Goal: Task Accomplishment & Management: Use online tool/utility

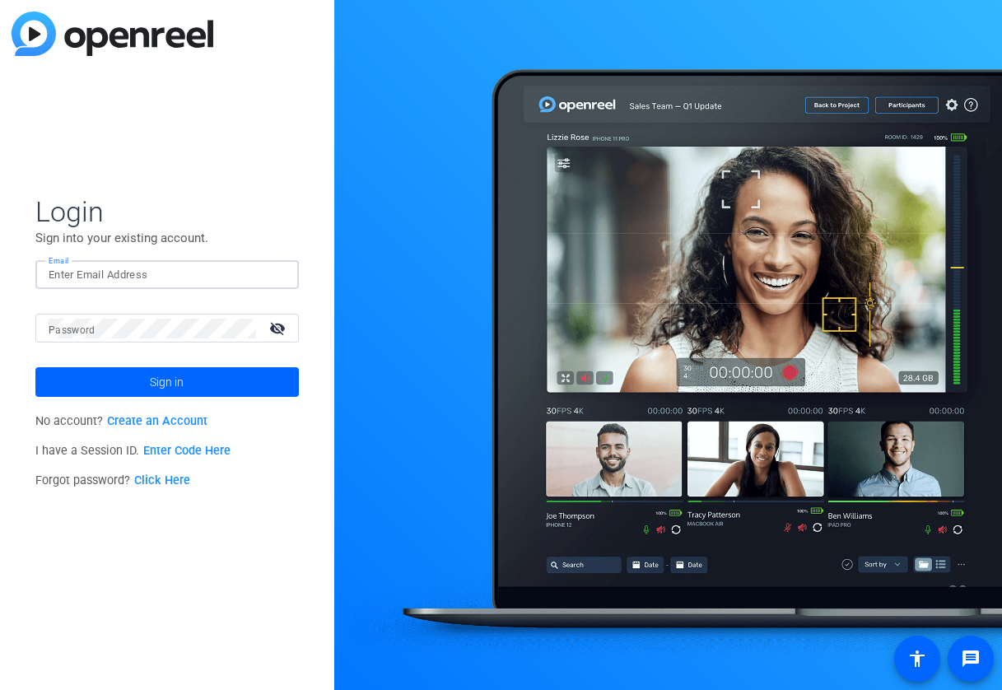
click at [244, 283] on input "Email" at bounding box center [167, 275] width 237 height 20
type input "[PERSON_NAME][EMAIL_ADDRESS][DOMAIN_NAME]"
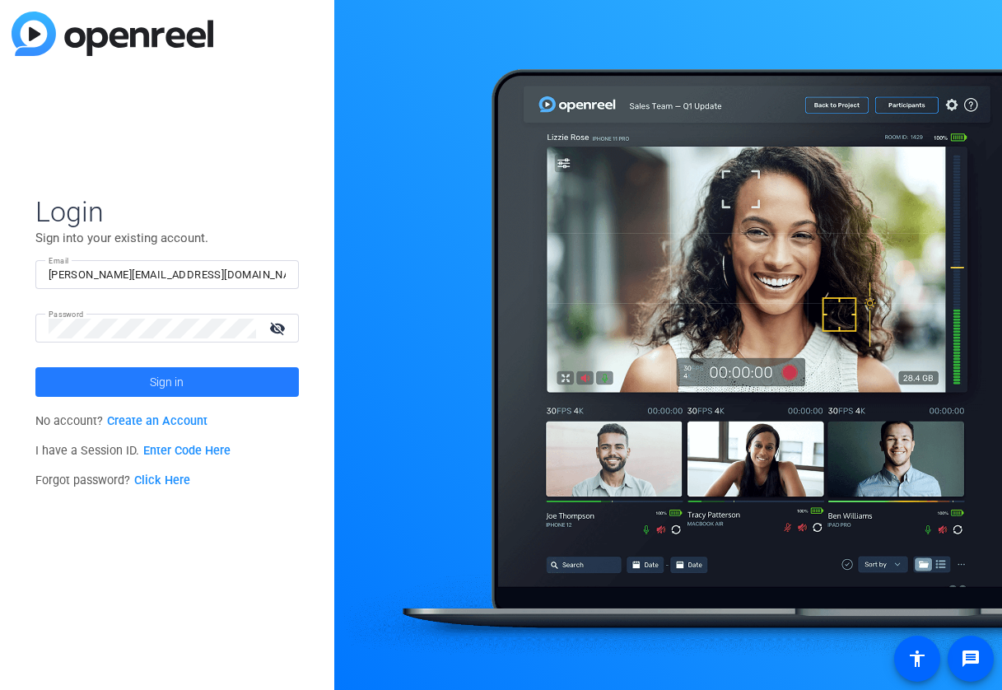
click at [188, 383] on span at bounding box center [167, 382] width 264 height 40
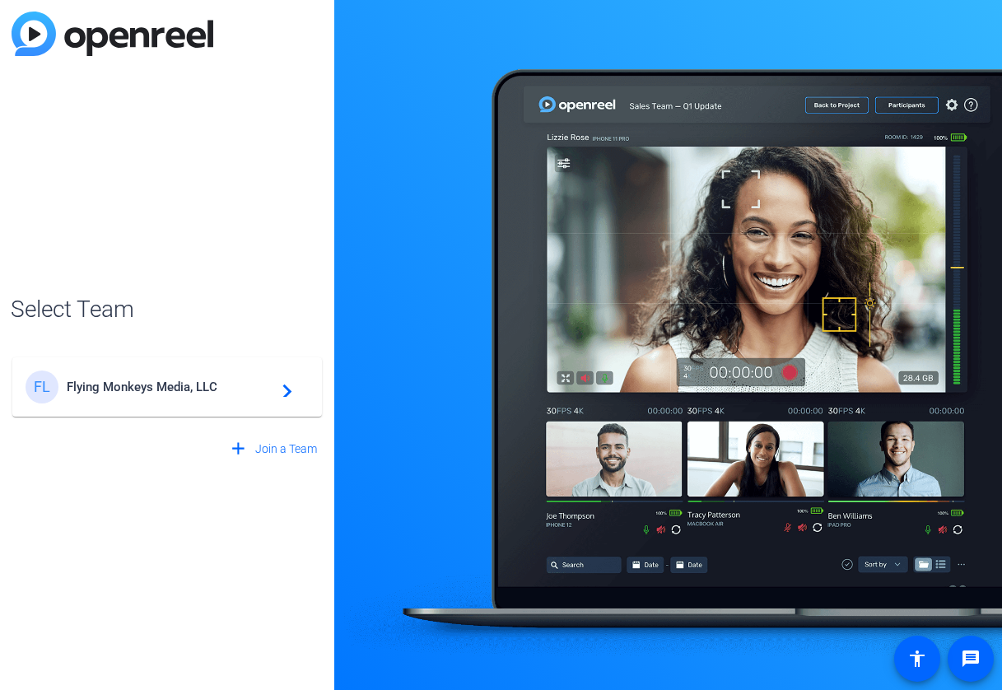
click at [287, 395] on mat-icon "navigate_next" at bounding box center [283, 387] width 20 height 20
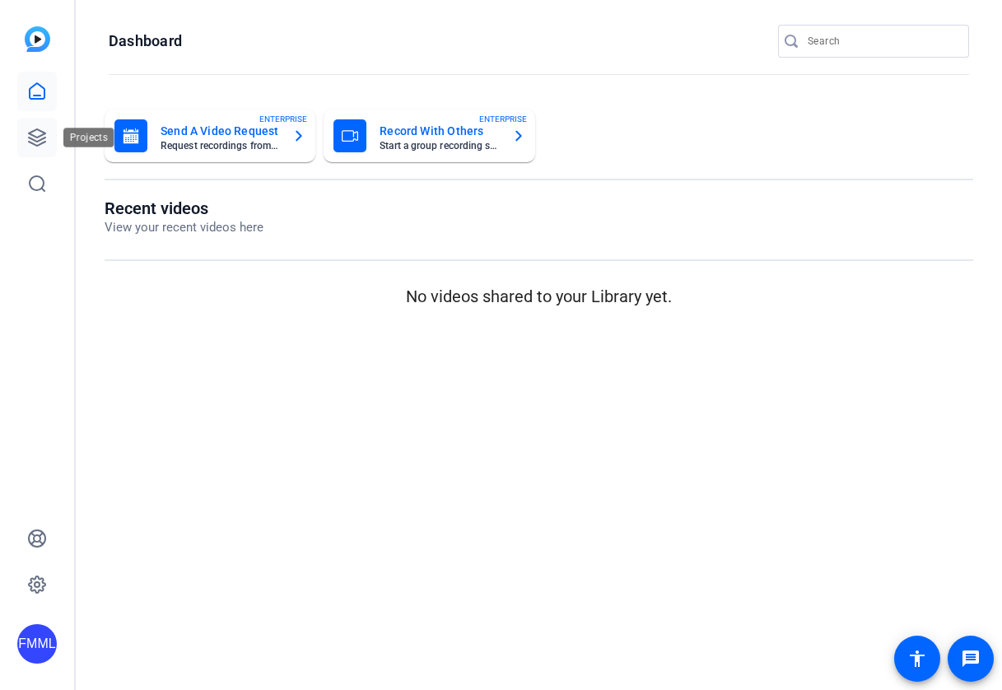
click at [34, 138] on icon at bounding box center [37, 138] width 20 height 20
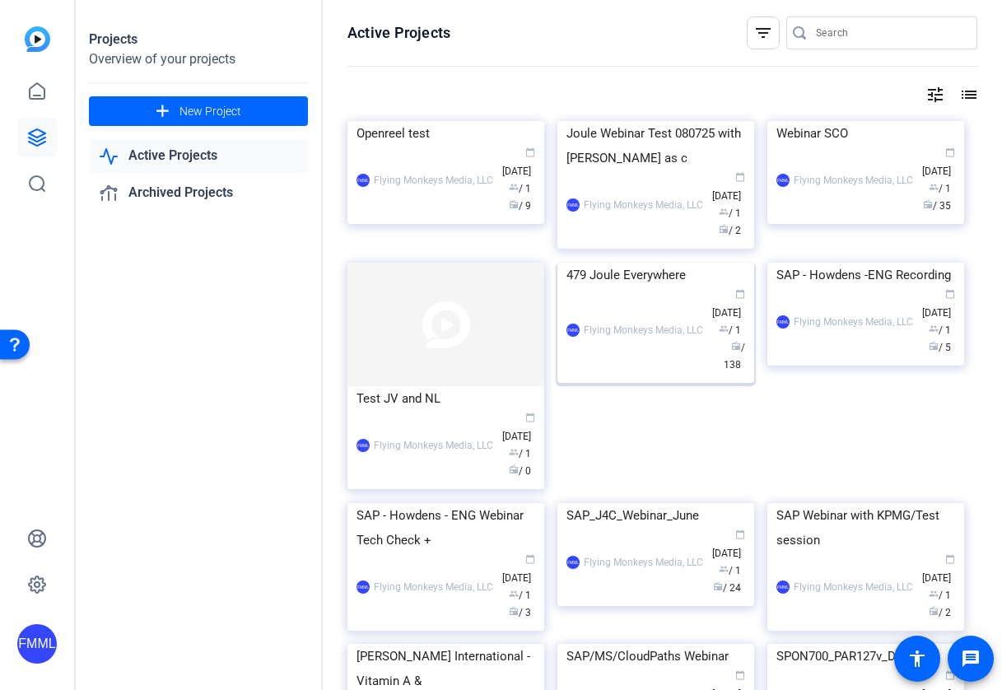
click at [679, 374] on div "FMML Flying Monkeys Media, LLC calendar_today Jul 18 group / 1 radio / 138" at bounding box center [656, 330] width 179 height 86
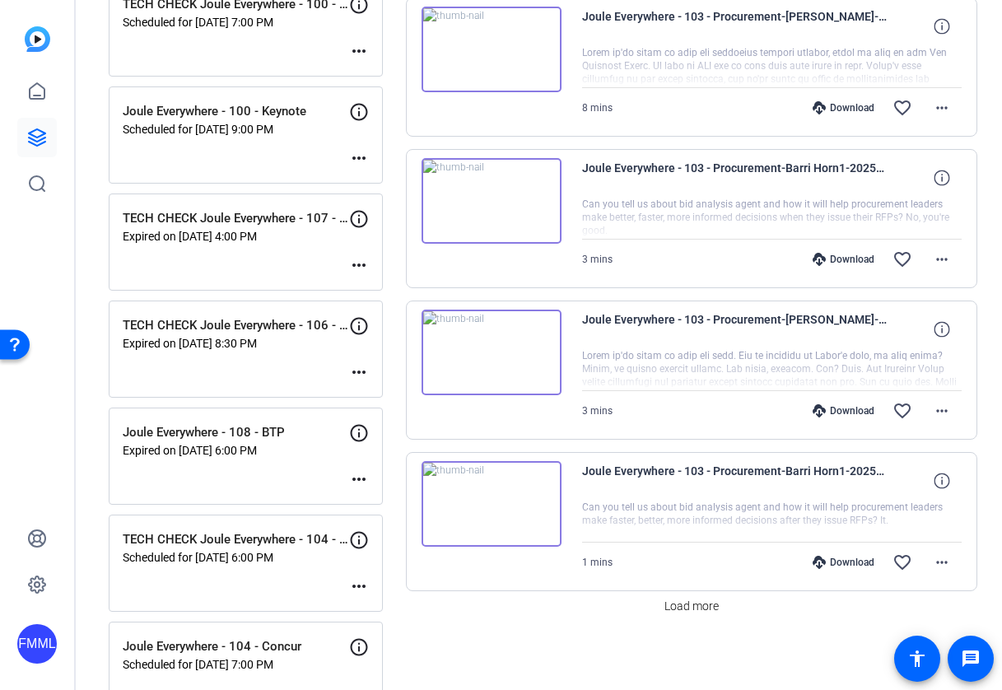
scroll to position [1129, 0]
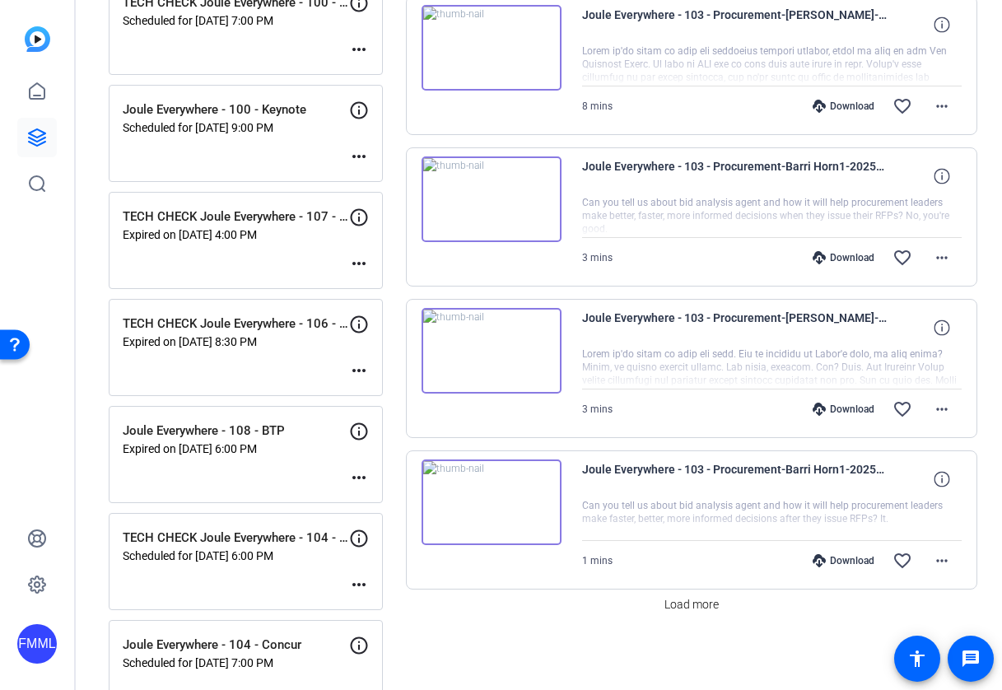
click at [354, 584] on mat-icon "more_horiz" at bounding box center [359, 585] width 20 height 20
click at [369, 605] on span "Edit Session" at bounding box center [399, 610] width 75 height 20
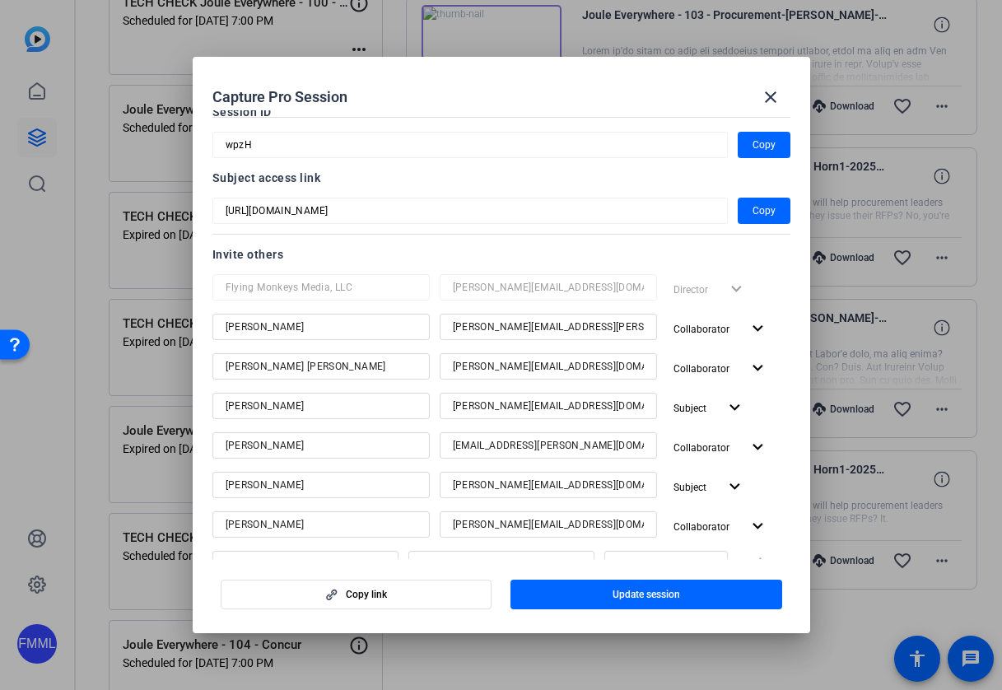
scroll to position [97, 0]
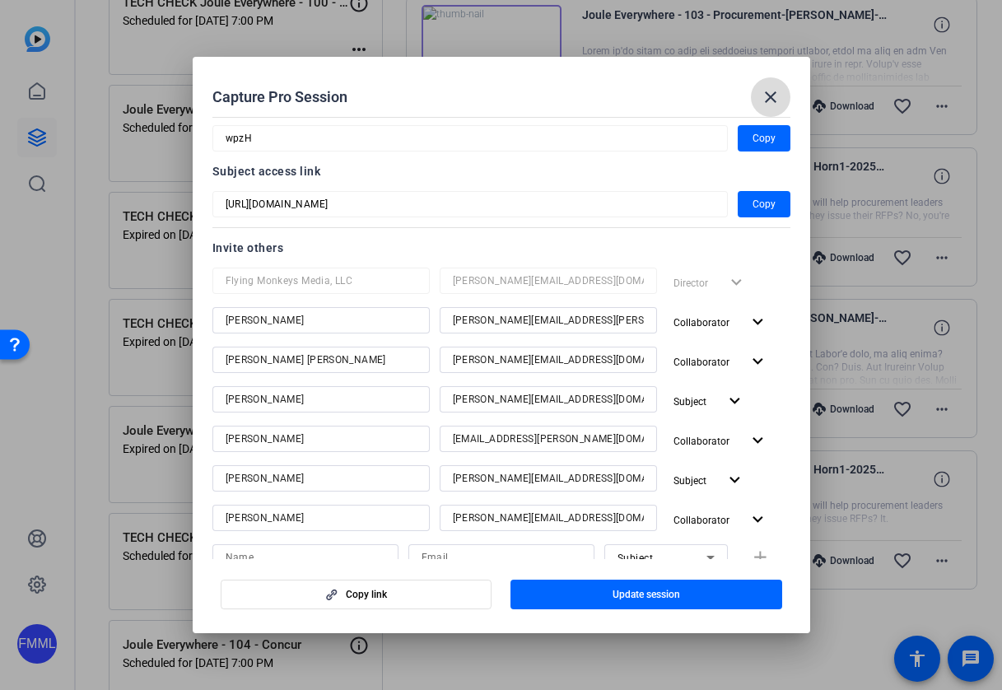
click at [772, 98] on mat-icon "close" at bounding box center [771, 97] width 20 height 20
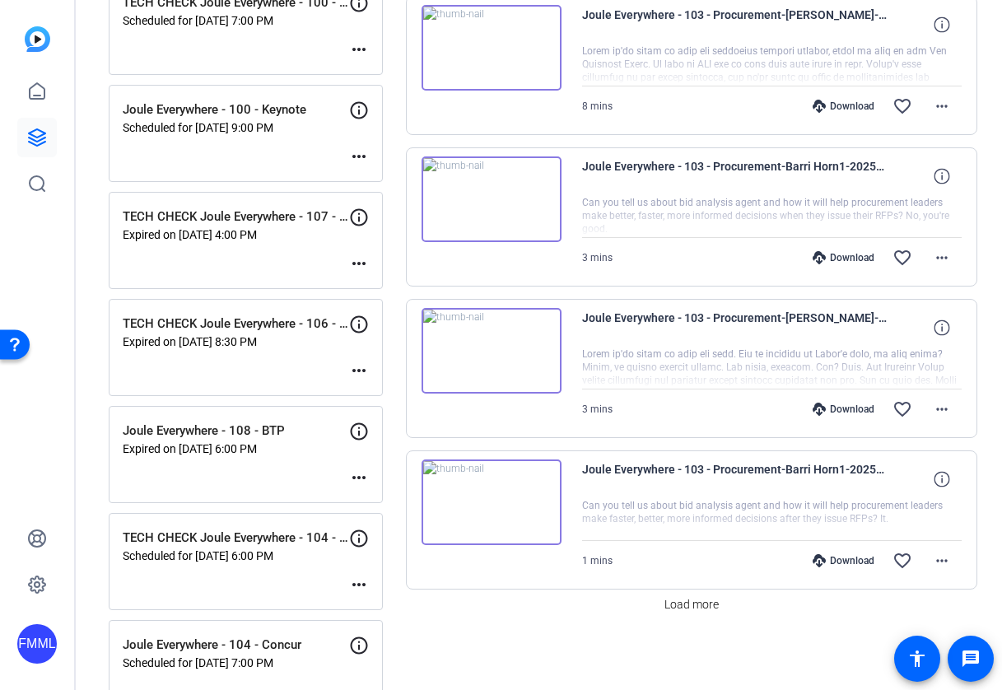
click at [298, 555] on p "Scheduled for [DATE] 6:00 PM" at bounding box center [236, 555] width 227 height 13
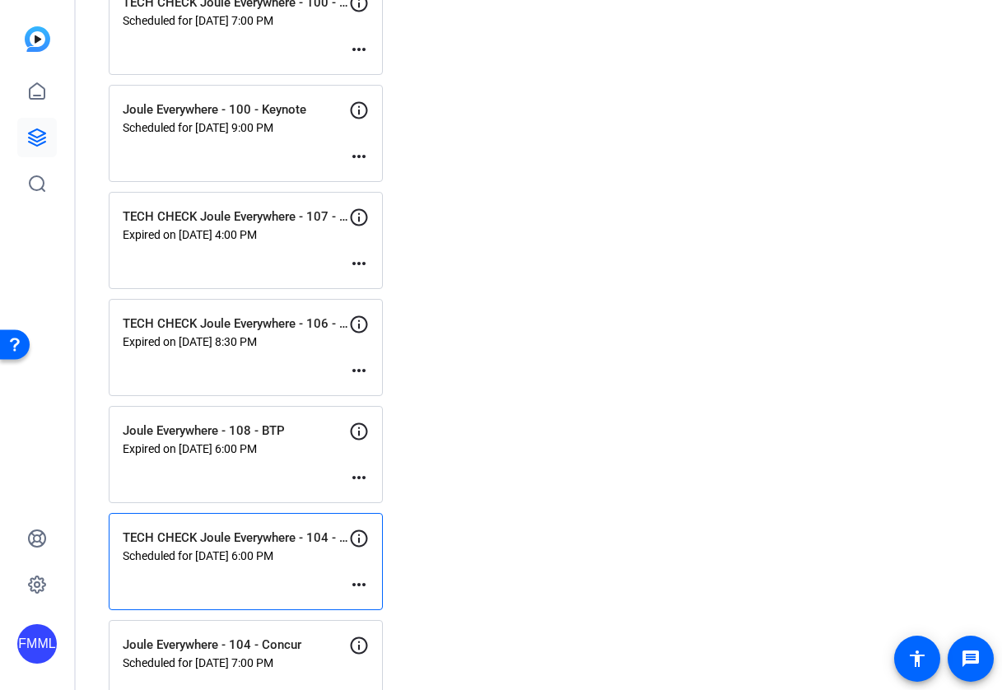
click at [355, 585] on mat-icon "more_horiz" at bounding box center [359, 585] width 20 height 20
click at [379, 608] on span "Edit Session" at bounding box center [399, 610] width 75 height 20
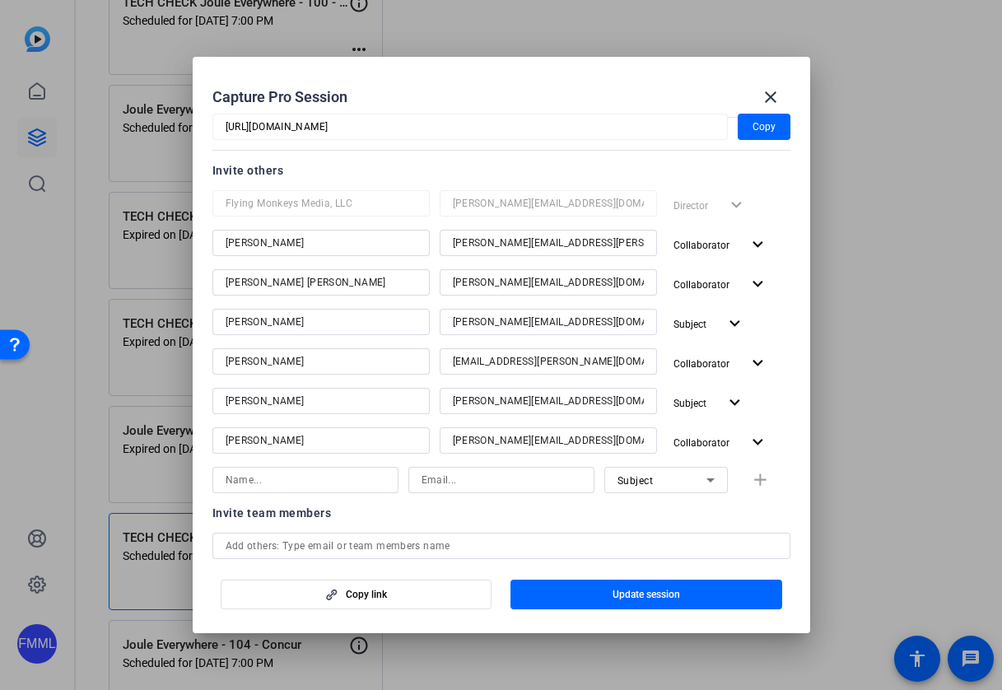
scroll to position [147, 0]
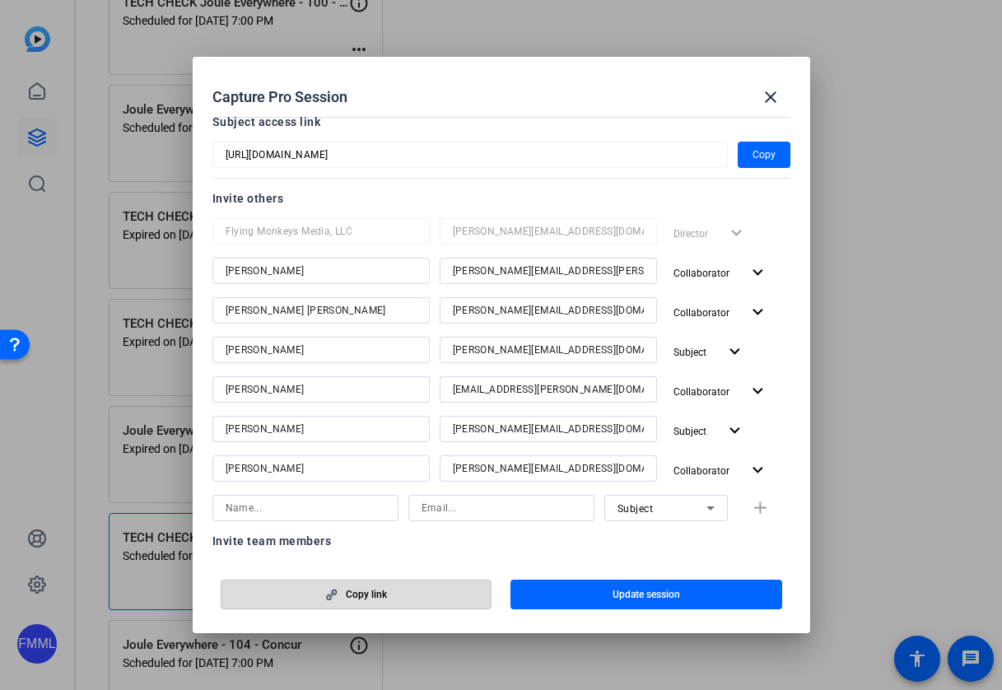
click at [371, 591] on span "Copy link" at bounding box center [366, 594] width 41 height 13
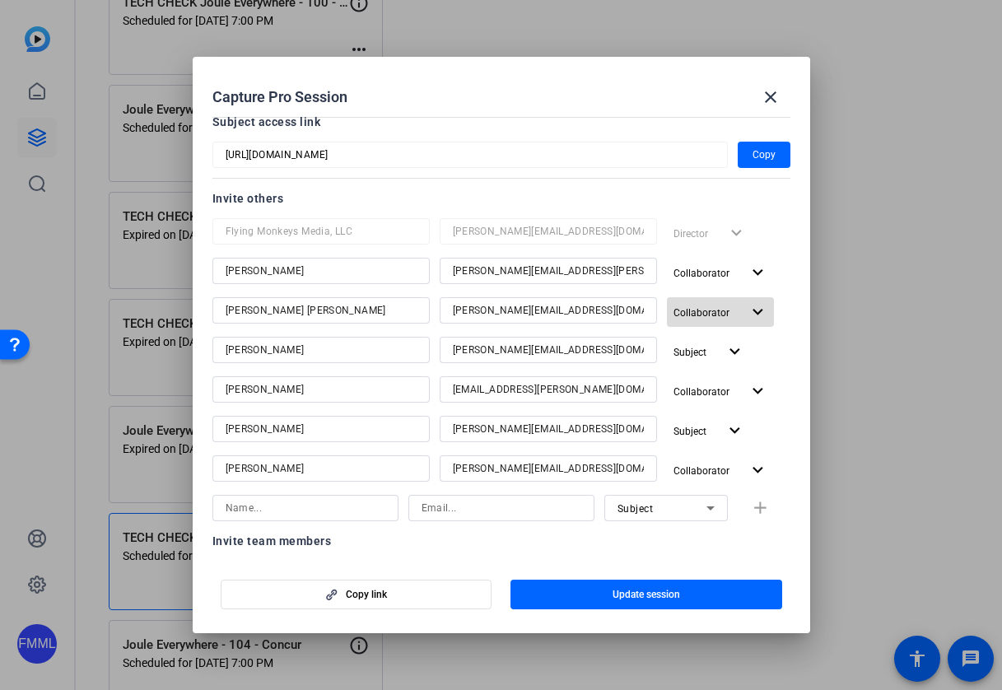
click at [753, 313] on mat-icon "expand_more" at bounding box center [758, 312] width 21 height 21
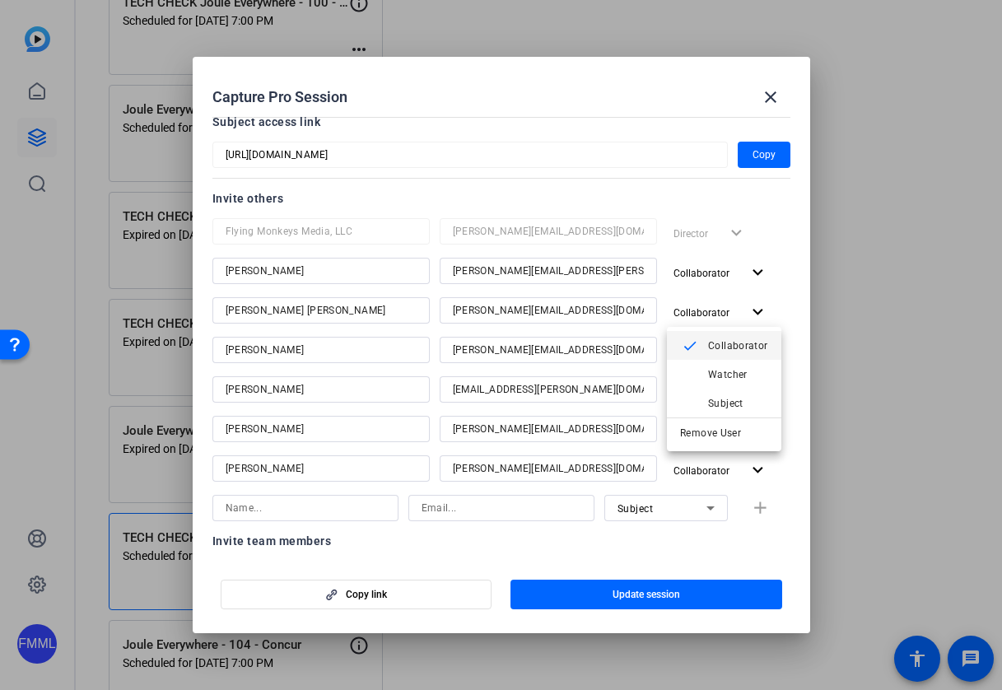
click at [741, 341] on span "Collaborator" at bounding box center [738, 346] width 60 height 12
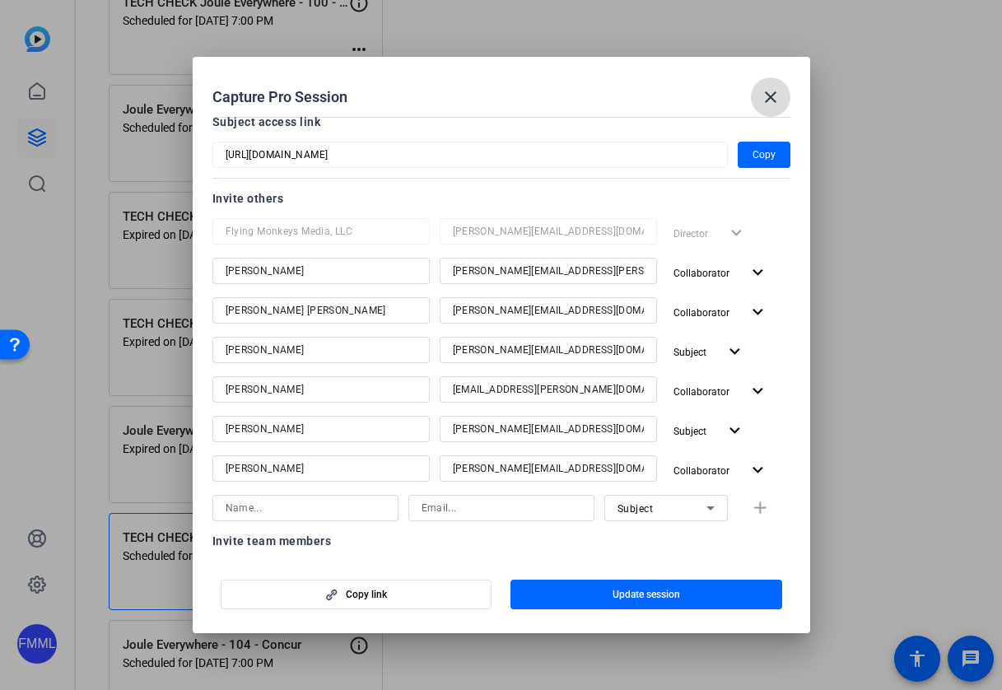
click at [772, 92] on mat-icon "close" at bounding box center [771, 97] width 20 height 20
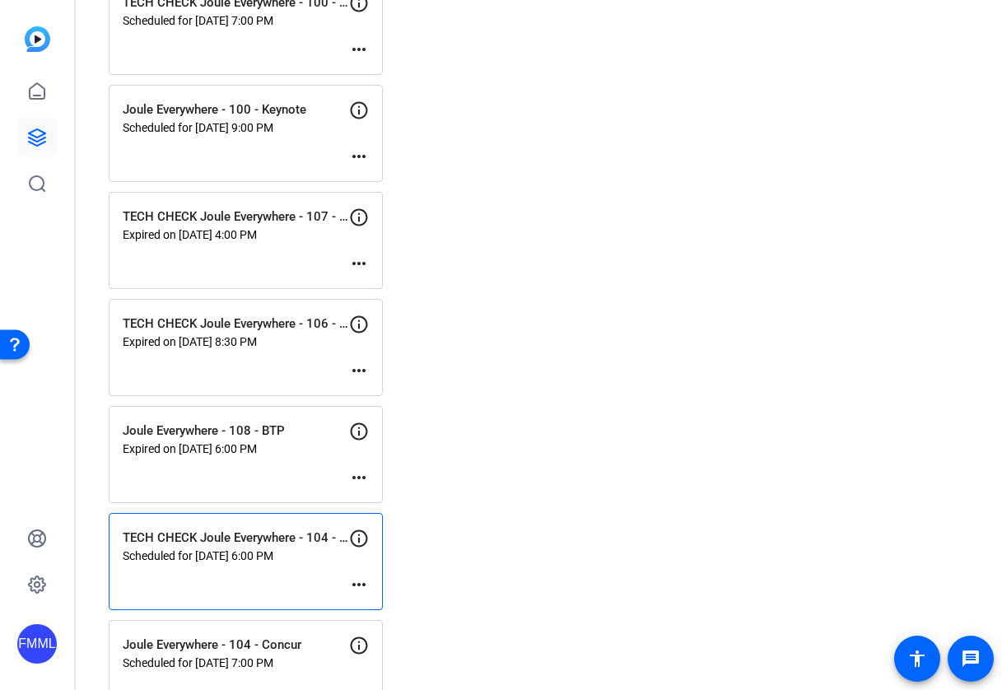
click at [354, 585] on mat-icon "more_horiz" at bounding box center [359, 585] width 20 height 20
click at [385, 611] on span "Edit Session" at bounding box center [399, 610] width 75 height 20
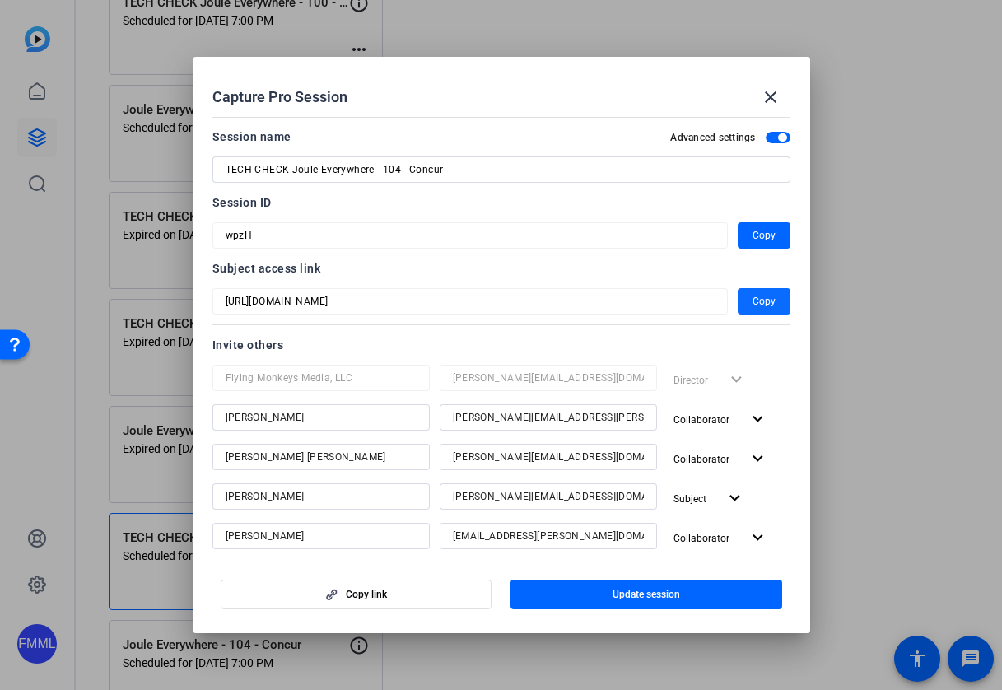
click at [759, 301] on span "Copy" at bounding box center [764, 302] width 23 height 20
click at [769, 225] on span "button" at bounding box center [764, 236] width 53 height 40
click at [765, 88] on mat-icon "close" at bounding box center [771, 97] width 20 height 20
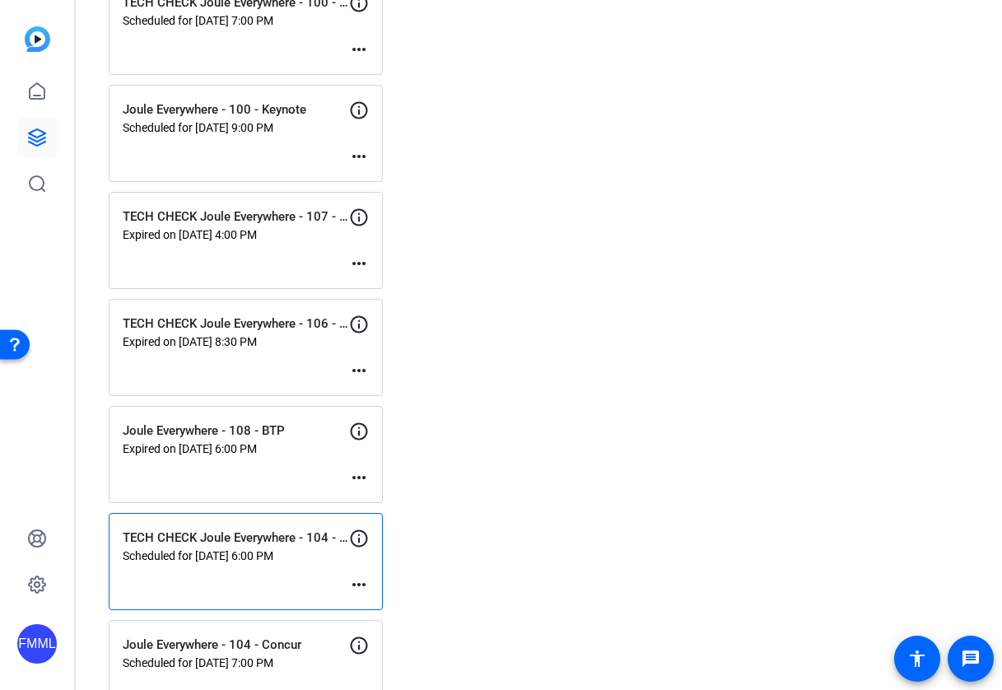
click at [362, 585] on mat-icon "more_horiz" at bounding box center [359, 585] width 20 height 20
click at [287, 570] on div at bounding box center [501, 345] width 1002 height 690
click at [275, 544] on p "TECH CHECK Joule Everywhere - 104 - Concur" at bounding box center [236, 538] width 227 height 19
click at [269, 535] on p "TECH CHECK Joule Everywhere - 104 - Concur" at bounding box center [236, 538] width 227 height 19
click at [269, 537] on p "TECH CHECK Joule Everywhere - 104 - Concur" at bounding box center [236, 538] width 227 height 19
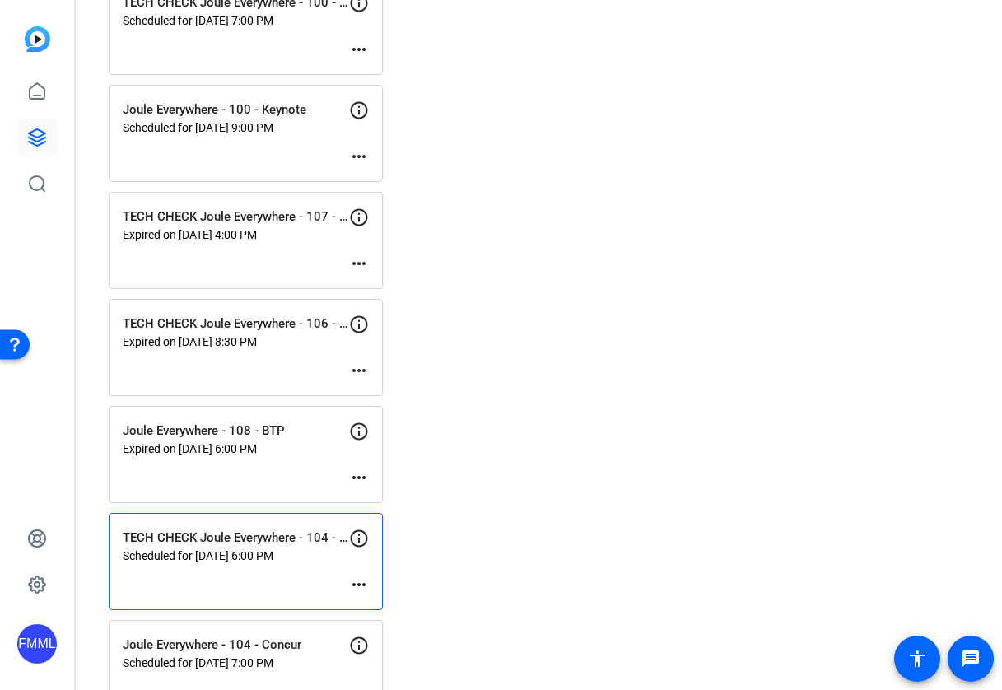
click at [366, 582] on mat-icon "more_horiz" at bounding box center [359, 585] width 20 height 20
click at [362, 530] on div at bounding box center [501, 345] width 1002 height 690
click at [353, 544] on icon at bounding box center [359, 538] width 17 height 17
click at [272, 539] on p "TECH CHECK Joule Everywhere - 104 - Concur" at bounding box center [236, 538] width 227 height 19
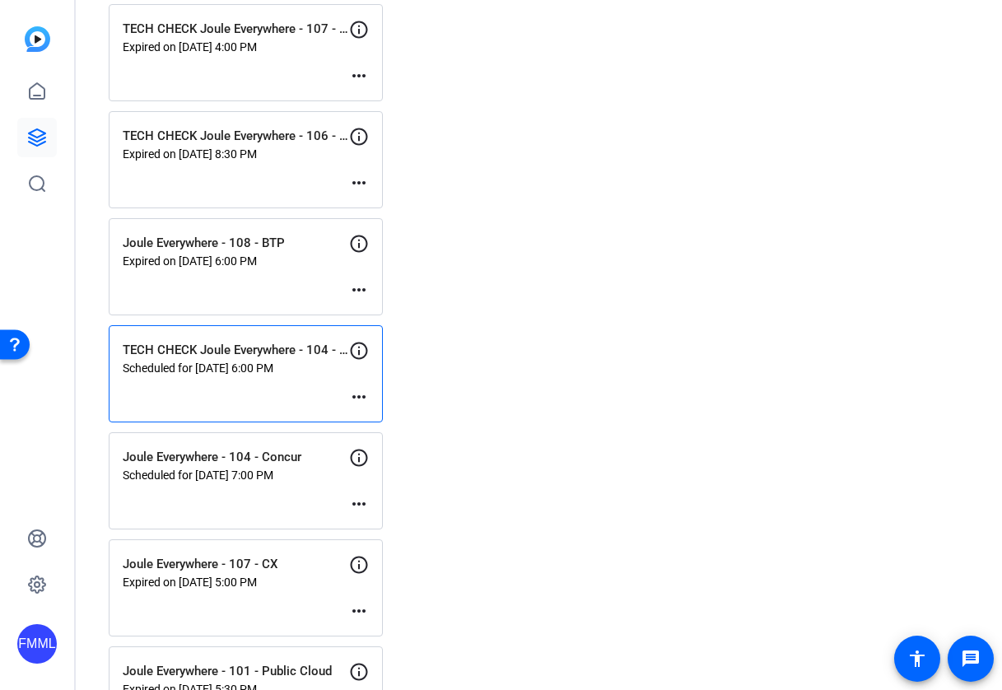
scroll to position [1605, 0]
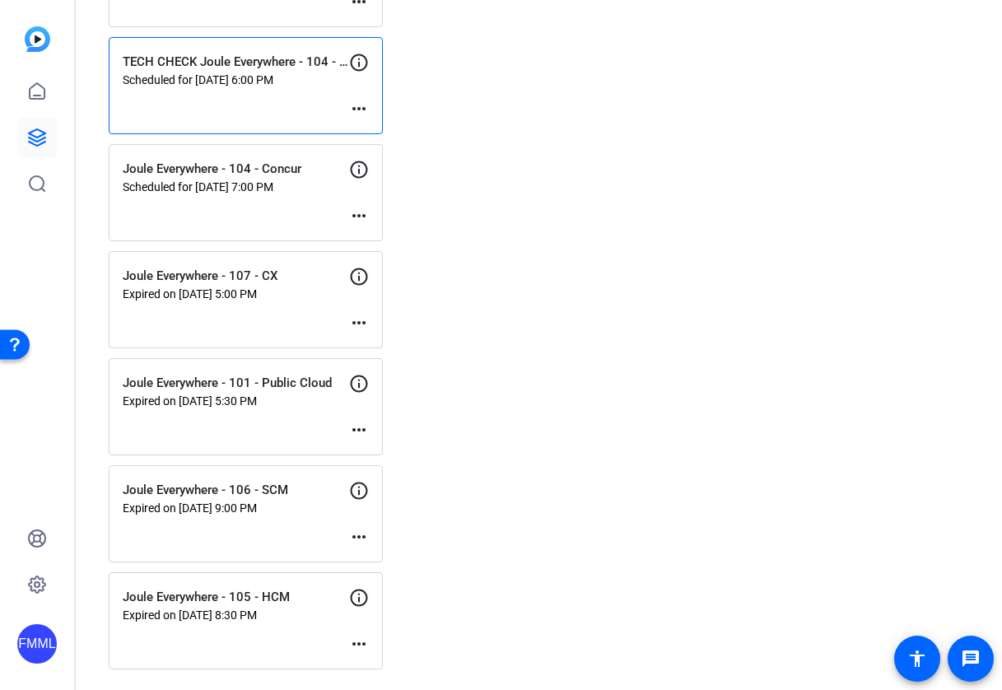
click at [360, 106] on mat-icon "more_horiz" at bounding box center [359, 109] width 20 height 20
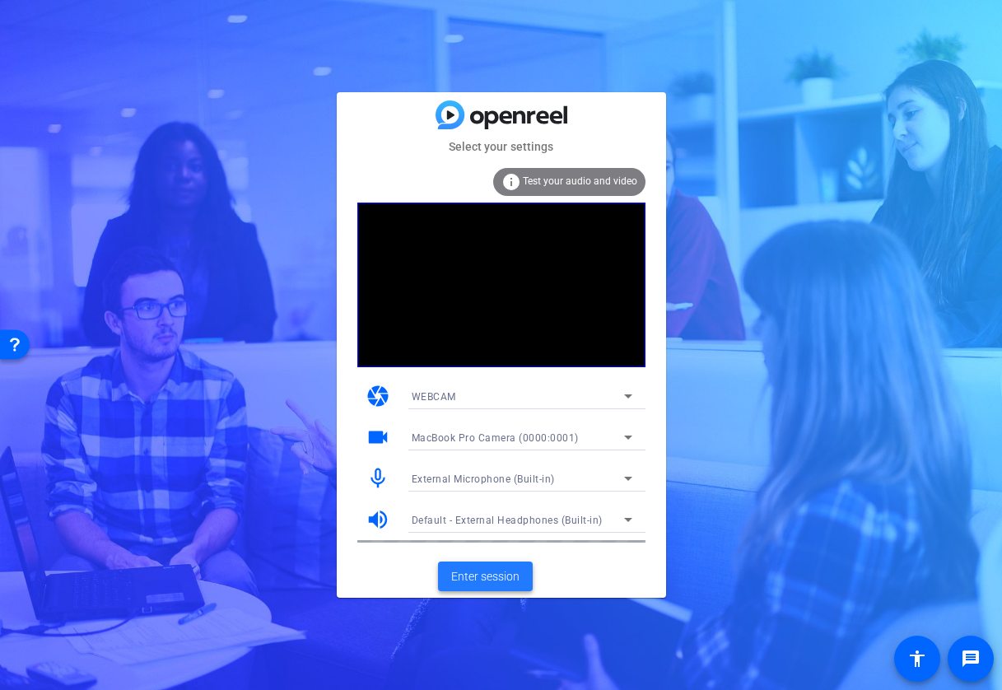
click at [499, 578] on span "Enter session" at bounding box center [485, 576] width 68 height 17
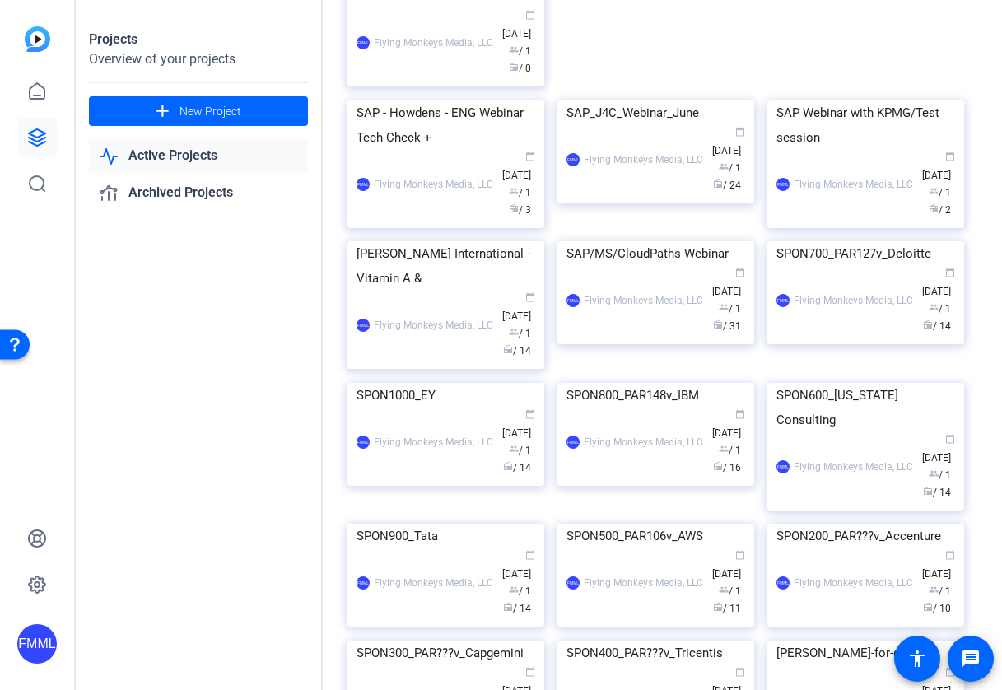
scroll to position [418, 0]
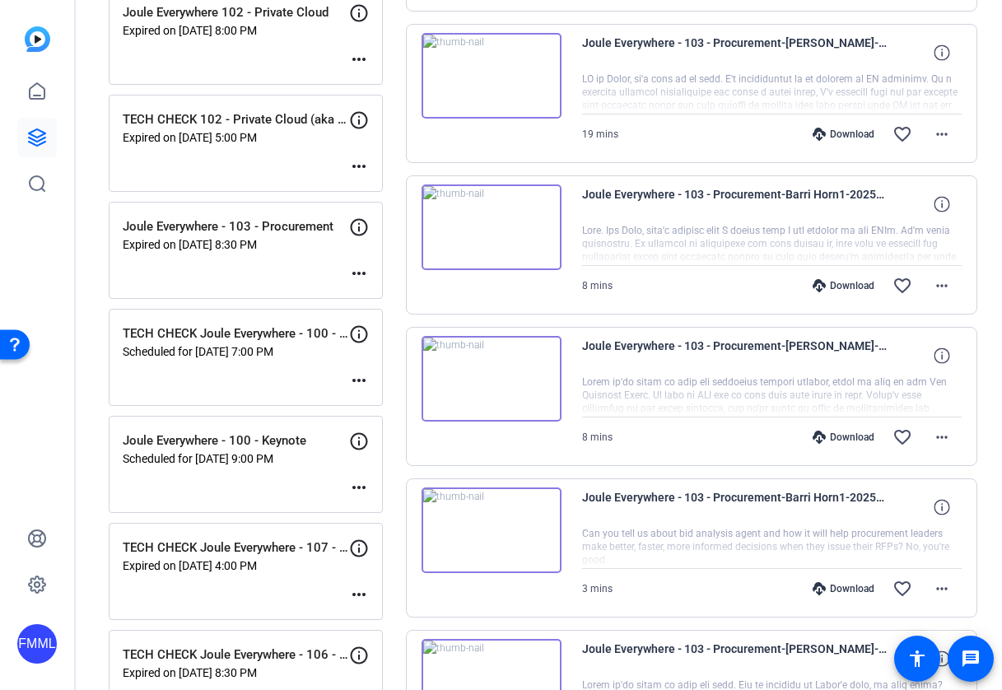
click at [351, 636] on div "TECH CHECK Joule Everywhere - 106 - SCM Expired on [DATE] 8:30 PM more_horiz" at bounding box center [246, 678] width 274 height 97
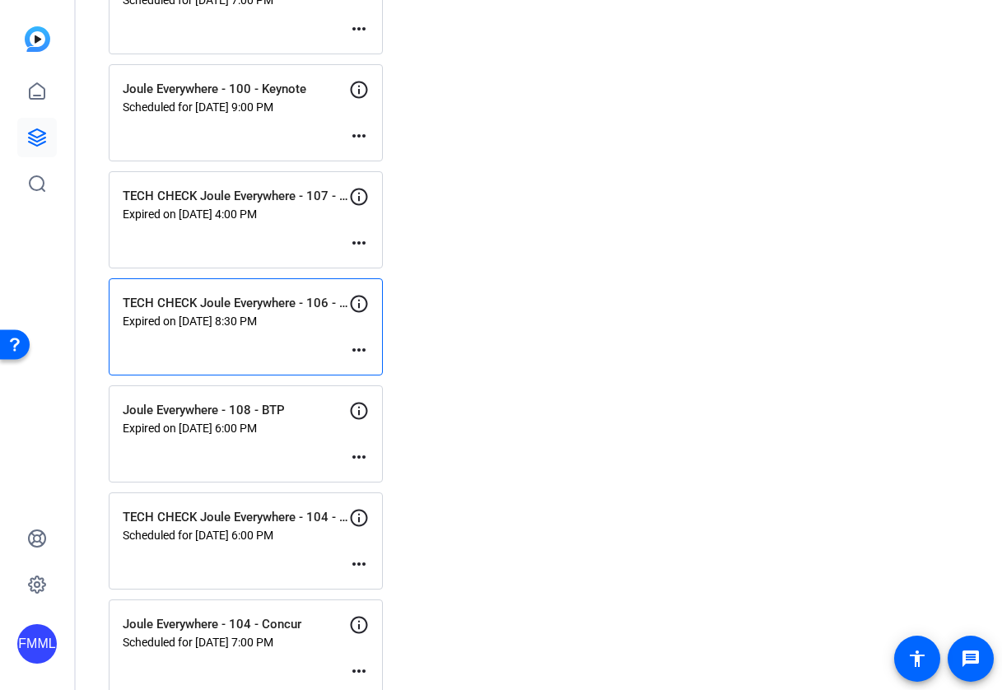
scroll to position [1176, 0]
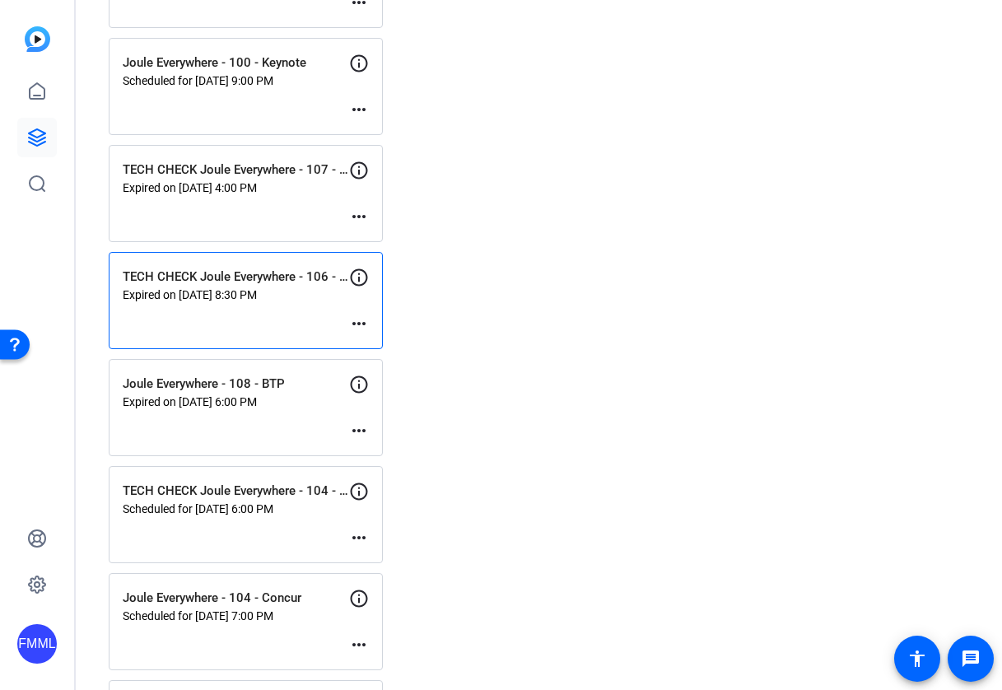
click at [359, 547] on mat-icon "more_horiz" at bounding box center [359, 538] width 20 height 20
click at [376, 558] on span "Edit Session" at bounding box center [399, 563] width 75 height 20
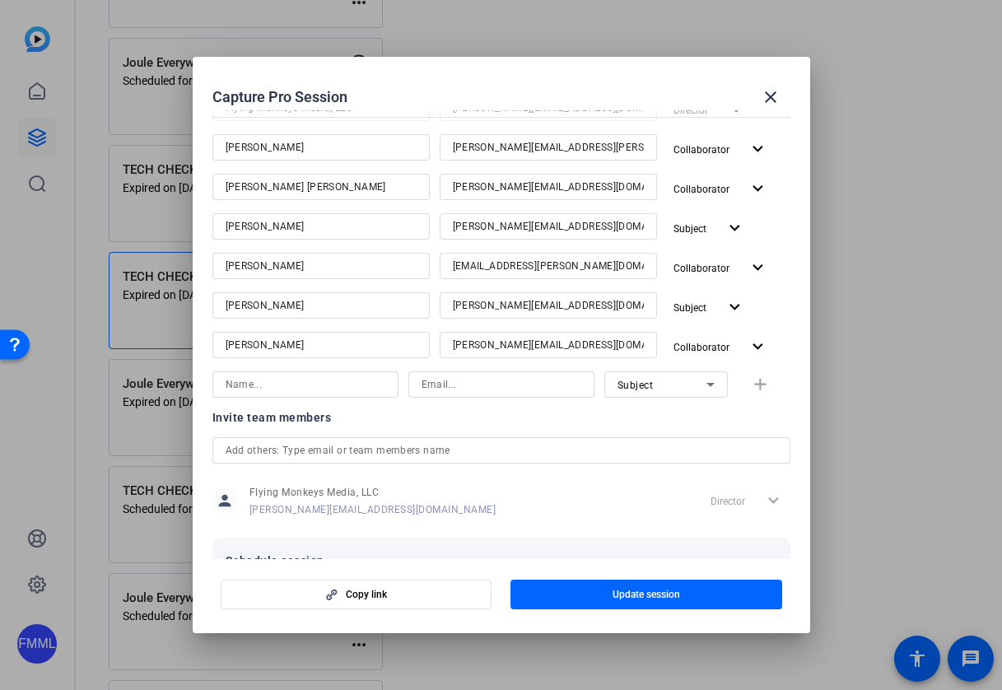
scroll to position [426, 0]
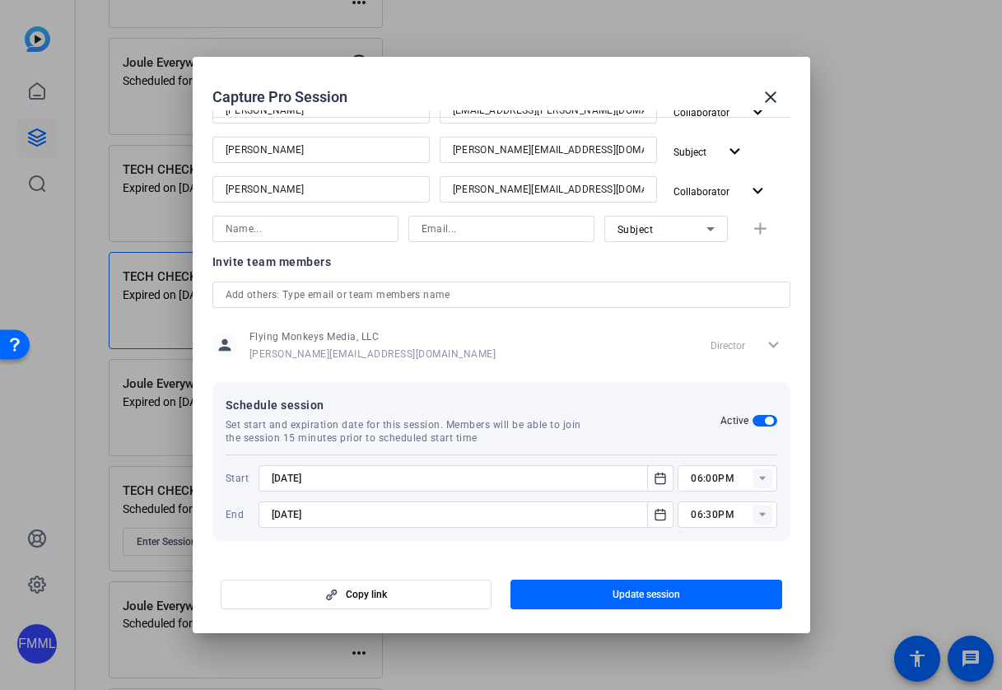
click at [760, 474] on rect at bounding box center [763, 479] width 20 height 20
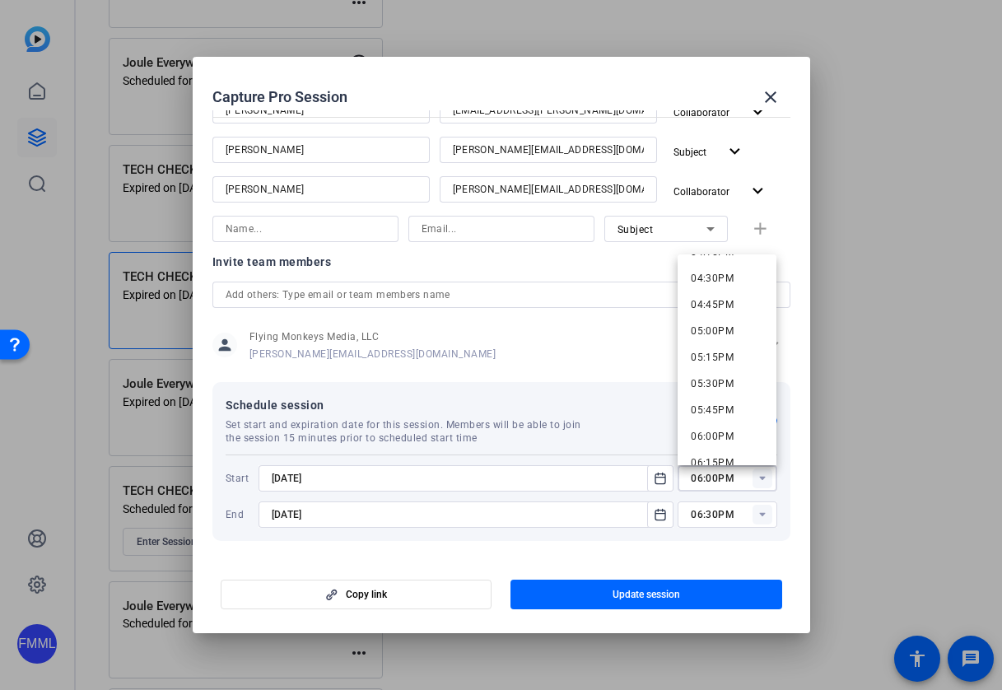
scroll to position [1718, 0]
click at [731, 422] on span "05:45PM" at bounding box center [712, 428] width 43 height 12
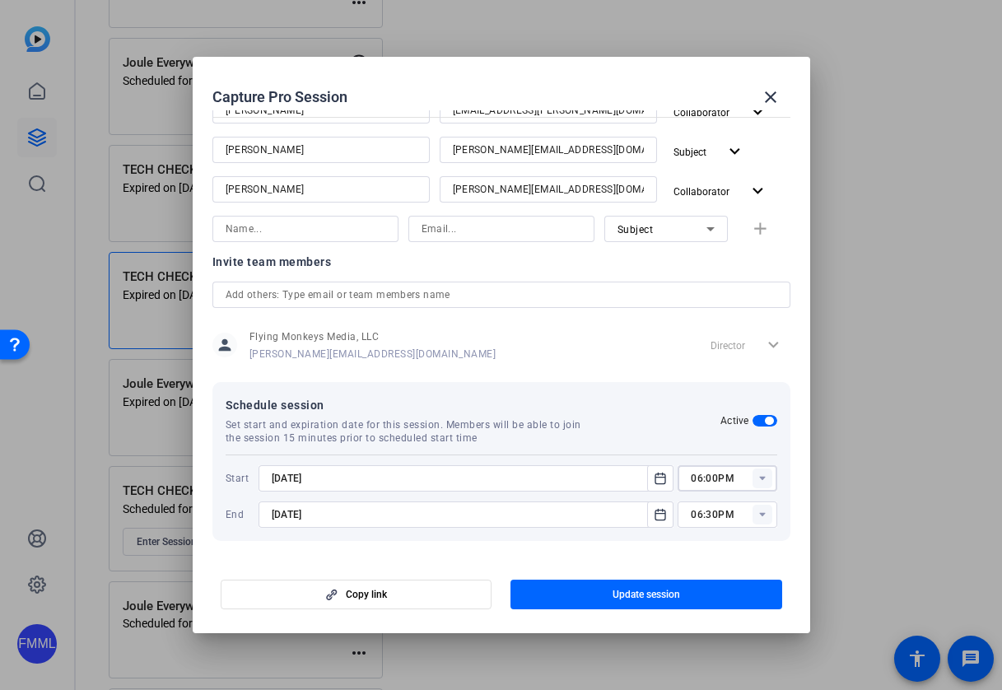
type input "05:45PM"
click at [688, 599] on span "button" at bounding box center [647, 595] width 272 height 40
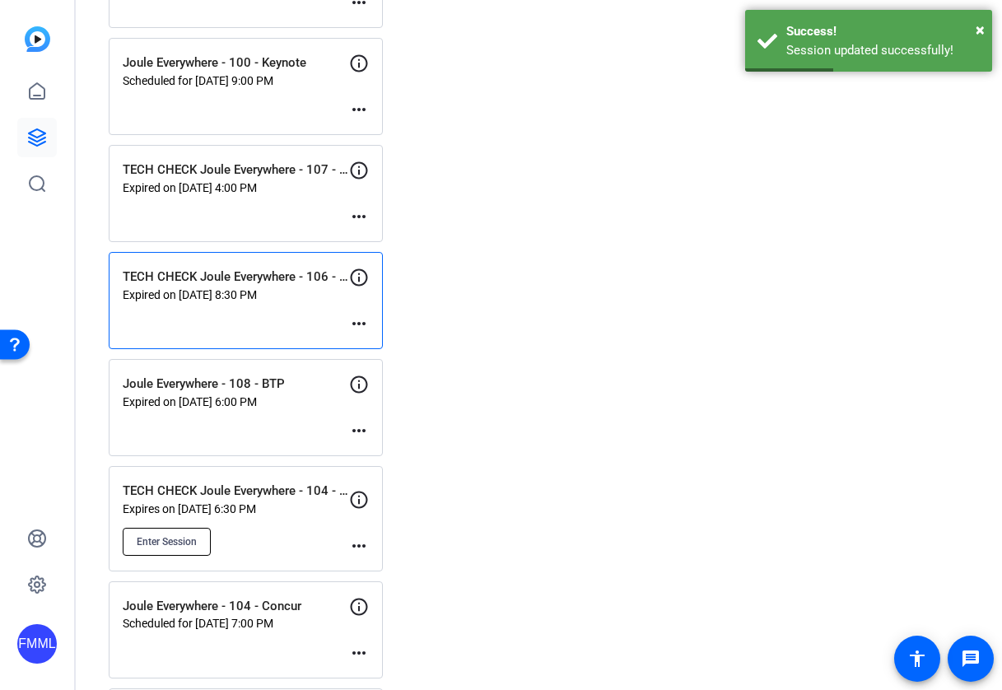
click at [169, 544] on span "Enter Session" at bounding box center [167, 541] width 60 height 13
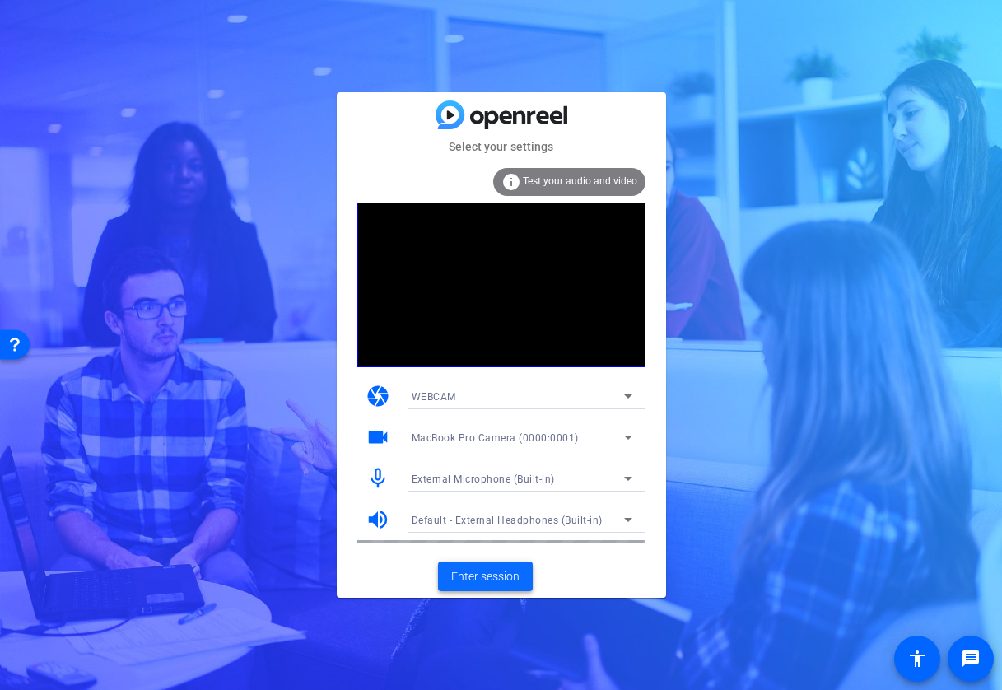
click at [468, 582] on span "Enter session" at bounding box center [485, 576] width 68 height 17
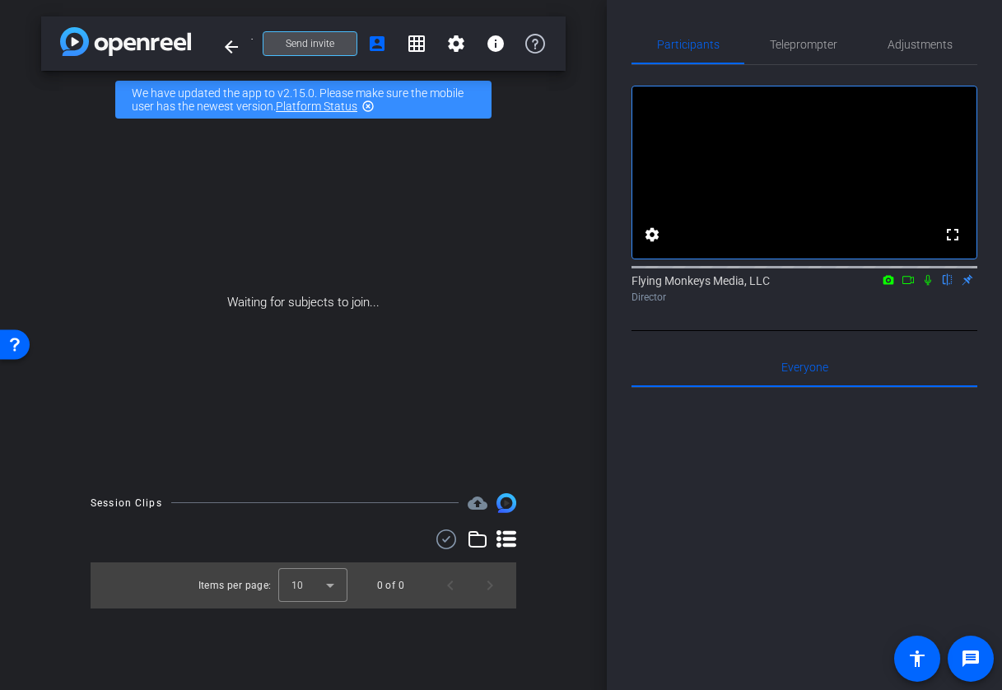
click at [323, 51] on span at bounding box center [310, 44] width 93 height 40
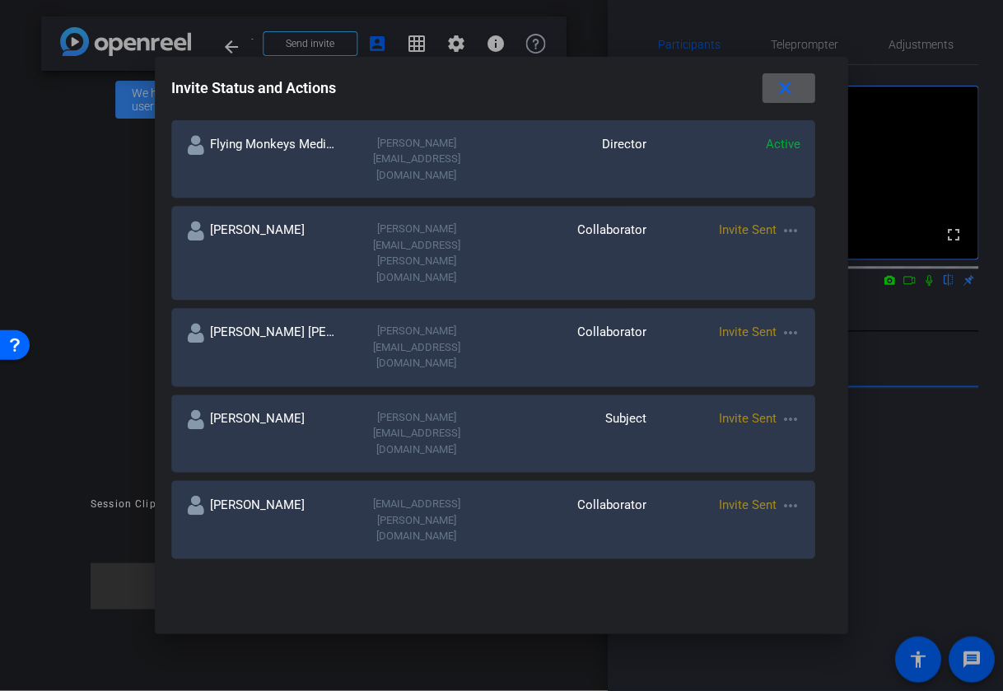
scroll to position [295, 0]
click at [780, 324] on mat-icon "more_horiz" at bounding box center [790, 334] width 20 height 20
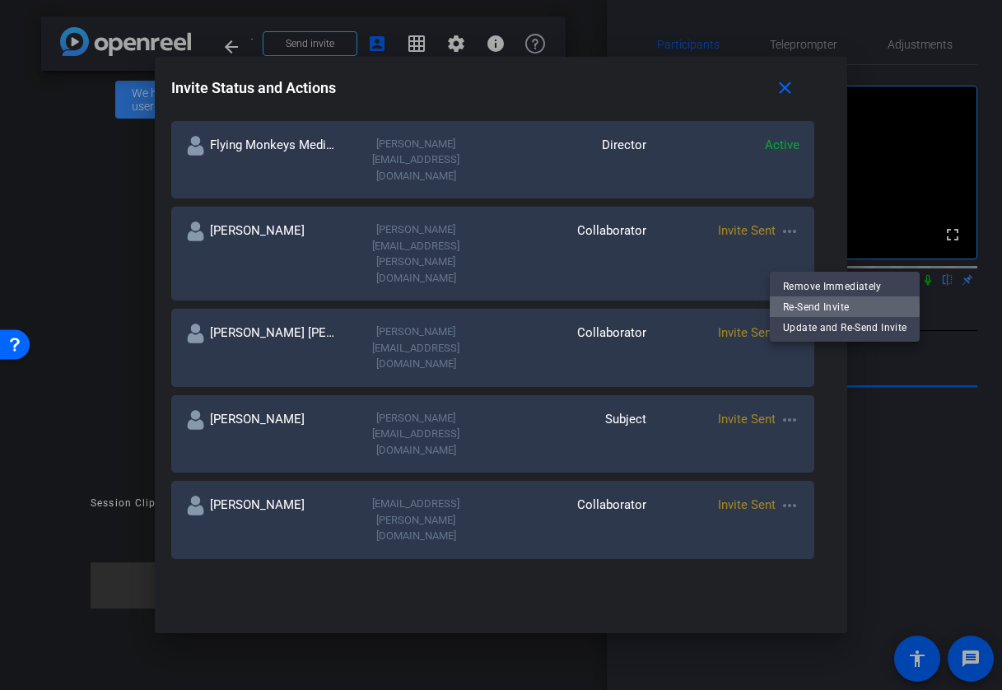
click at [796, 310] on span "Re-Send Invite" at bounding box center [845, 307] width 124 height 20
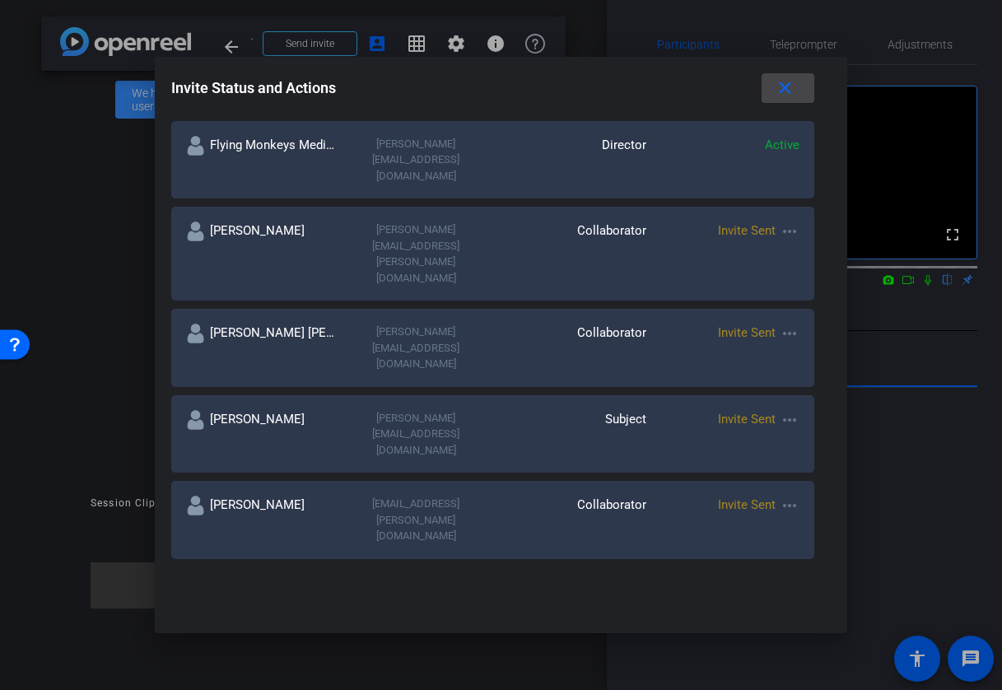
click at [0, 0] on mat-icon "close" at bounding box center [0, 0] width 0 height 0
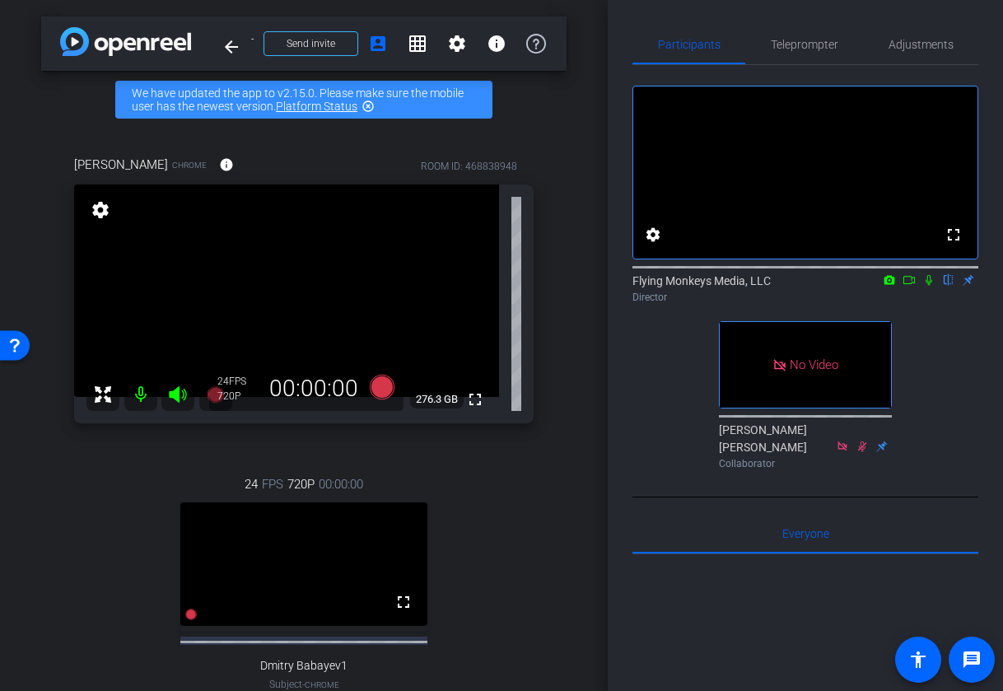
click at [100, 207] on mat-icon "settings" at bounding box center [100, 210] width 23 height 20
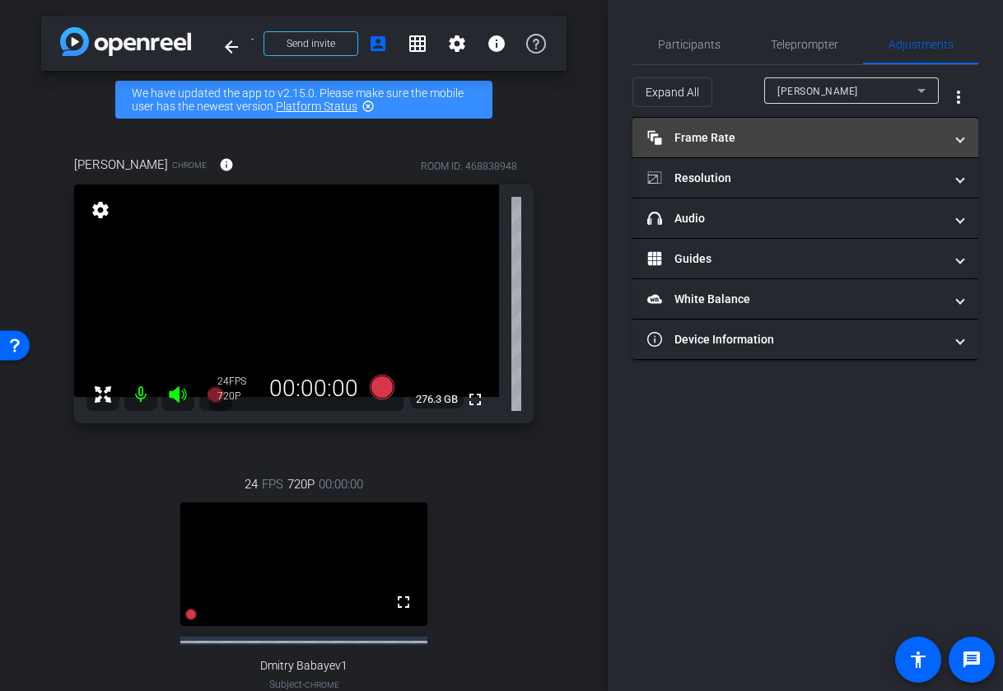
click at [932, 143] on mat-panel-title "Frame Rate Frame Rate" at bounding box center [795, 137] width 297 height 17
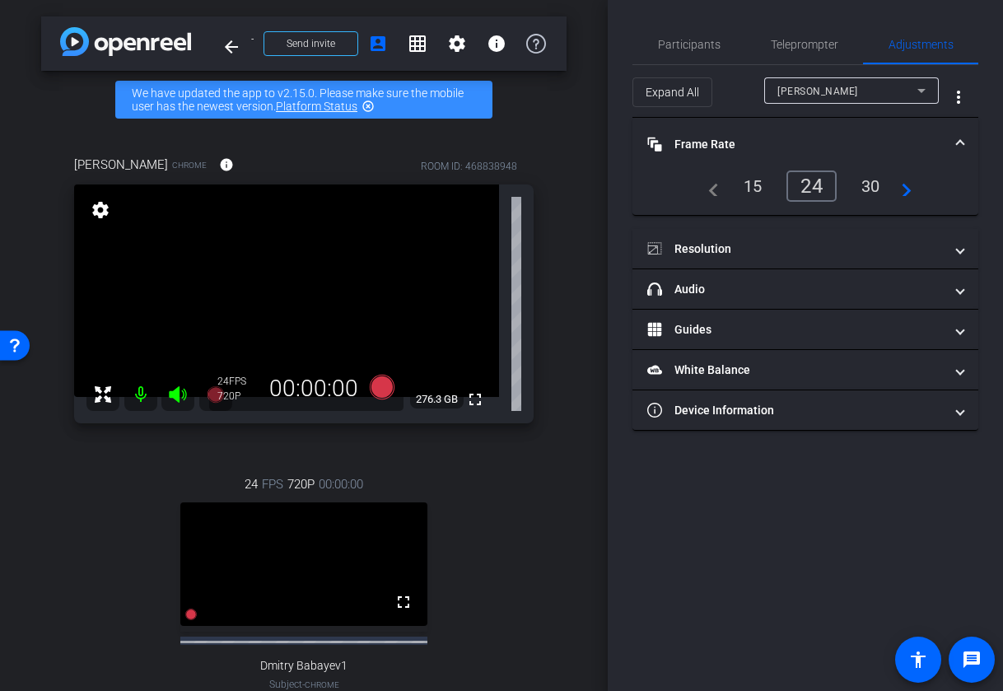
click at [875, 186] on div "30" at bounding box center [871, 186] width 44 height 28
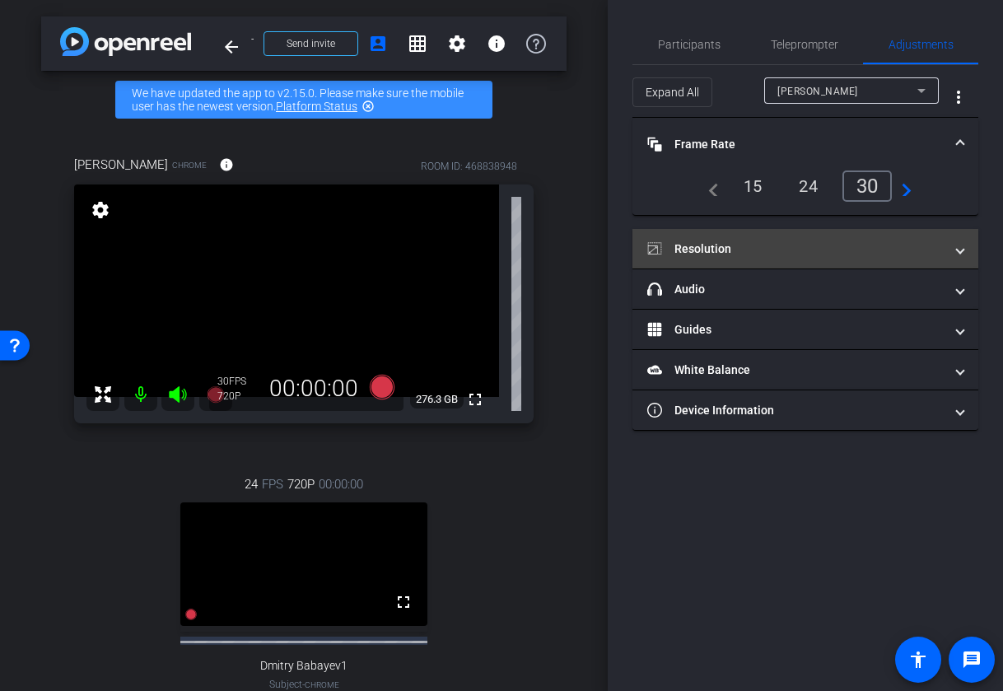
click at [888, 248] on mat-panel-title "Resolution" at bounding box center [795, 249] width 297 height 17
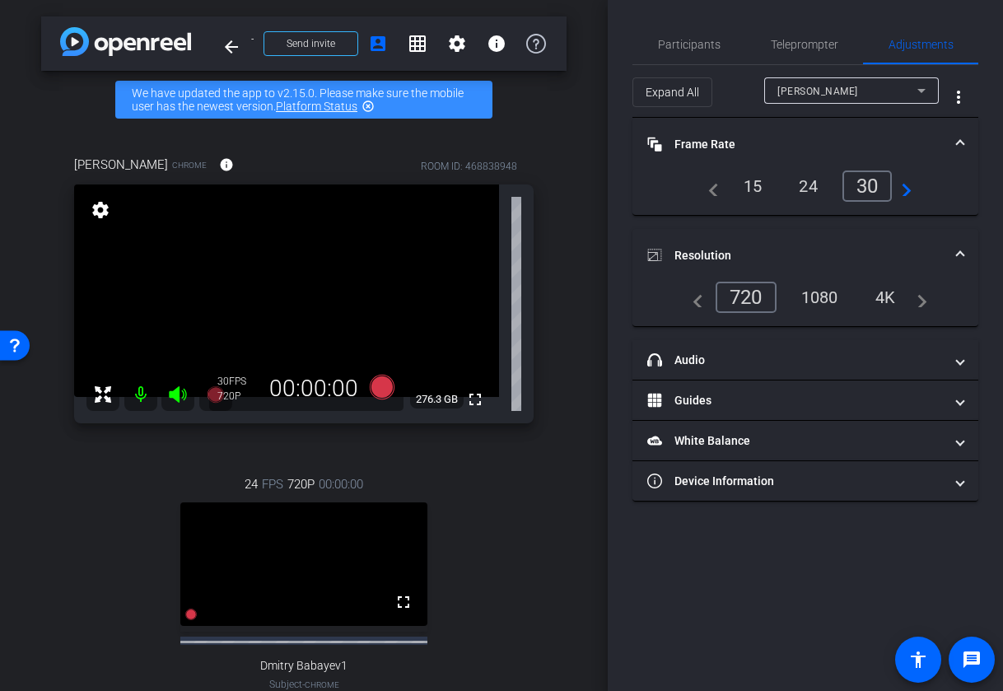
click at [832, 297] on div "1080" at bounding box center [820, 297] width 62 height 28
click at [680, 50] on span "Participants" at bounding box center [689, 45] width 63 height 12
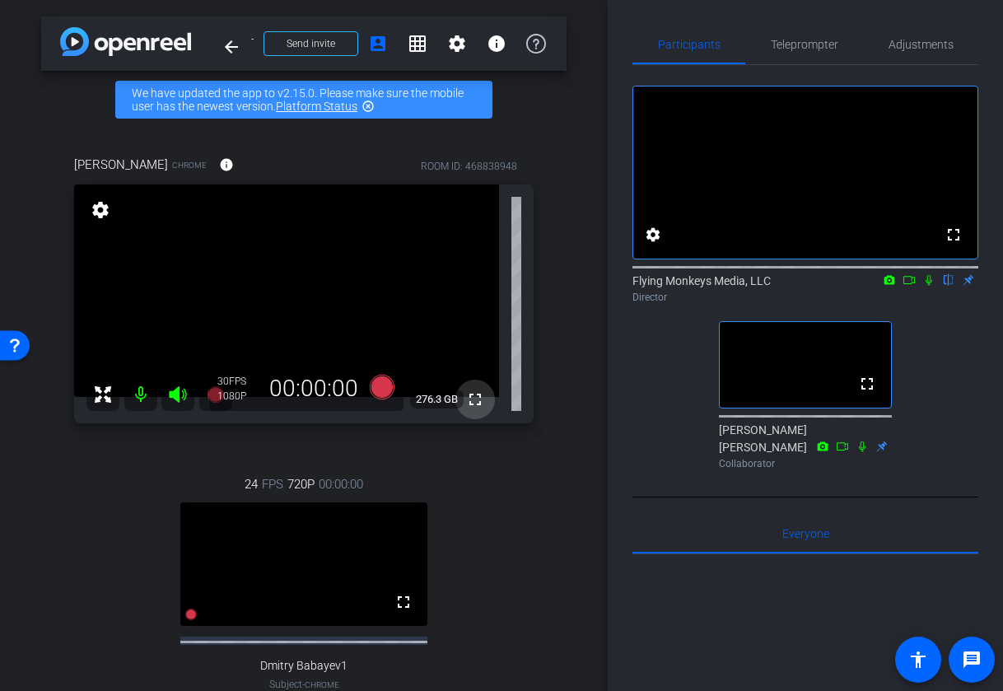
click at [481, 400] on mat-icon "fullscreen" at bounding box center [475, 400] width 20 height 20
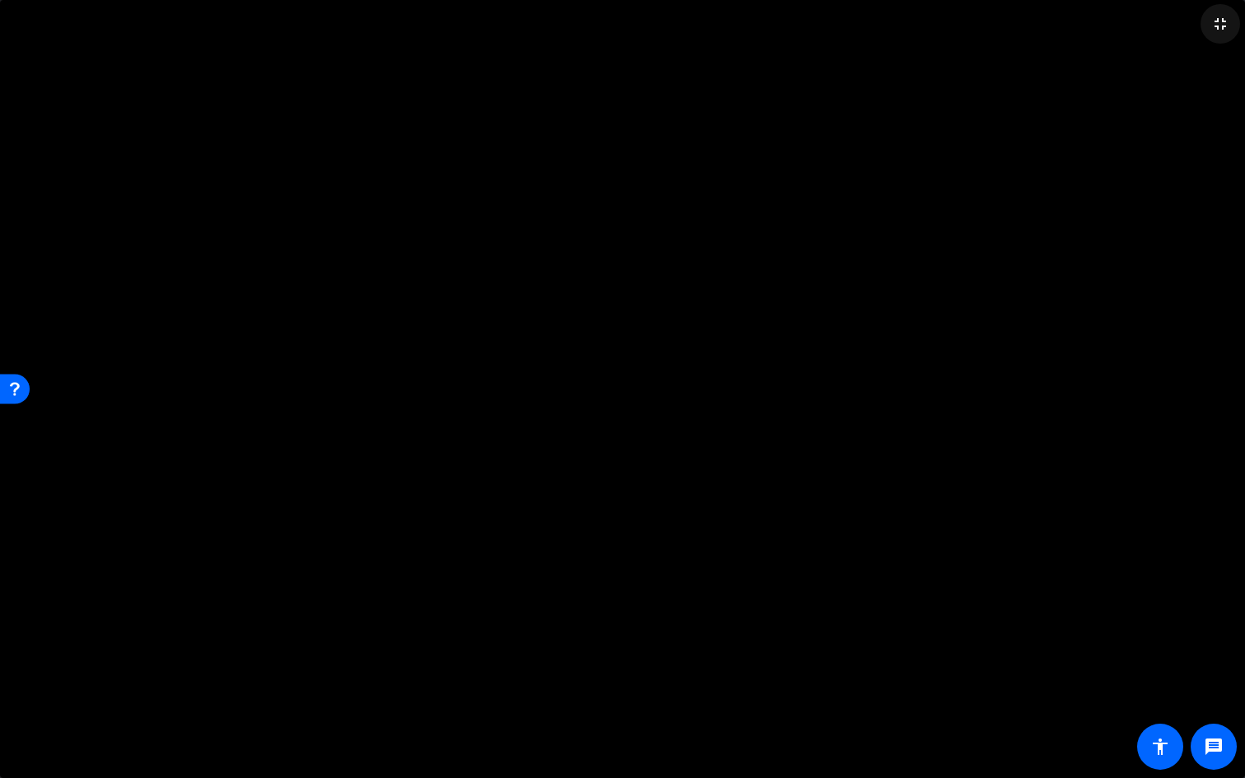
click at [1002, 30] on mat-icon "fullscreen_exit" at bounding box center [1221, 24] width 20 height 20
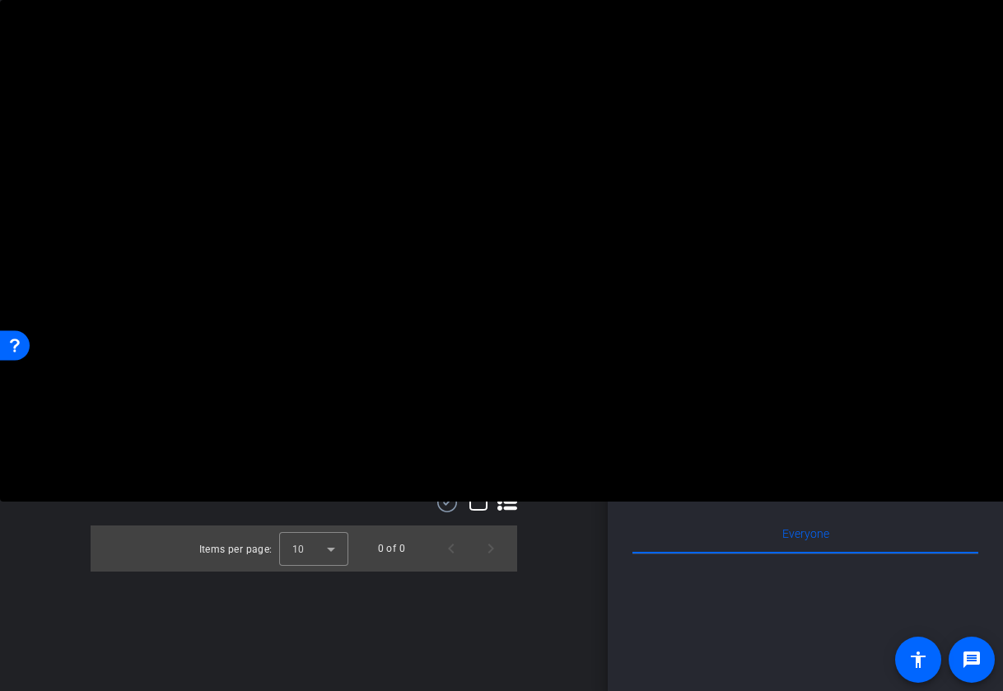
scroll to position [0, 0]
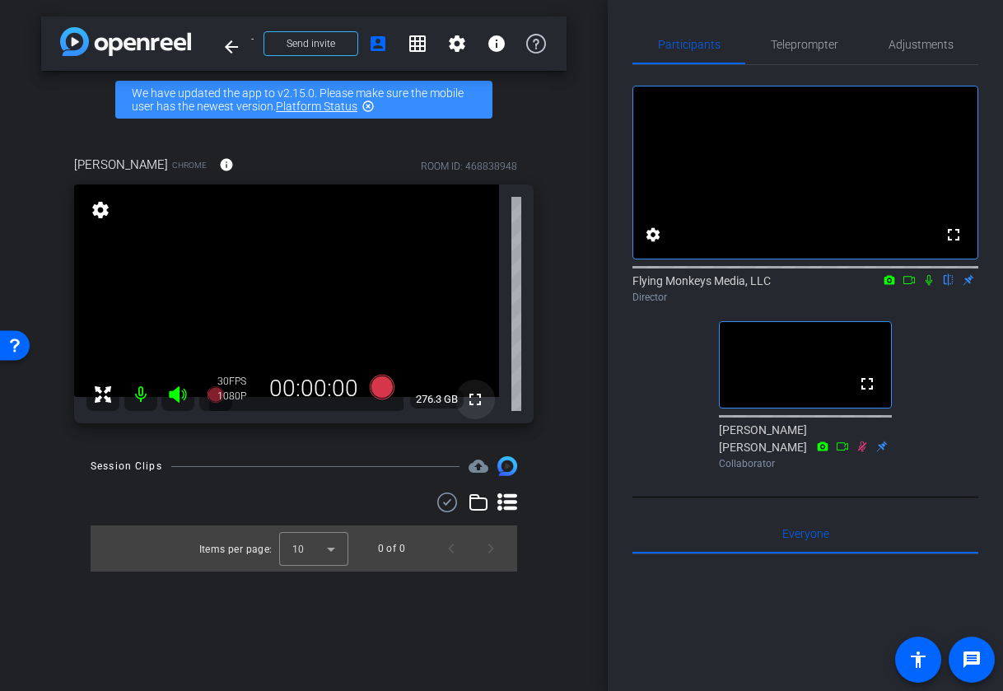
click at [475, 401] on mat-icon "fullscreen" at bounding box center [475, 400] width 20 height 20
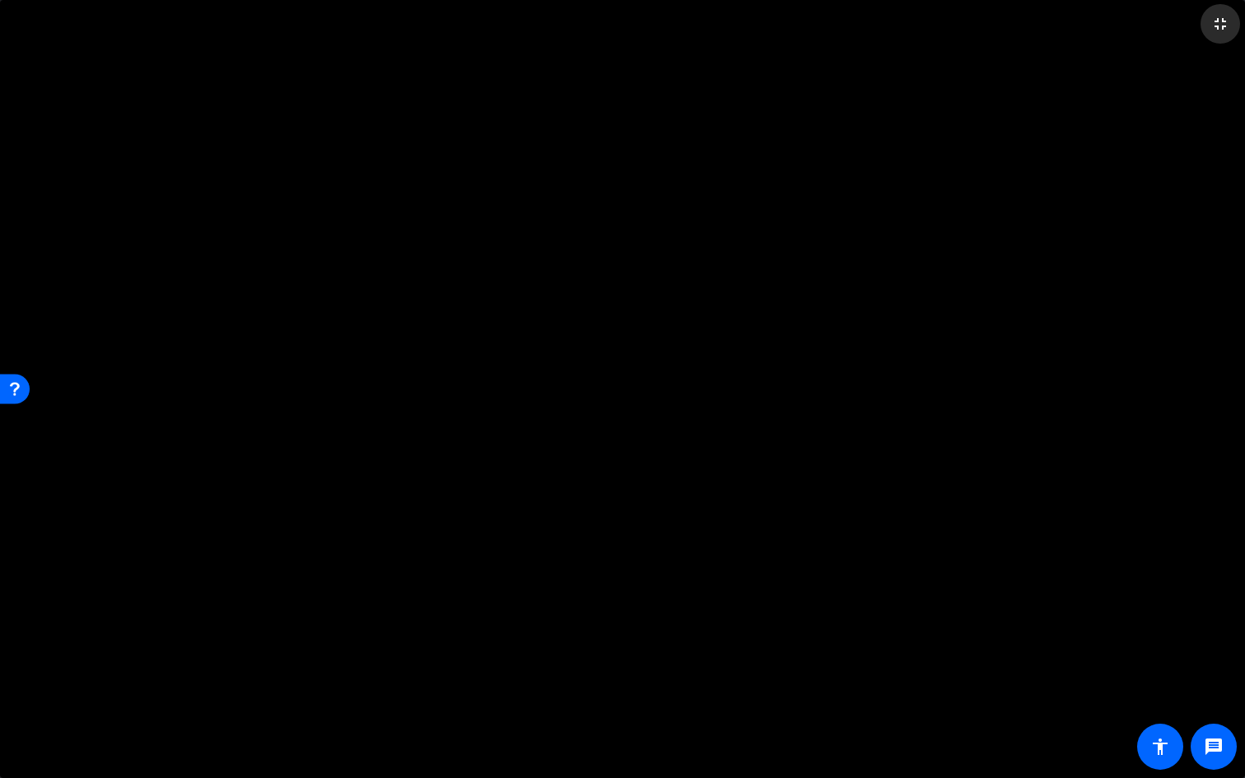
click at [1002, 19] on mat-icon "fullscreen_exit" at bounding box center [1221, 24] width 20 height 20
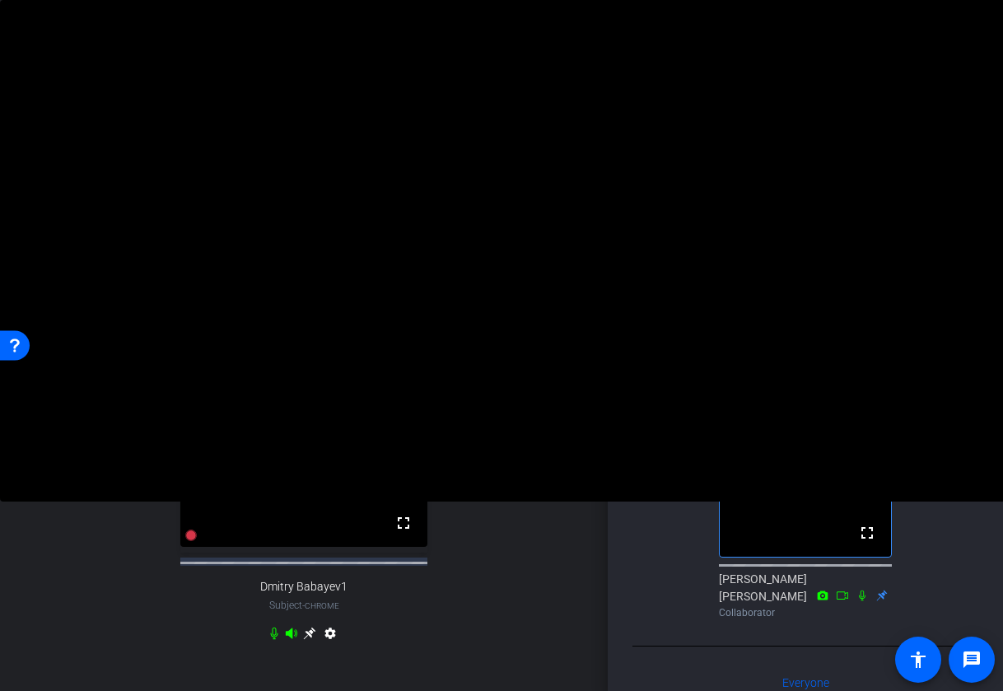
scroll to position [80, 0]
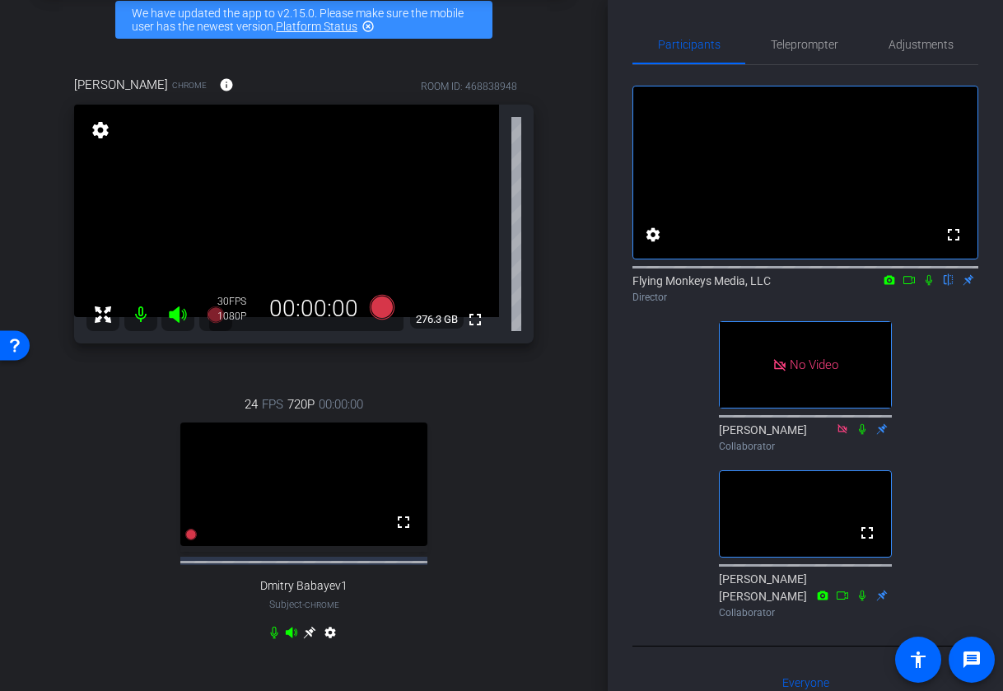
click at [311, 633] on icon at bounding box center [309, 633] width 12 height 12
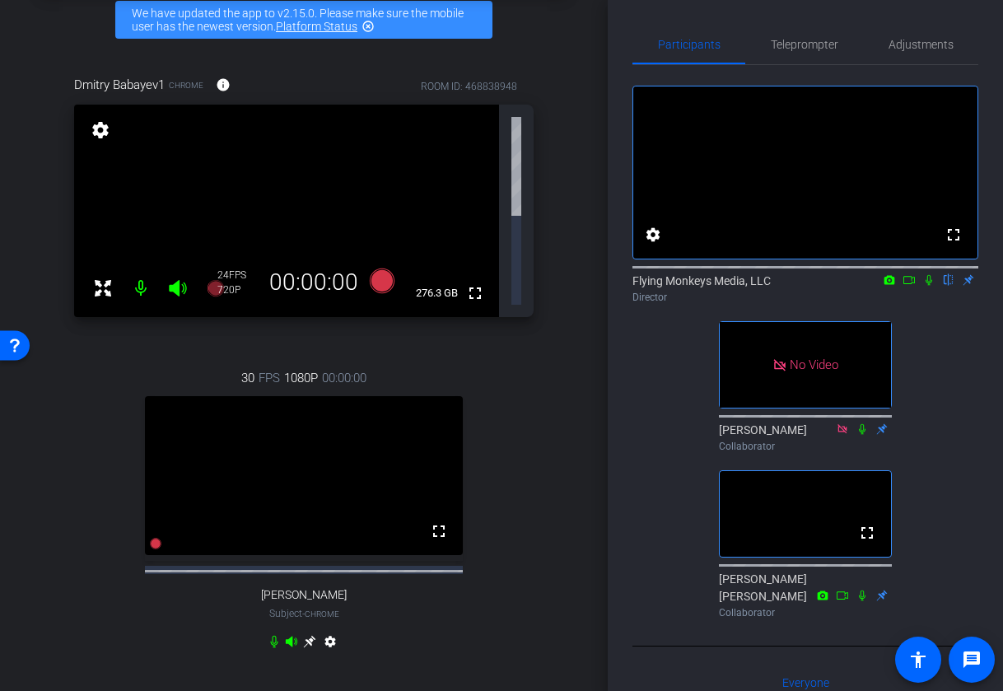
click at [370, 342] on div "30 FPS 1080P 00:00:00 fullscreen Hailey Bazlen-Kwan Subject - Chrome settings" at bounding box center [304, 512] width 460 height 340
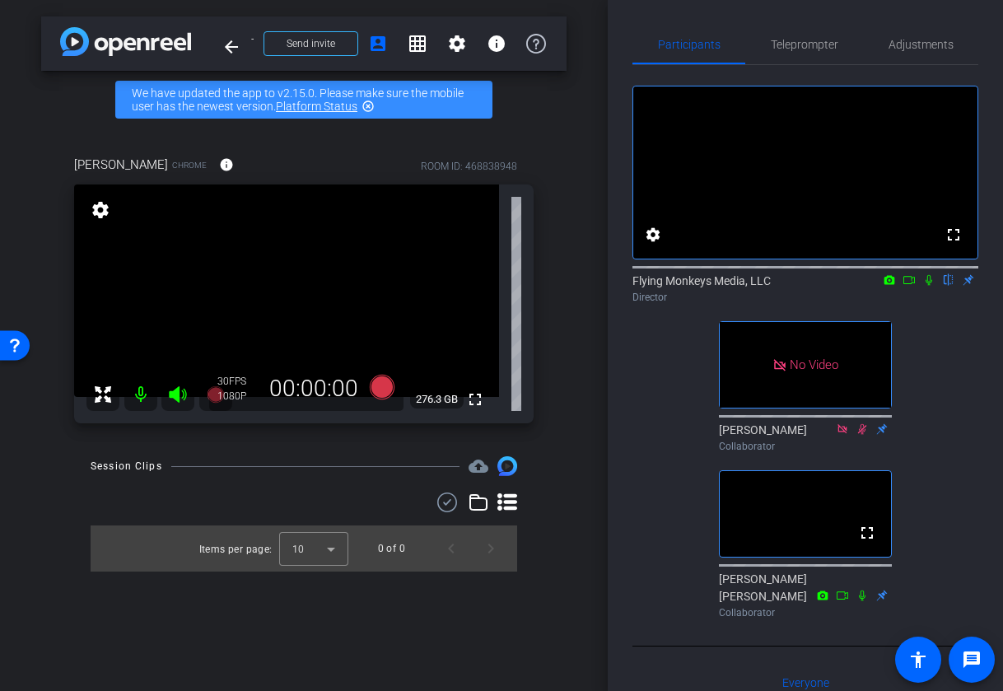
click at [372, 105] on mat-icon "highlight_off" at bounding box center [368, 106] width 13 height 13
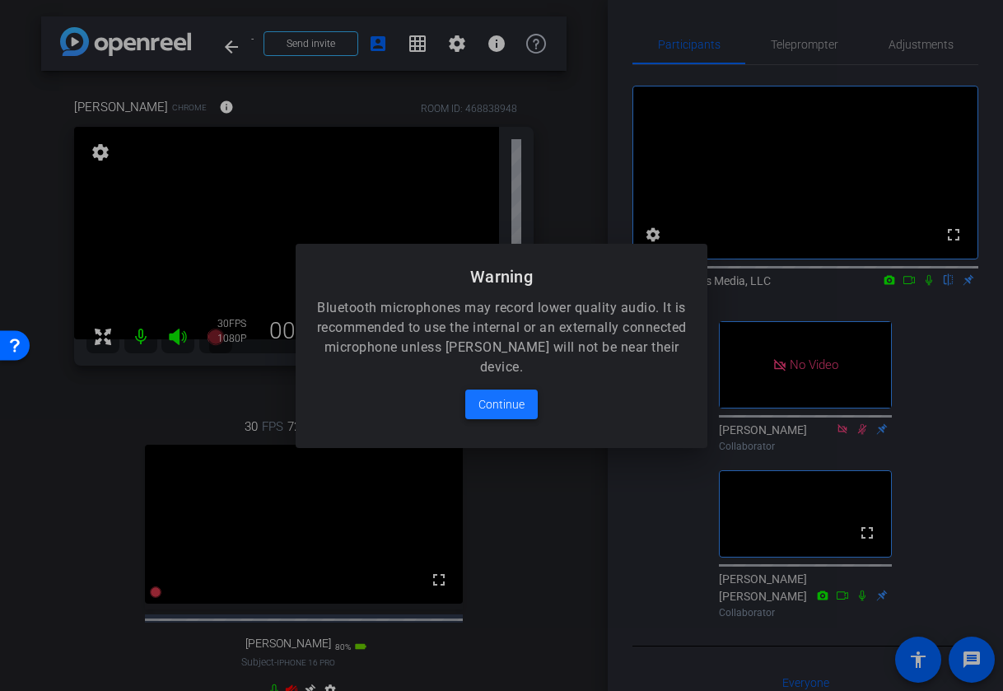
click at [518, 410] on span "Continue" at bounding box center [502, 405] width 46 height 20
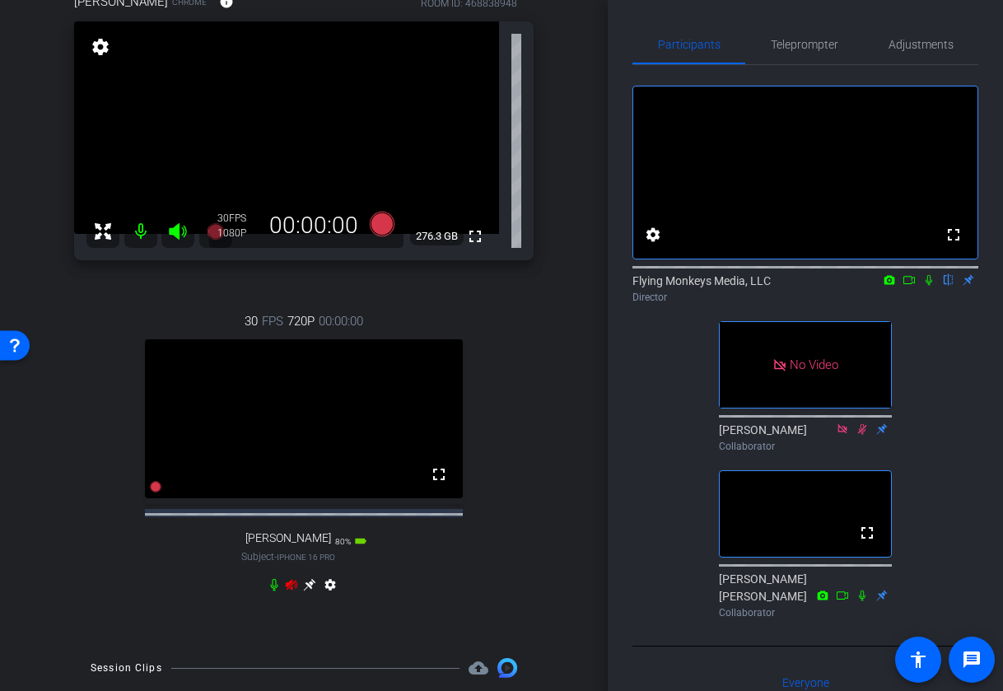
scroll to position [114, 0]
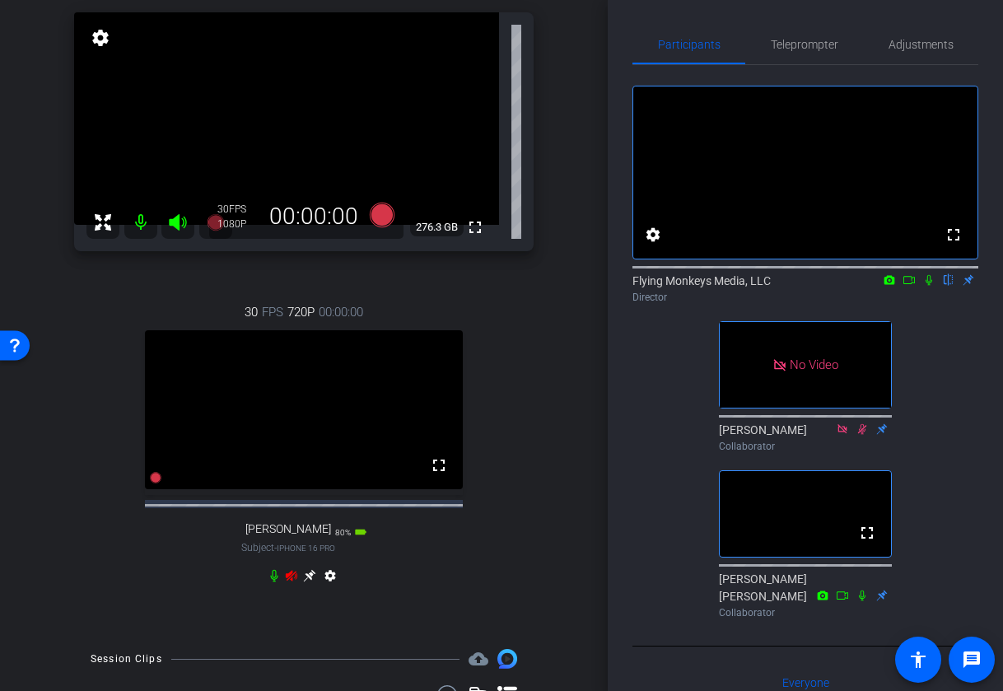
click at [311, 582] on icon at bounding box center [309, 576] width 12 height 12
click at [174, 223] on icon at bounding box center [177, 222] width 17 height 16
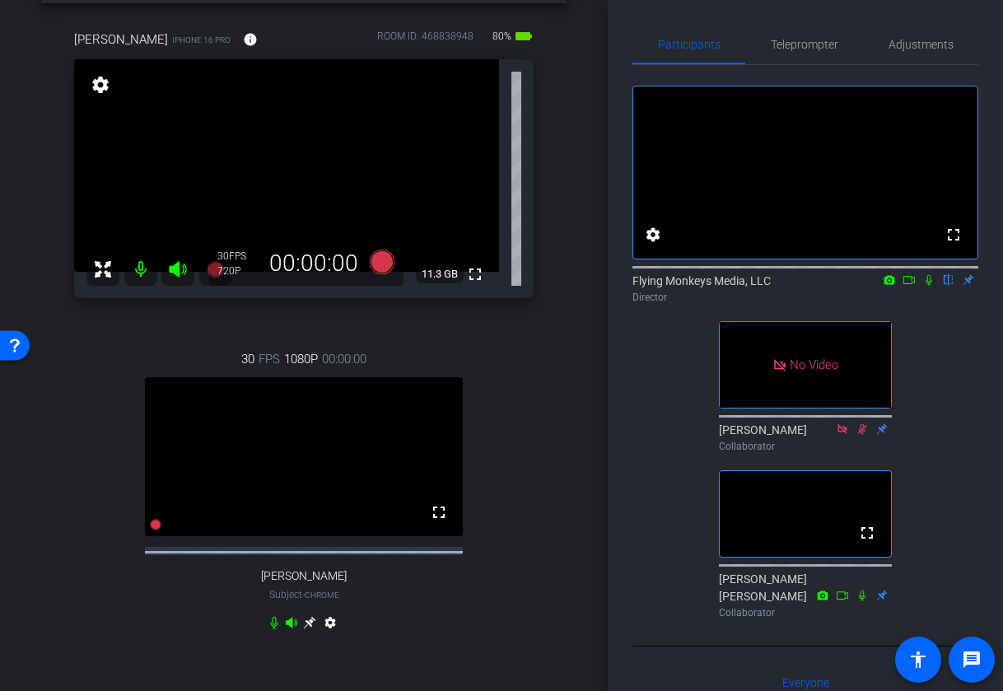
scroll to position [58, 0]
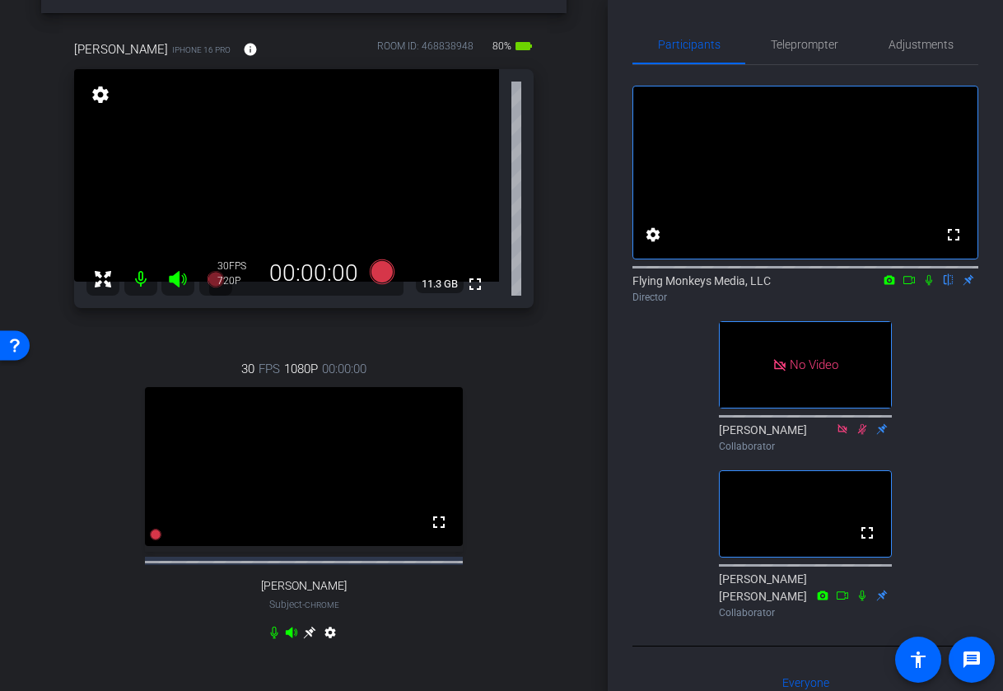
click at [100, 101] on mat-icon "settings" at bounding box center [100, 95] width 23 height 20
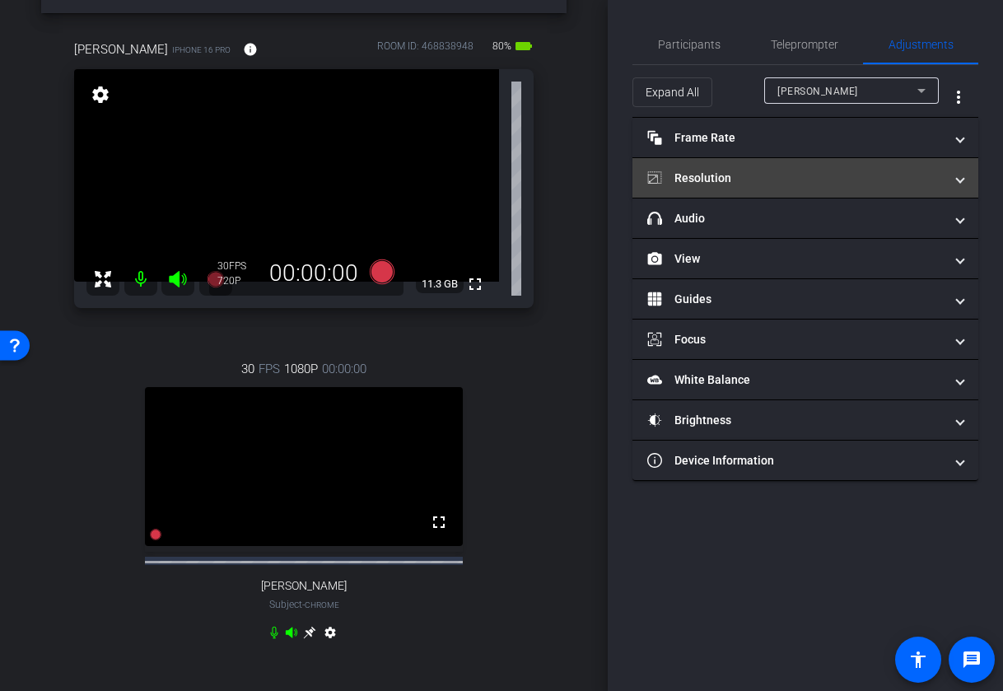
click at [781, 182] on mat-panel-title "Resolution" at bounding box center [795, 178] width 297 height 17
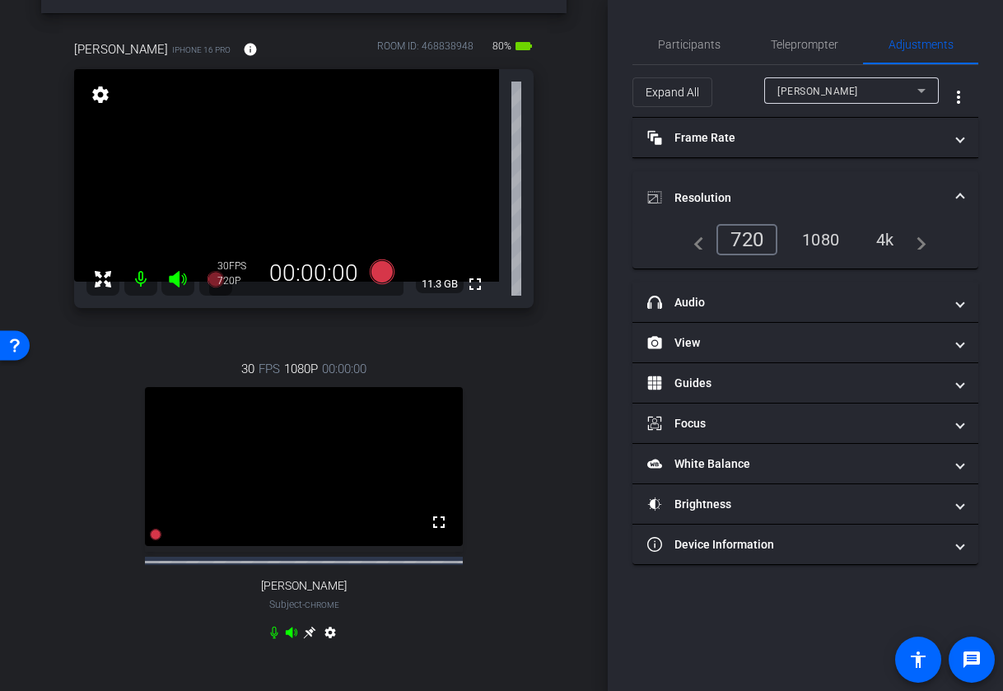
click at [815, 236] on div "1080" at bounding box center [821, 240] width 62 height 28
click at [684, 52] on span "Participants" at bounding box center [689, 45] width 63 height 40
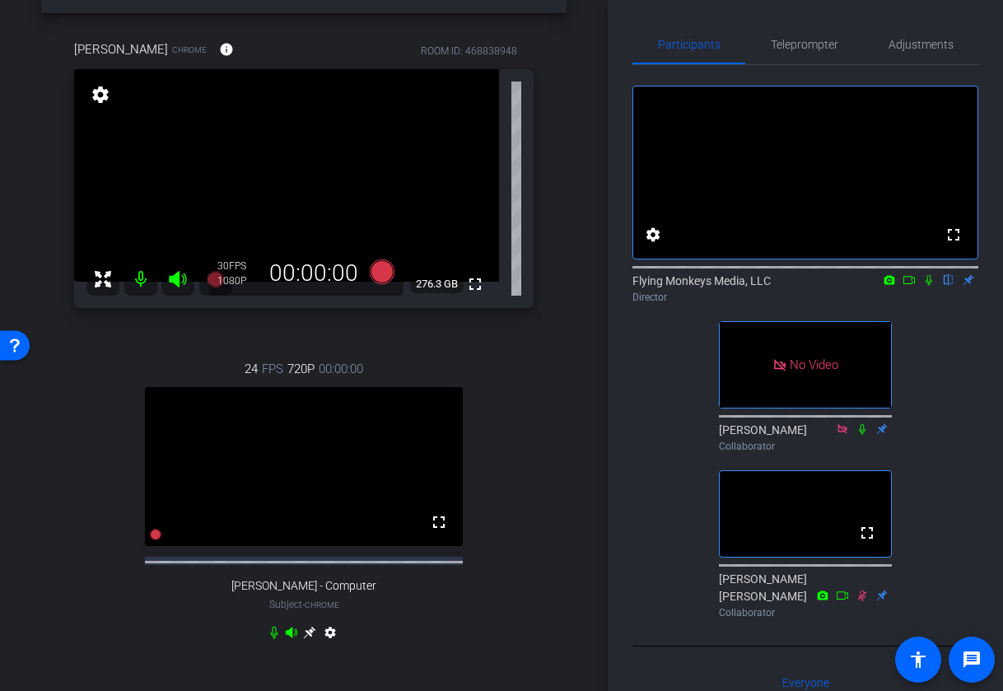
click at [314, 639] on icon at bounding box center [309, 633] width 12 height 12
click at [103, 93] on mat-icon "settings" at bounding box center [100, 95] width 23 height 20
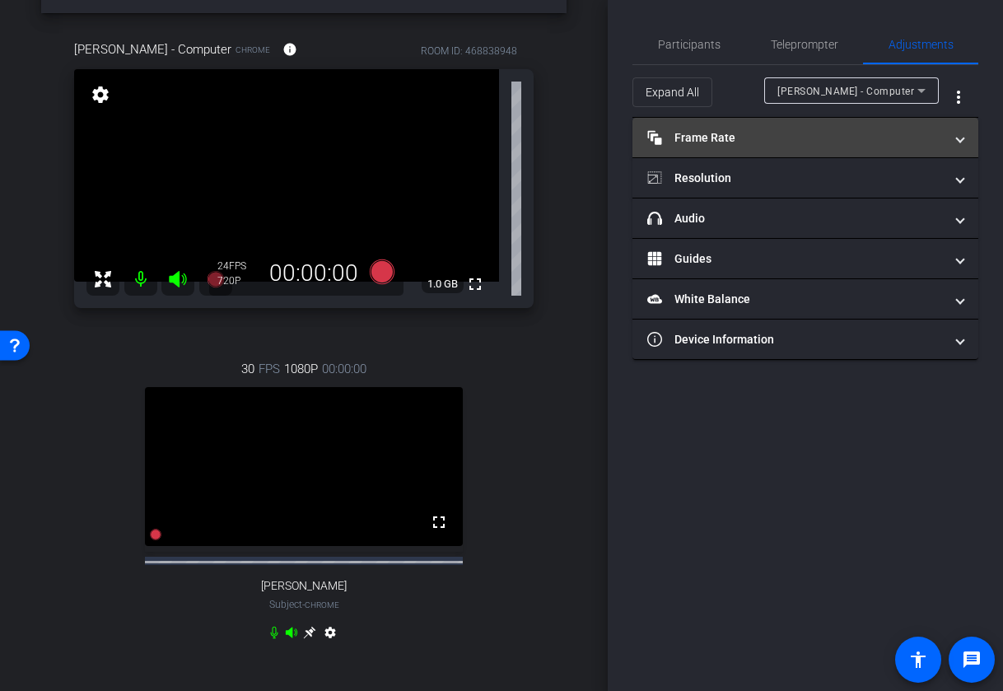
click at [834, 139] on mat-panel-title "Frame Rate Frame Rate" at bounding box center [795, 137] width 297 height 17
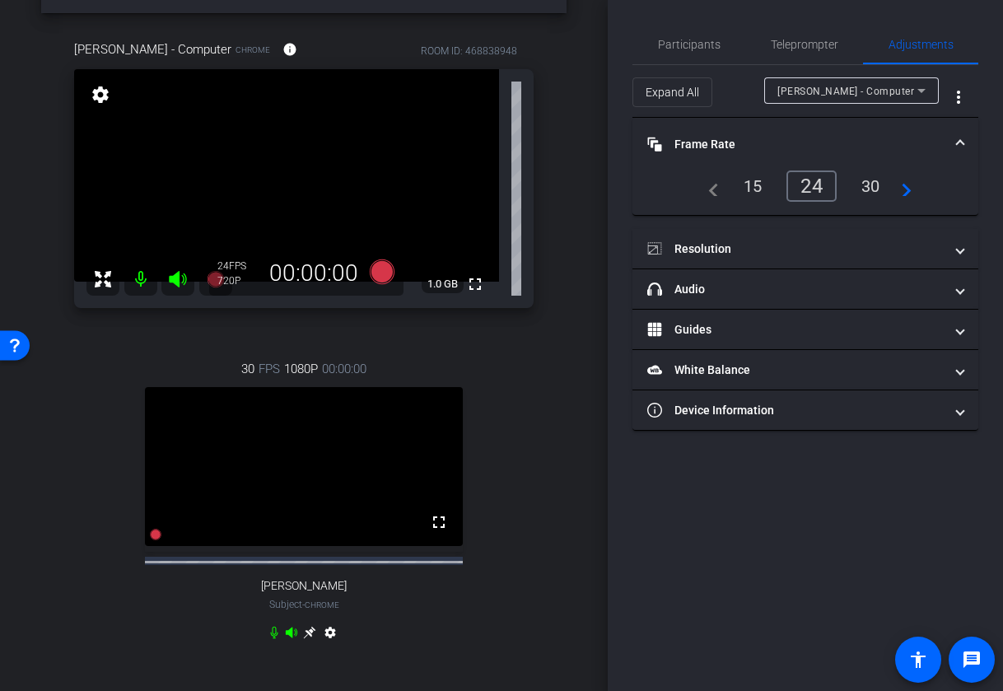
click at [863, 182] on div "30" at bounding box center [871, 186] width 44 height 28
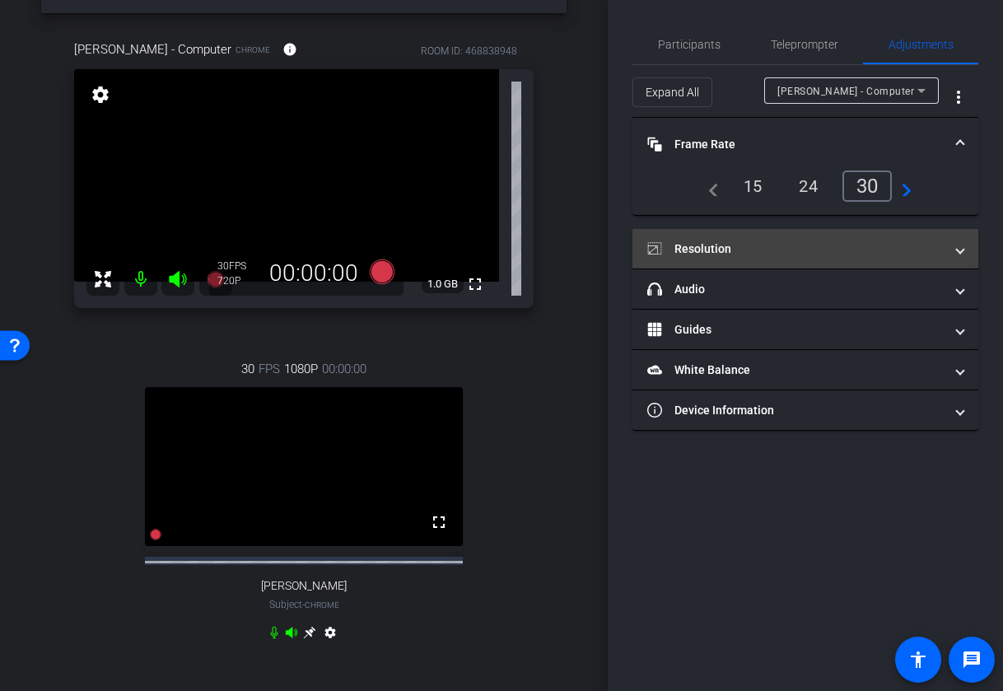
click at [724, 261] on mat-expansion-panel-header "Resolution" at bounding box center [806, 249] width 346 height 40
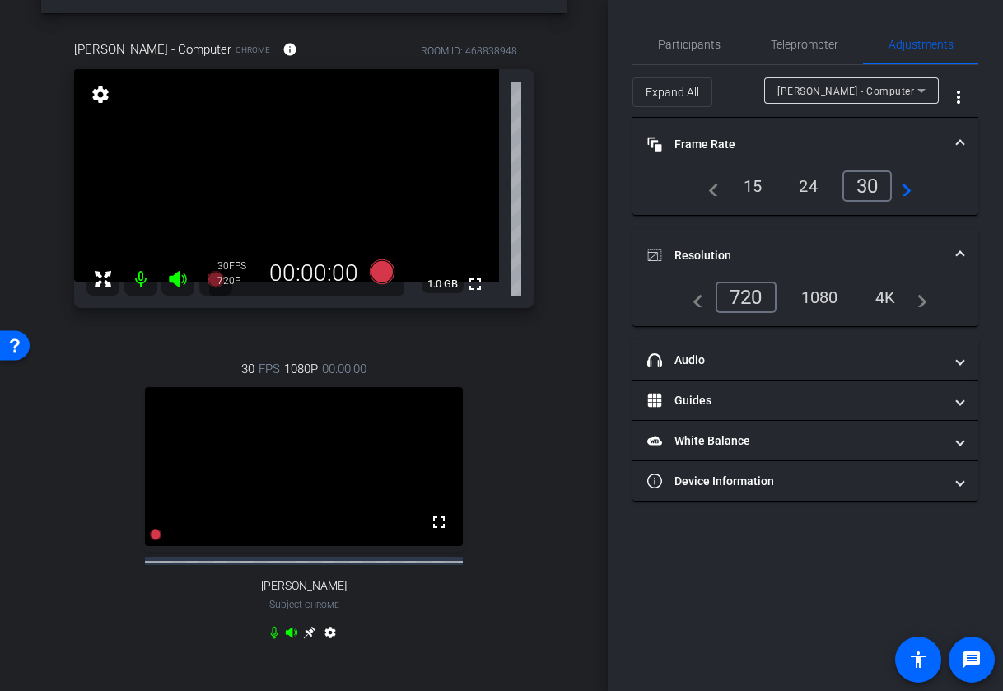
click at [827, 291] on div "1080" at bounding box center [820, 297] width 62 height 28
click at [697, 48] on span "Participants" at bounding box center [689, 45] width 63 height 12
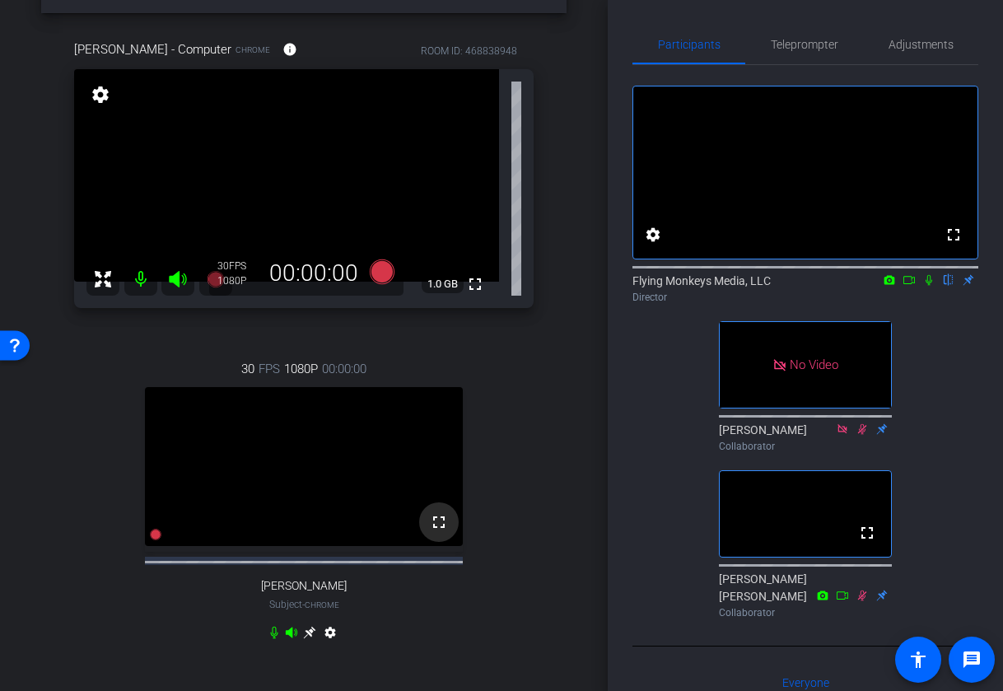
click at [440, 532] on mat-icon "fullscreen" at bounding box center [439, 522] width 20 height 20
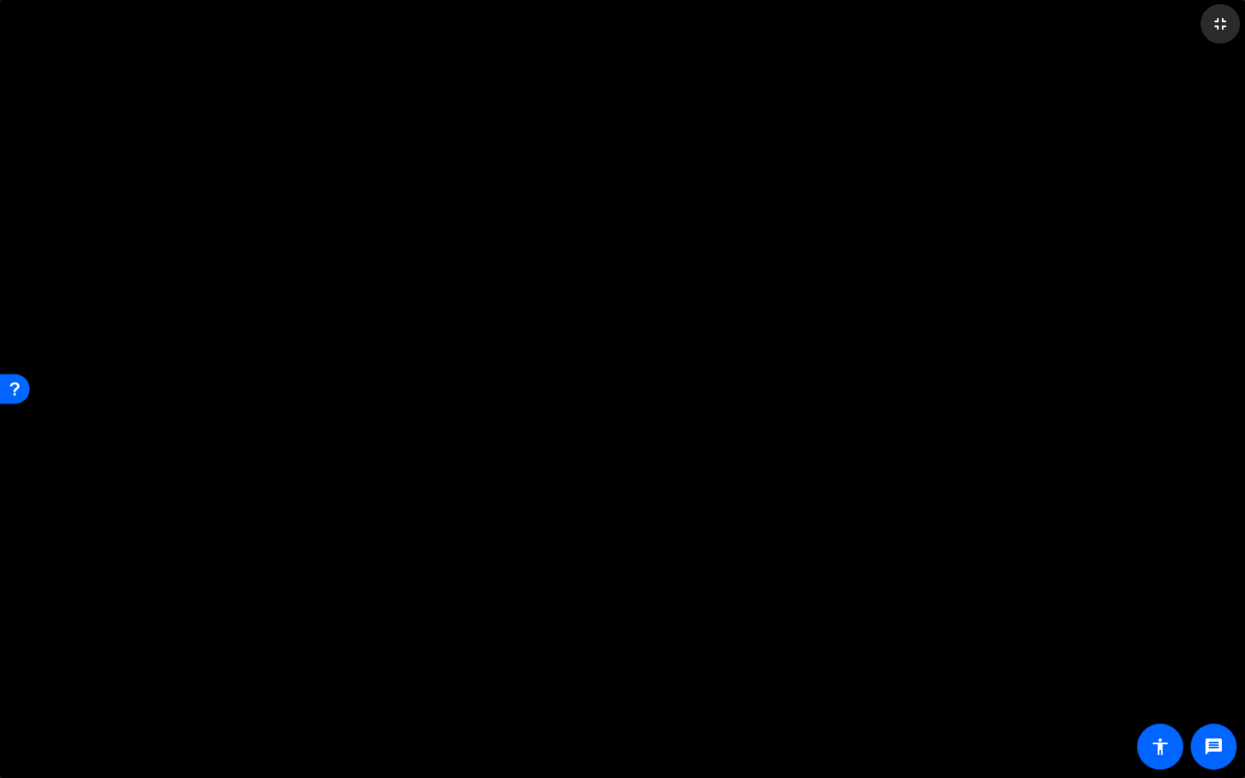
click at [1002, 21] on mat-icon "fullscreen_exit" at bounding box center [1221, 24] width 20 height 20
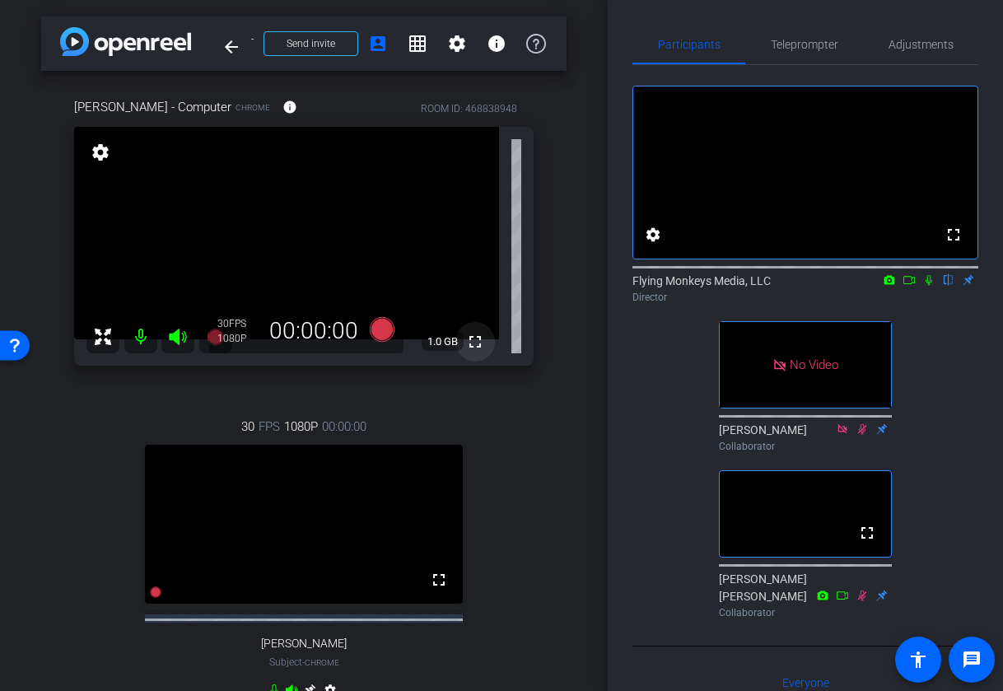
click at [475, 341] on mat-icon "fullscreen" at bounding box center [475, 342] width 20 height 20
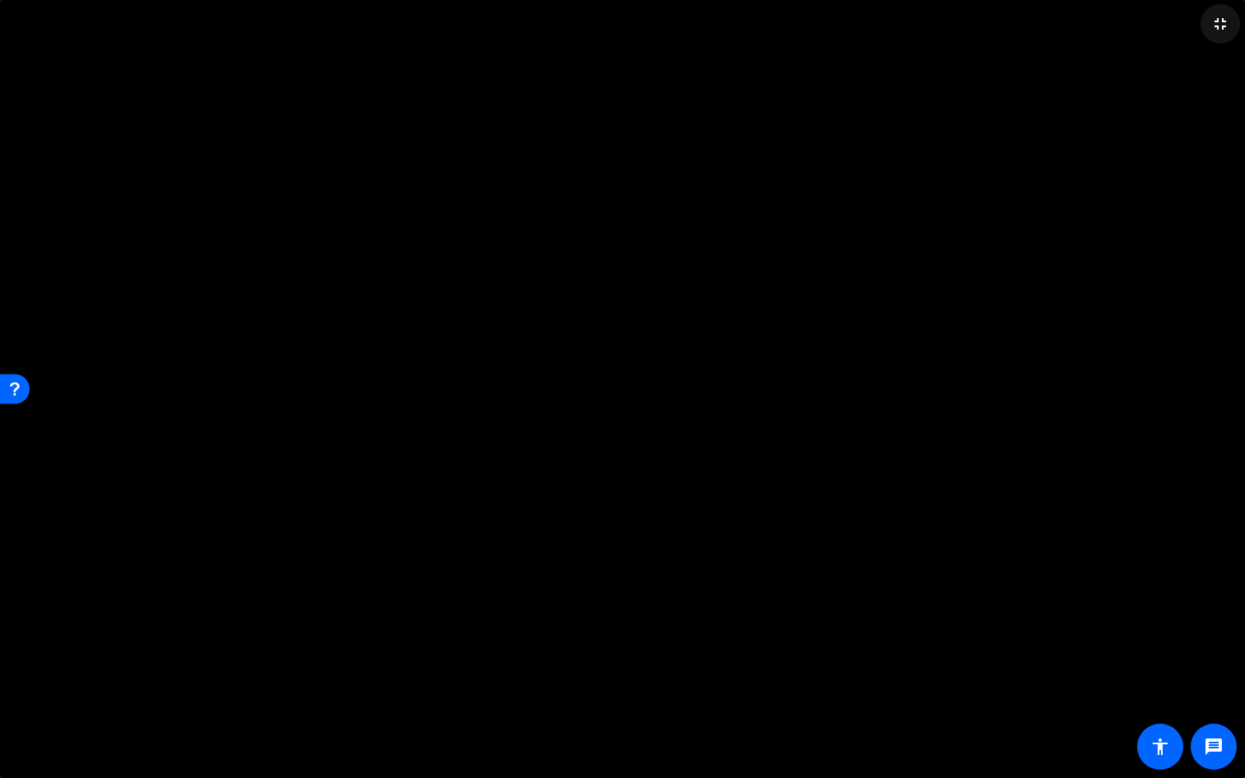
click at [1002, 30] on mat-icon "fullscreen_exit" at bounding box center [1221, 24] width 20 height 20
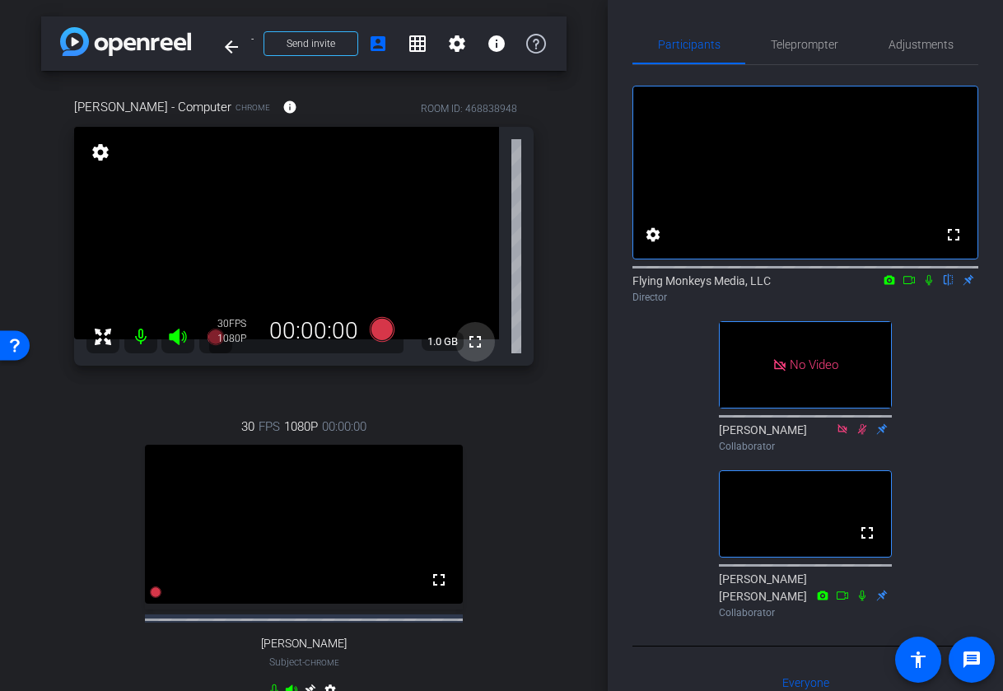
click at [473, 346] on mat-icon "fullscreen" at bounding box center [475, 342] width 20 height 20
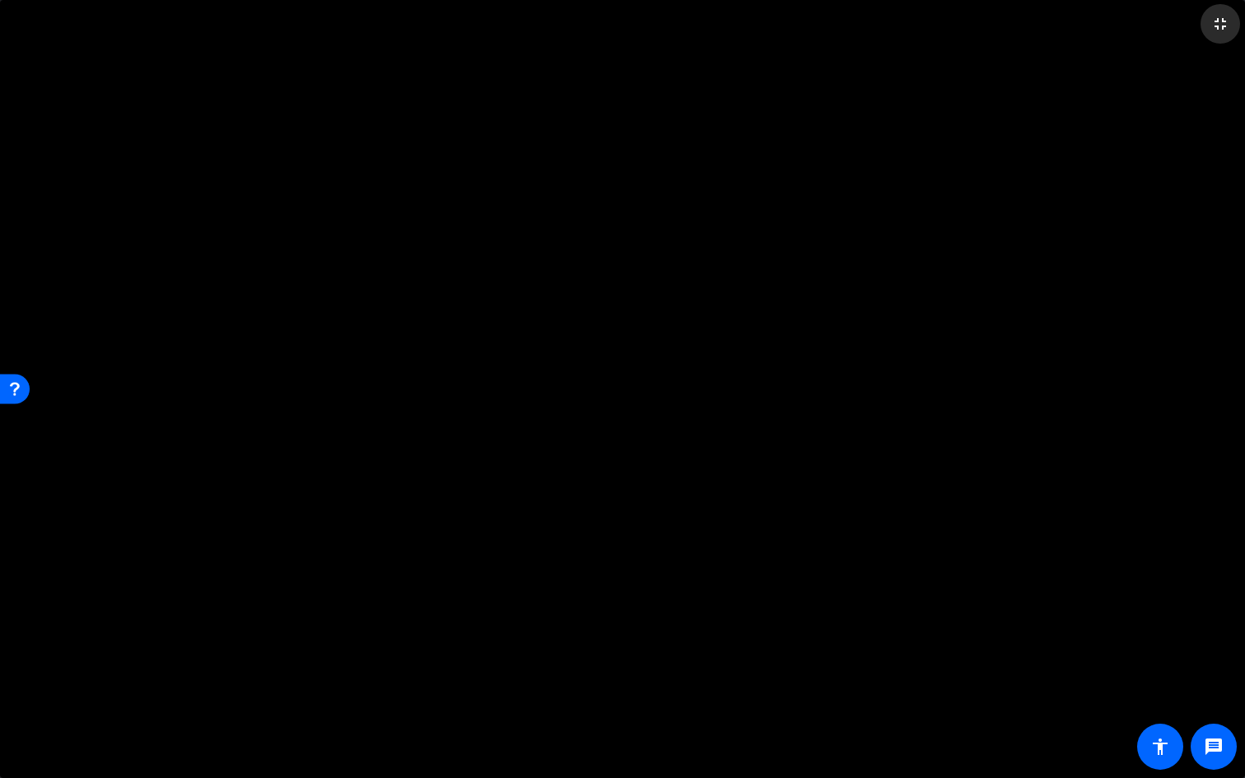
click at [1002, 30] on mat-icon "fullscreen_exit" at bounding box center [1221, 24] width 20 height 20
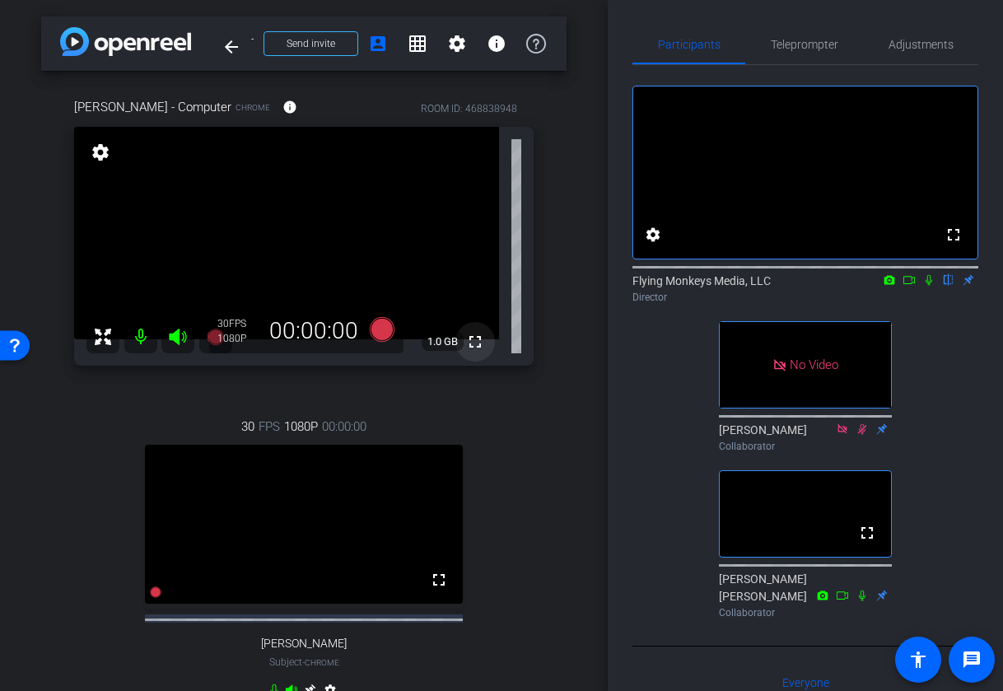
click at [479, 339] on mat-icon "fullscreen" at bounding box center [475, 342] width 20 height 20
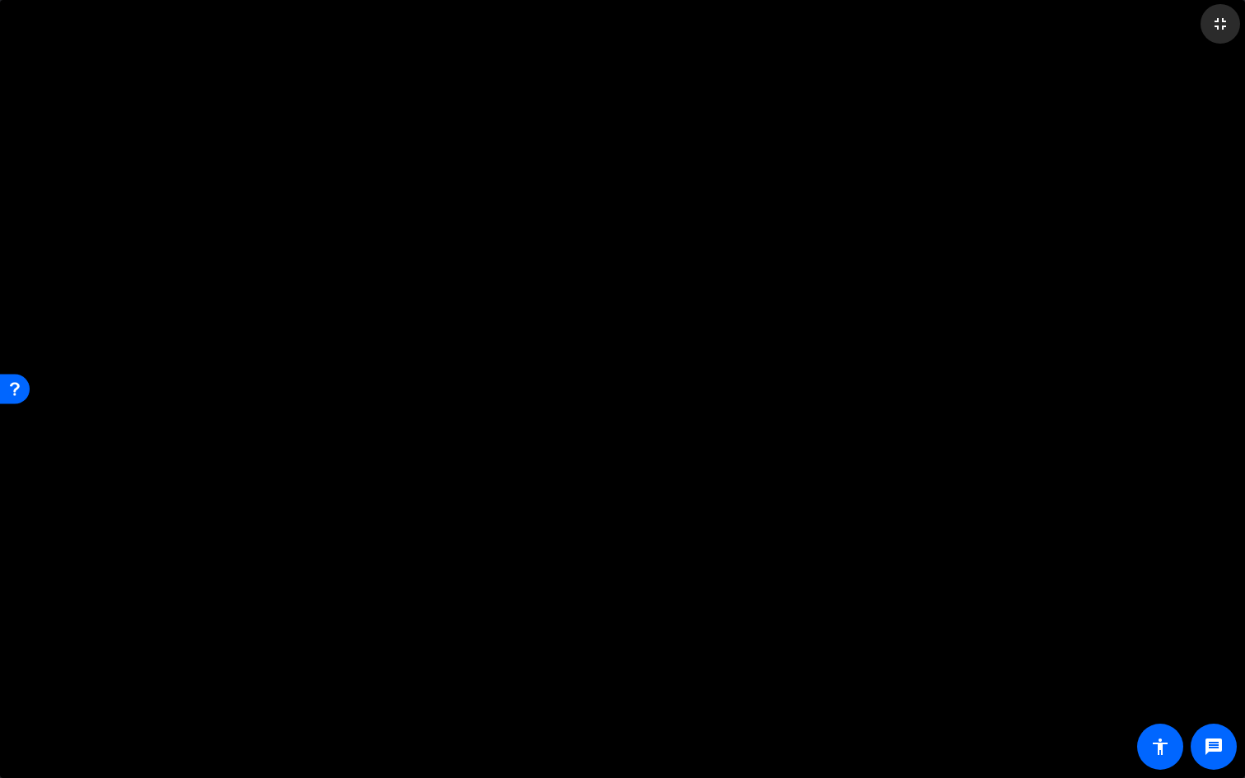
click at [1002, 22] on mat-icon "fullscreen_exit" at bounding box center [1221, 24] width 20 height 20
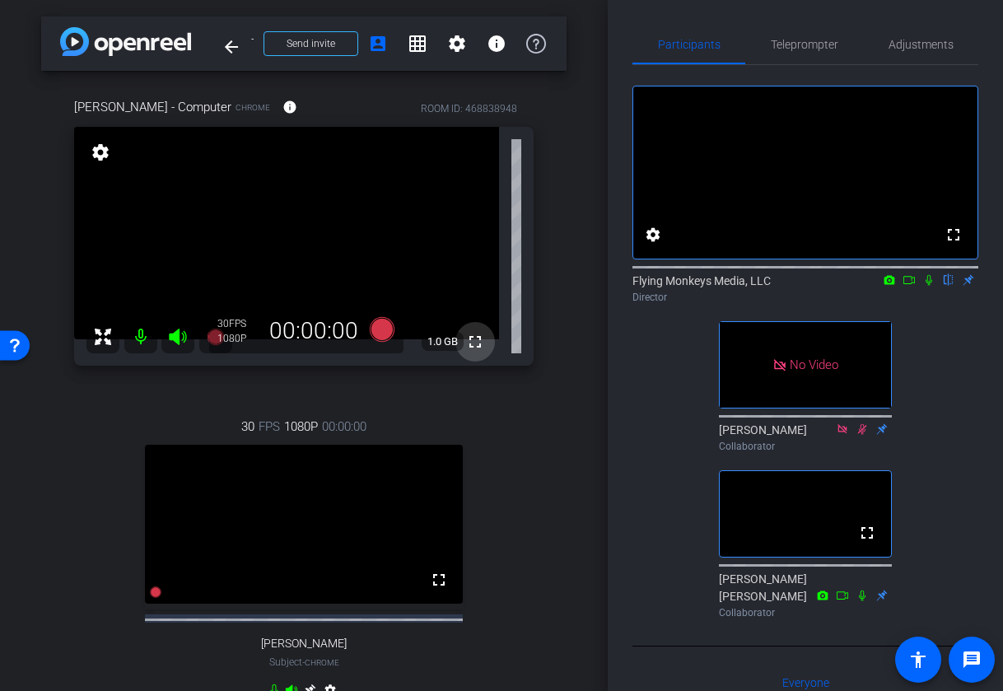
click at [472, 345] on mat-icon "fullscreen" at bounding box center [475, 342] width 20 height 20
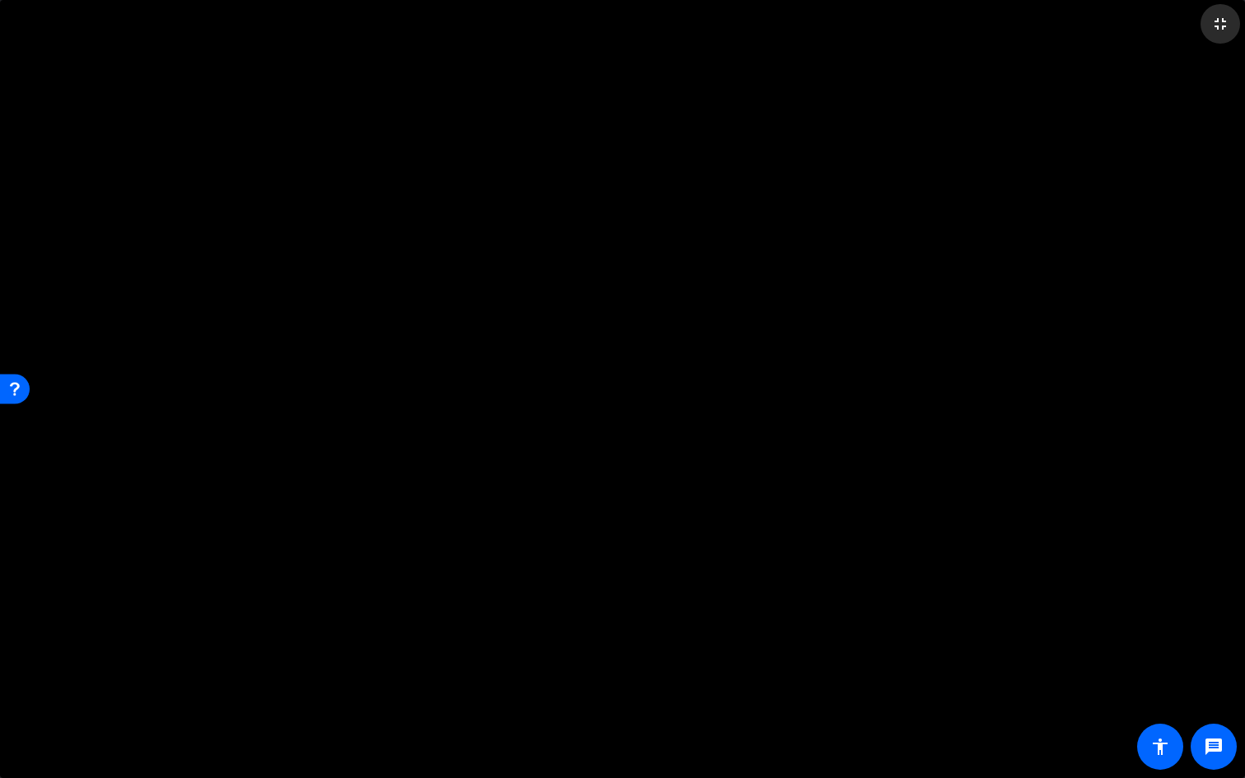
click at [1002, 26] on mat-icon "fullscreen_exit" at bounding box center [1221, 24] width 20 height 20
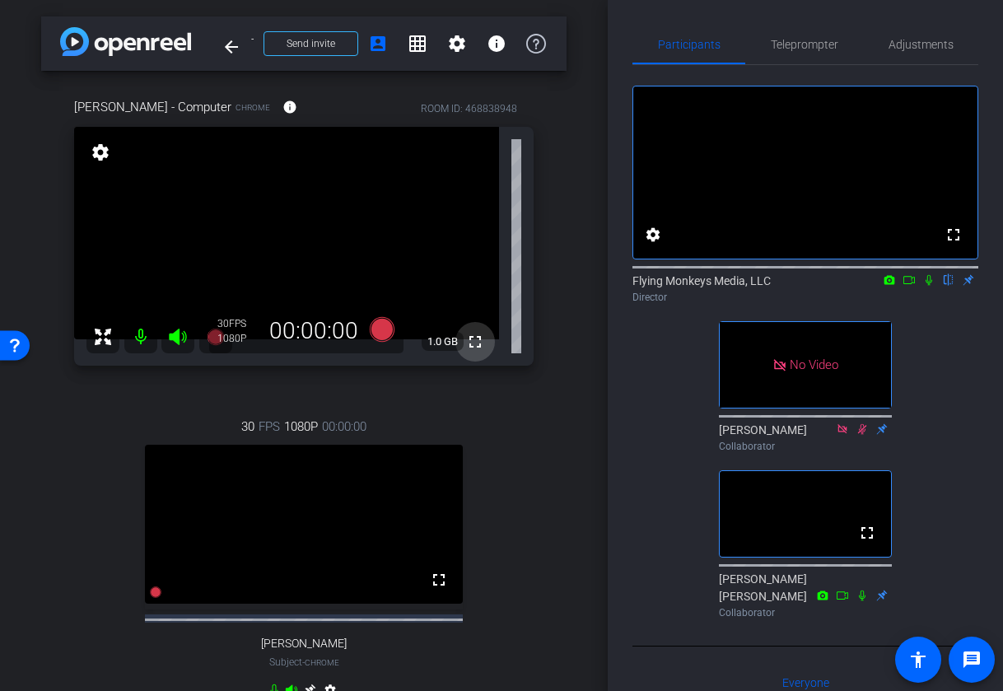
click at [474, 348] on mat-icon "fullscreen" at bounding box center [475, 342] width 20 height 20
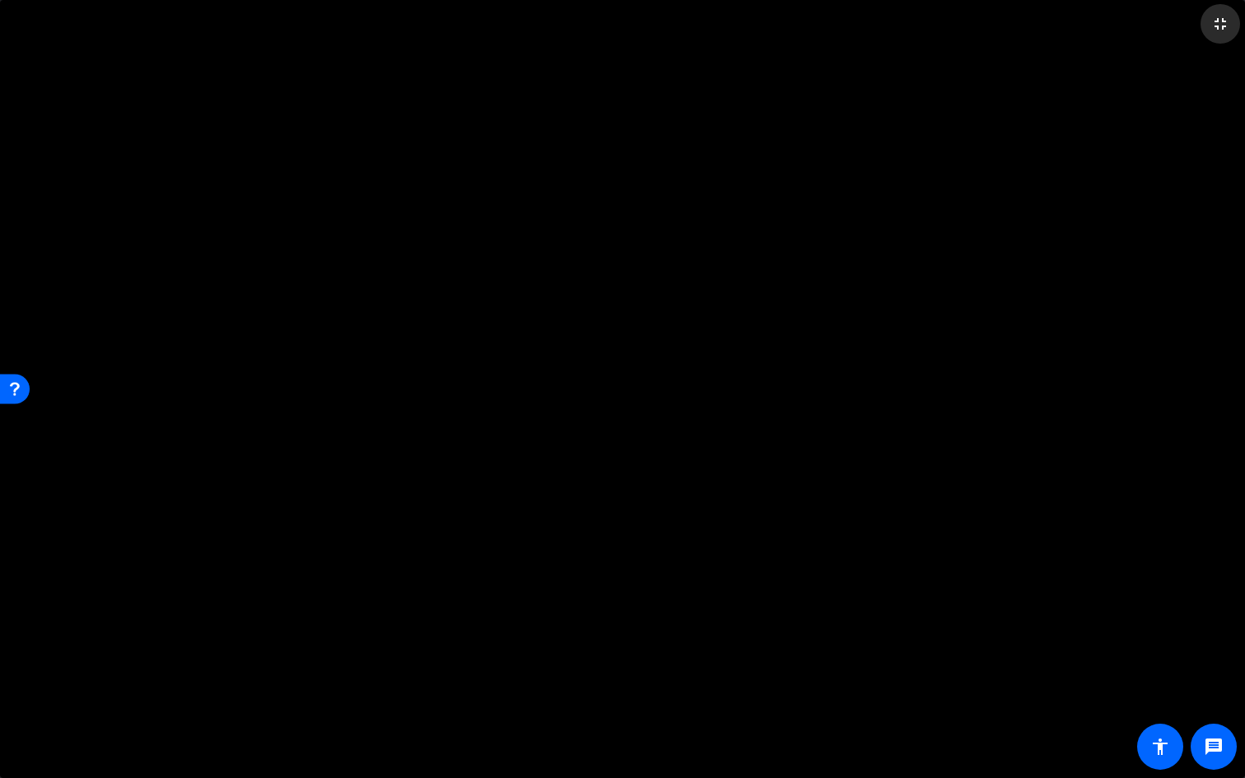
click at [1002, 33] on mat-icon "fullscreen_exit" at bounding box center [1221, 24] width 20 height 20
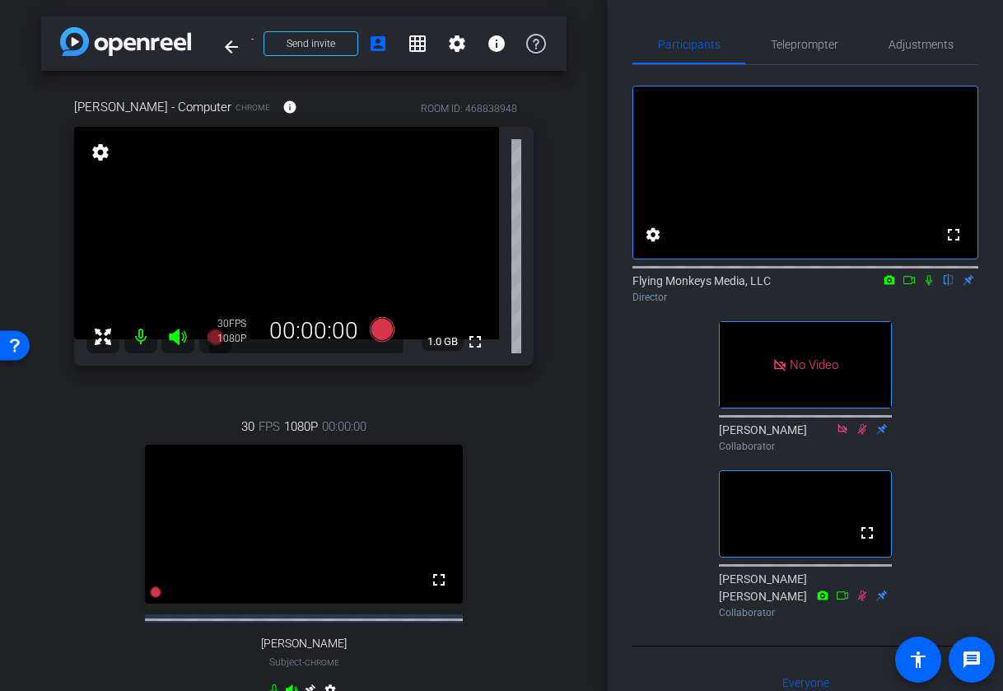
scroll to position [203, 0]
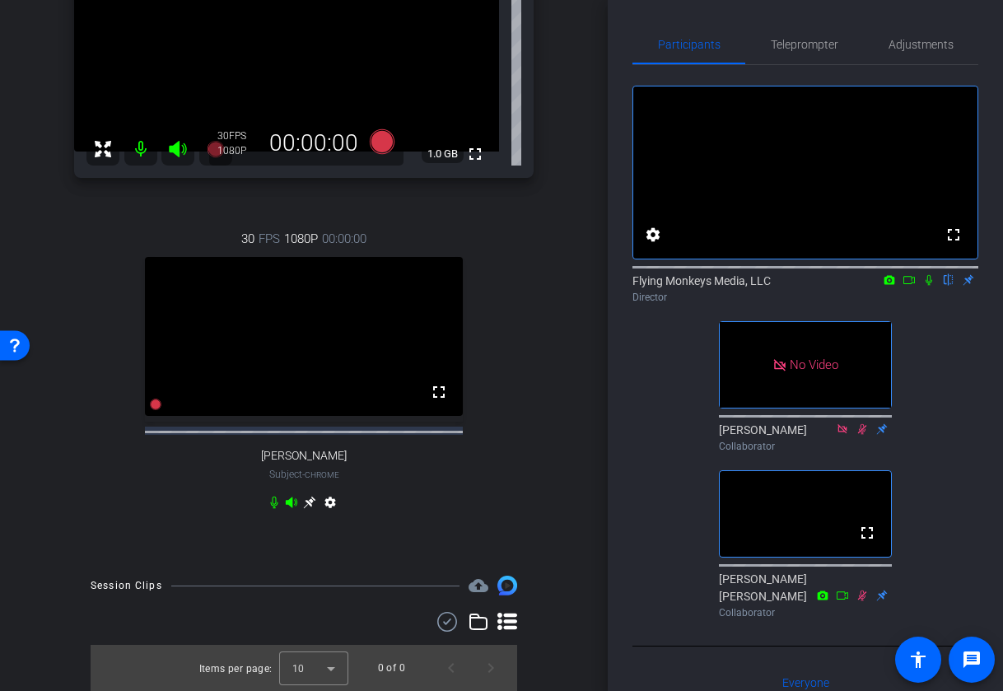
click at [315, 502] on icon at bounding box center [309, 502] width 13 height 13
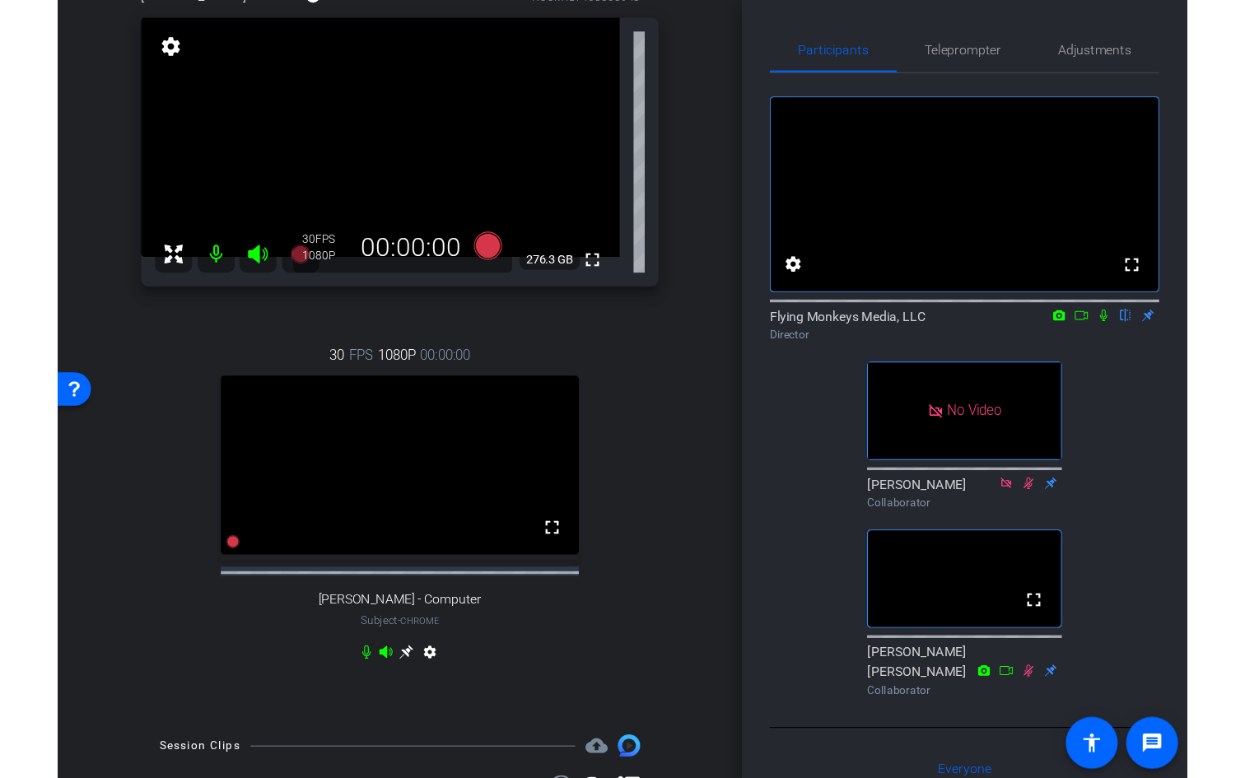
scroll to position [106, 0]
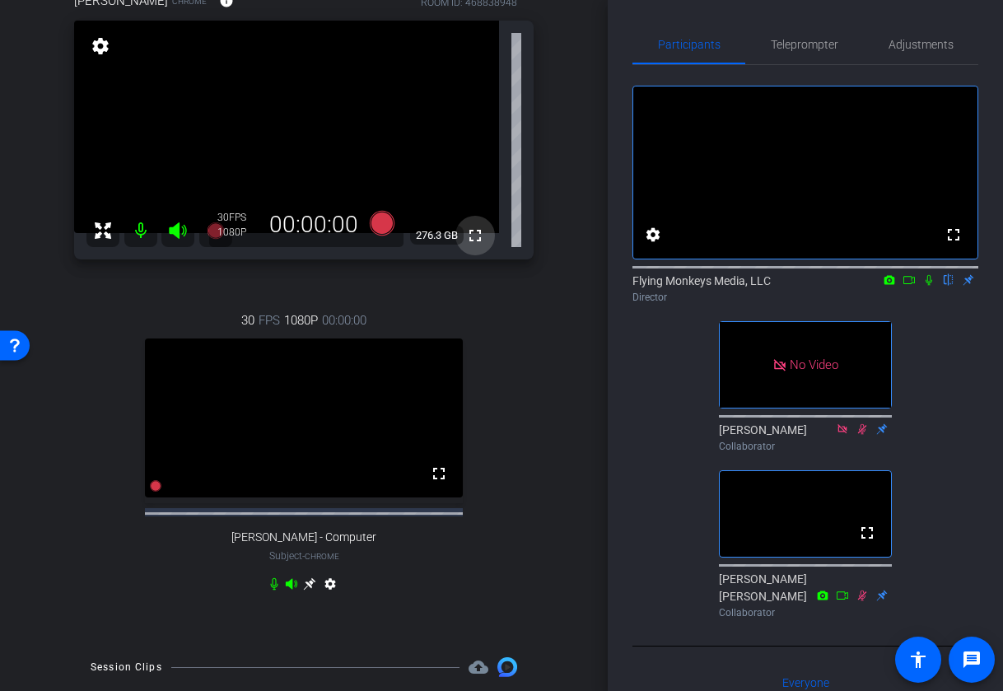
click at [477, 236] on mat-icon "fullscreen" at bounding box center [475, 236] width 20 height 20
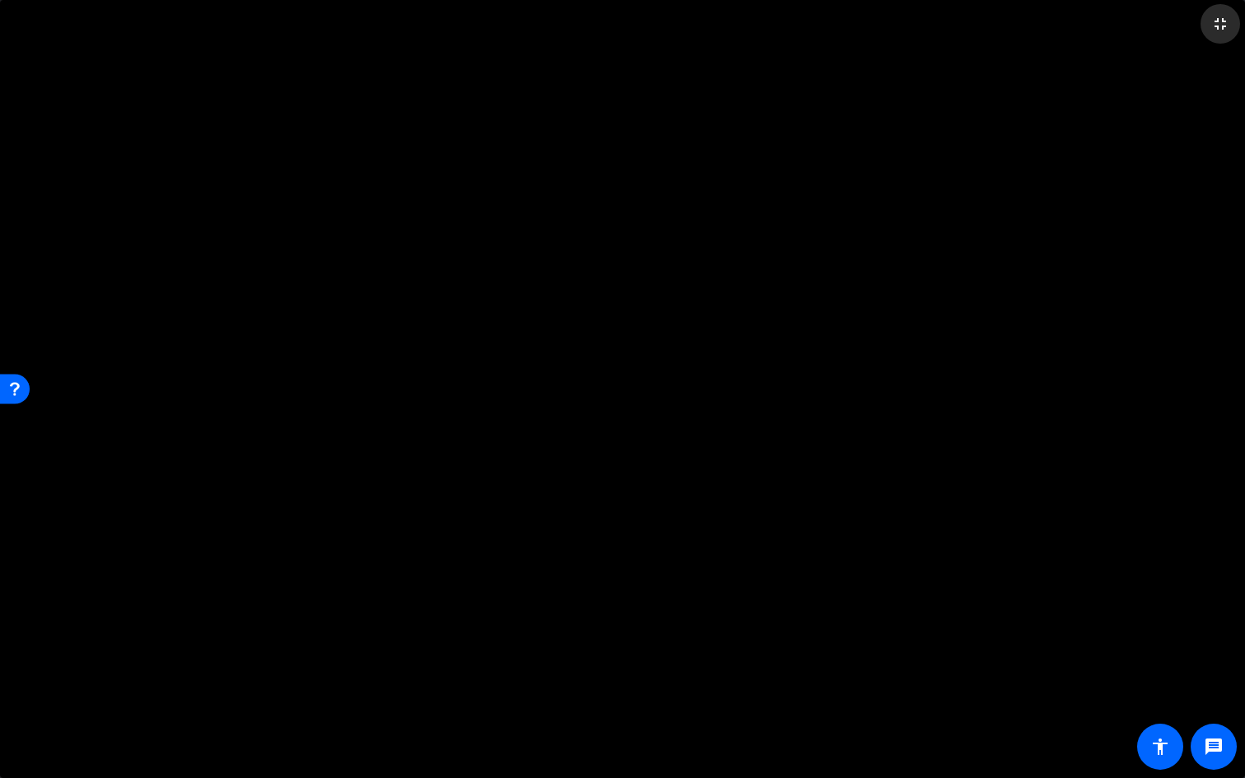
click at [1002, 35] on span at bounding box center [1221, 24] width 40 height 40
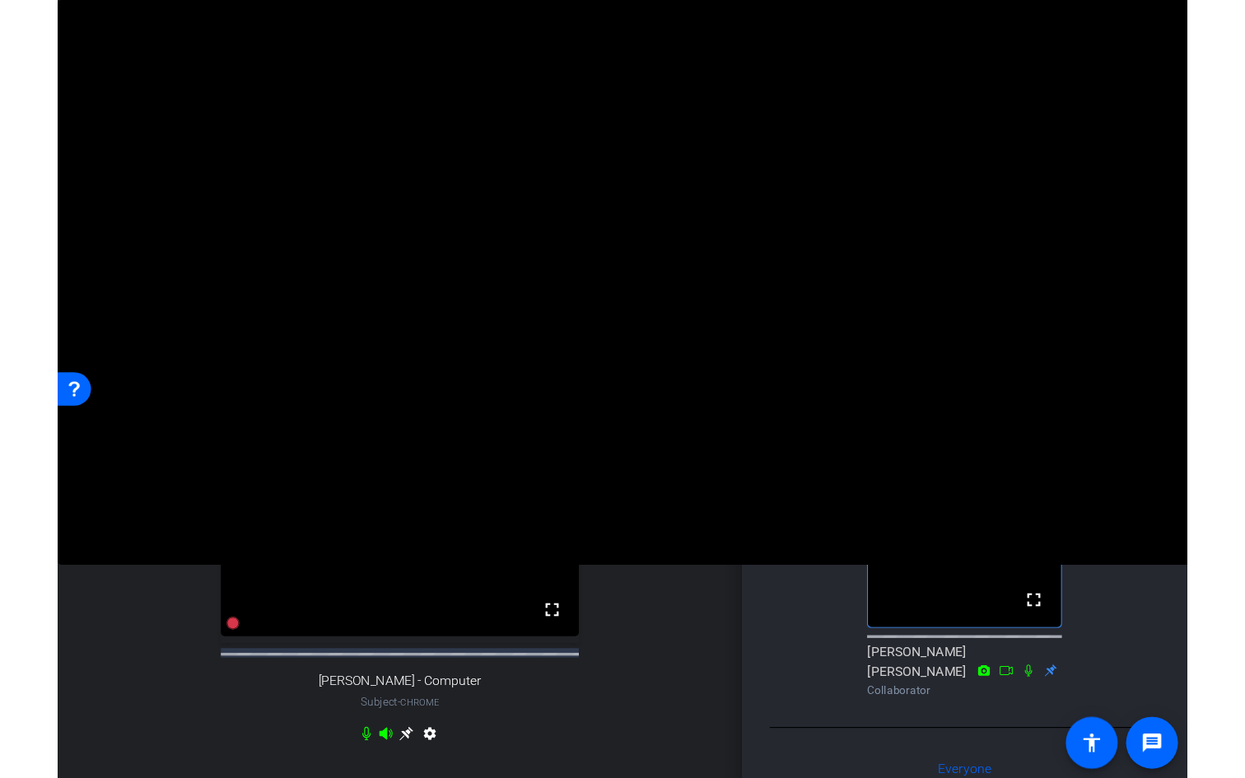
scroll to position [31, 0]
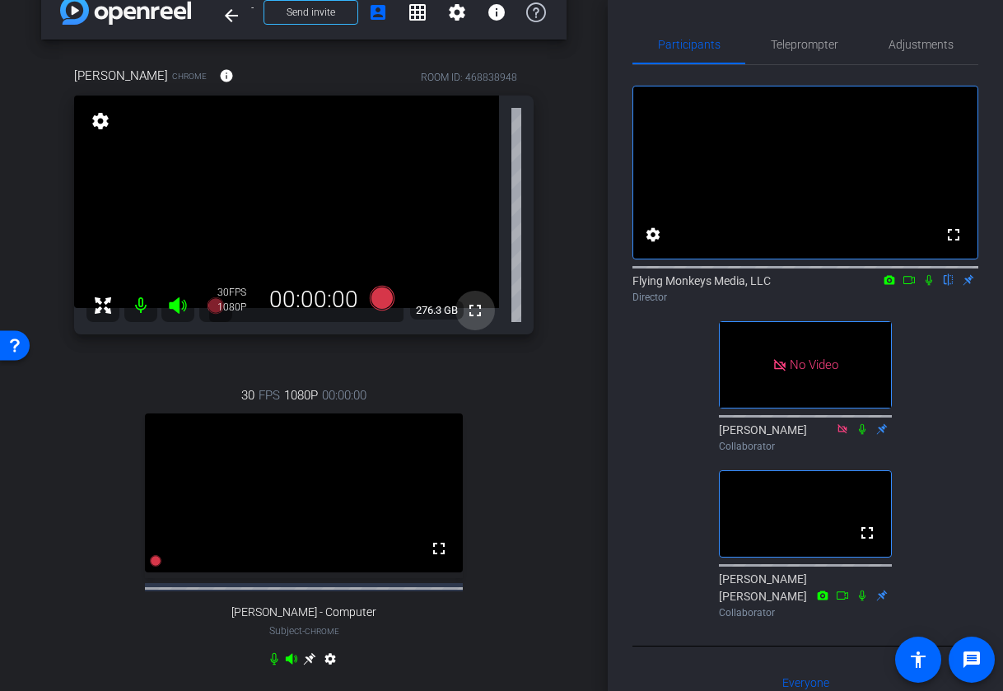
click at [479, 312] on mat-icon "fullscreen" at bounding box center [475, 311] width 20 height 20
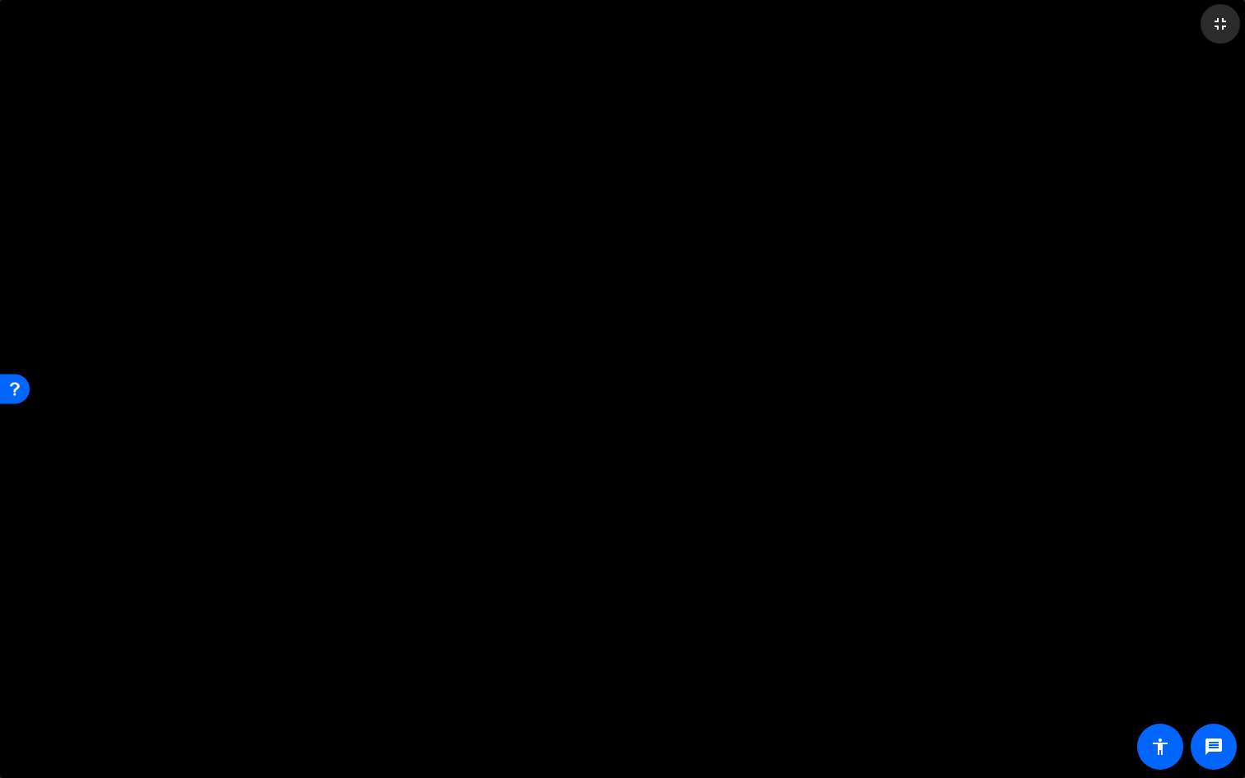
click at [1002, 29] on mat-icon "fullscreen_exit" at bounding box center [1221, 24] width 20 height 20
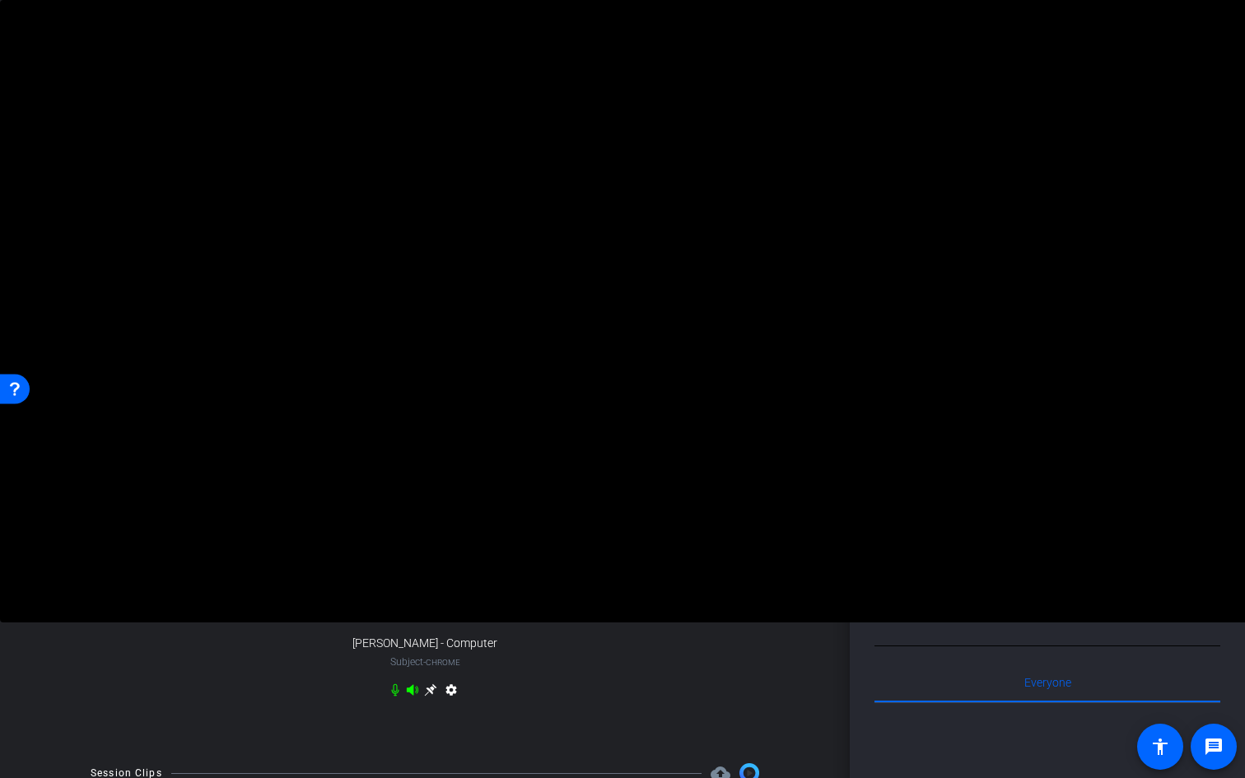
scroll to position [31, 0]
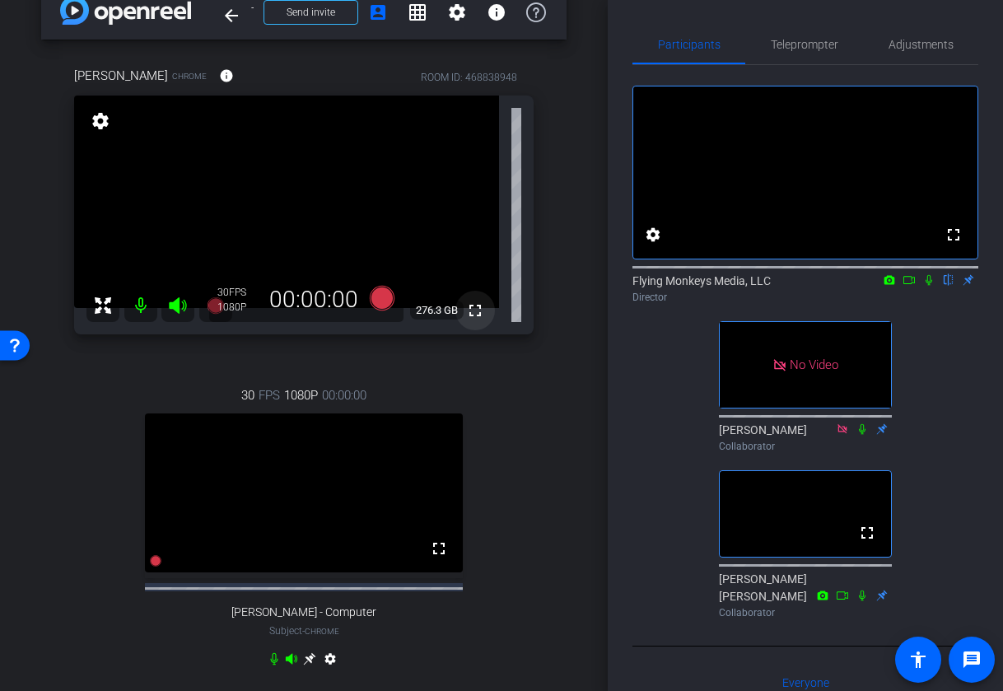
click at [476, 306] on mat-icon "fullscreen" at bounding box center [475, 311] width 20 height 20
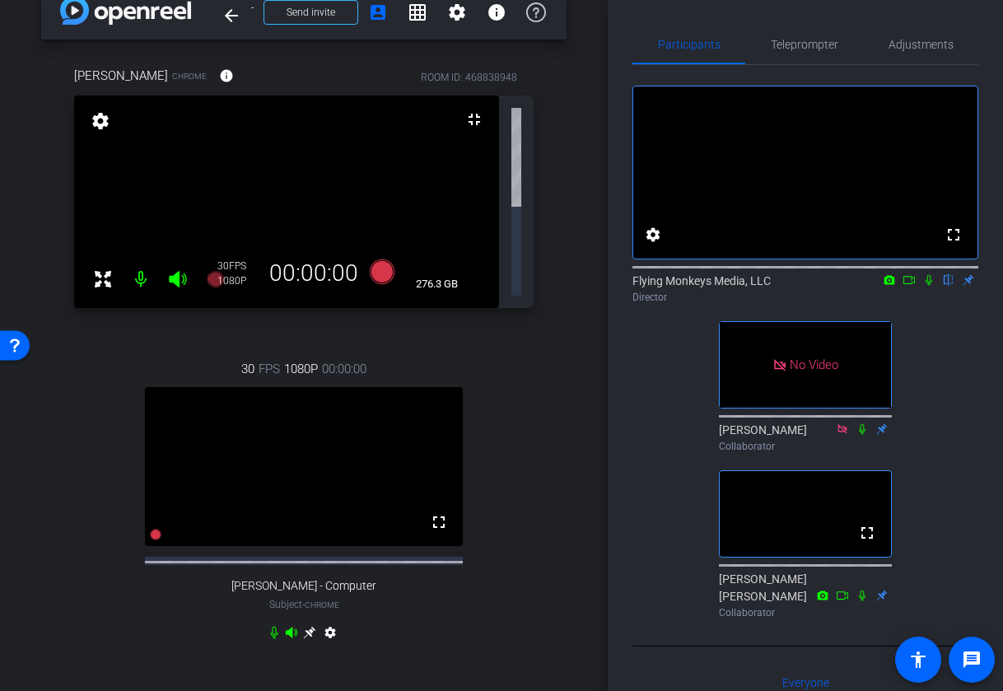
scroll to position [0, 0]
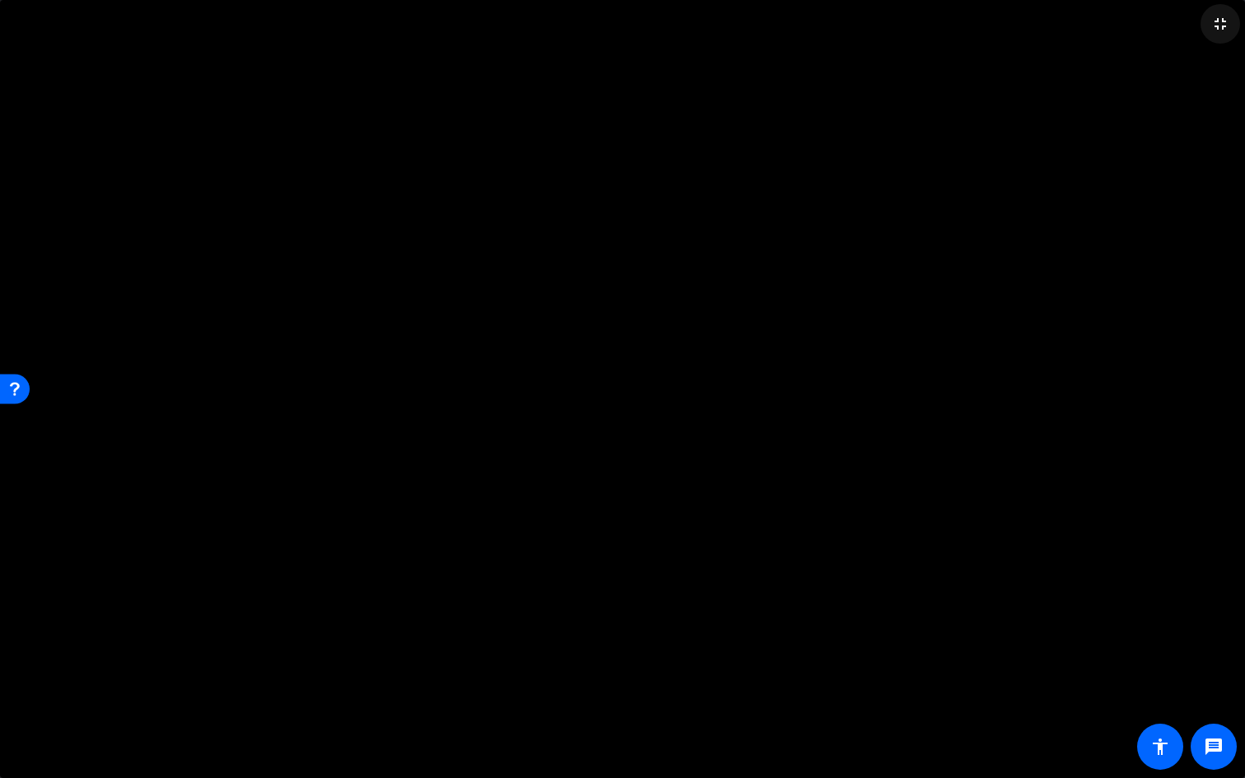
click at [1002, 21] on span at bounding box center [1221, 24] width 40 height 40
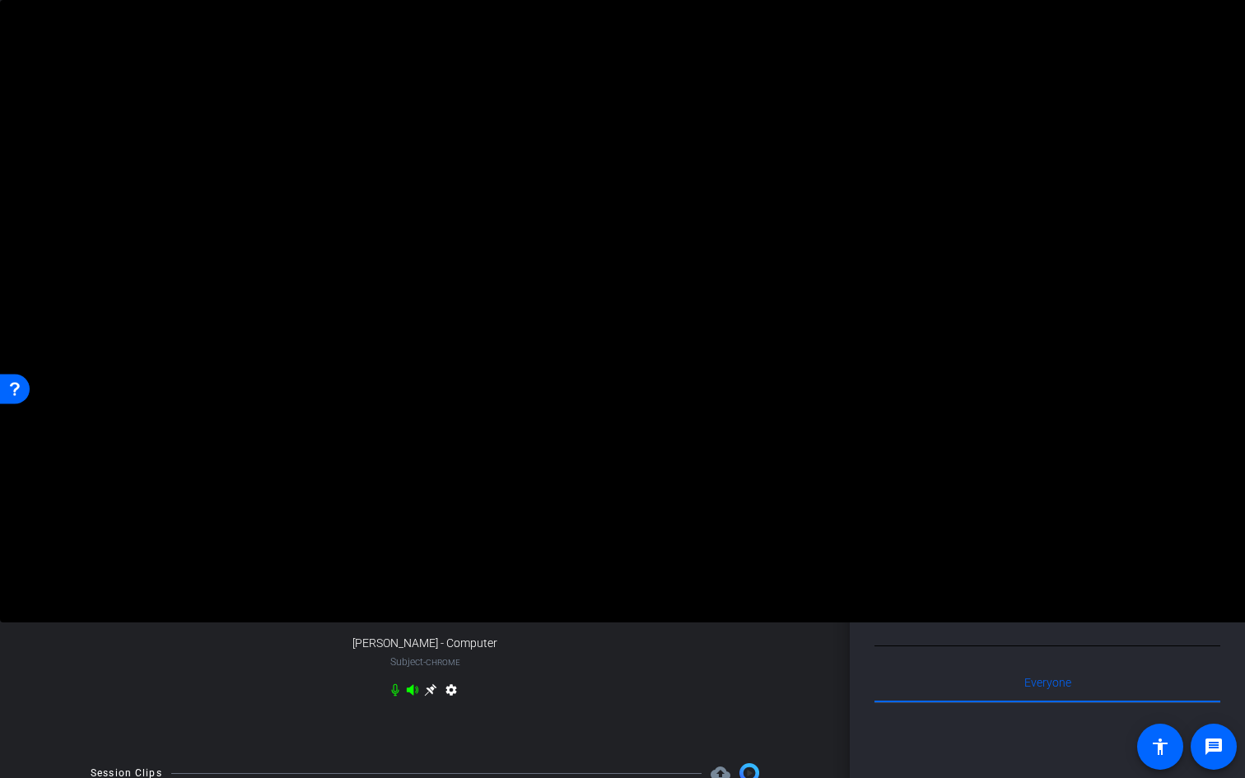
scroll to position [31, 0]
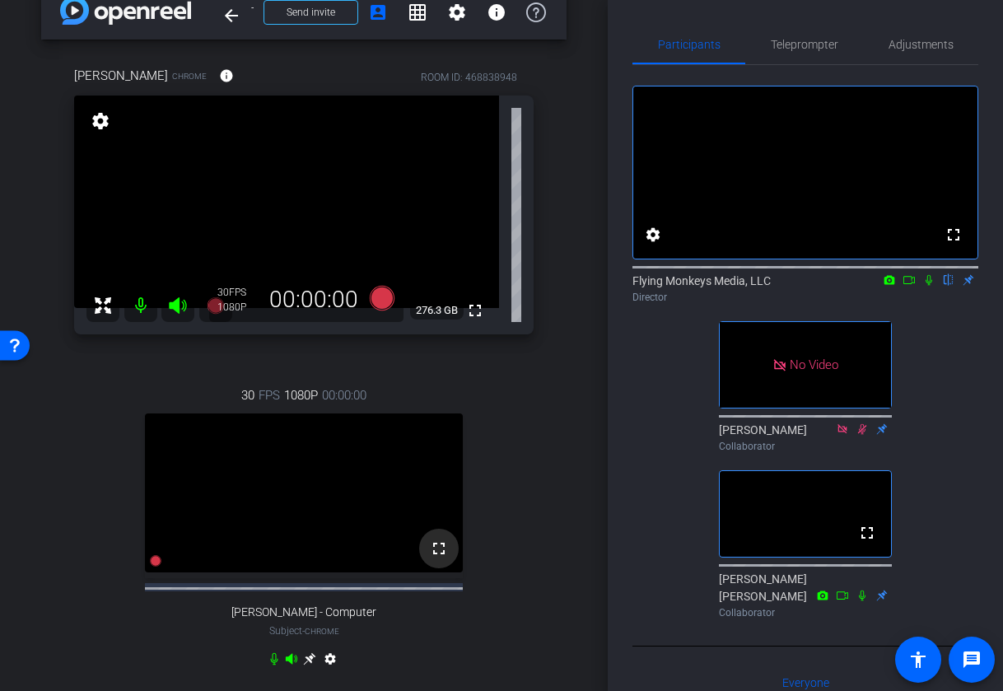
click at [439, 558] on mat-icon "fullscreen" at bounding box center [439, 549] width 20 height 20
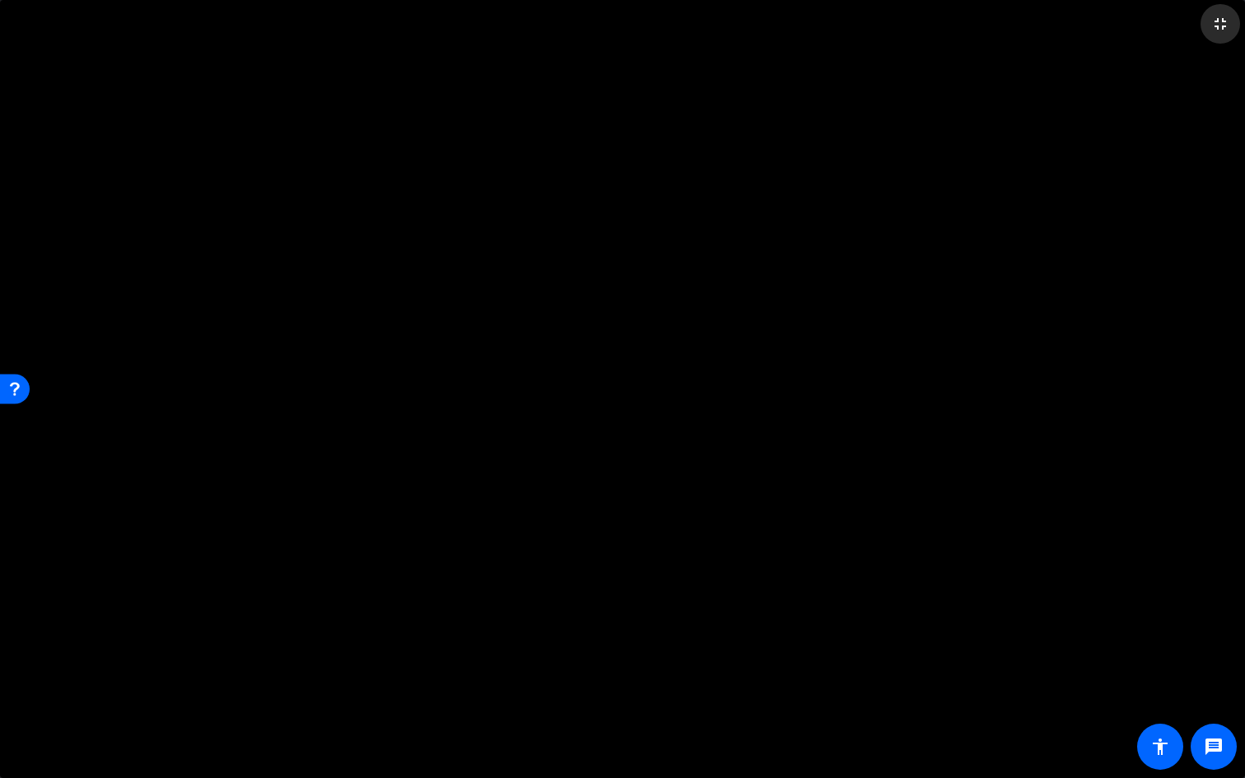
click at [1002, 17] on mat-icon "fullscreen_exit" at bounding box center [1221, 24] width 20 height 20
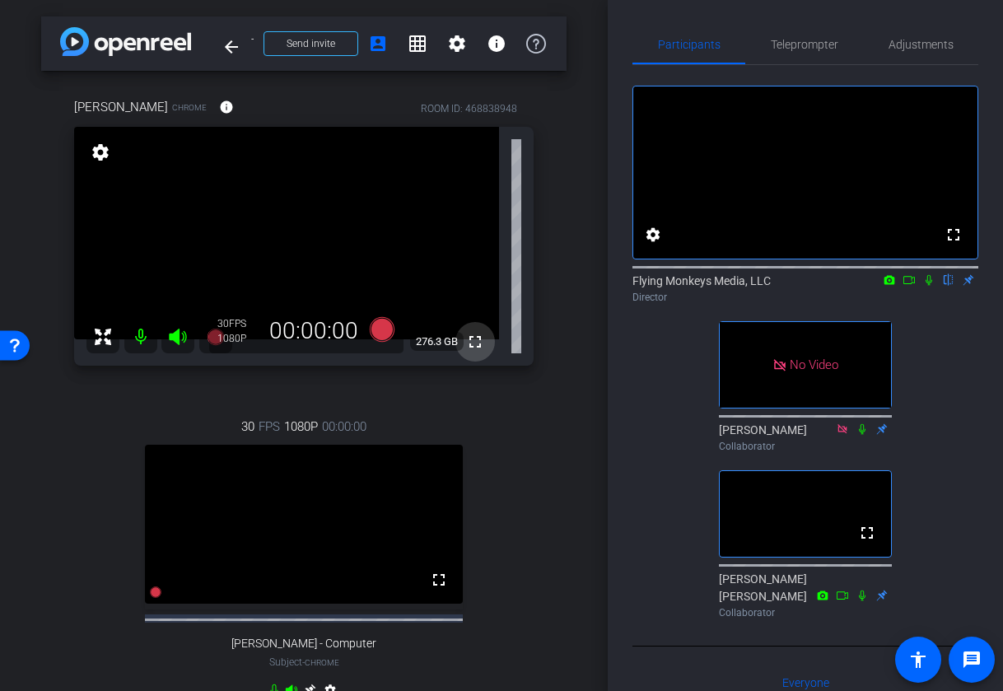
click at [474, 342] on mat-icon "fullscreen" at bounding box center [475, 342] width 20 height 20
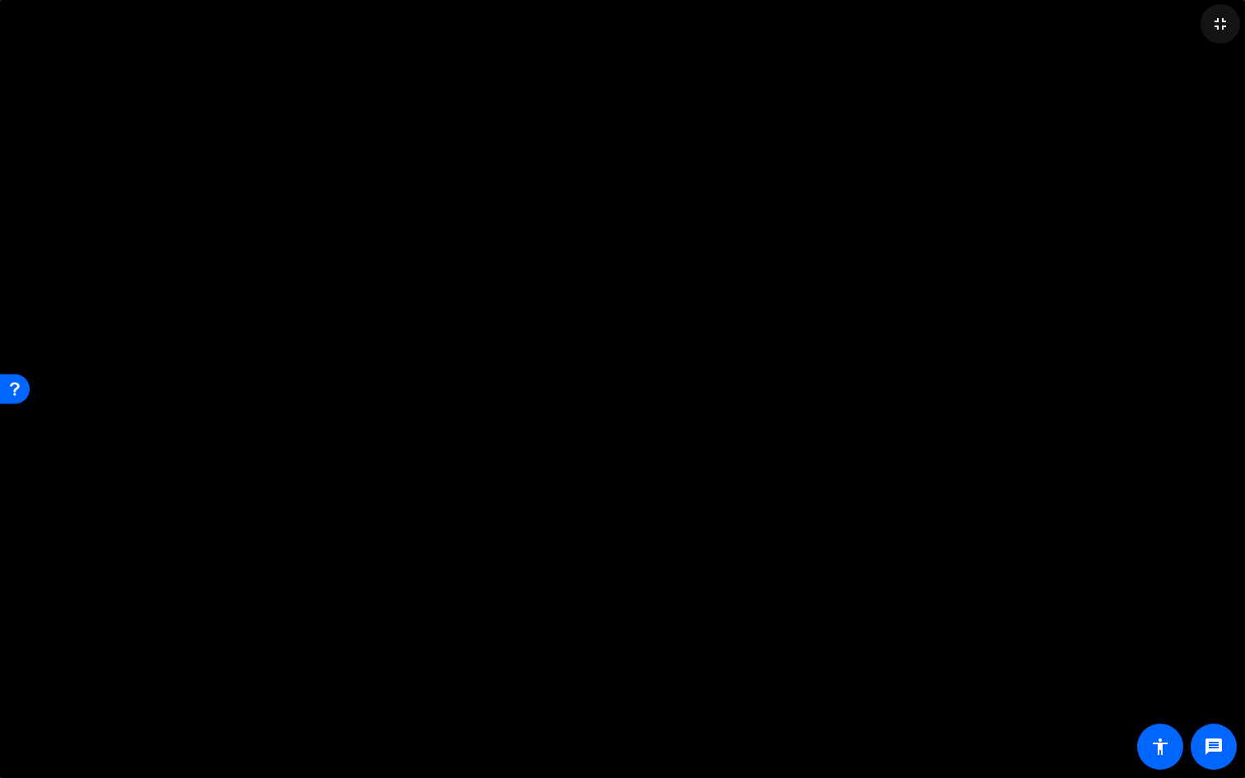
click at [1002, 29] on mat-icon "fullscreen_exit" at bounding box center [1221, 24] width 20 height 20
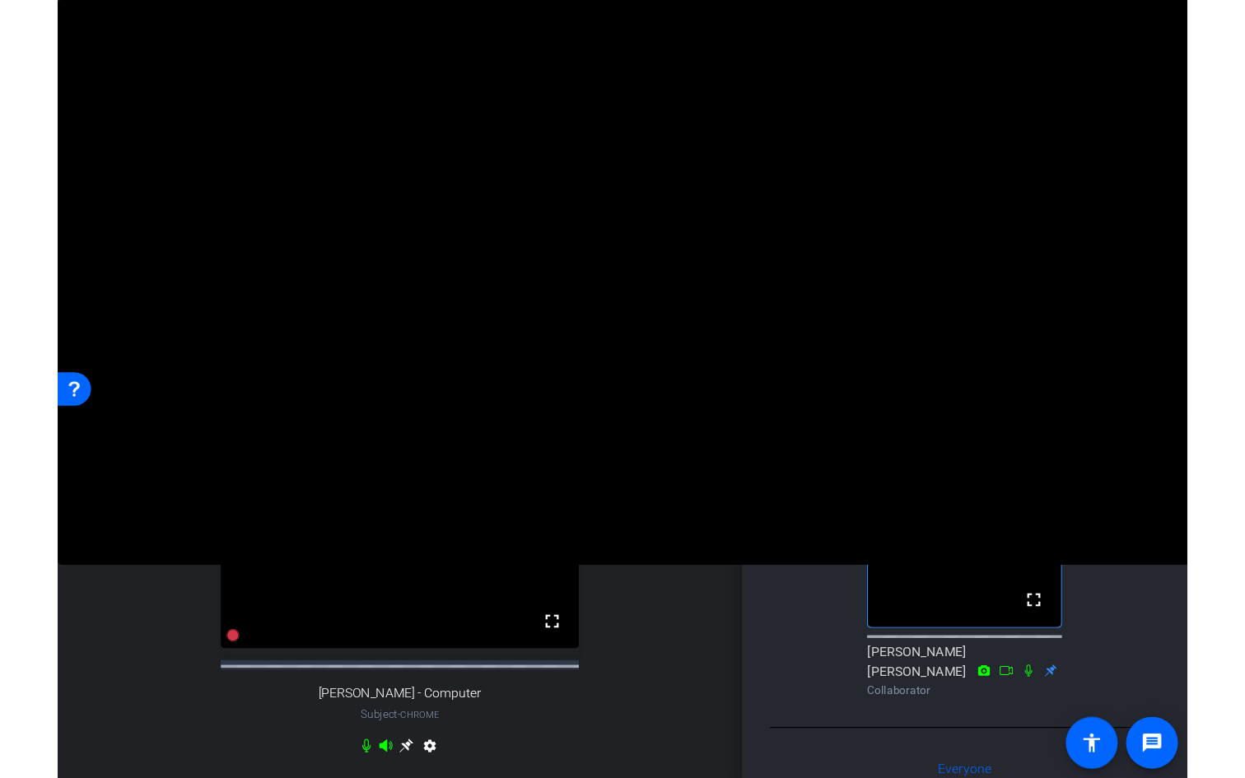
scroll to position [27, 0]
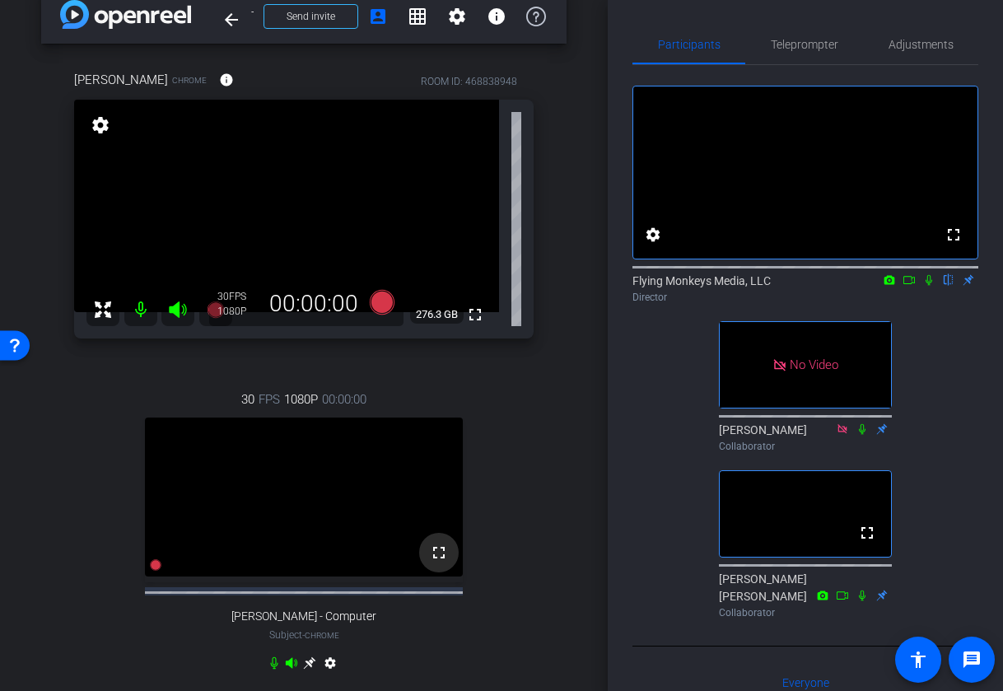
click at [441, 563] on mat-icon "fullscreen" at bounding box center [439, 553] width 20 height 20
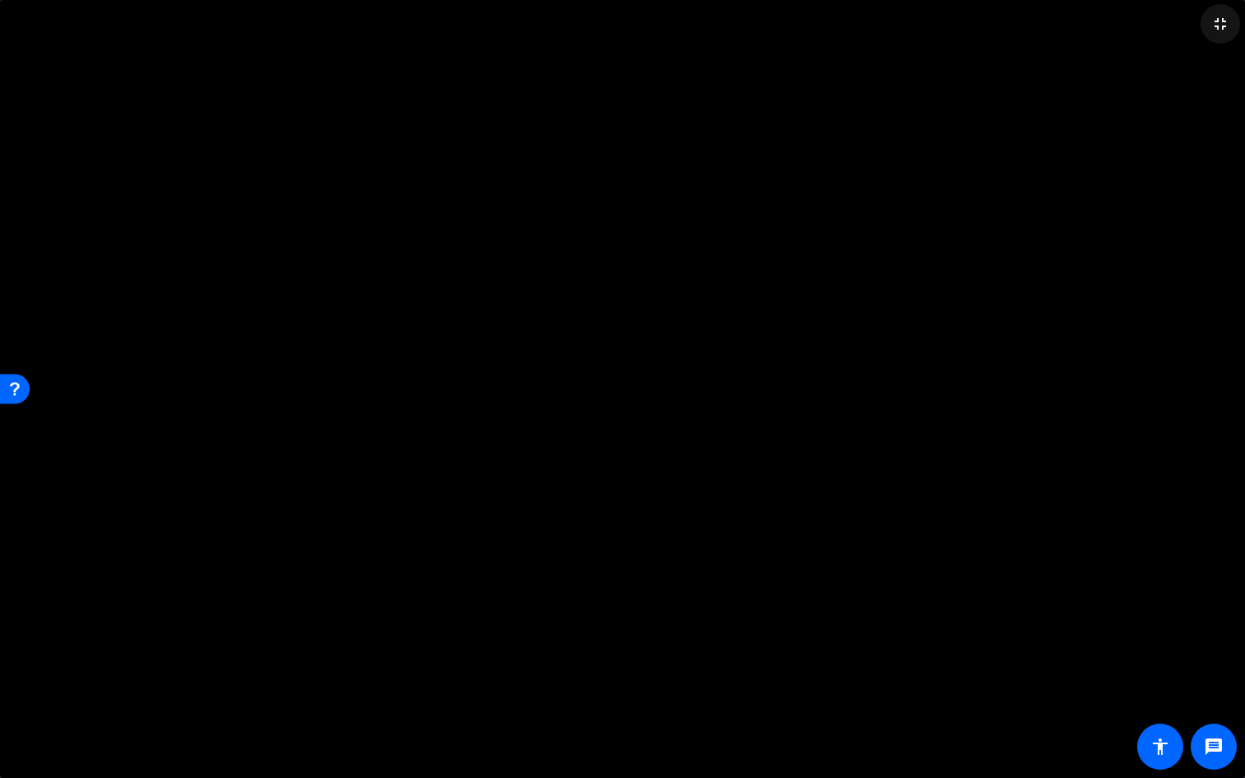
click at [1002, 23] on mat-icon "fullscreen_exit" at bounding box center [1221, 24] width 20 height 20
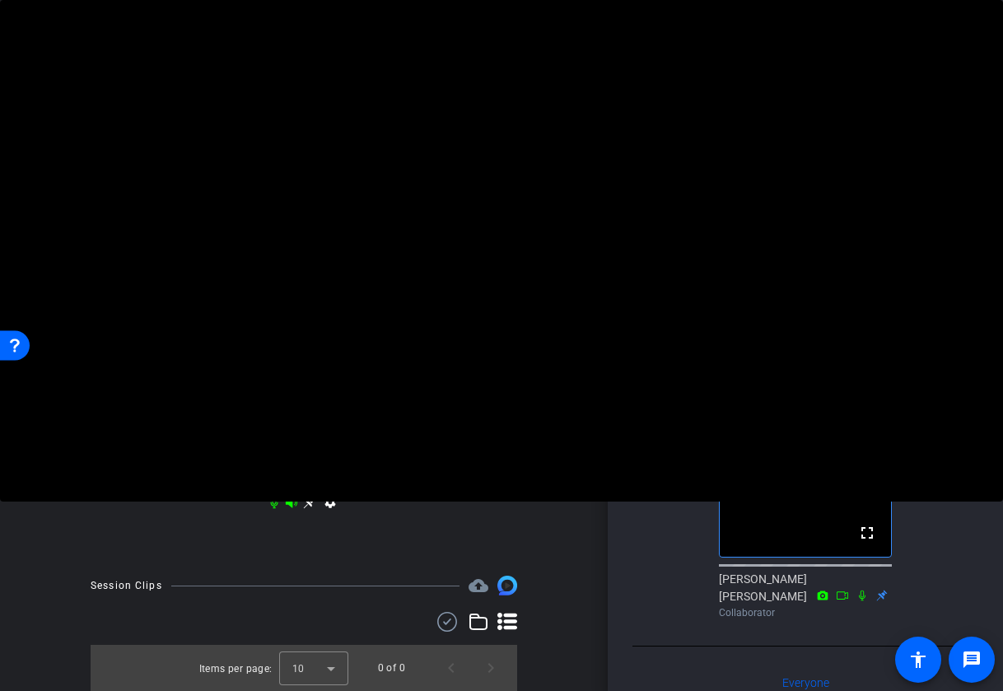
scroll to position [110, 0]
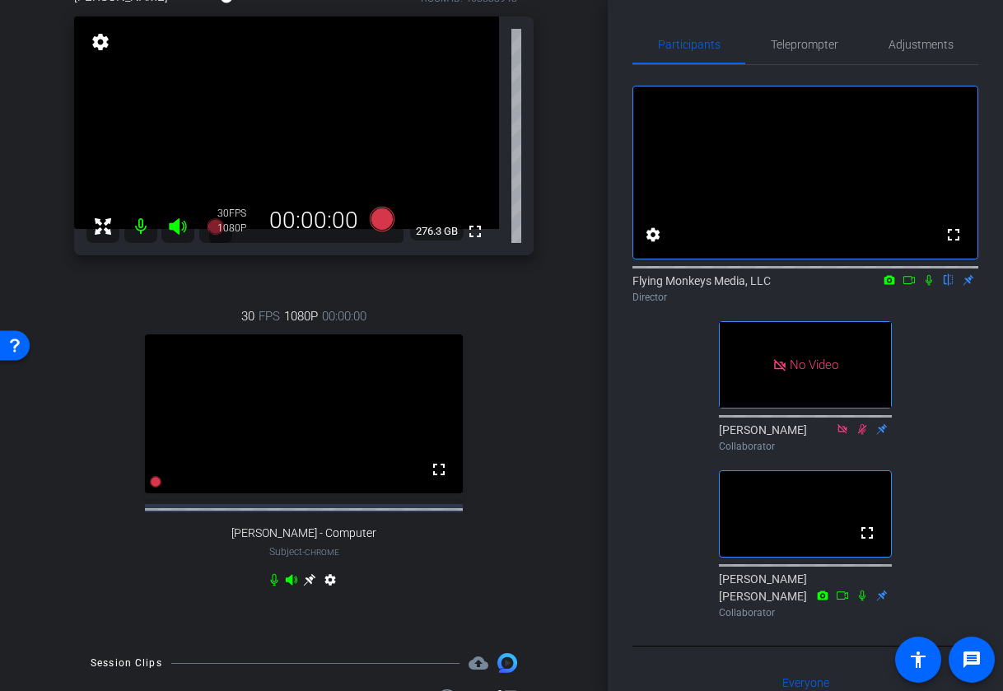
click at [310, 586] on icon at bounding box center [309, 580] width 12 height 12
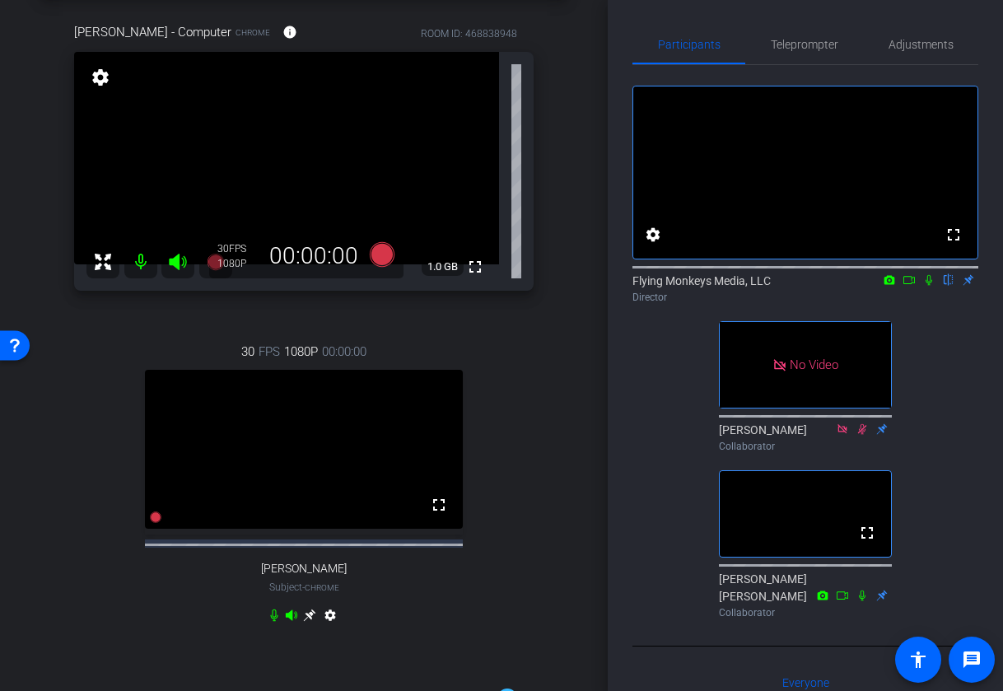
scroll to position [73, 0]
click at [910, 286] on icon at bounding box center [909, 280] width 13 height 12
click at [950, 286] on icon at bounding box center [949, 280] width 7 height 11
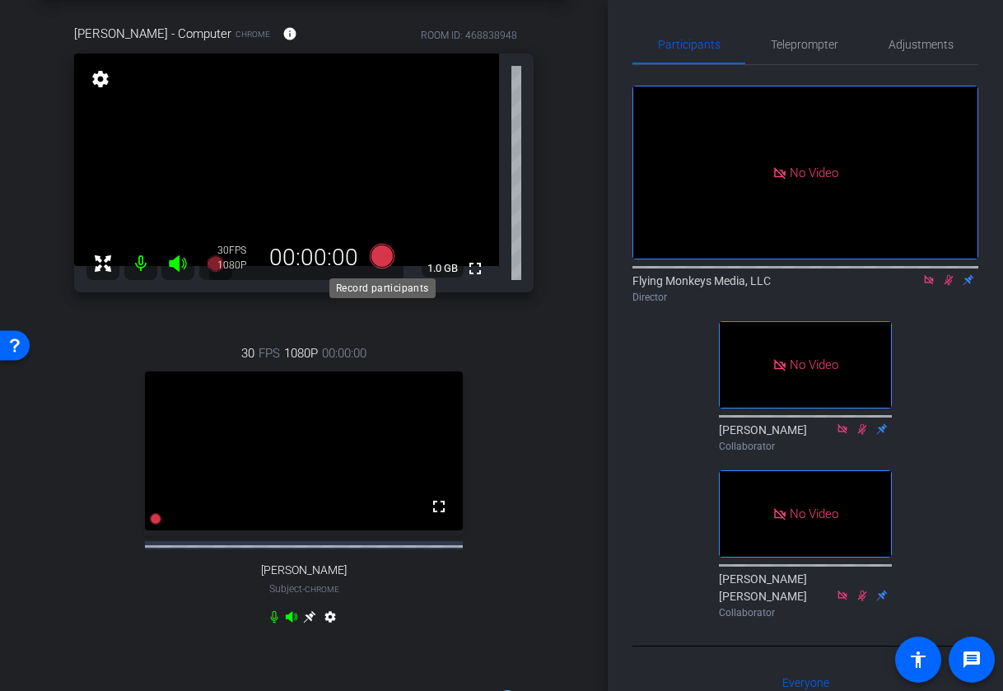
click at [384, 255] on icon at bounding box center [382, 256] width 25 height 25
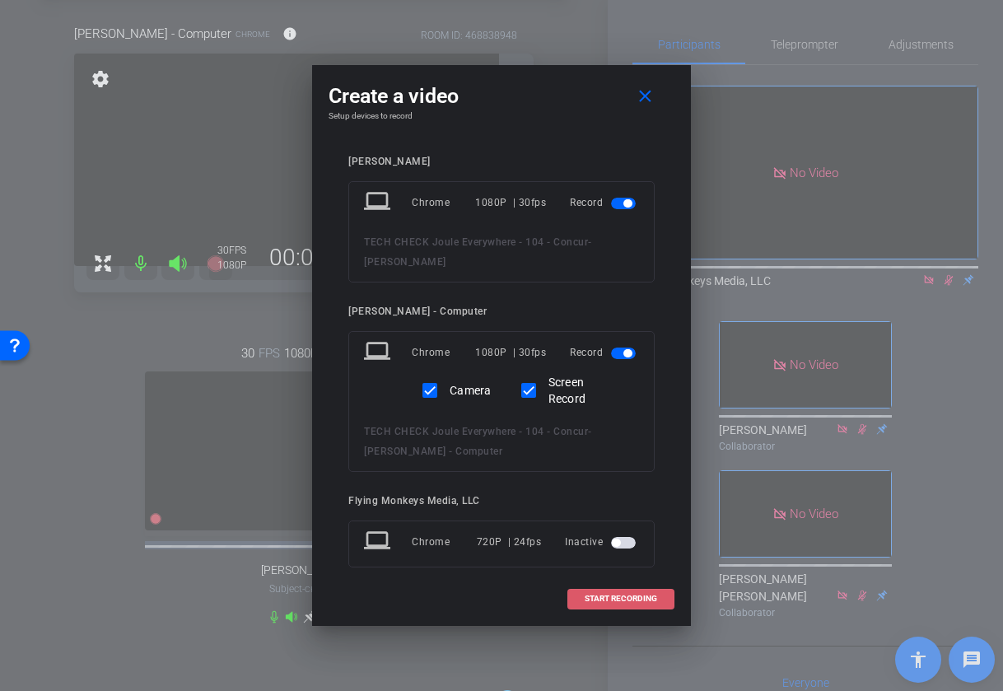
click at [597, 596] on span "START RECORDING" at bounding box center [621, 599] width 72 height 8
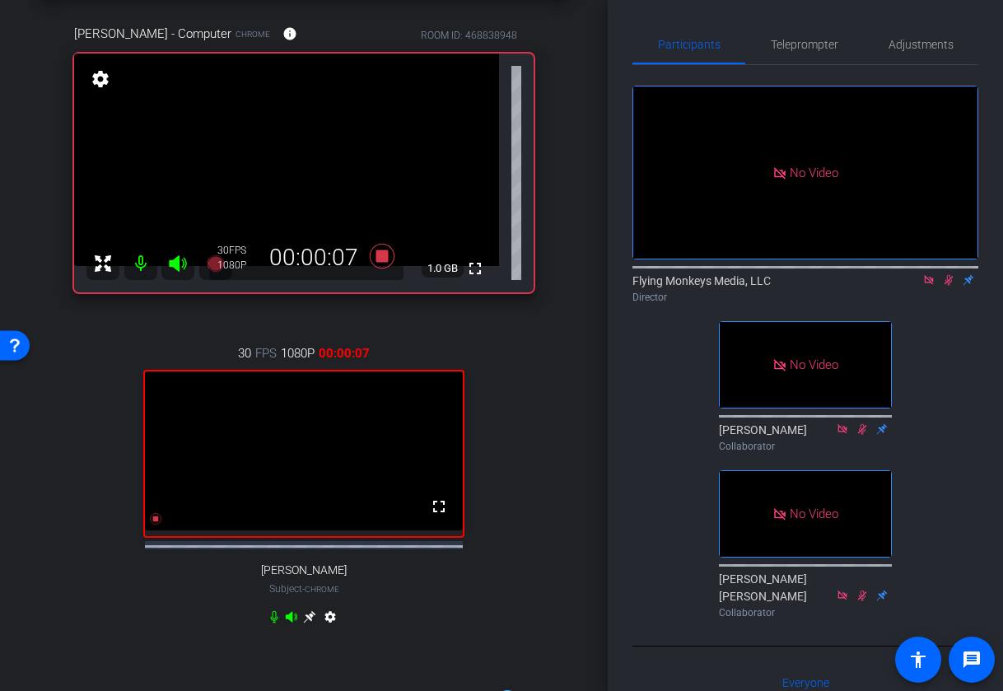
click at [309, 624] on icon at bounding box center [309, 616] width 13 height 13
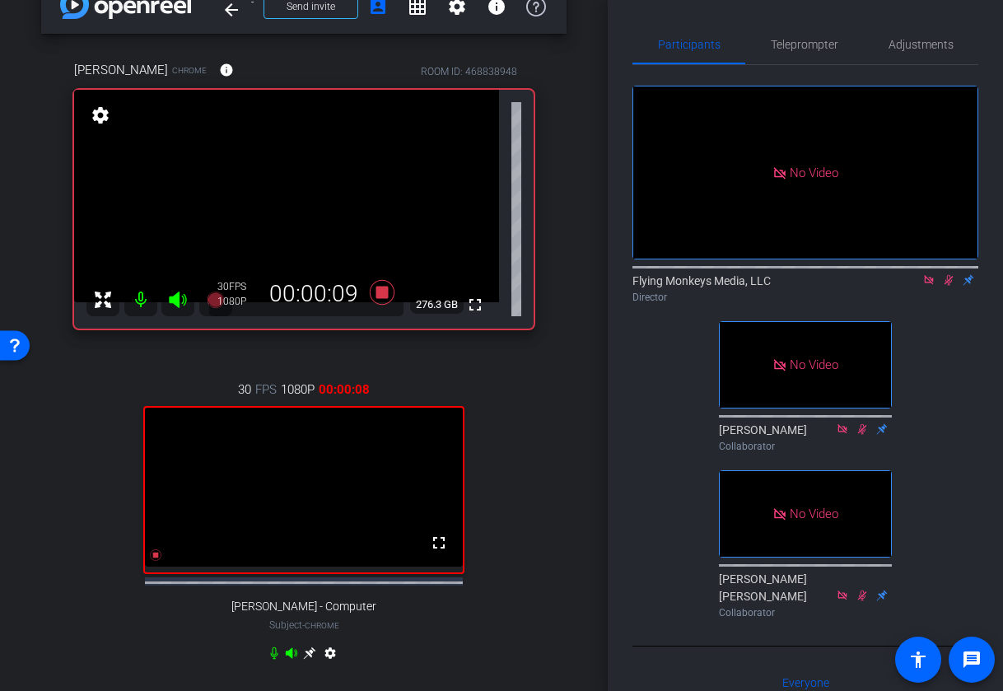
scroll to position [30, 0]
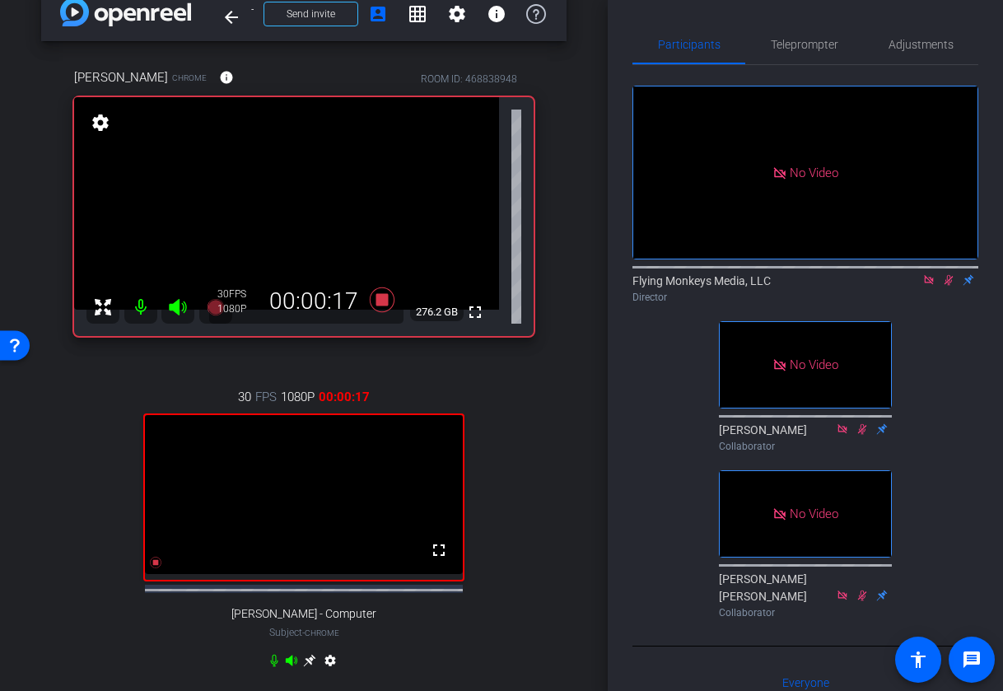
click at [312, 667] on icon at bounding box center [309, 660] width 13 height 13
click at [476, 311] on mat-icon "fullscreen" at bounding box center [475, 312] width 20 height 20
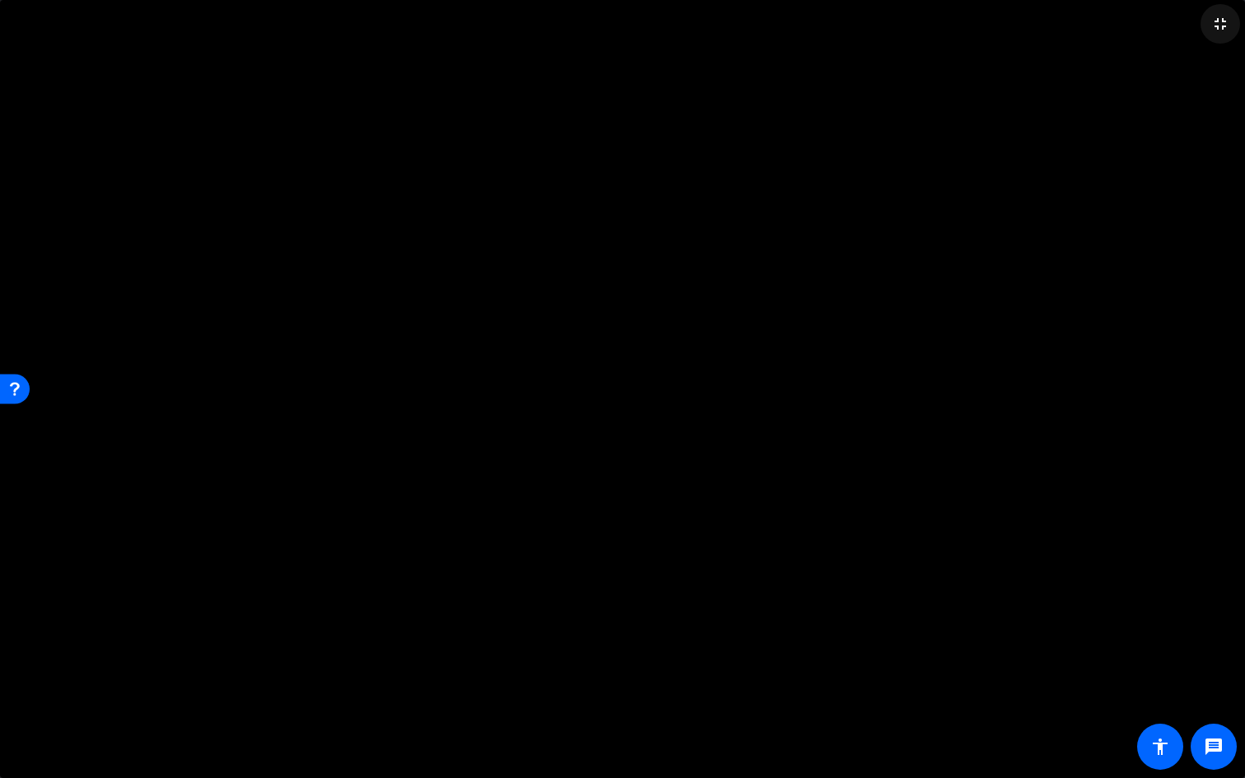
click at [1002, 30] on mat-icon "fullscreen_exit" at bounding box center [1221, 24] width 20 height 20
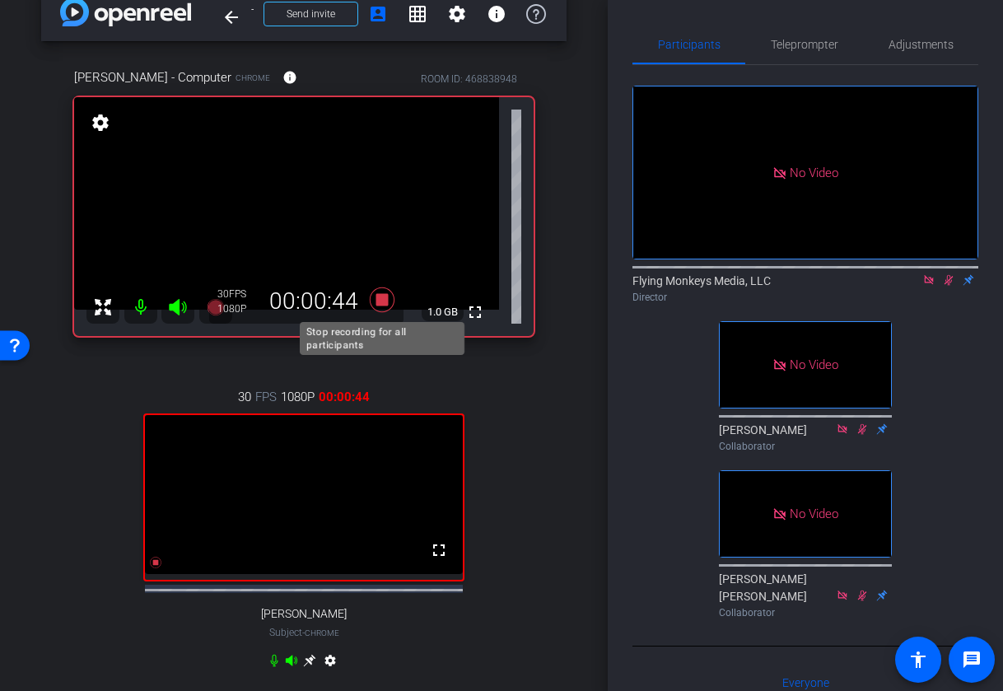
click at [386, 304] on icon at bounding box center [382, 299] width 25 height 25
click at [951, 286] on icon at bounding box center [949, 280] width 9 height 11
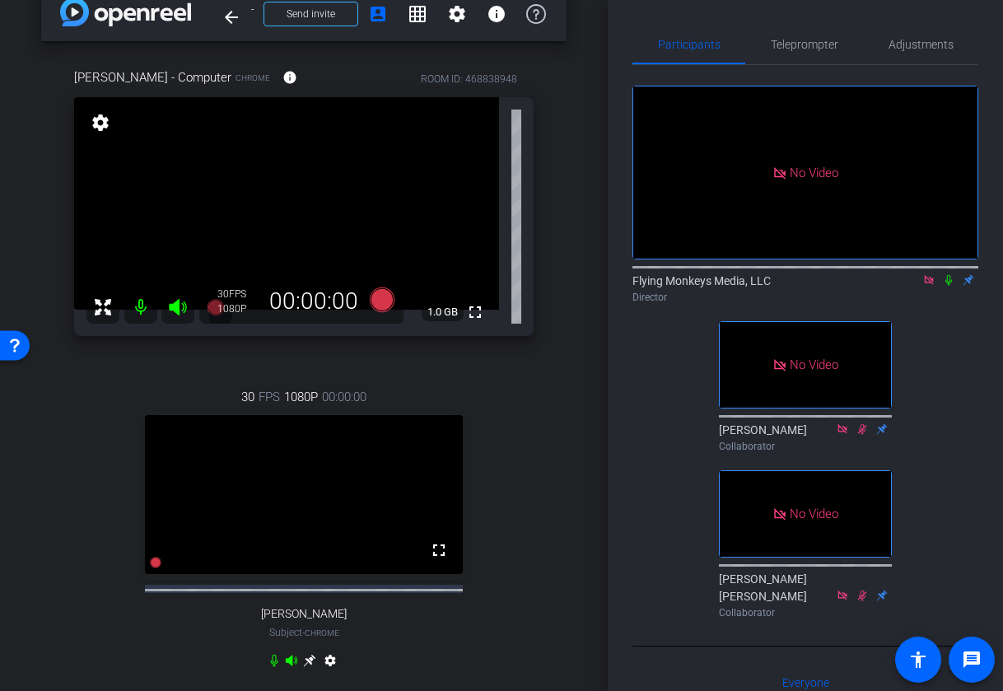
click at [932, 286] on icon at bounding box center [929, 280] width 13 height 12
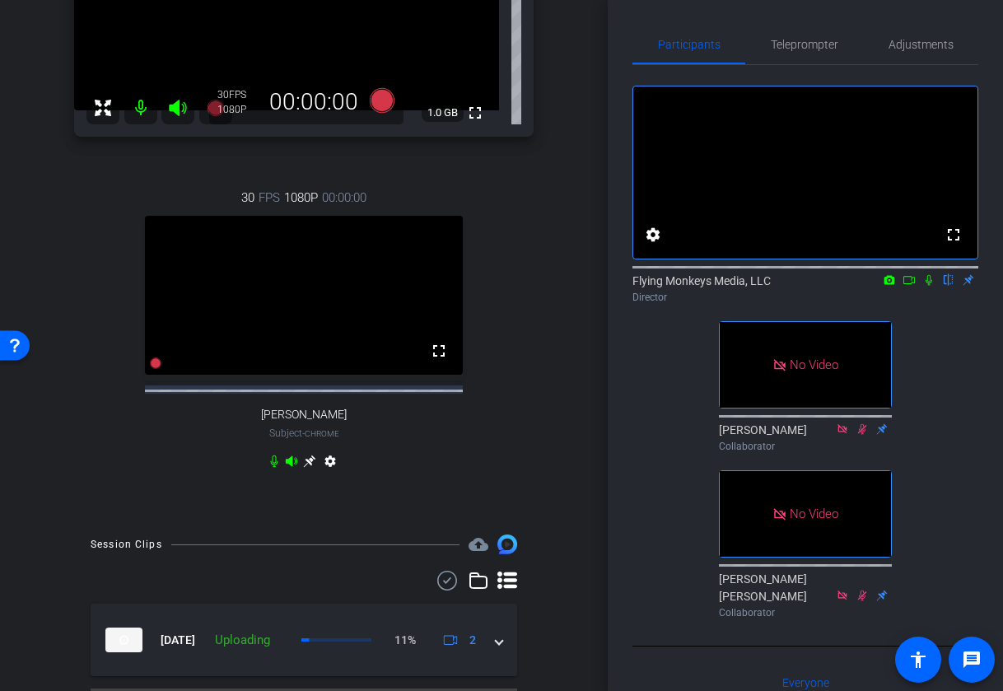
scroll to position [288, 0]
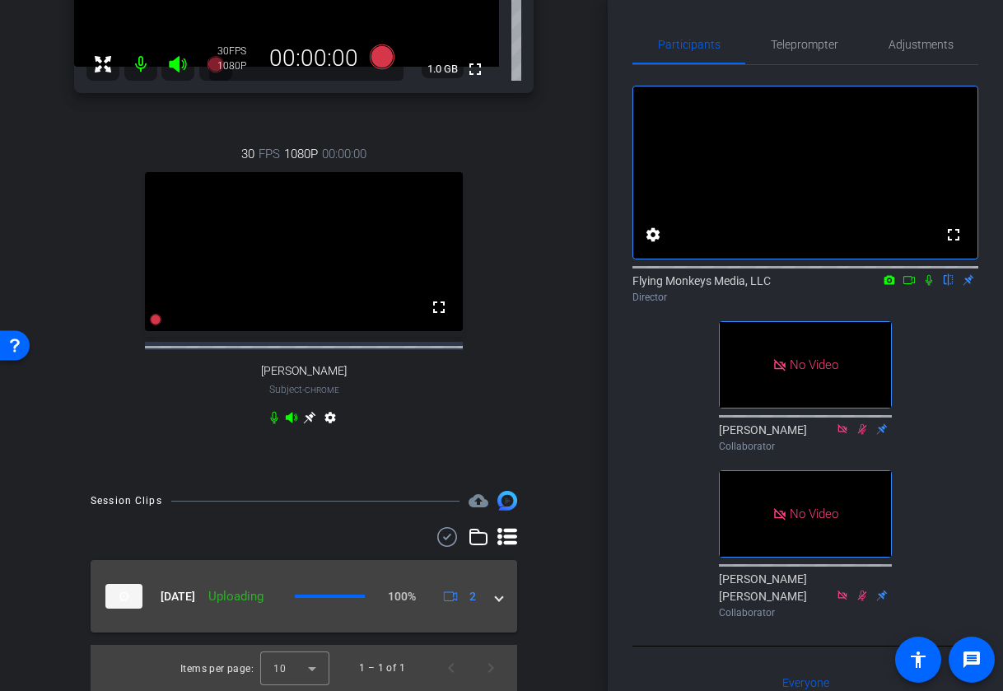
click at [499, 596] on span at bounding box center [499, 596] width 7 height 17
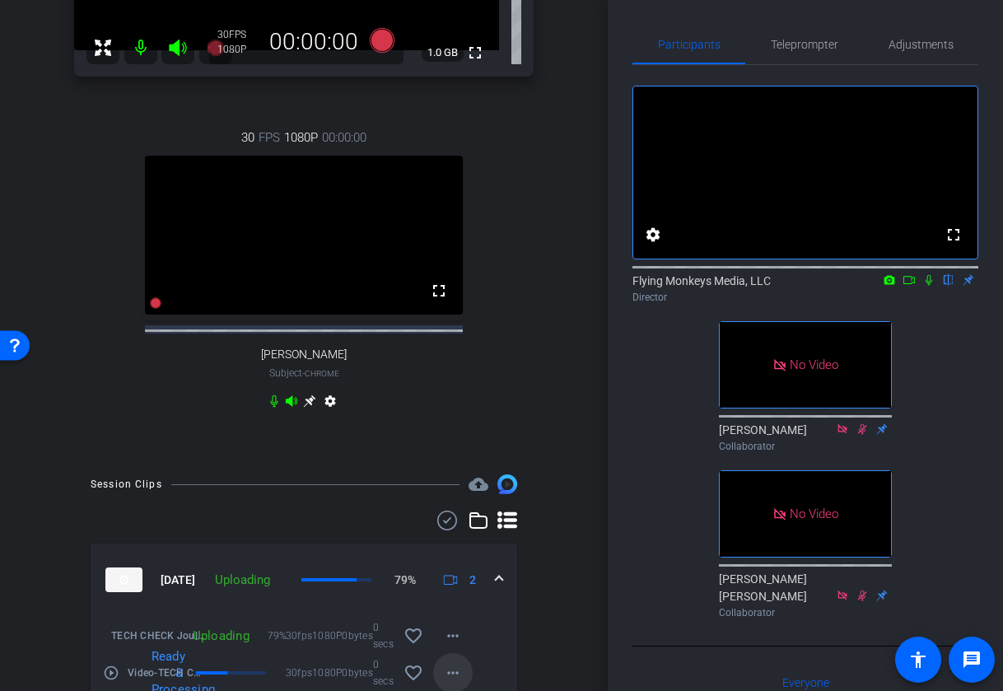
scroll to position [377, 0]
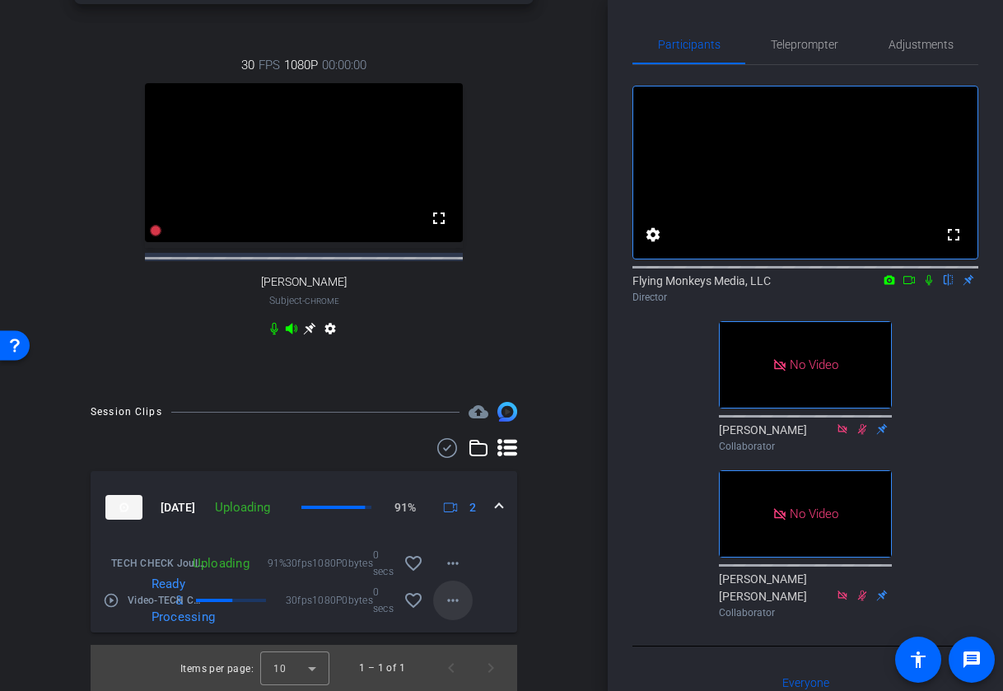
click at [458, 592] on mat-icon "more_horiz" at bounding box center [453, 601] width 20 height 20
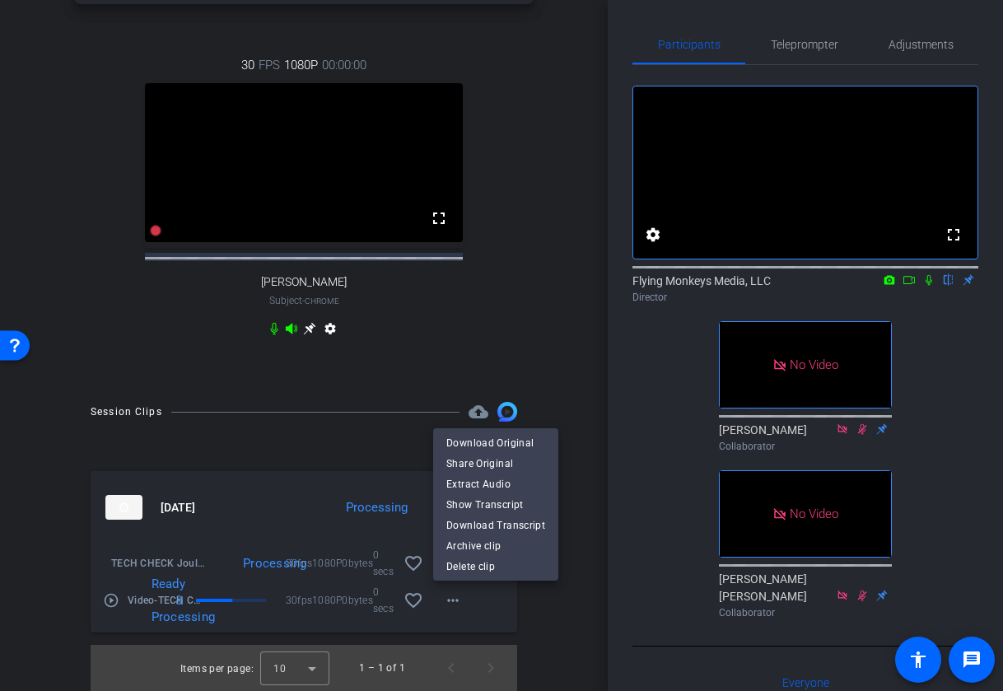
click at [566, 603] on div at bounding box center [501, 345] width 1003 height 691
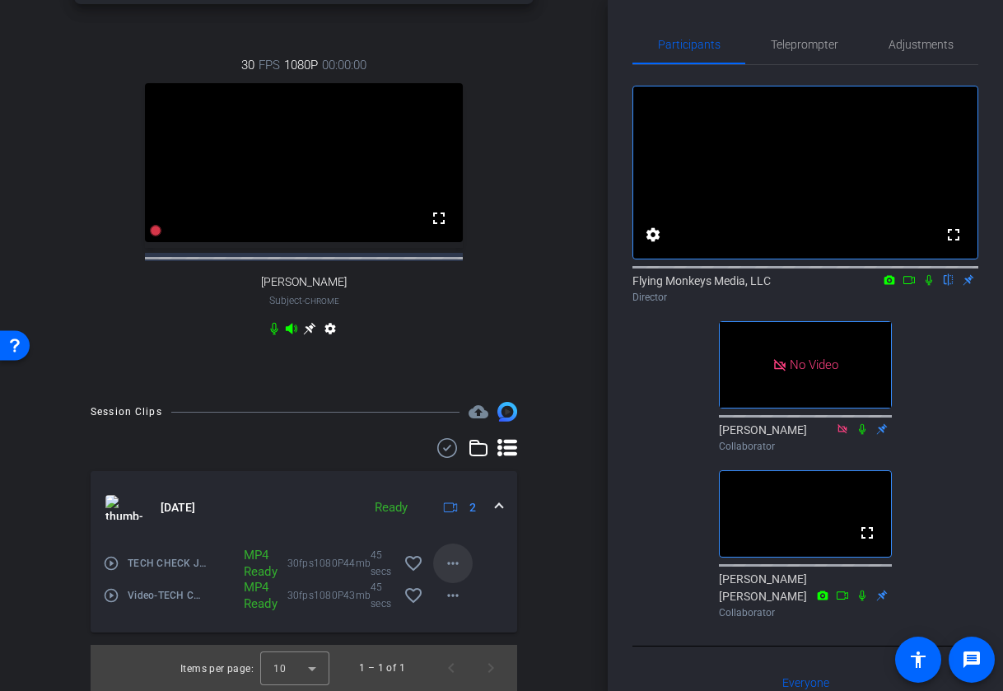
click at [449, 569] on mat-icon "more_horiz" at bounding box center [453, 564] width 20 height 20
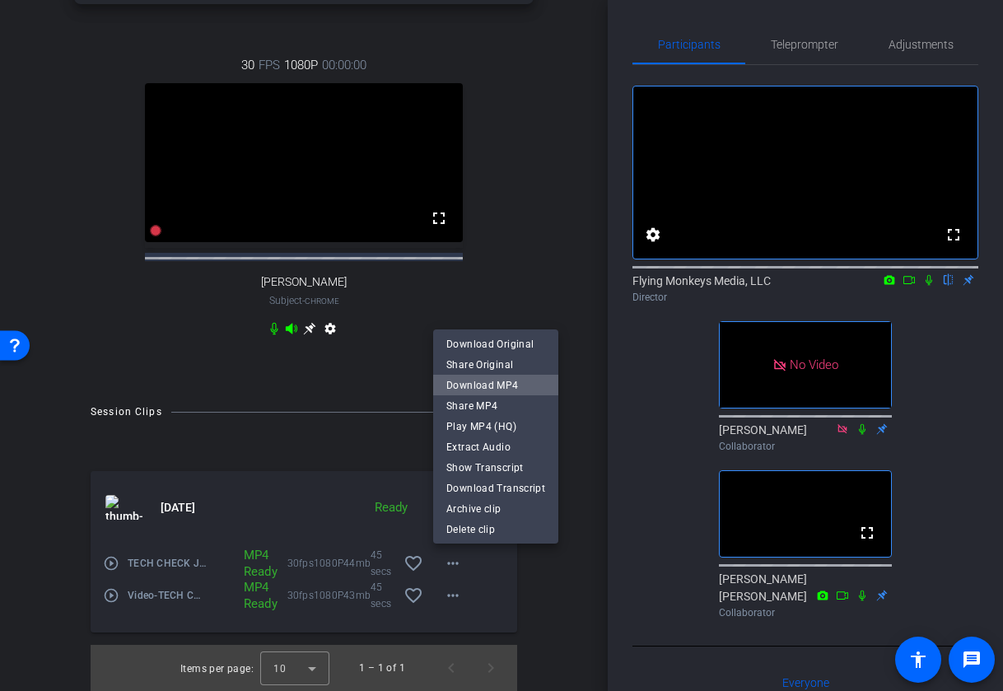
click at [513, 386] on span "Download MP4" at bounding box center [495, 385] width 99 height 20
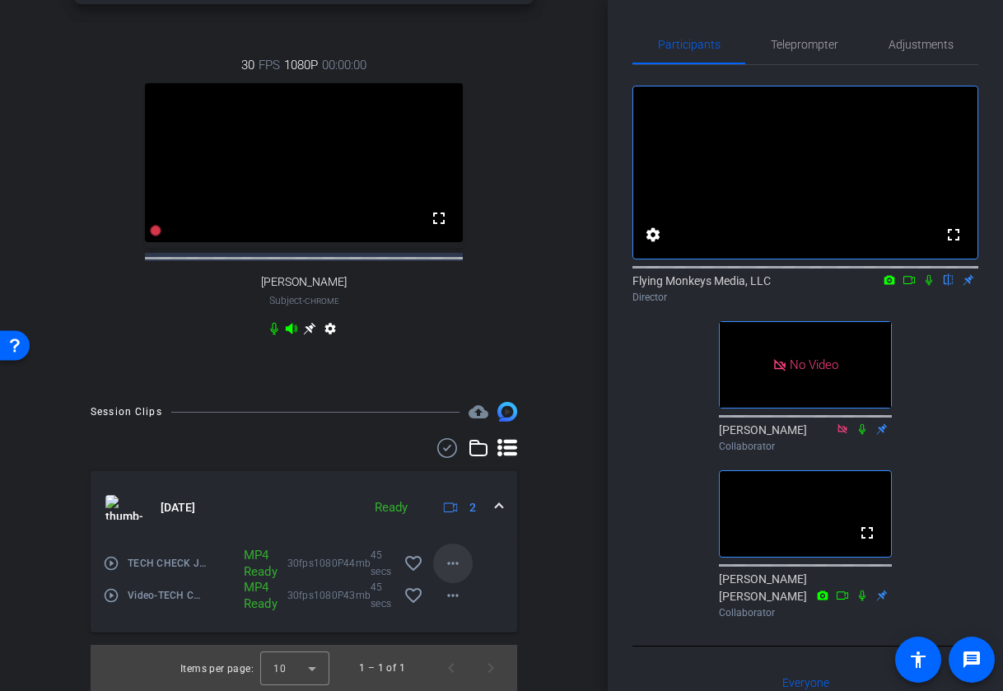
click at [450, 562] on mat-icon "more_horiz" at bounding box center [453, 564] width 20 height 20
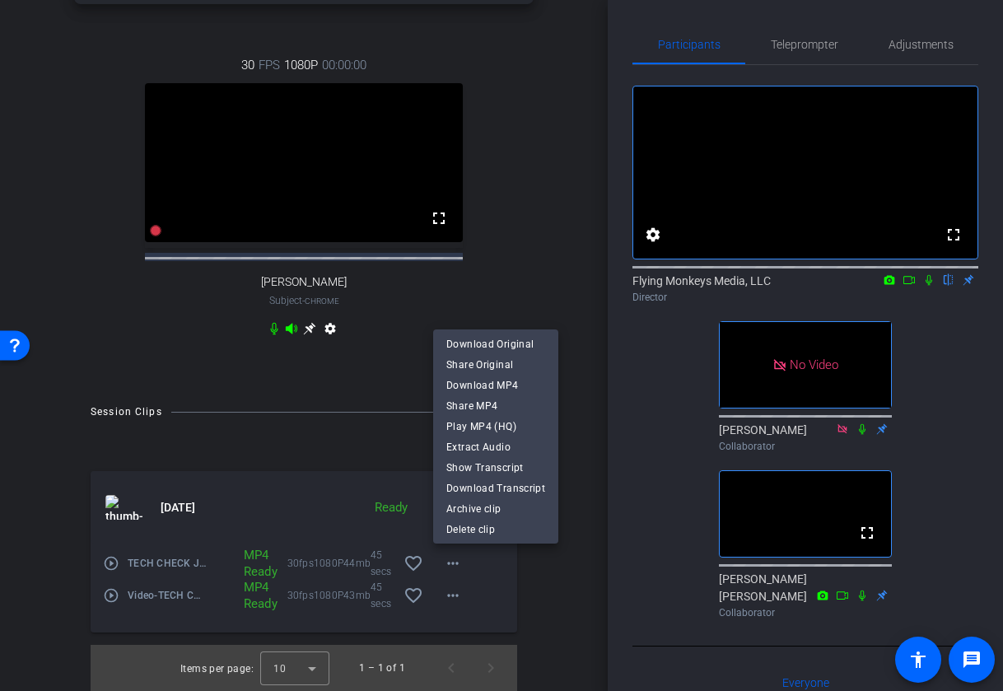
click at [451, 595] on div at bounding box center [501, 345] width 1003 height 691
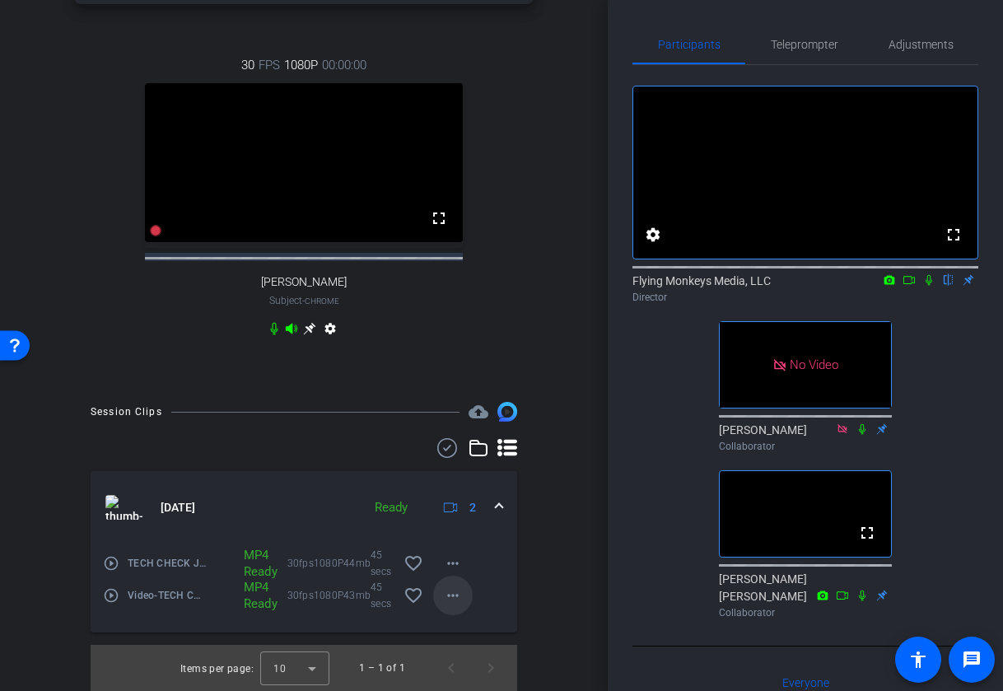
click at [453, 600] on mat-icon "more_horiz" at bounding box center [453, 596] width 20 height 20
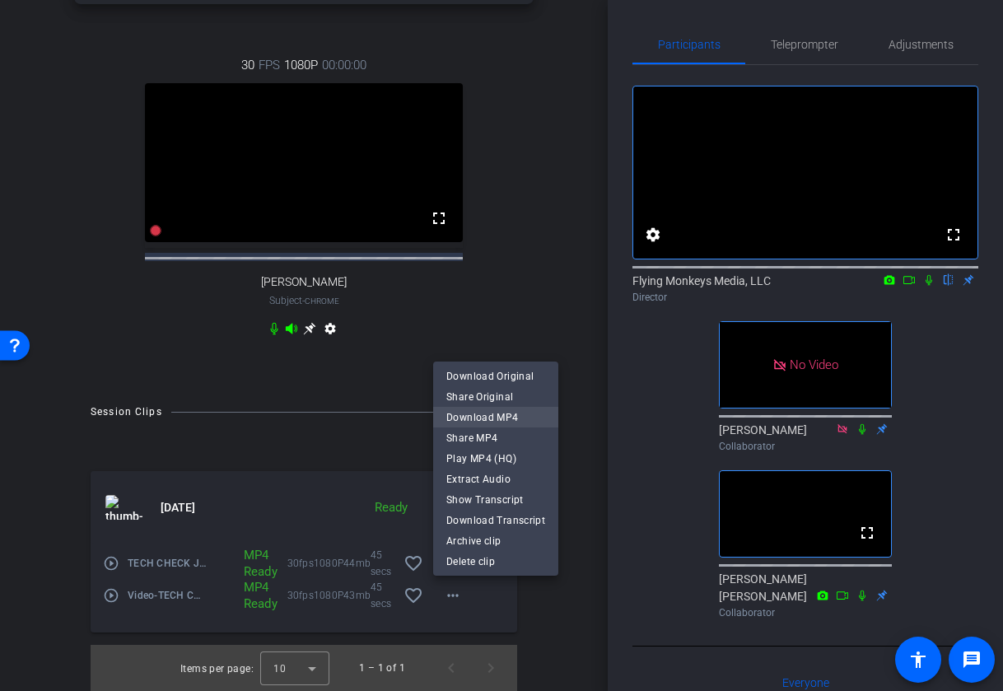
click at [484, 418] on span "Download MP4" at bounding box center [495, 417] width 99 height 20
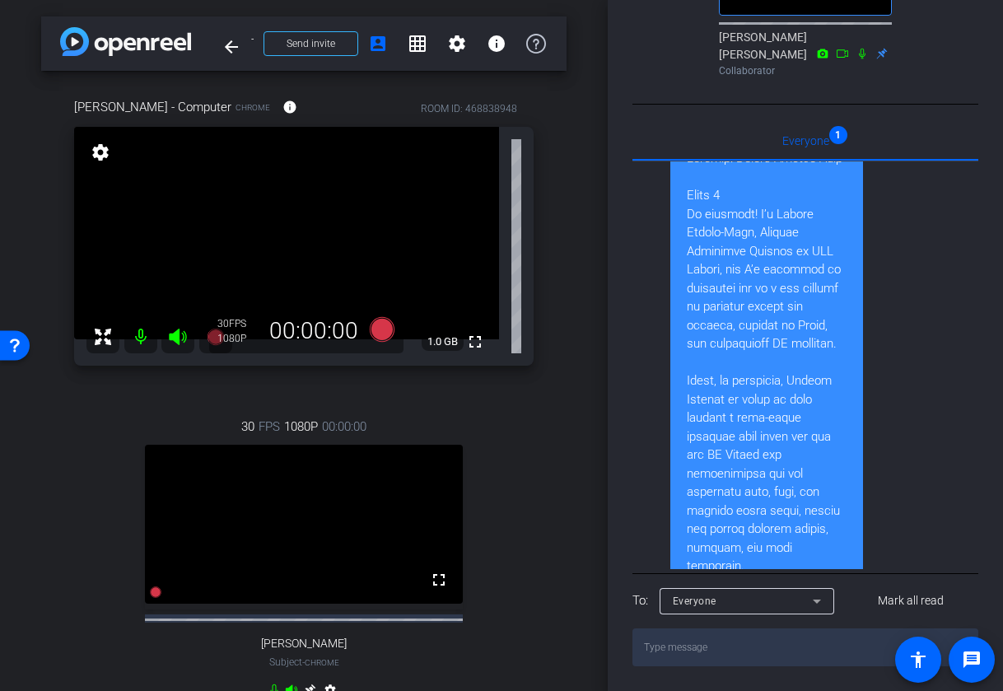
scroll to position [0, 0]
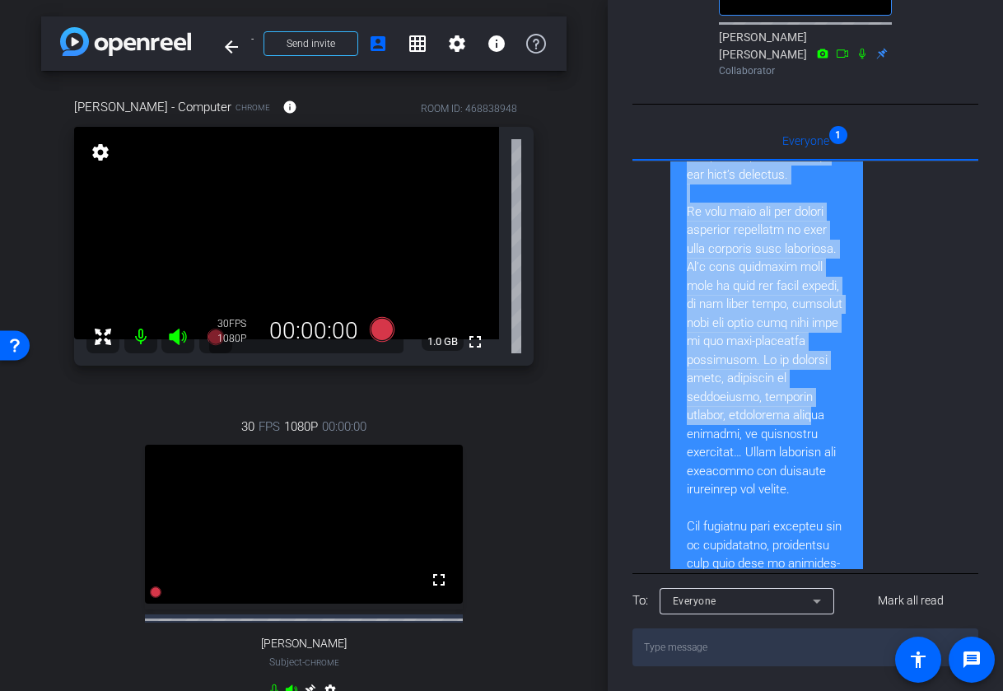
scroll to position [770, 0]
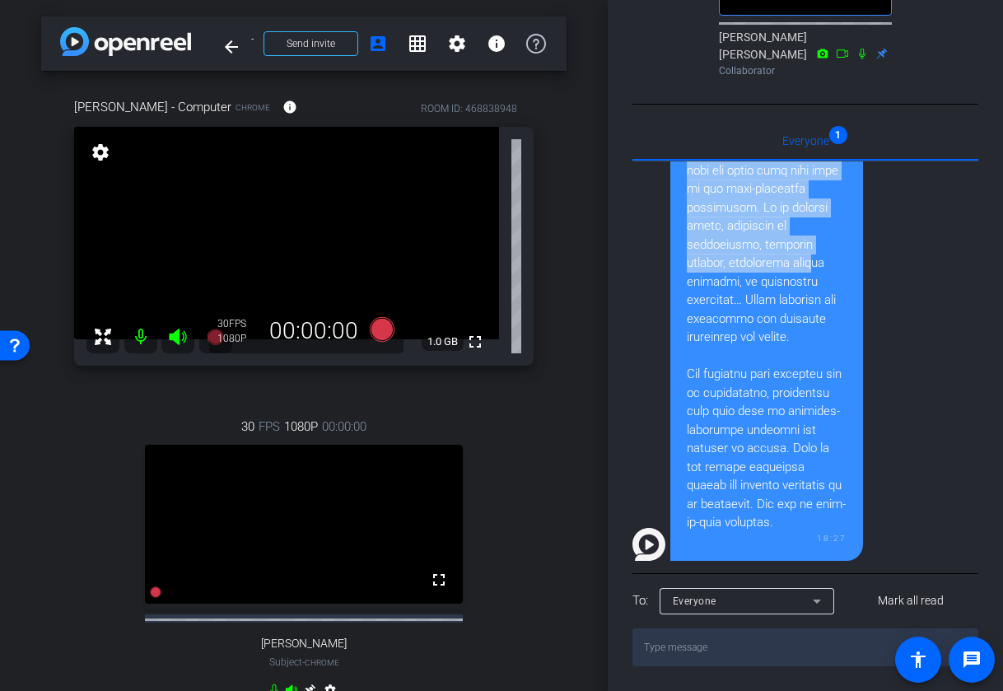
drag, startPoint x: 687, startPoint y: 217, endPoint x: 784, endPoint y: 508, distance: 307.4
copy div "Speaker: Hailey Bazlen-Kwan Slide 1 Hi everyone! I’m Hailey Bazlen-Kwan, Produc…"
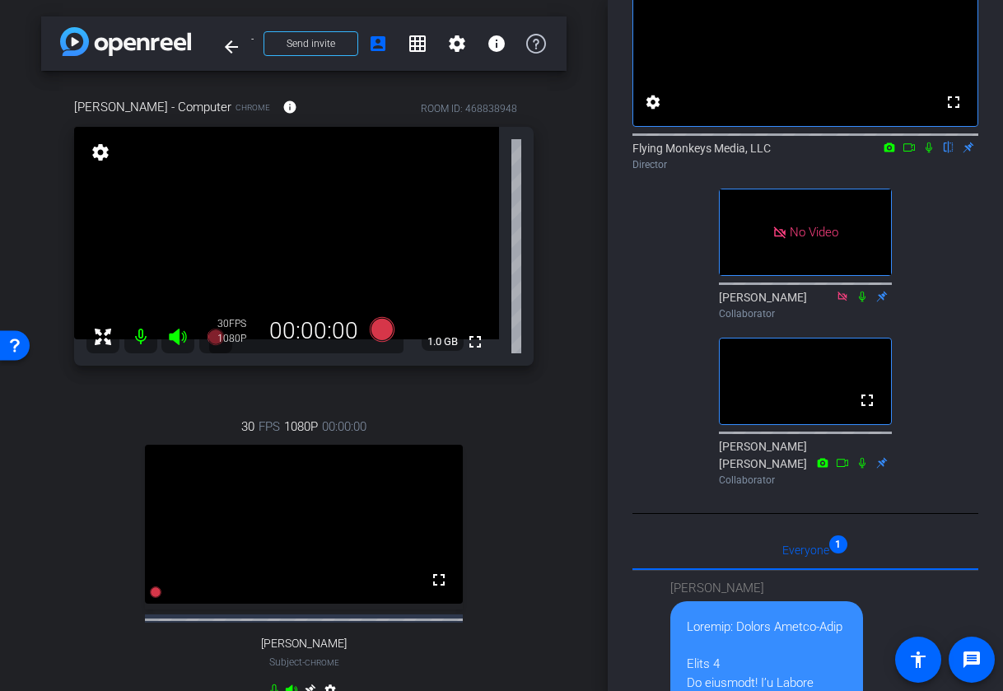
scroll to position [0, 0]
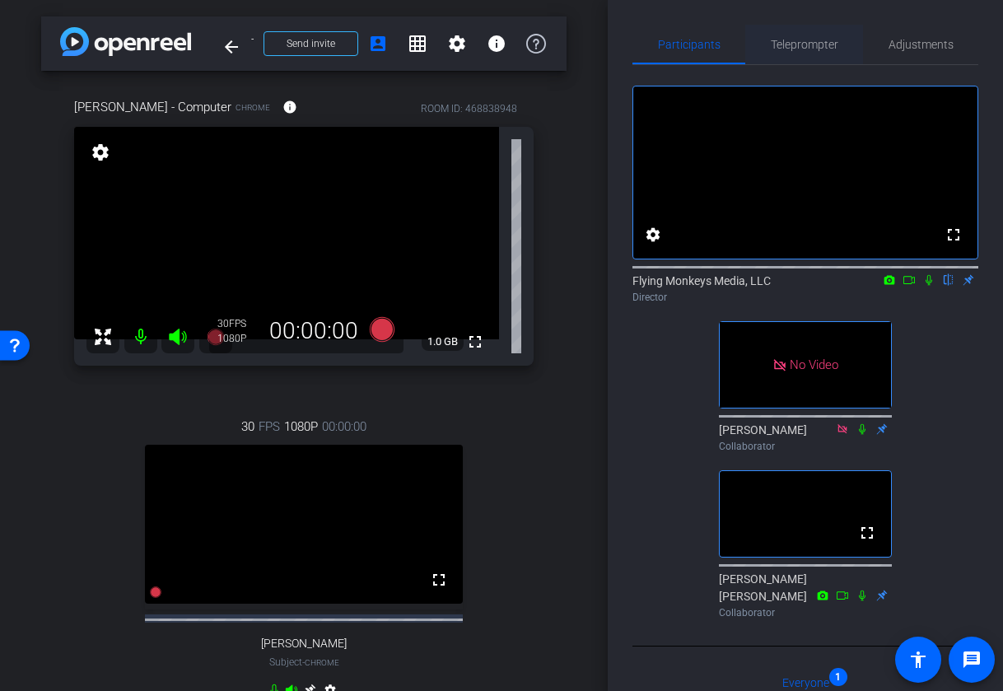
click at [818, 44] on span "Teleprompter" at bounding box center [805, 45] width 68 height 12
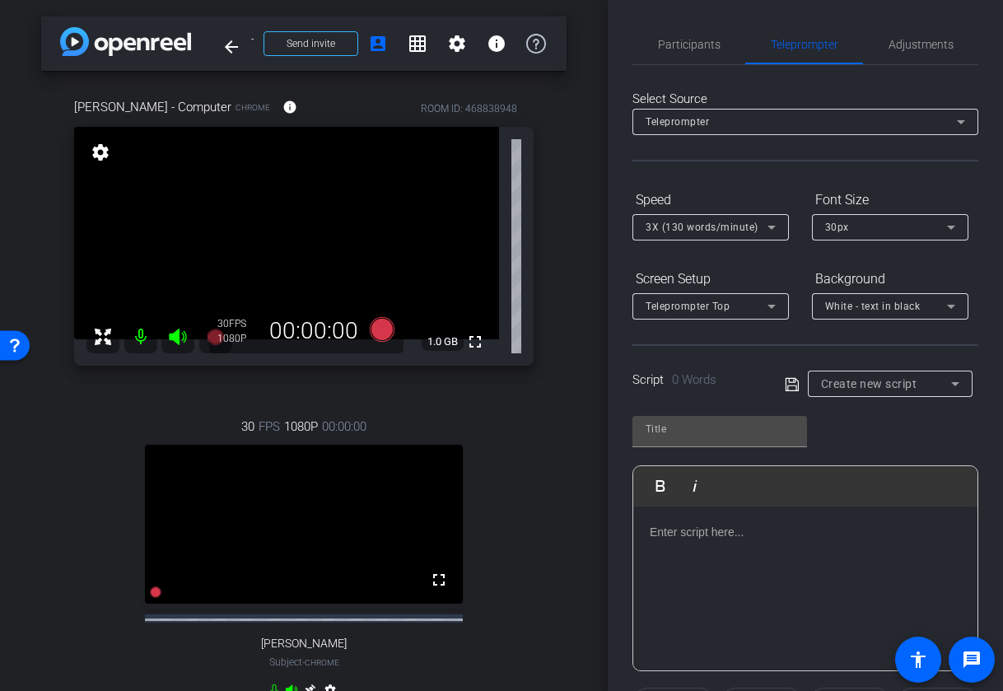
click at [764, 528] on p at bounding box center [805, 532] width 311 height 18
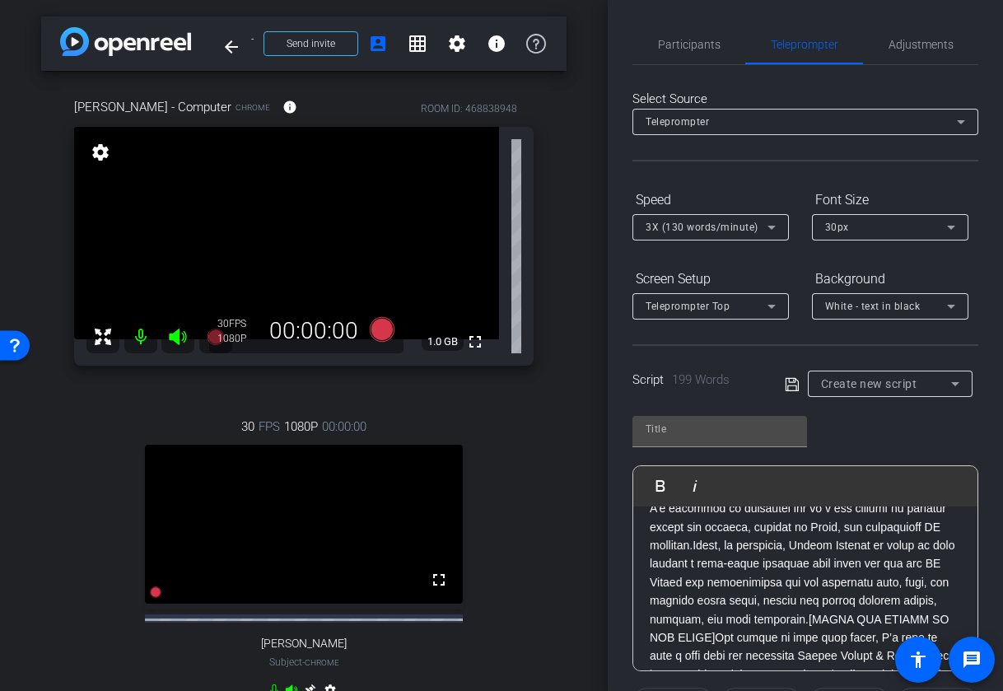
scroll to position [69, 0]
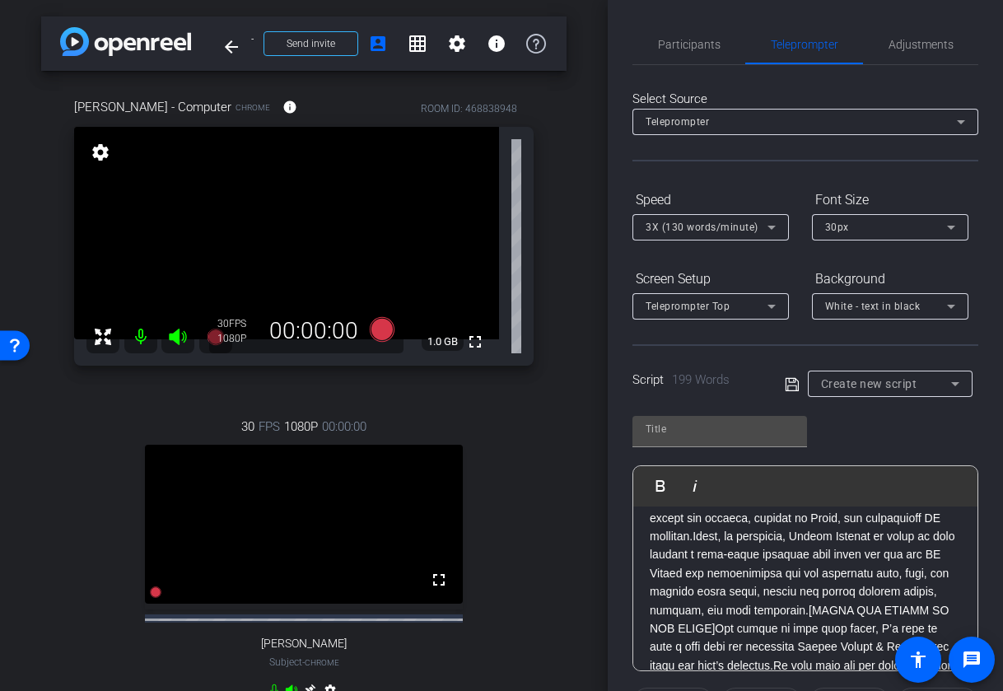
click at [763, 532] on p at bounding box center [805, 666] width 311 height 424
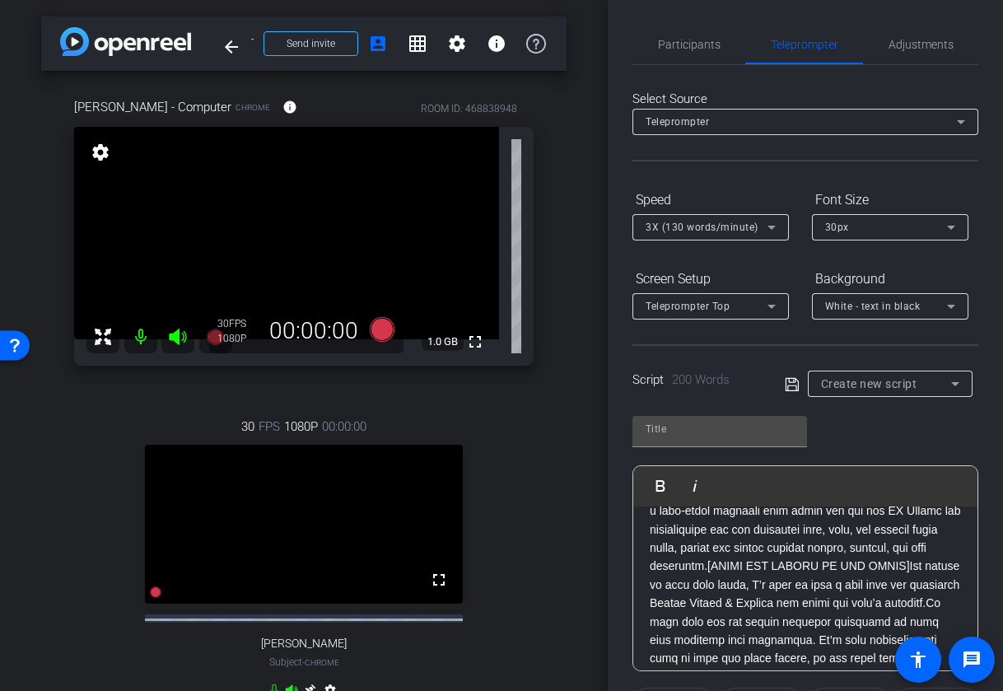
scroll to position [154, 0]
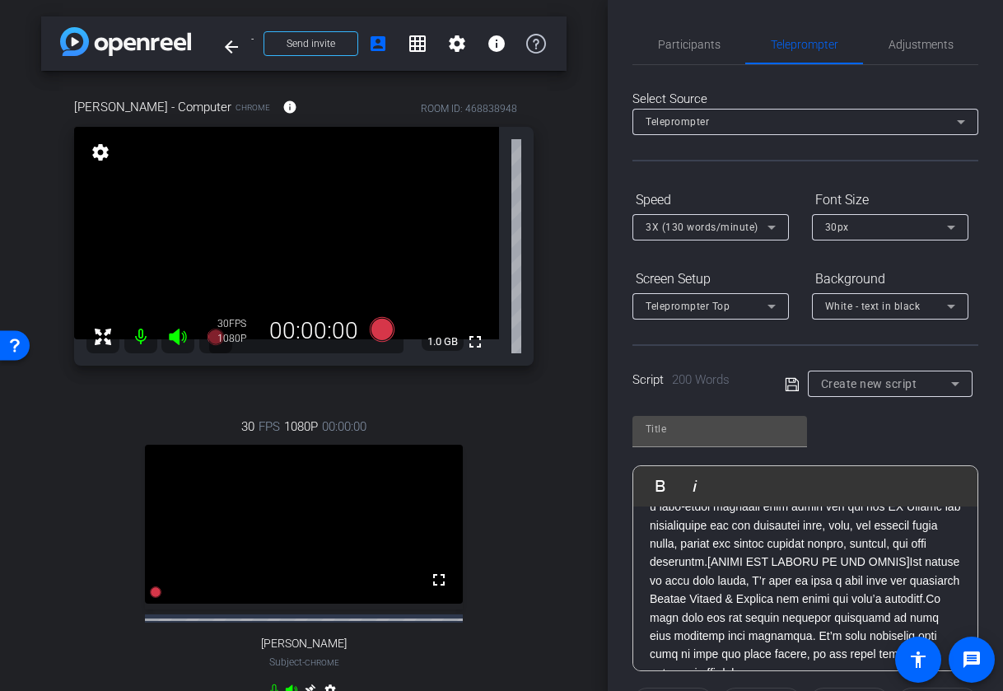
click at [789, 563] on p at bounding box center [805, 654] width 311 height 350
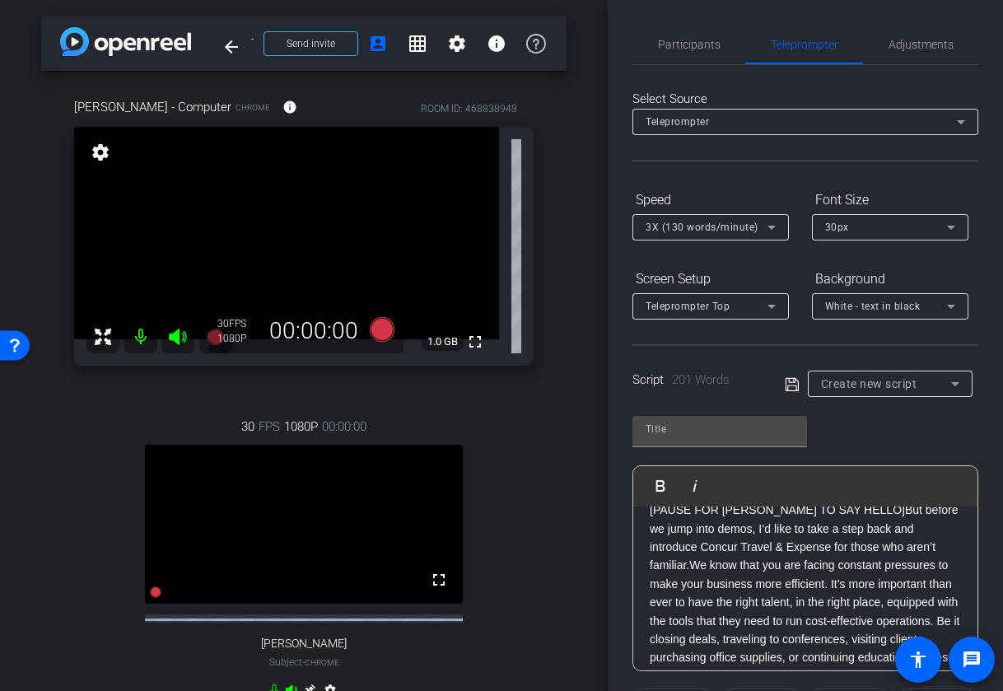
scroll to position [245, 0]
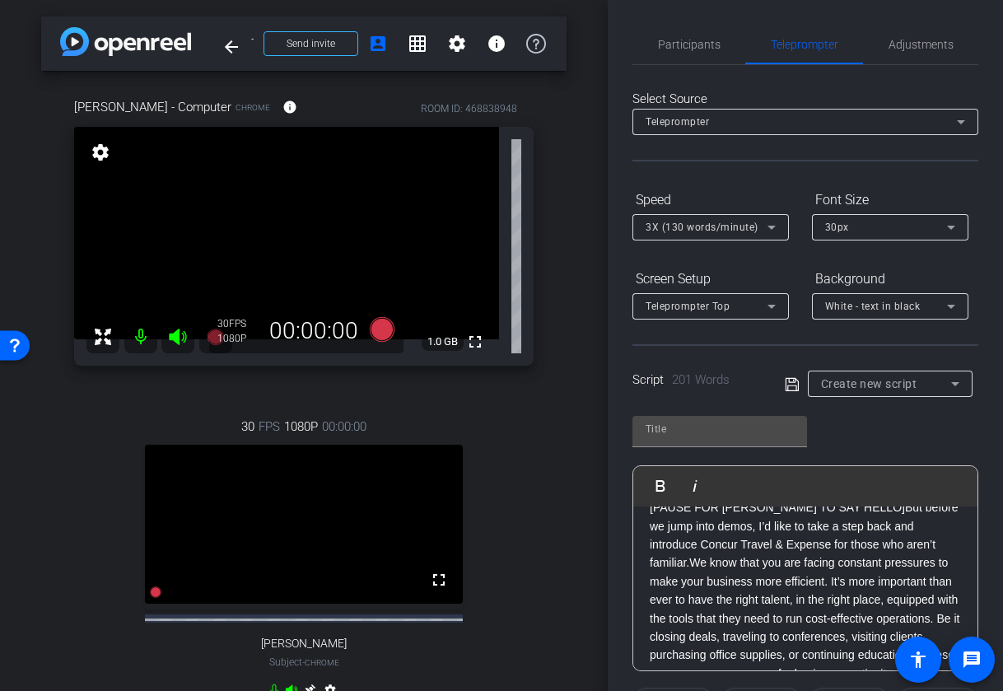
click at [849, 511] on p "[PAUSE FOR DMITRY TO SAY HELLO]But before we jump into demos, I’d like to take …" at bounding box center [805, 636] width 311 height 277
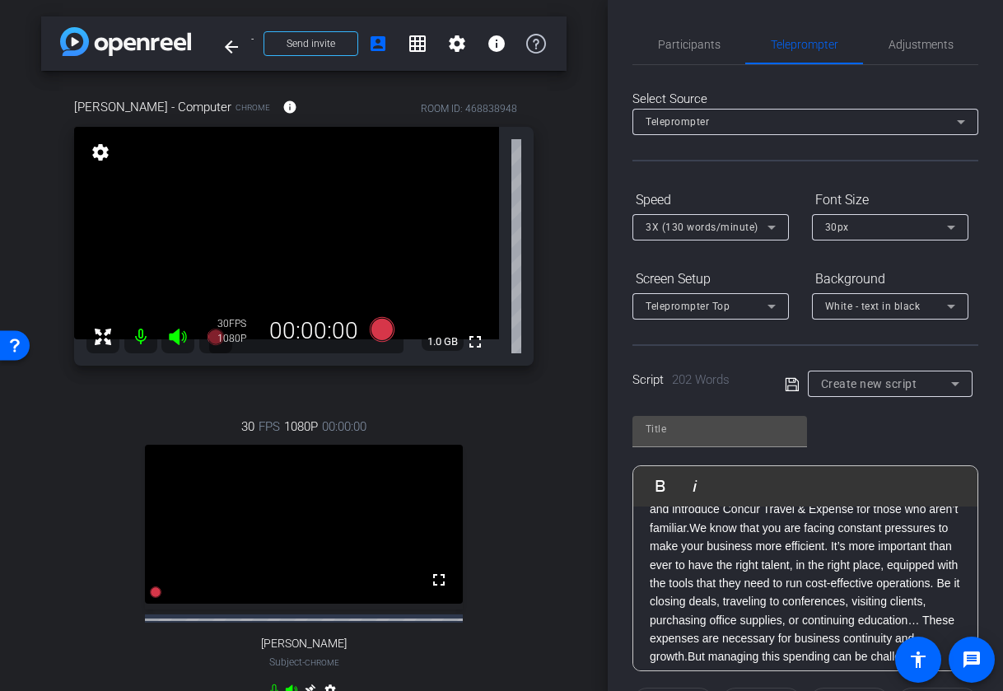
scroll to position [300, 0]
click at [689, 530] on p "But before we jump into demos, I’d like to take a step back and introduce Concu…" at bounding box center [805, 610] width 311 height 258
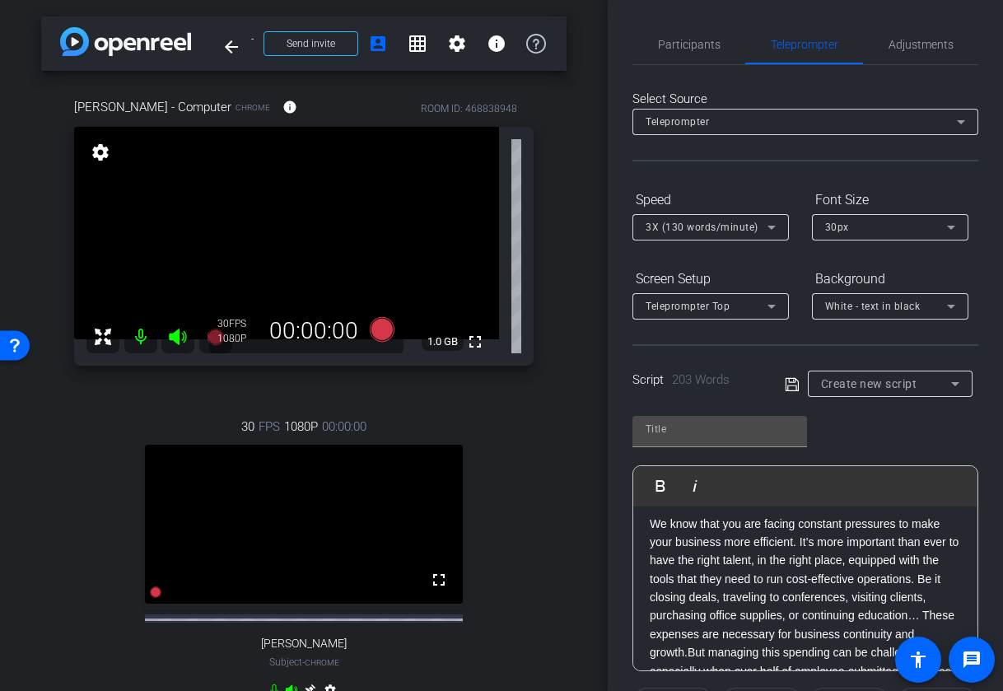
scroll to position [366, 0]
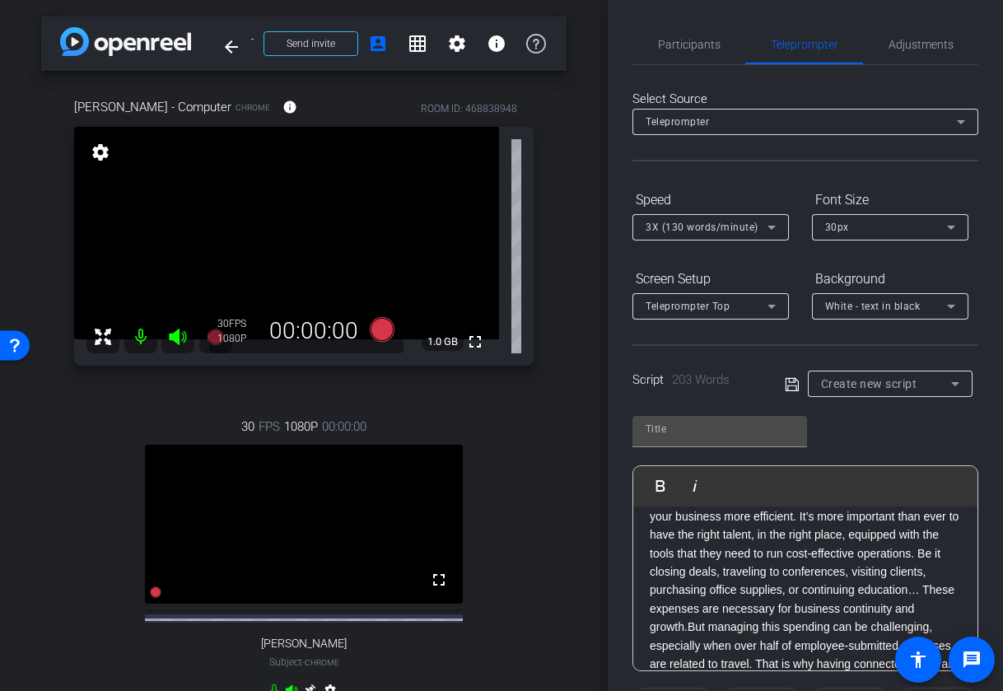
click at [918, 557] on p "We know that you are facing constant pressures to make your business more effic…" at bounding box center [805, 600] width 311 height 222
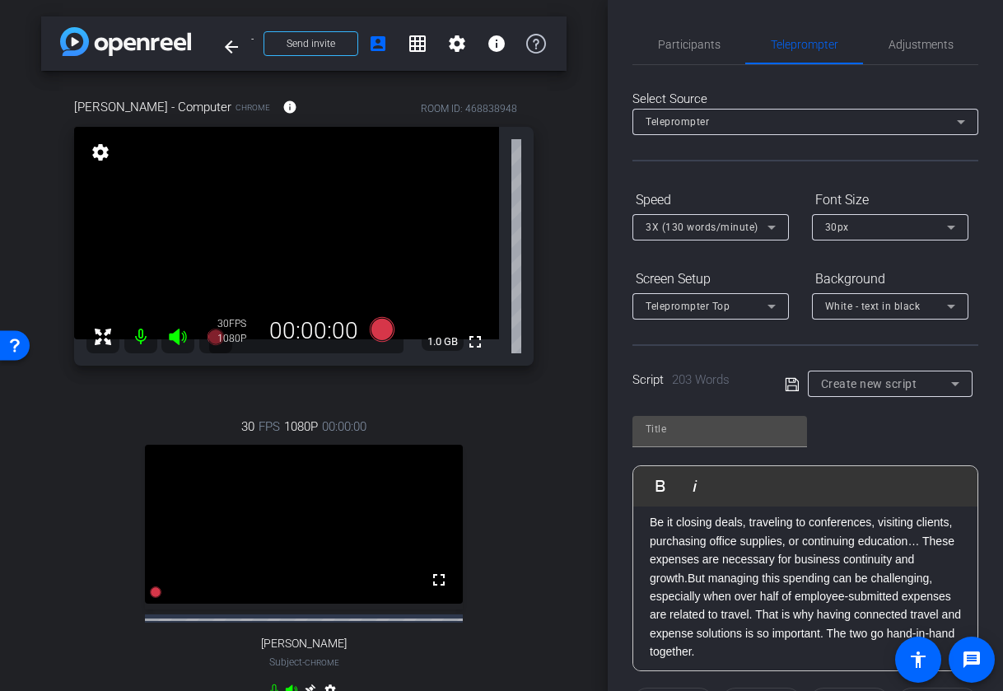
scroll to position [440, 0]
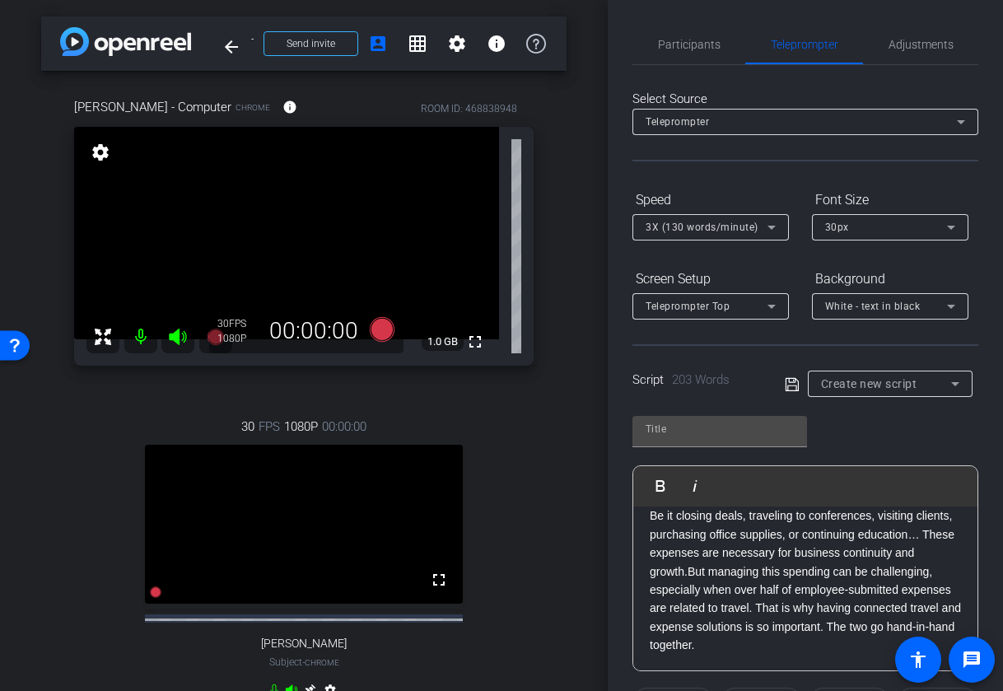
click at [687, 568] on p "Be it closing deals, traveling to conferences, visiting clients, purchasing off…" at bounding box center [805, 580] width 311 height 147
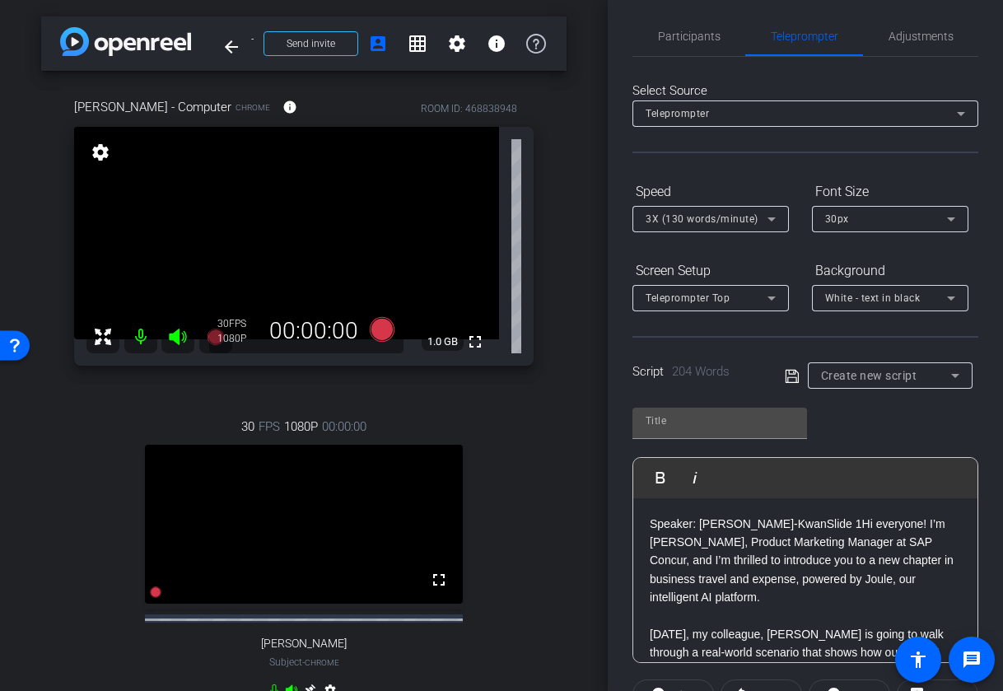
scroll to position [0, 0]
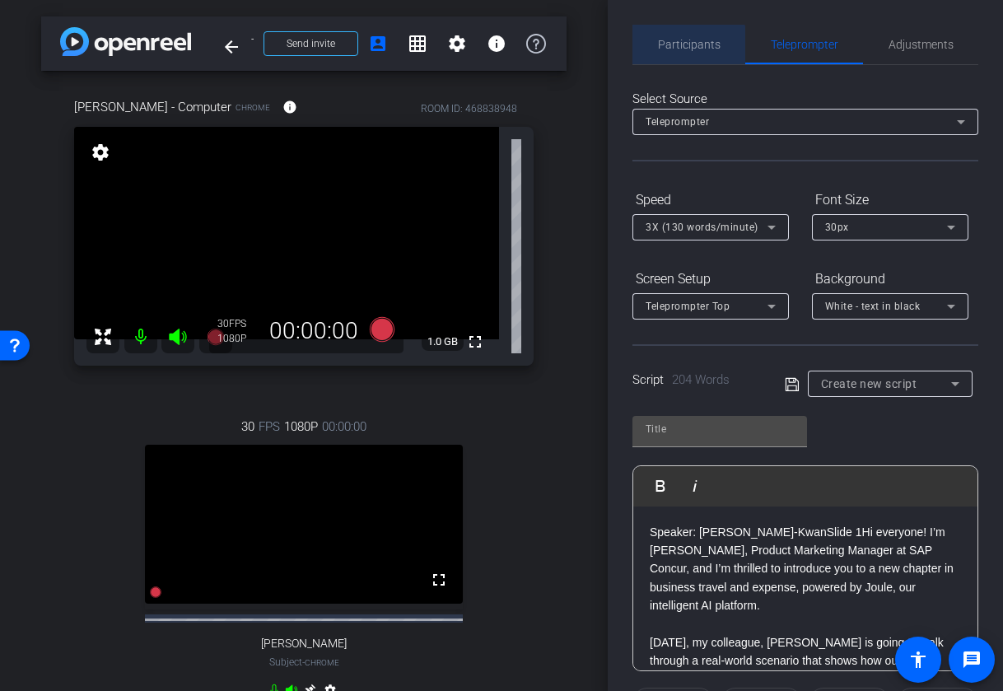
click at [675, 51] on span "Participants" at bounding box center [689, 45] width 63 height 40
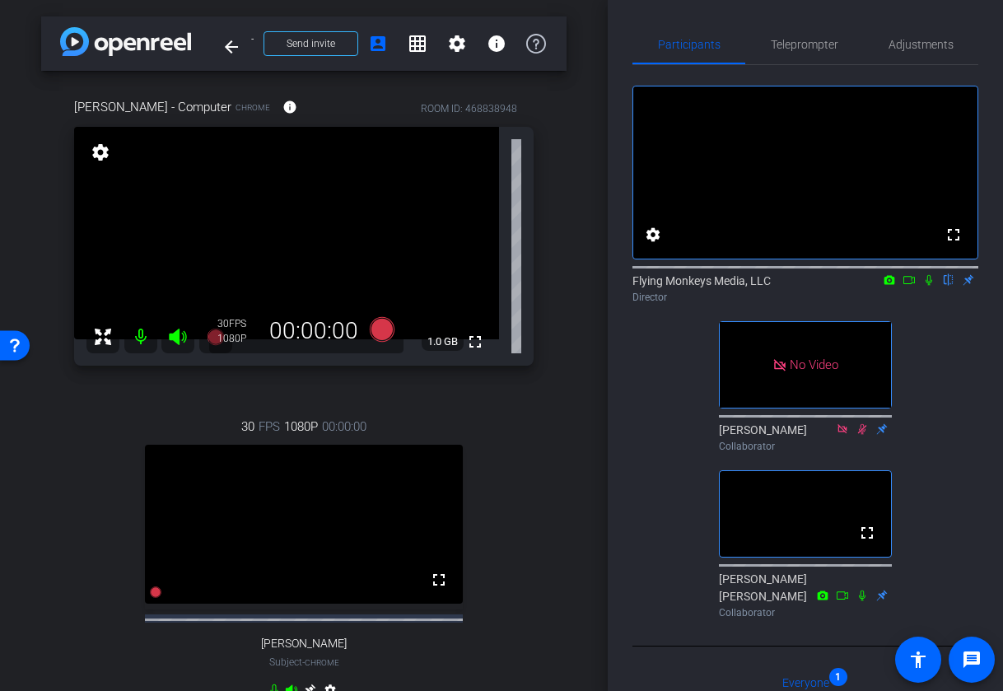
click at [701, 240] on video at bounding box center [805, 172] width 344 height 172
click at [810, 41] on span "Teleprompter" at bounding box center [805, 45] width 68 height 12
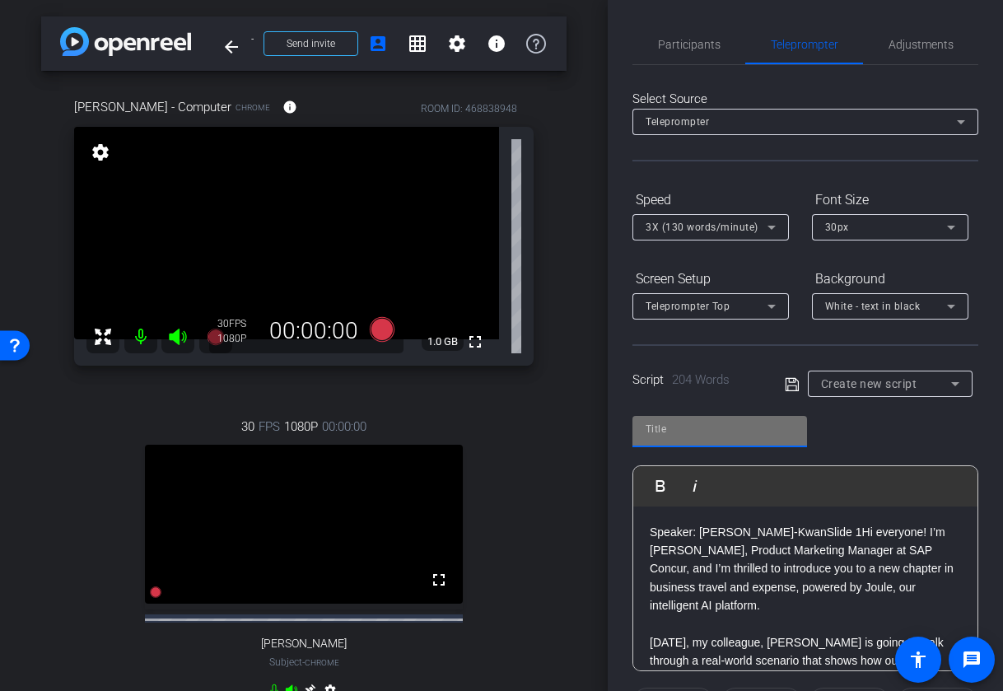
click at [737, 427] on input "text" at bounding box center [720, 429] width 148 height 20
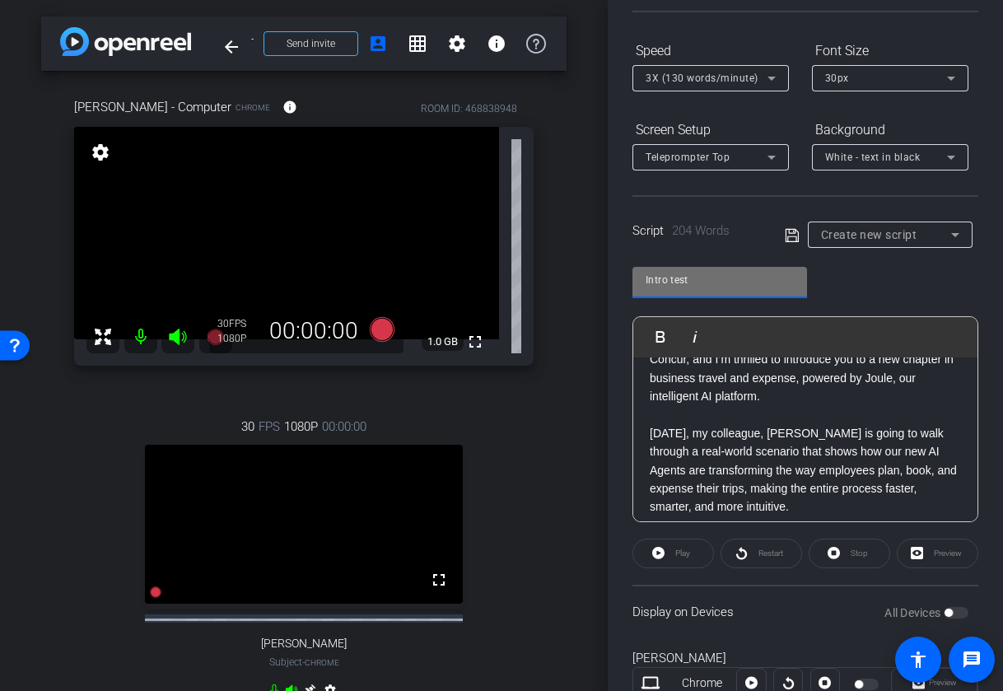
scroll to position [119, 0]
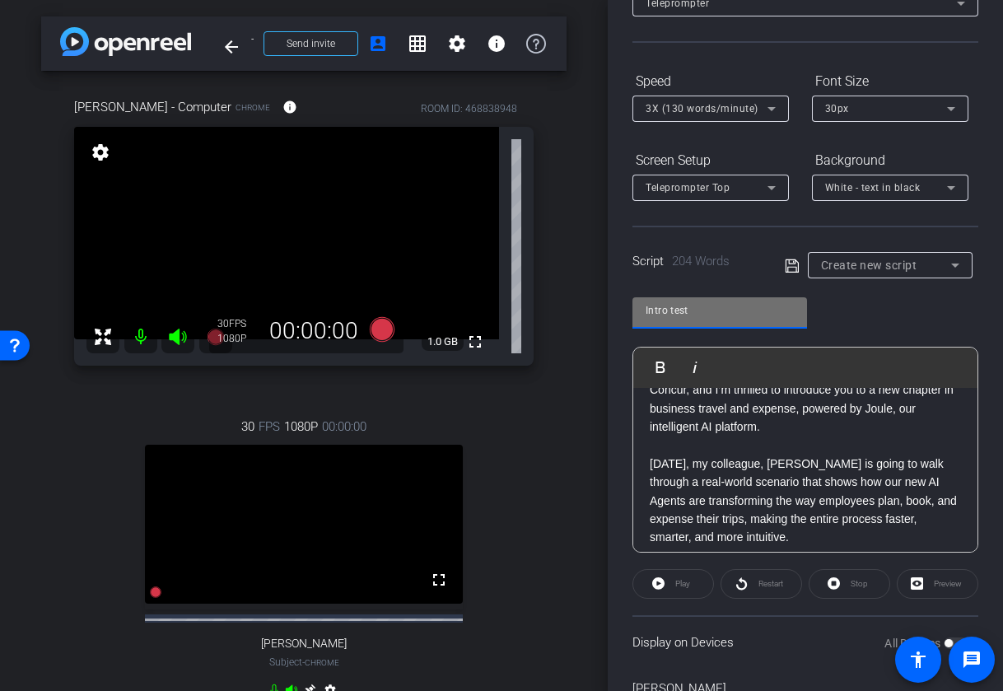
type input "Intro test"
click at [790, 264] on icon at bounding box center [792, 266] width 15 height 20
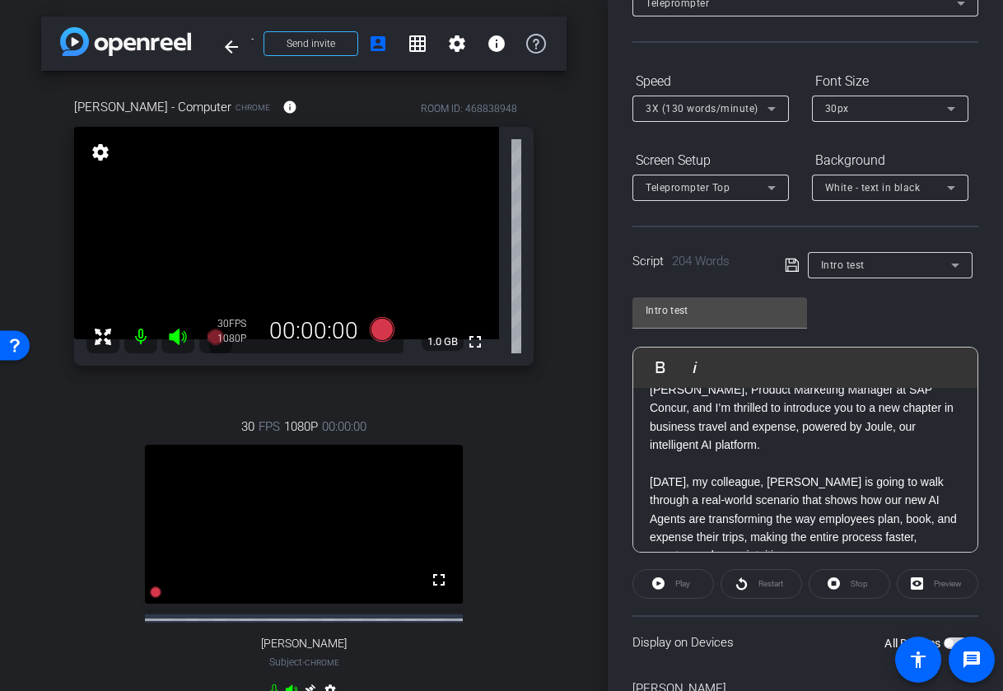
scroll to position [0, 0]
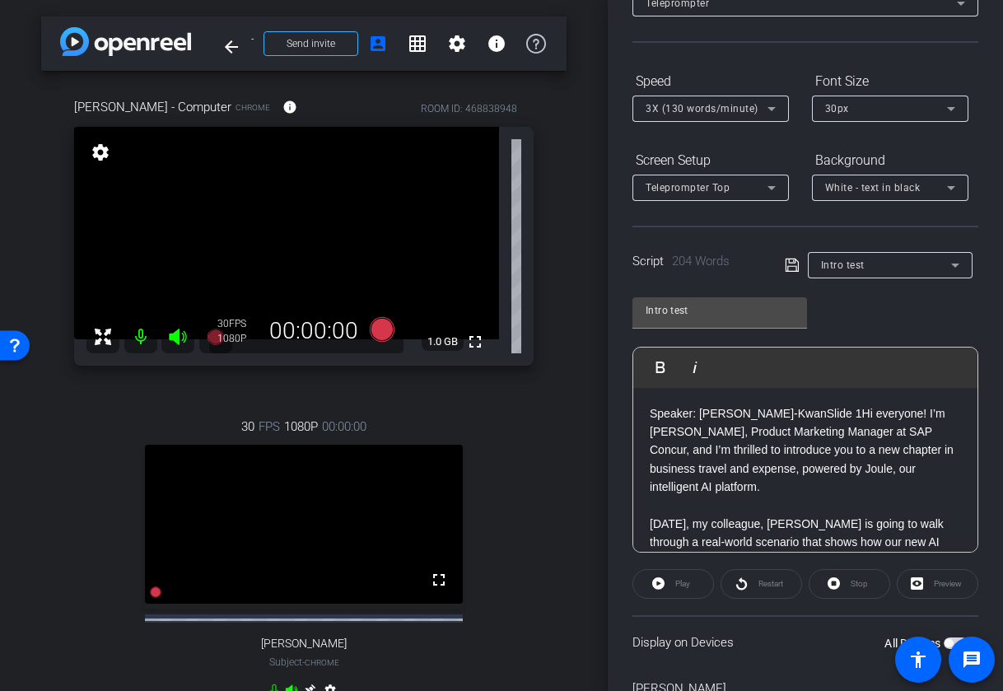
click at [833, 416] on p "Speaker: Hailey Bazlen-KwanSlide 1Hi everyone! I’m Hailey Bazlen-Kwan, Product …" at bounding box center [805, 450] width 311 height 92
click at [800, 410] on p "Speaker: Hailey Bazlen-KwanSlide 1Hi everyone! I’m Hailey Bazlen-Kwan, Product …" at bounding box center [805, 450] width 311 height 92
click at [684, 430] on p "Speaker: Hailey Bazlen-Kwan Slide 1Hi everyone! I’m Hailey Bazlen-Kwan, Product…" at bounding box center [805, 450] width 311 height 92
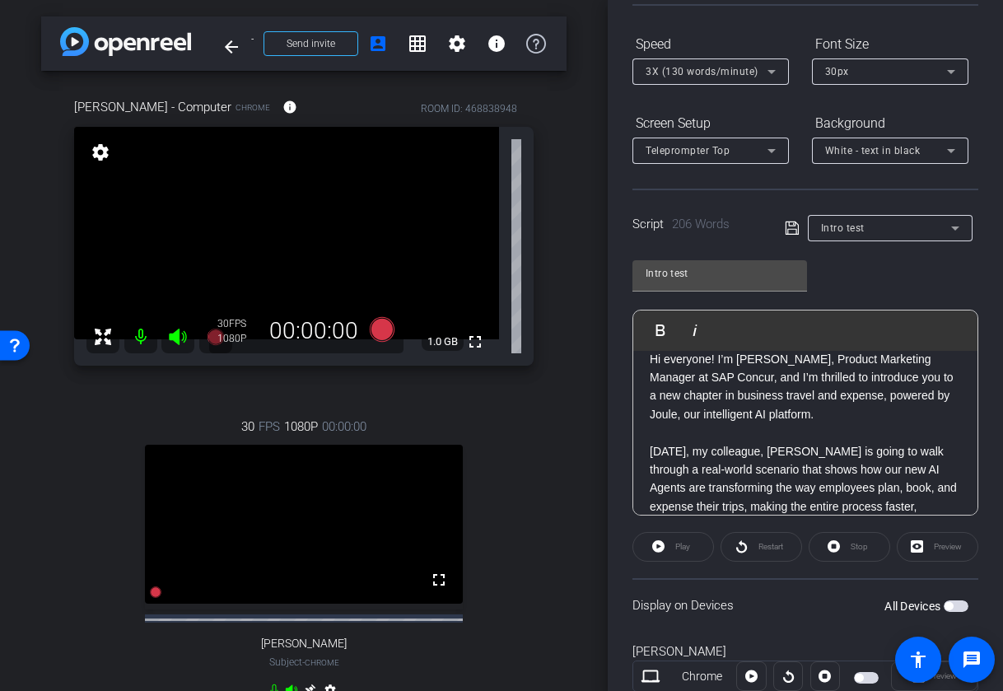
scroll to position [73, 0]
click at [789, 233] on icon at bounding box center [792, 228] width 15 height 20
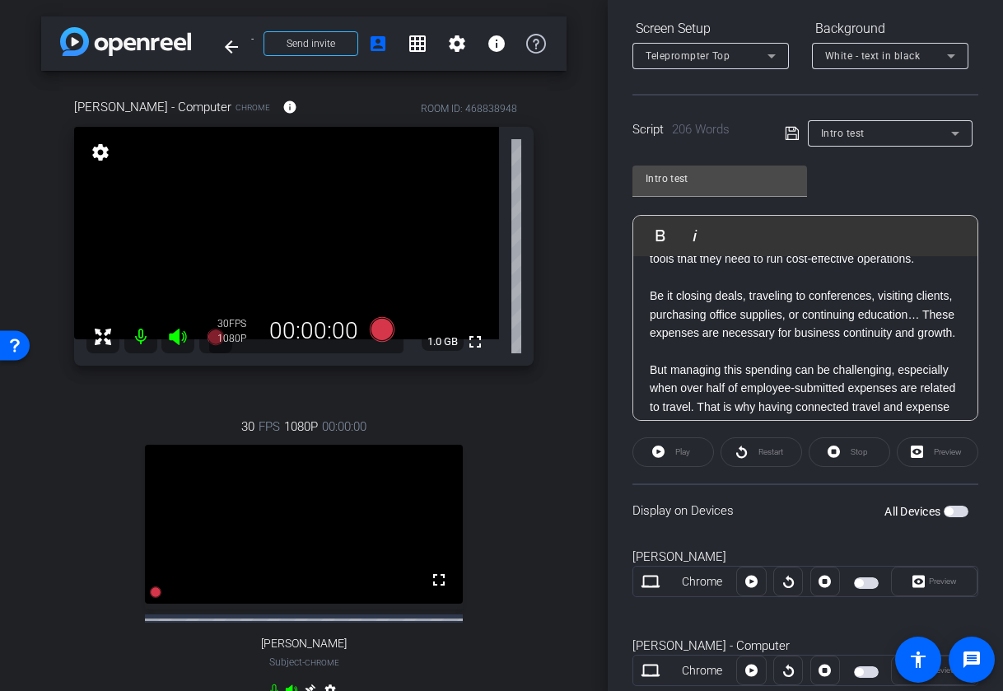
scroll to position [252, 0]
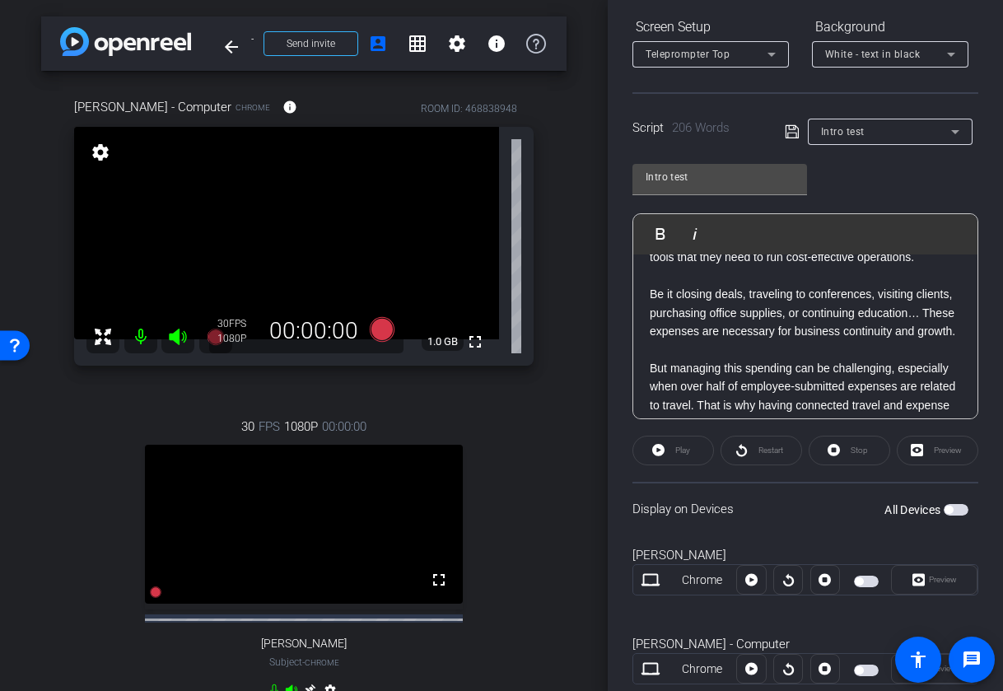
click at [959, 507] on span "button" at bounding box center [956, 510] width 25 height 12
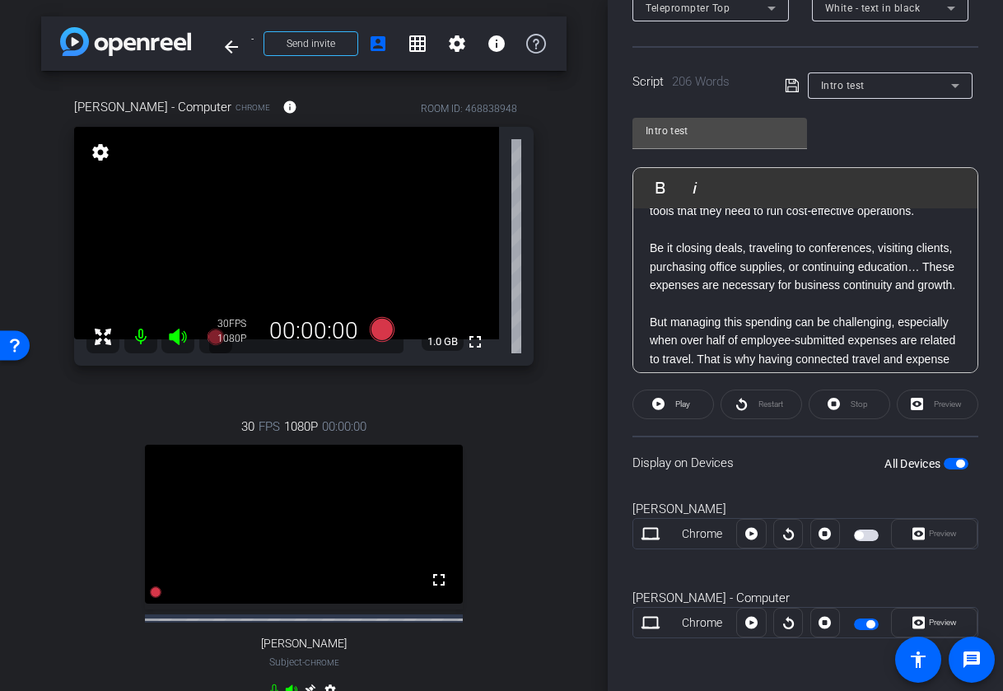
click at [869, 540] on span "button" at bounding box center [866, 536] width 25 height 12
click at [925, 533] on span "Preview" at bounding box center [941, 533] width 32 height 23
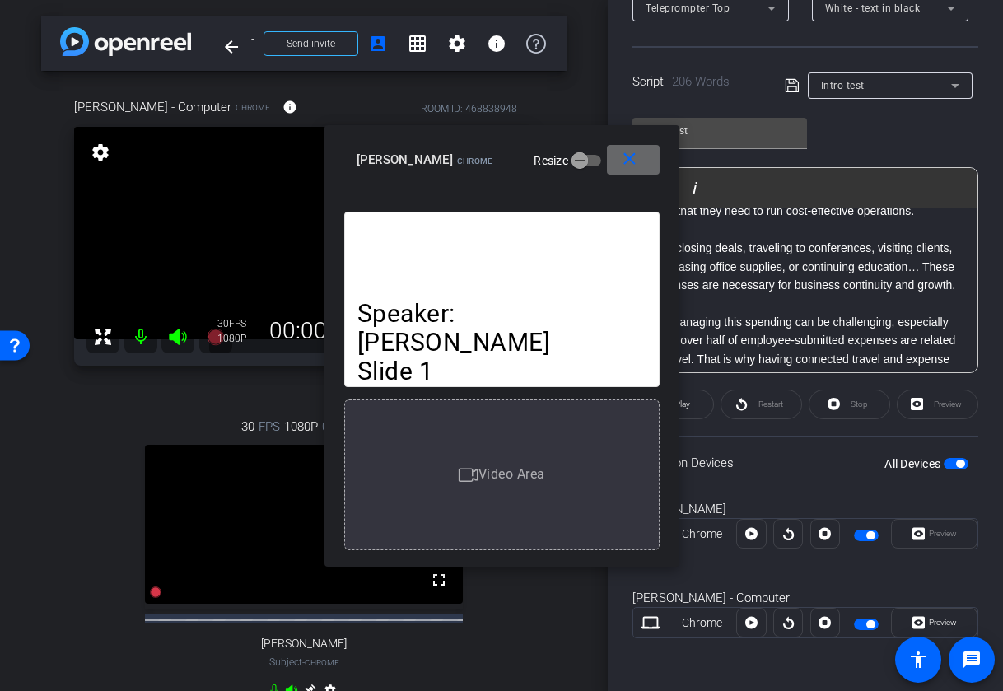
click at [634, 162] on mat-icon "close" at bounding box center [629, 159] width 21 height 21
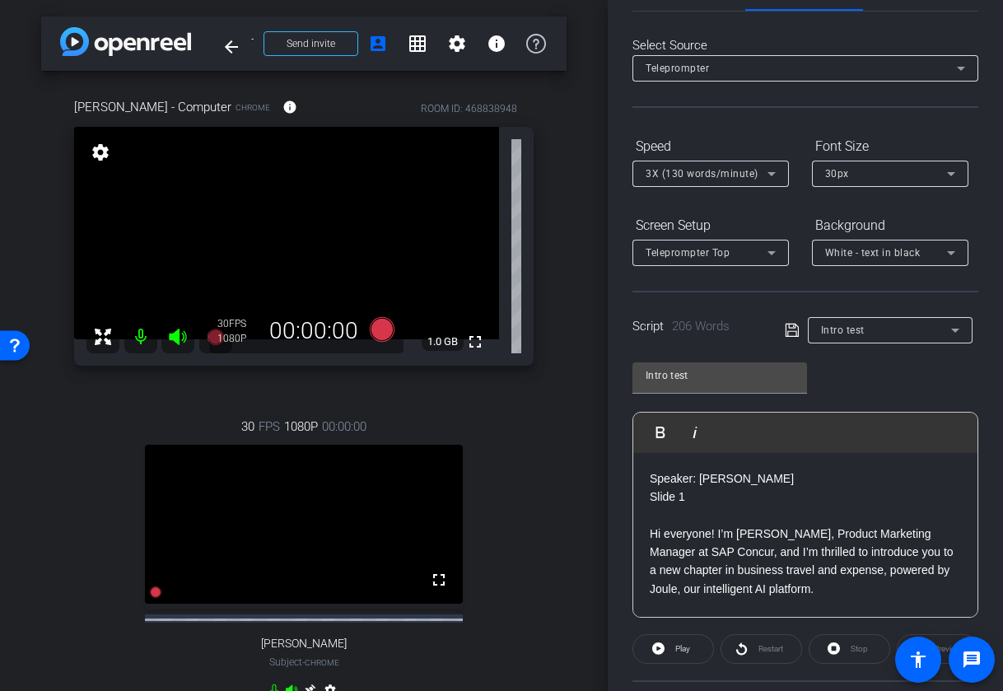
scroll to position [0, 0]
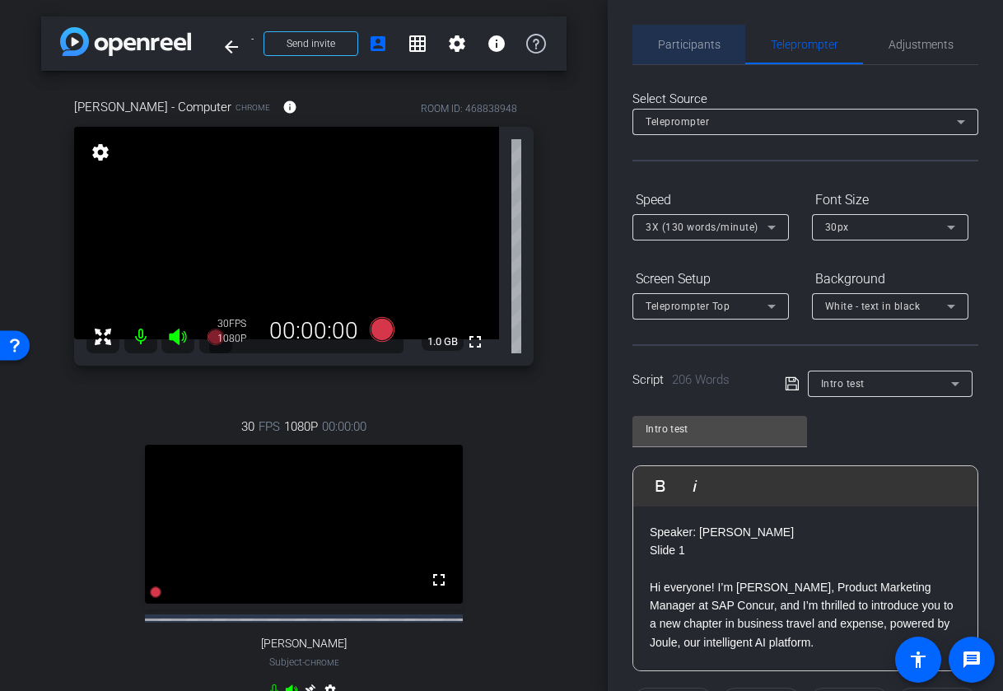
click at [690, 49] on span "Participants" at bounding box center [689, 45] width 63 height 12
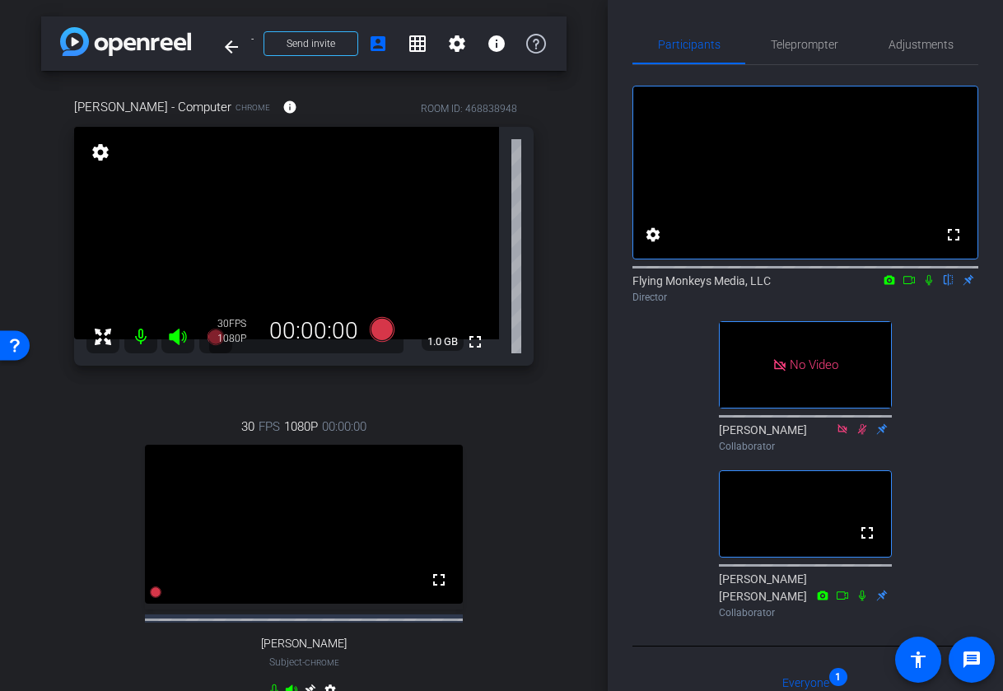
click at [928, 286] on icon at bounding box center [929, 280] width 13 height 12
click at [862, 601] on icon at bounding box center [862, 596] width 13 height 12
click at [863, 620] on div "Collaborator" at bounding box center [805, 612] width 173 height 15
click at [849, 601] on icon at bounding box center [842, 596] width 13 height 12
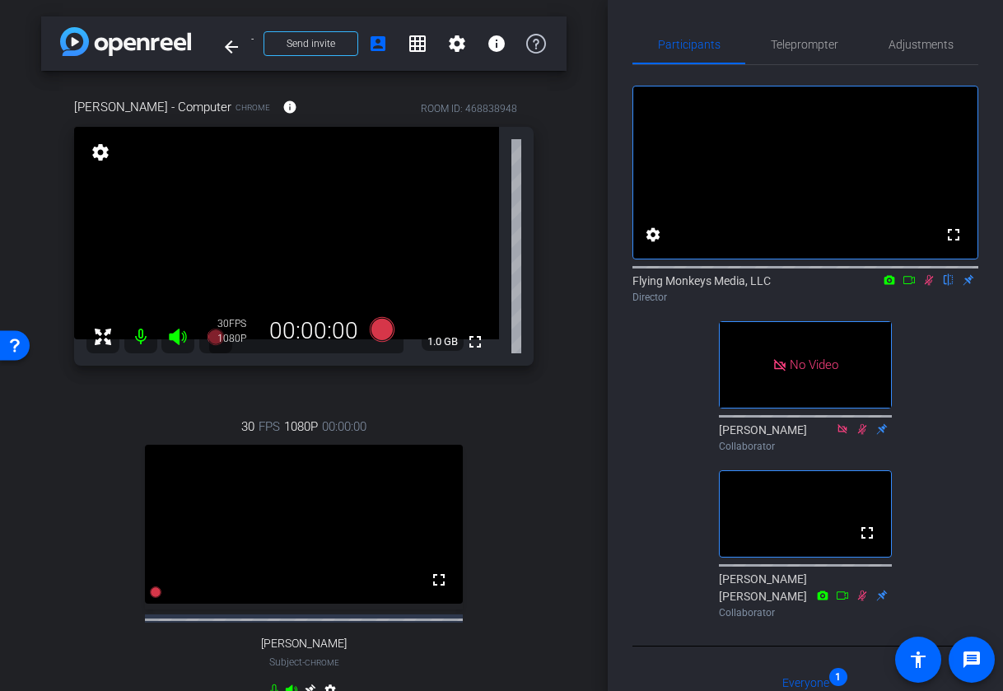
scroll to position [100, 0]
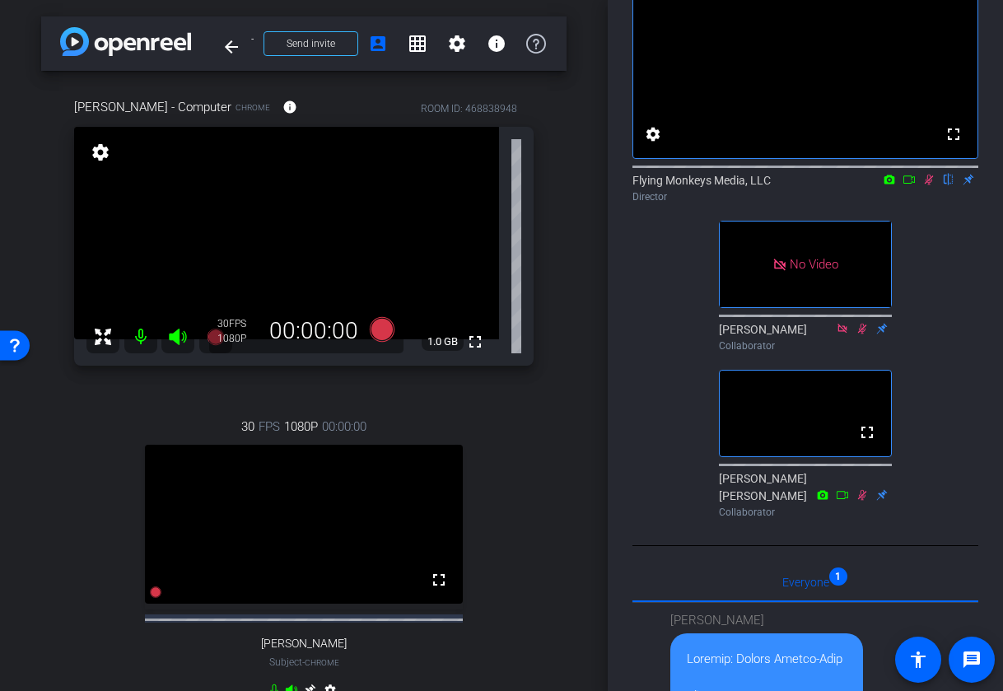
click at [908, 185] on icon at bounding box center [909, 180] width 13 height 12
click at [864, 520] on div "Collaborator" at bounding box center [805, 512] width 173 height 15
click at [849, 501] on icon at bounding box center [842, 495] width 13 height 12
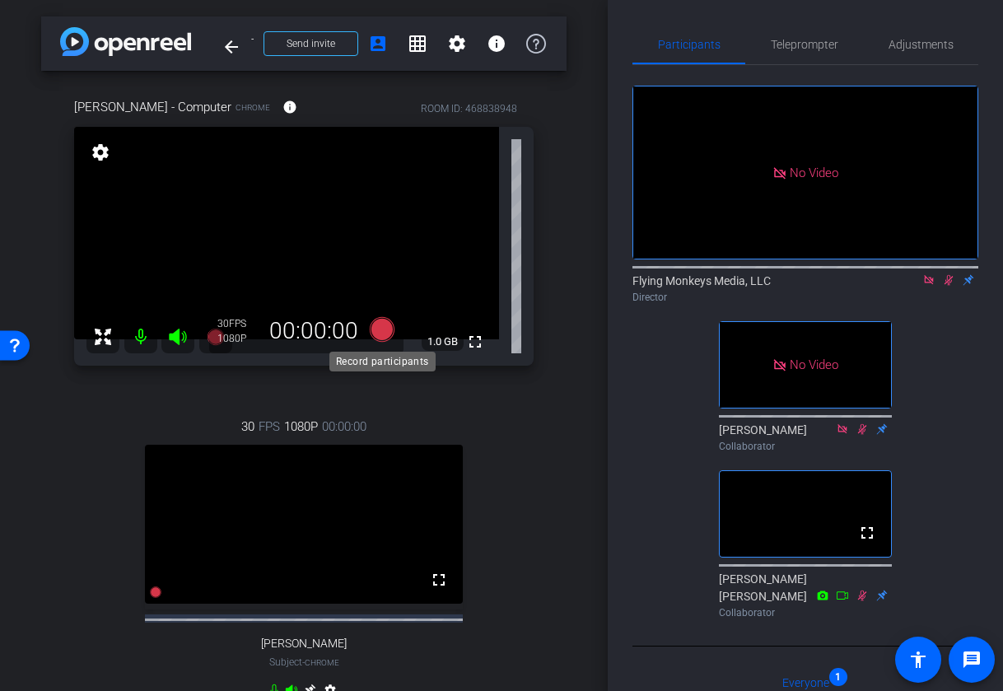
click at [381, 334] on icon at bounding box center [382, 329] width 25 height 25
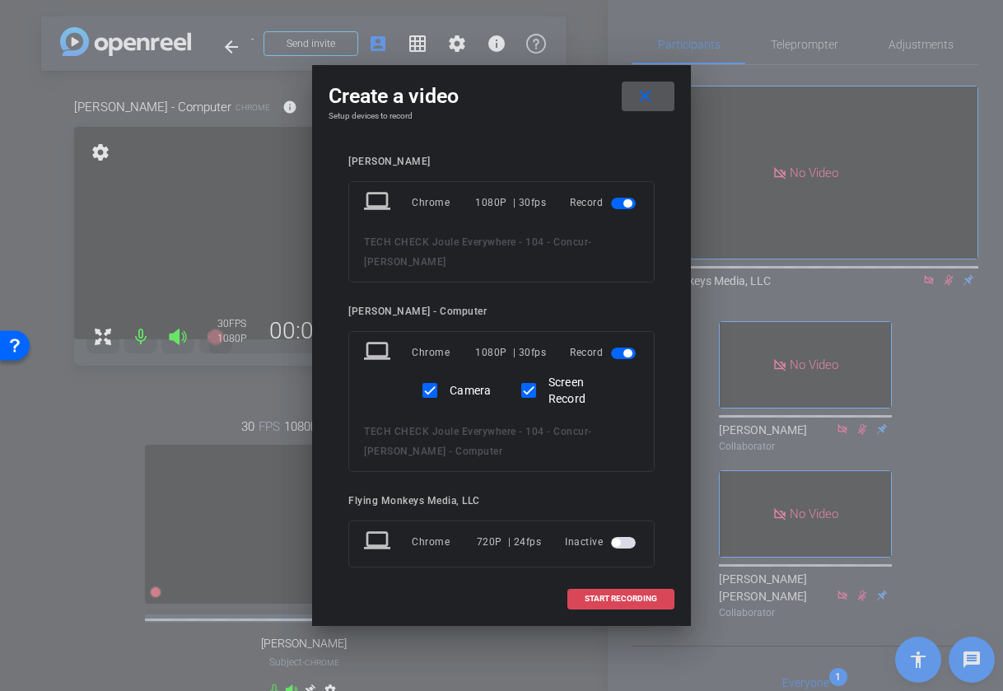
click at [629, 596] on span "START RECORDING" at bounding box center [621, 599] width 72 height 8
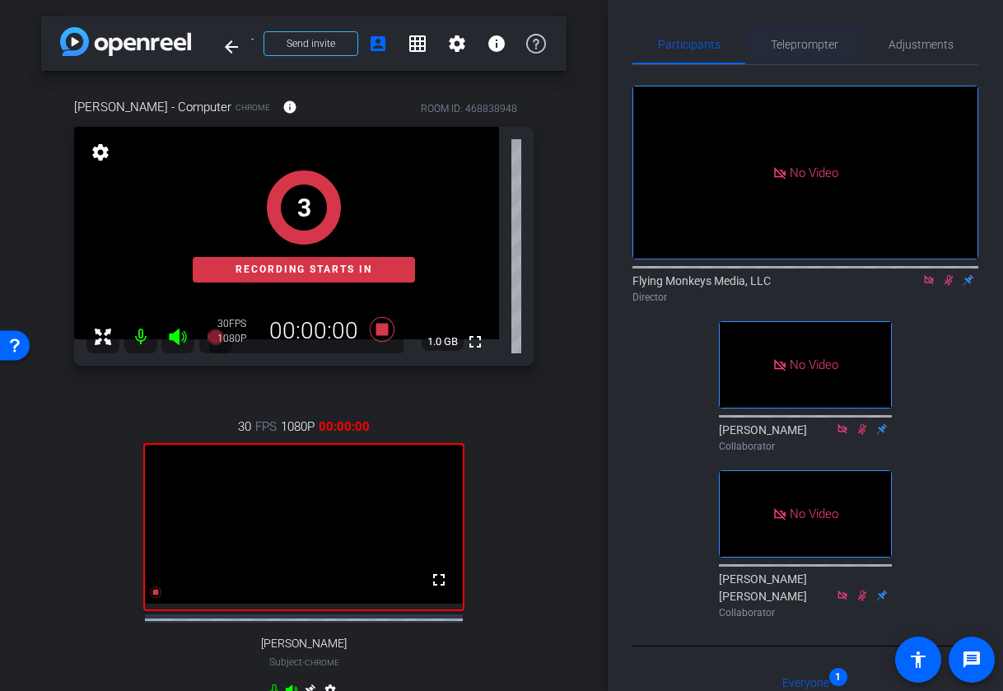
click at [809, 48] on span "Teleprompter" at bounding box center [805, 45] width 68 height 12
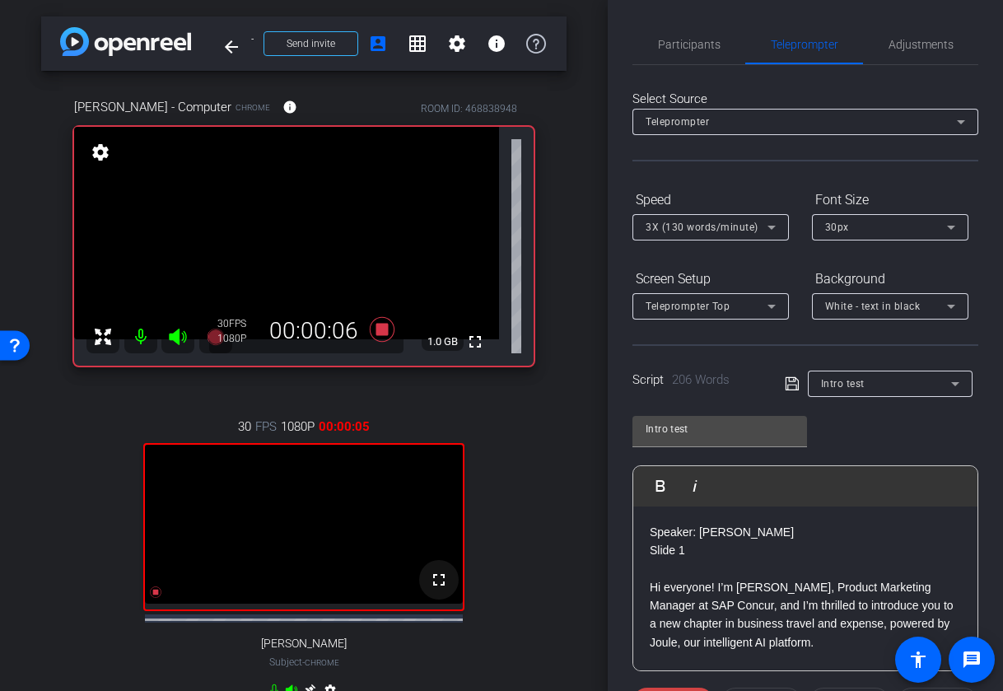
click at [440, 590] on mat-icon "fullscreen" at bounding box center [439, 580] width 20 height 20
click at [435, 590] on mat-icon "fullscreen" at bounding box center [439, 580] width 20 height 20
click at [479, 343] on mat-icon "fullscreen" at bounding box center [475, 342] width 20 height 20
click at [382, 332] on icon at bounding box center [382, 329] width 25 height 25
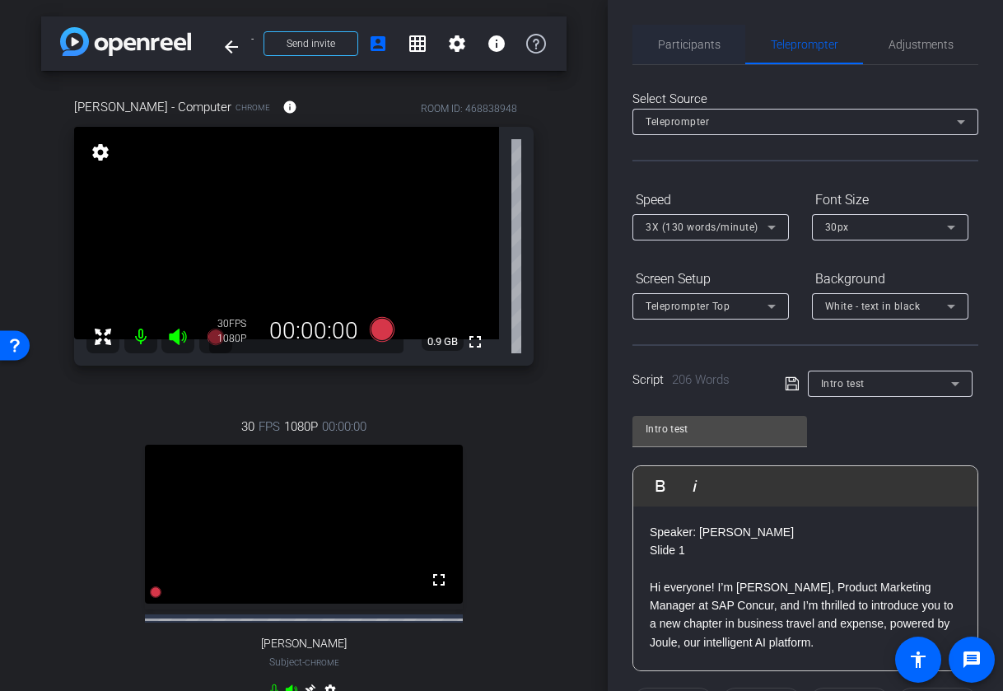
click at [699, 59] on span "Participants" at bounding box center [689, 45] width 63 height 40
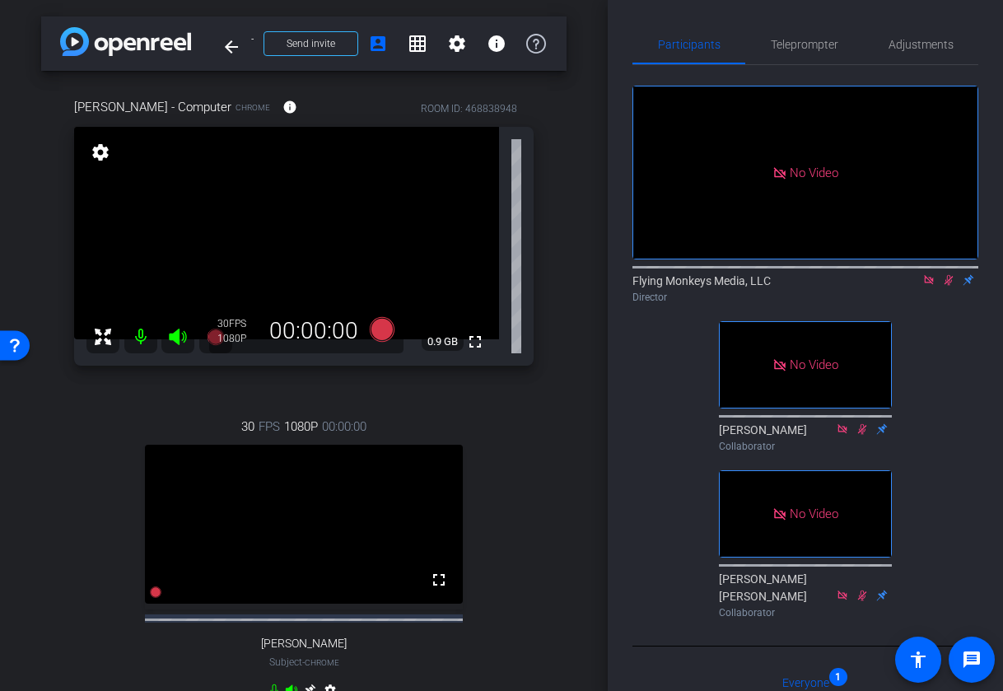
click at [950, 274] on icon at bounding box center [948, 280] width 13 height 12
click at [931, 275] on icon at bounding box center [928, 279] width 9 height 9
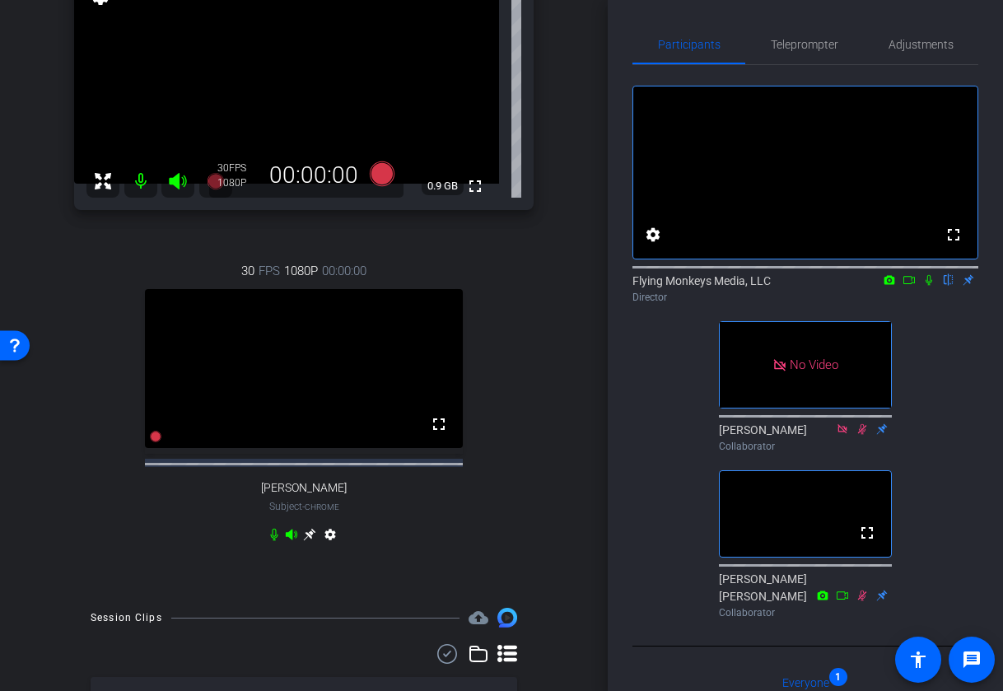
scroll to position [152, 0]
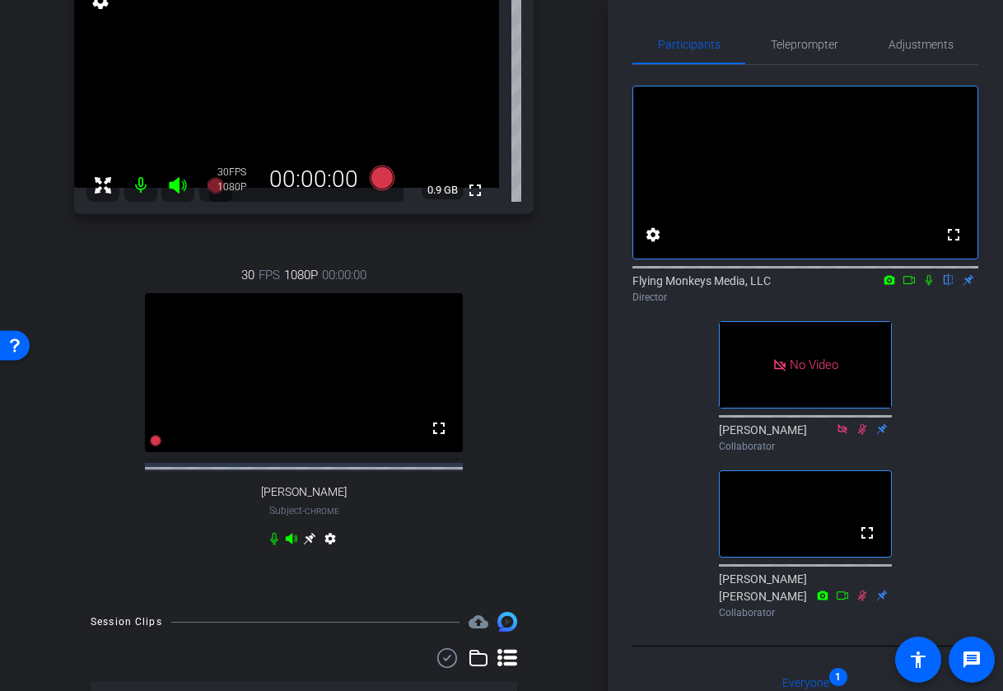
click at [180, 187] on icon at bounding box center [178, 185] width 20 height 20
click at [138, 188] on mat-icon at bounding box center [140, 185] width 33 height 33
click at [290, 544] on icon at bounding box center [292, 539] width 12 height 11
click at [275, 545] on icon at bounding box center [273, 539] width 7 height 12
click at [293, 545] on icon at bounding box center [291, 538] width 13 height 13
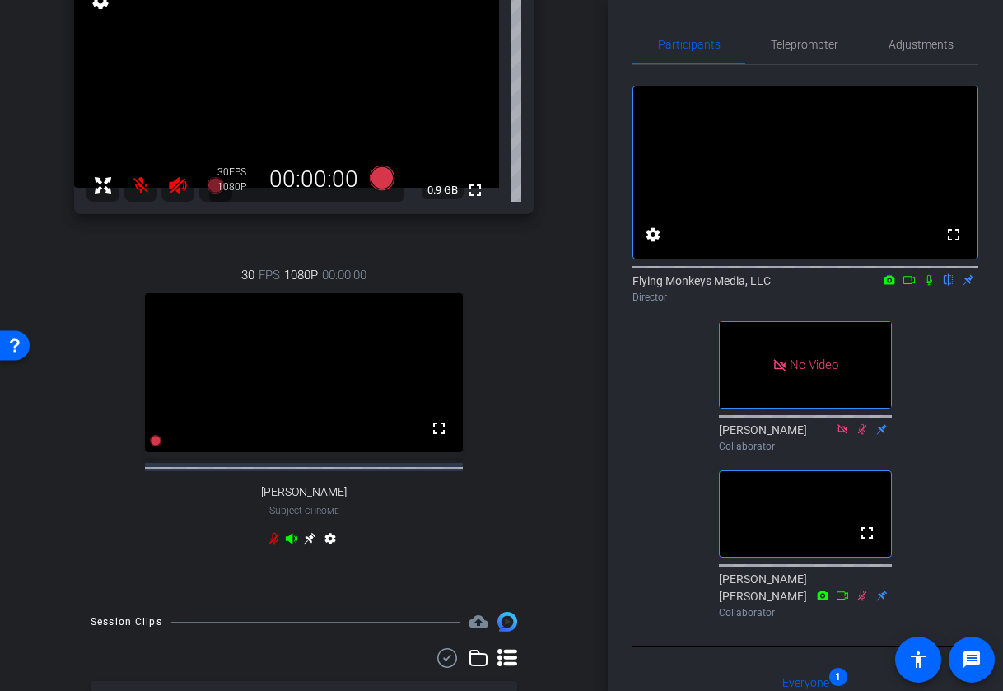
click at [290, 544] on icon at bounding box center [292, 539] width 12 height 11
click at [929, 286] on icon at bounding box center [929, 280] width 13 height 12
click at [908, 286] on icon at bounding box center [909, 280] width 13 height 12
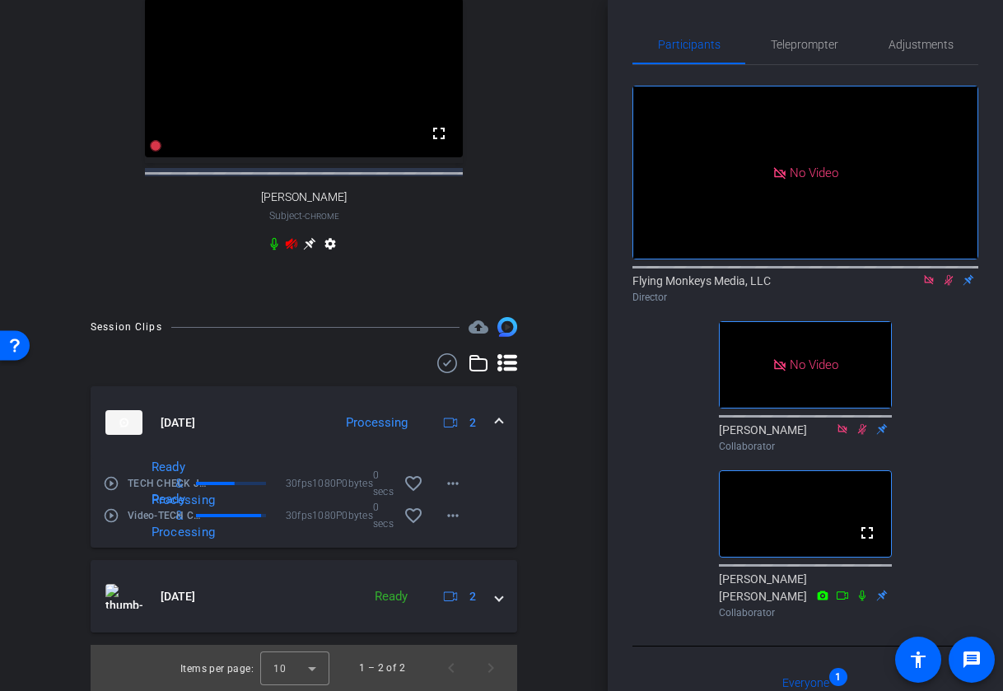
click at [949, 286] on icon at bounding box center [949, 280] width 9 height 11
click at [928, 286] on icon at bounding box center [929, 280] width 13 height 12
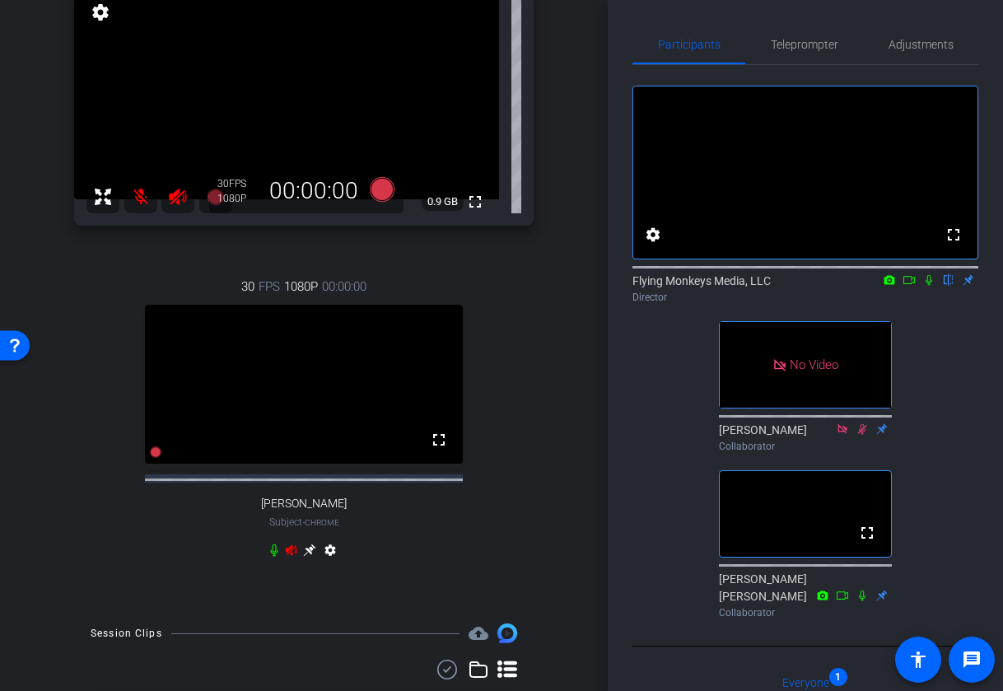
scroll to position [68, 0]
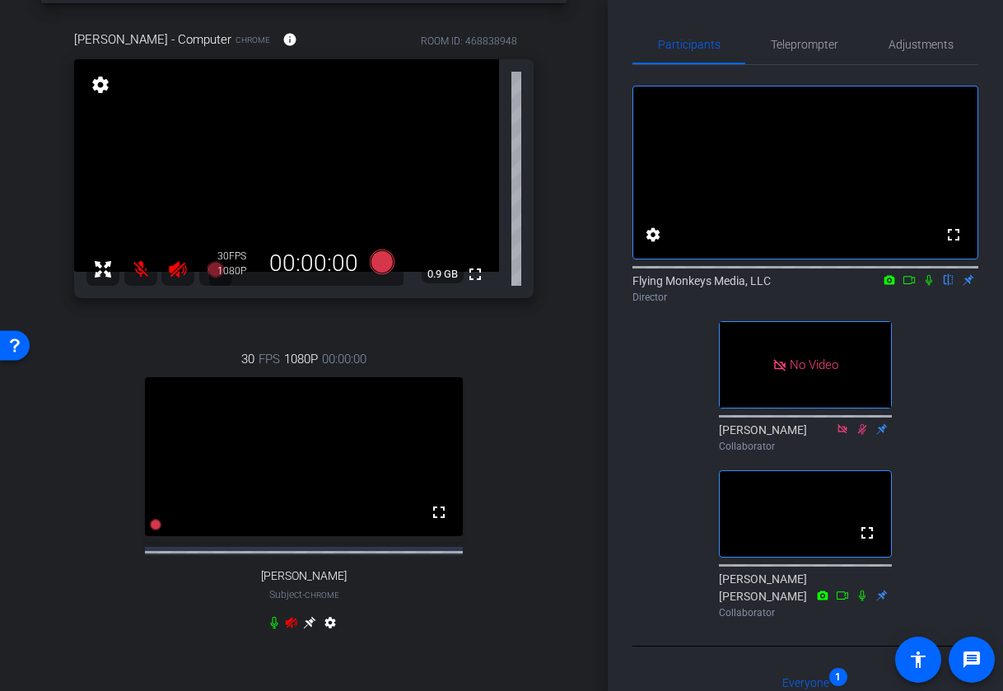
click at [175, 265] on icon at bounding box center [177, 269] width 17 height 16
click at [132, 264] on mat-icon at bounding box center [140, 269] width 33 height 33
click at [289, 629] on icon at bounding box center [292, 623] width 12 height 11
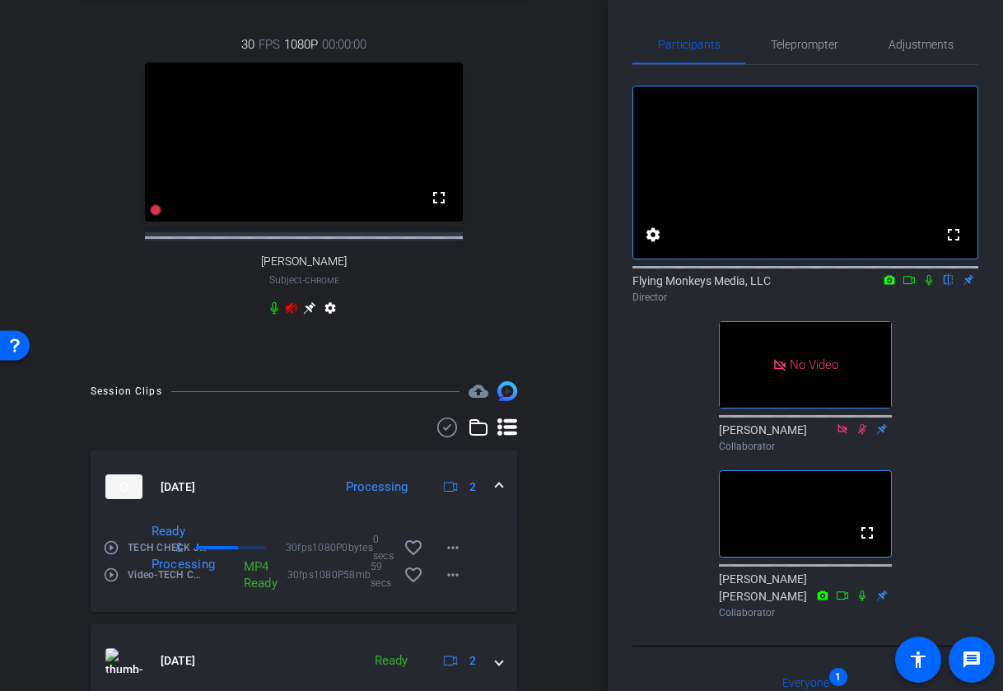
scroll to position [397, 0]
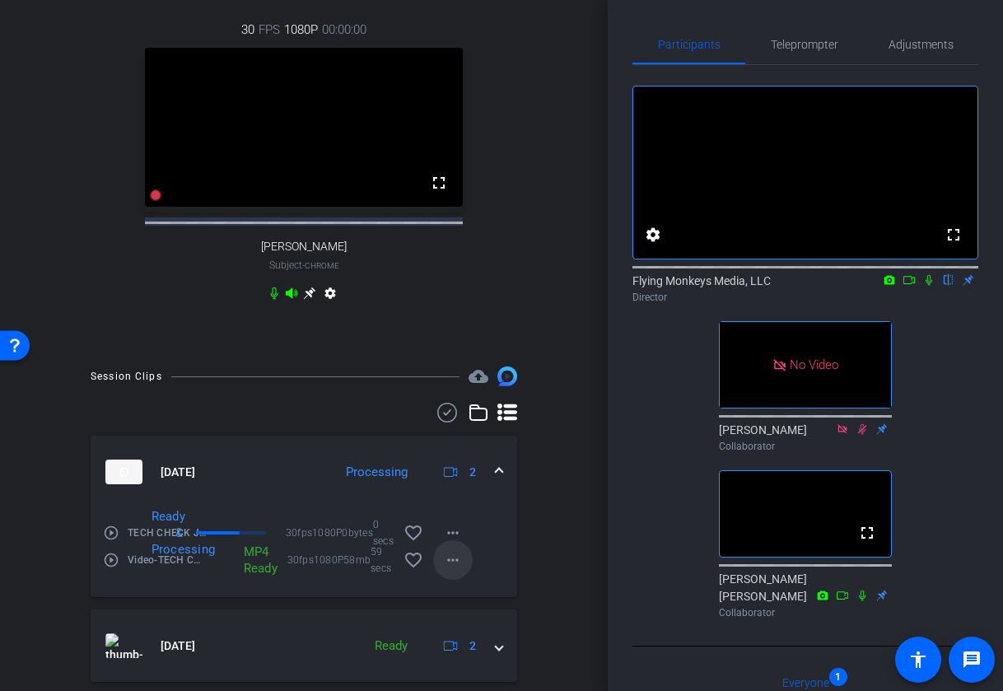
click at [453, 570] on mat-icon "more_horiz" at bounding box center [453, 560] width 20 height 20
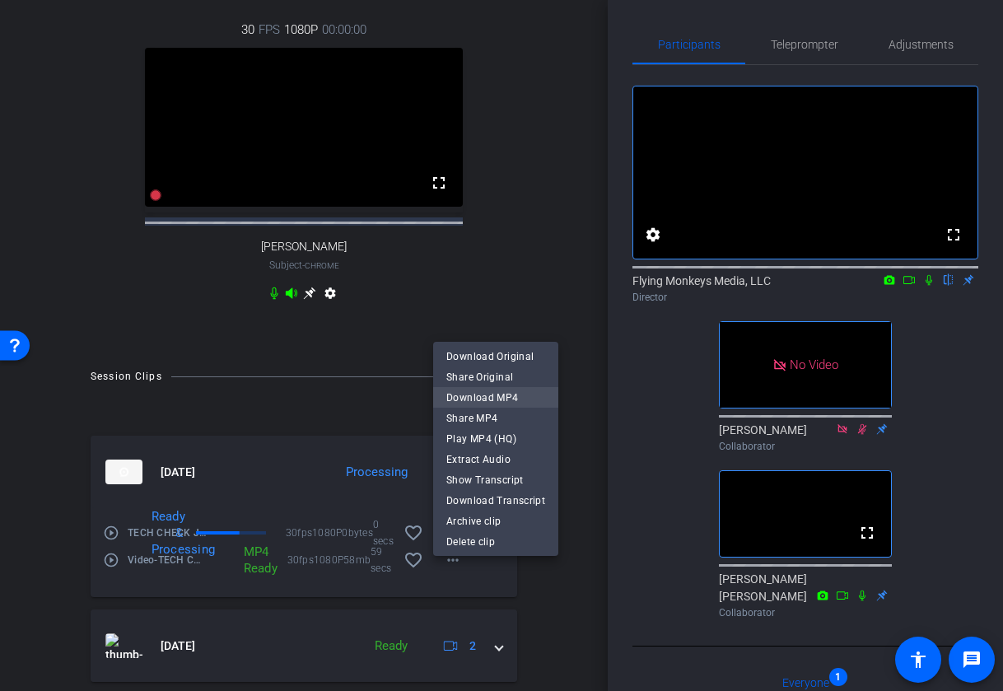
click at [523, 400] on span "Download MP4" at bounding box center [495, 397] width 99 height 20
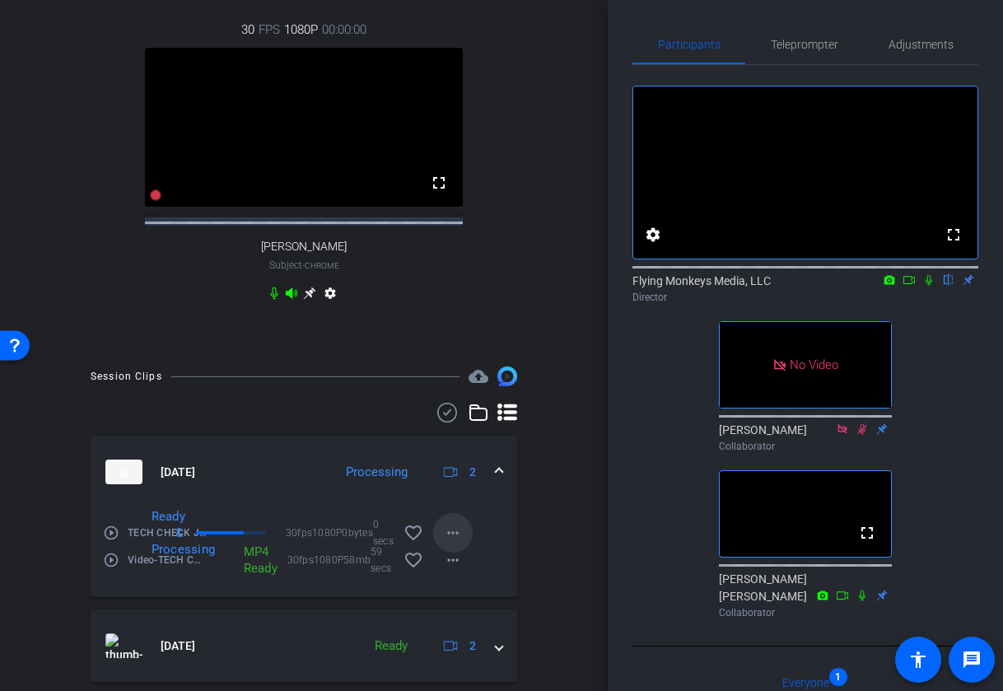
click at [455, 540] on mat-icon "more_horiz" at bounding box center [453, 533] width 20 height 20
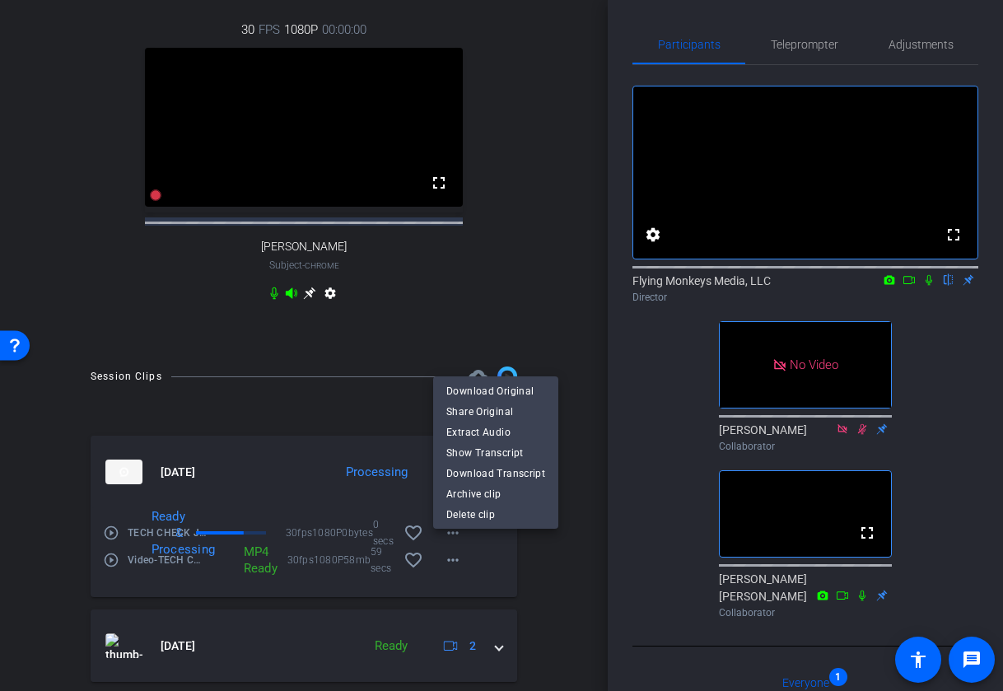
click at [374, 446] on div at bounding box center [501, 345] width 1003 height 691
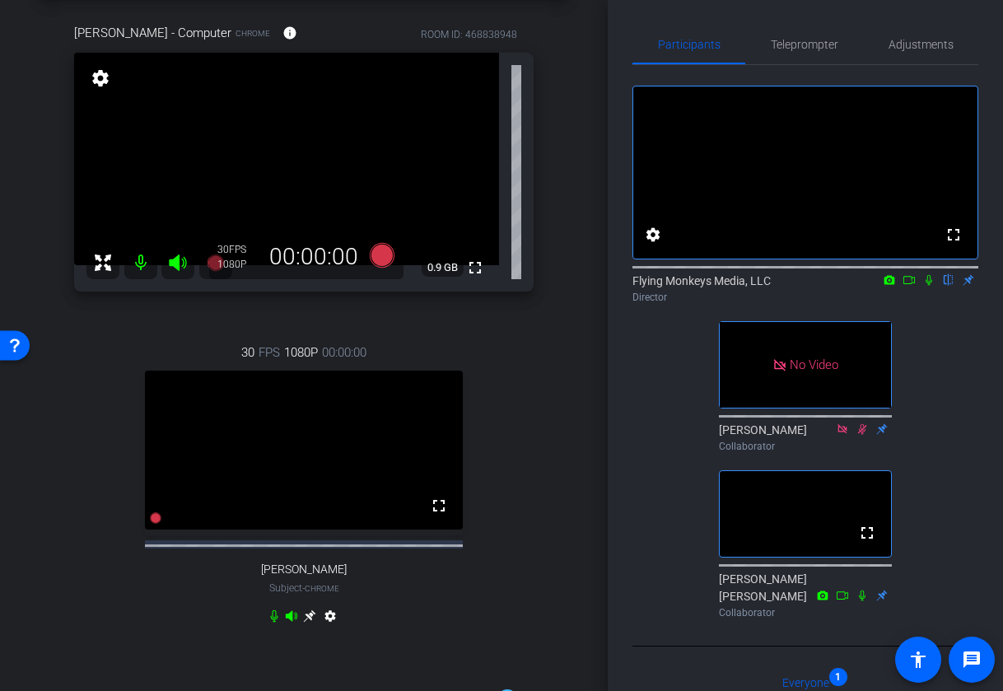
scroll to position [78, 0]
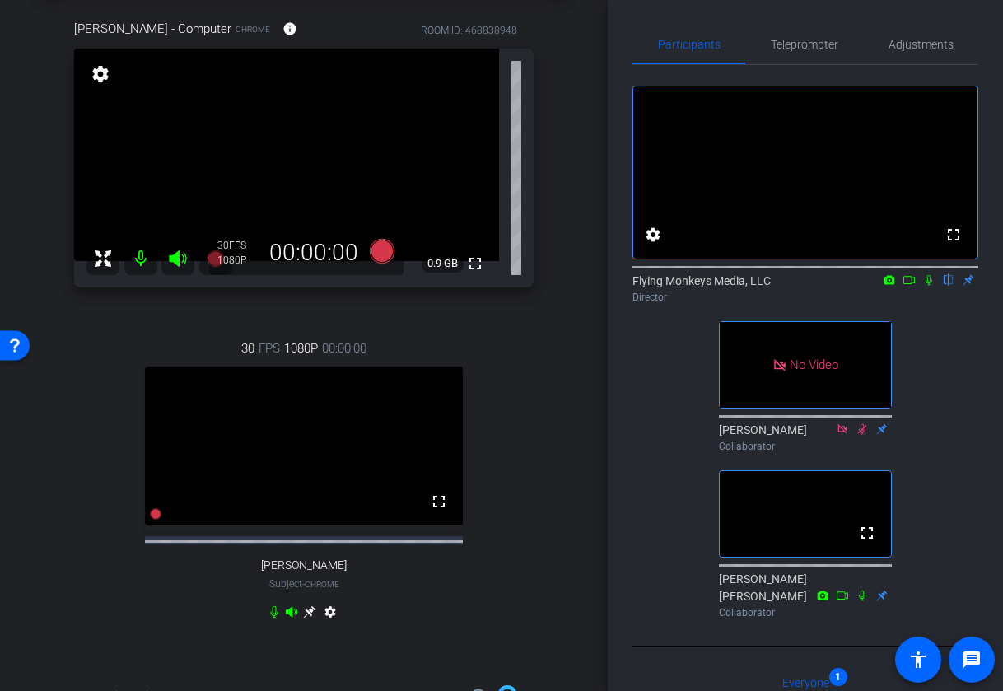
click at [928, 286] on icon at bounding box center [929, 280] width 13 height 12
click at [913, 286] on icon at bounding box center [909, 280] width 13 height 12
click at [383, 251] on icon at bounding box center [382, 251] width 25 height 25
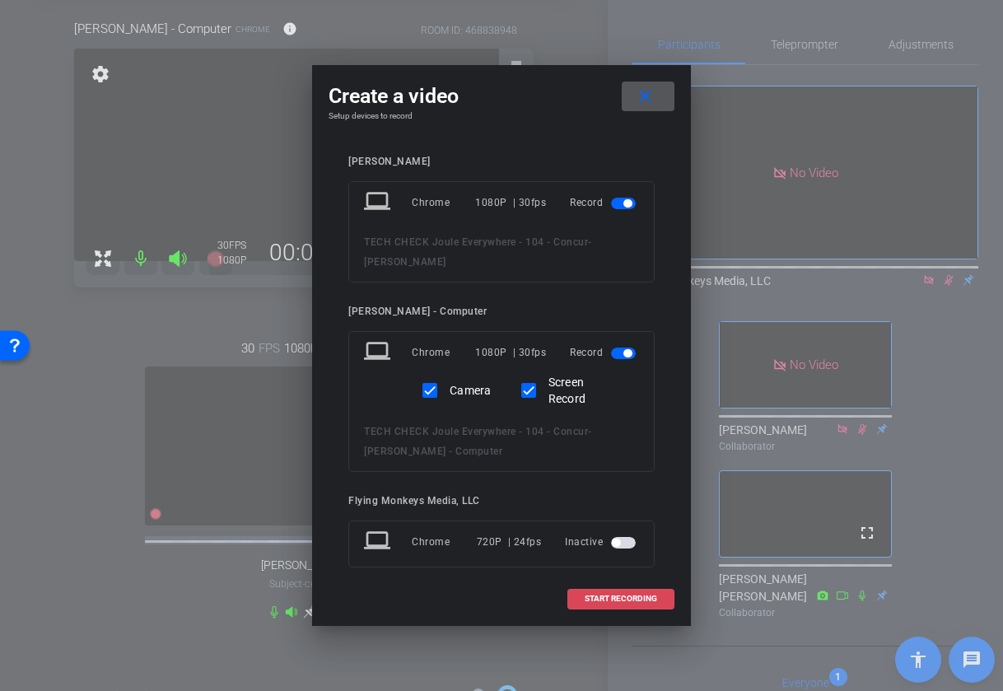
click at [638, 596] on span "START RECORDING" at bounding box center [621, 599] width 72 height 8
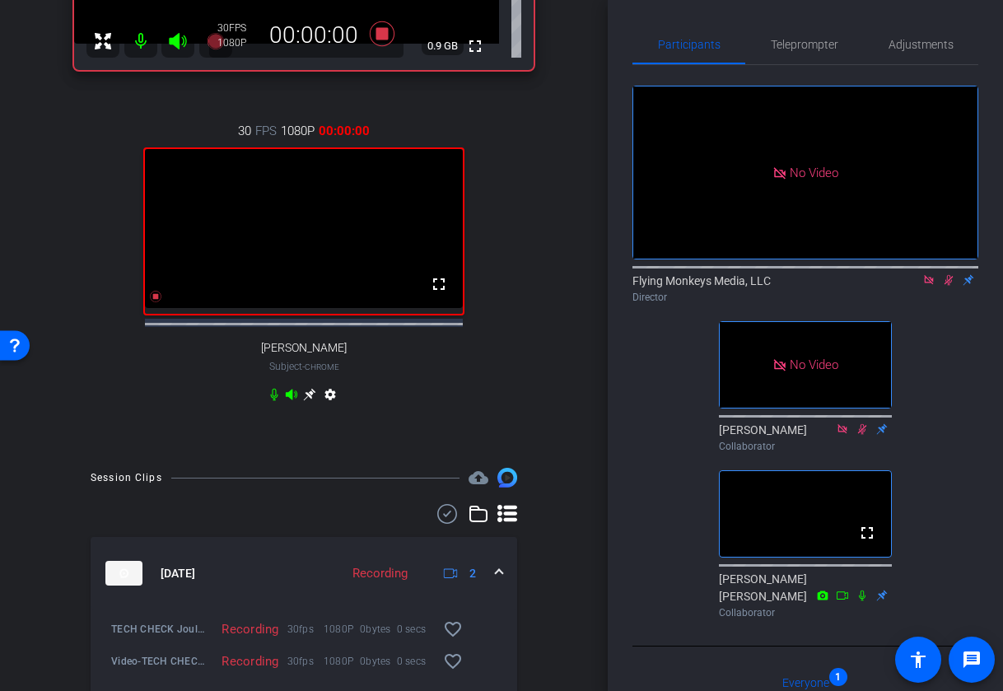
scroll to position [527, 0]
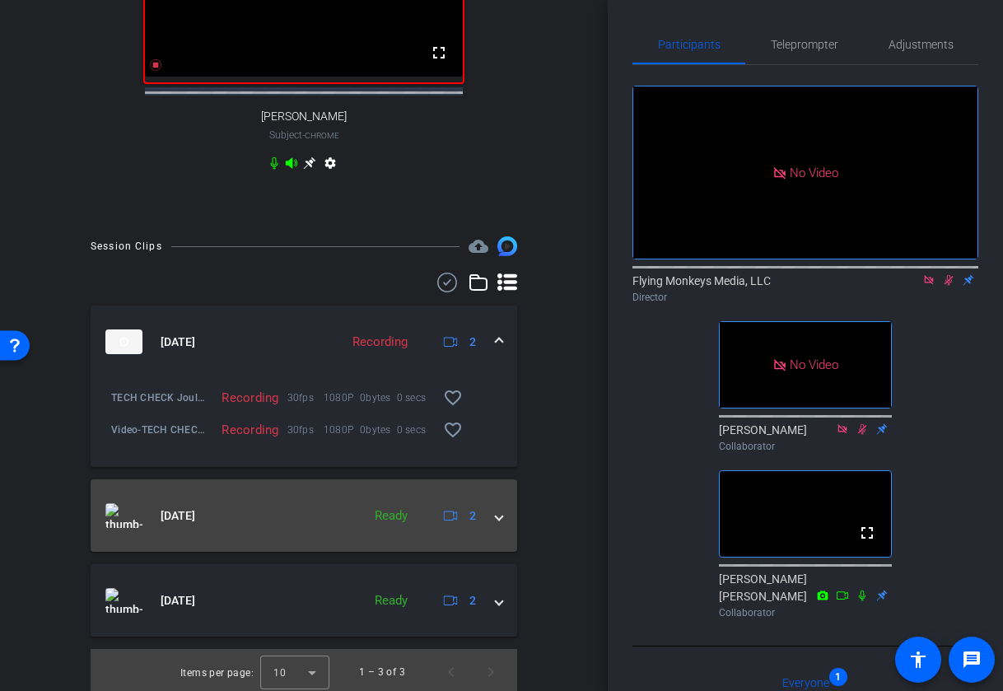
click at [509, 522] on mat-expansion-panel-header "Aug 28, 2025 Ready 2" at bounding box center [304, 515] width 427 height 72
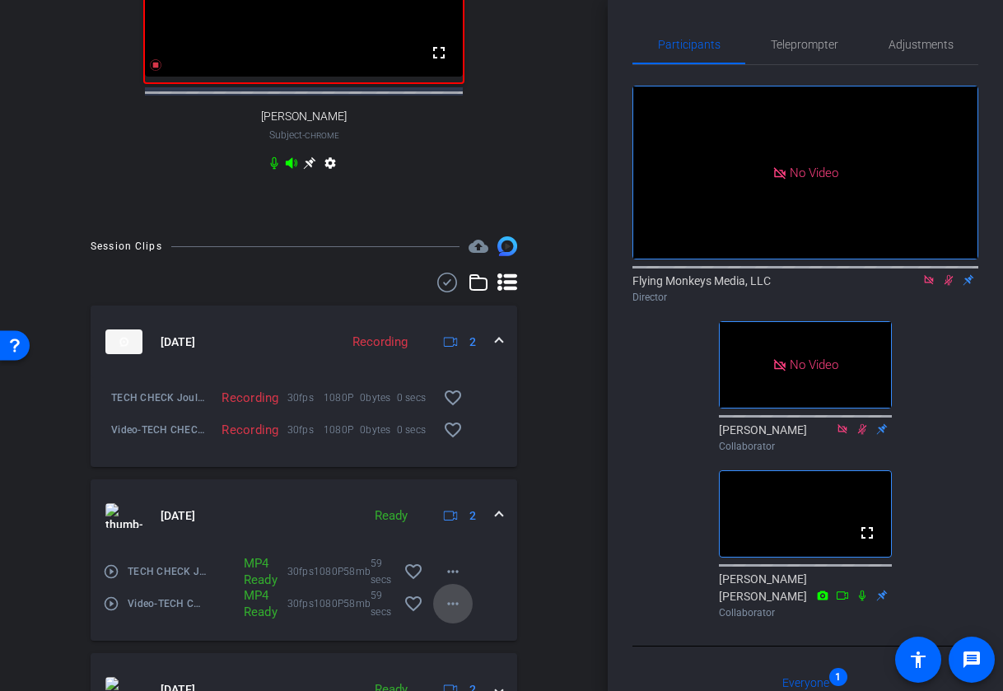
click at [447, 614] on mat-icon "more_horiz" at bounding box center [453, 604] width 20 height 20
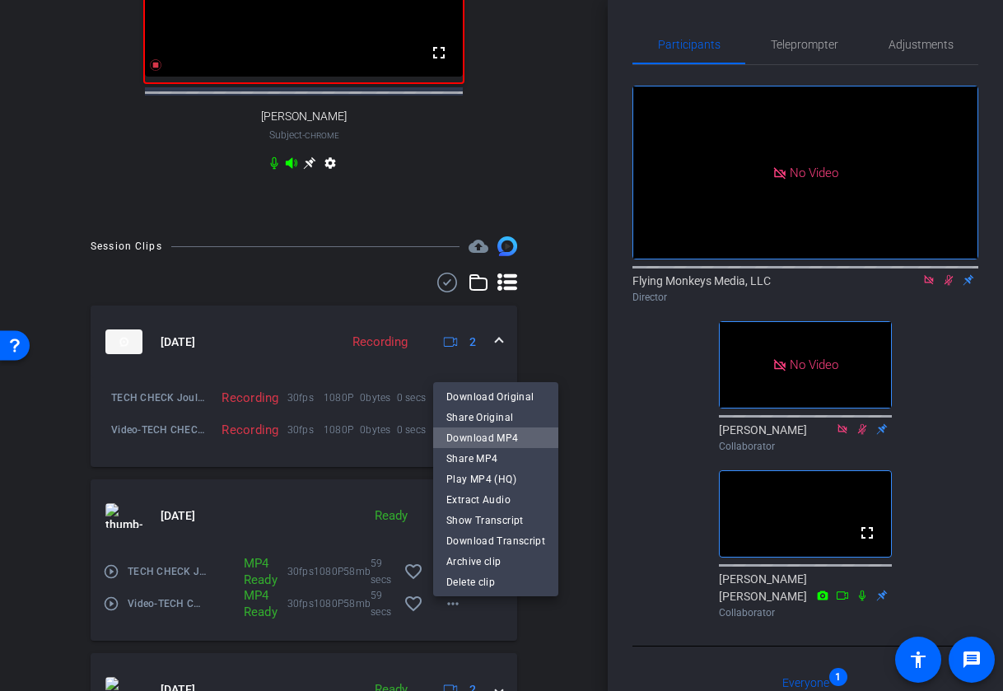
click at [504, 434] on span "Download MP4" at bounding box center [495, 438] width 99 height 20
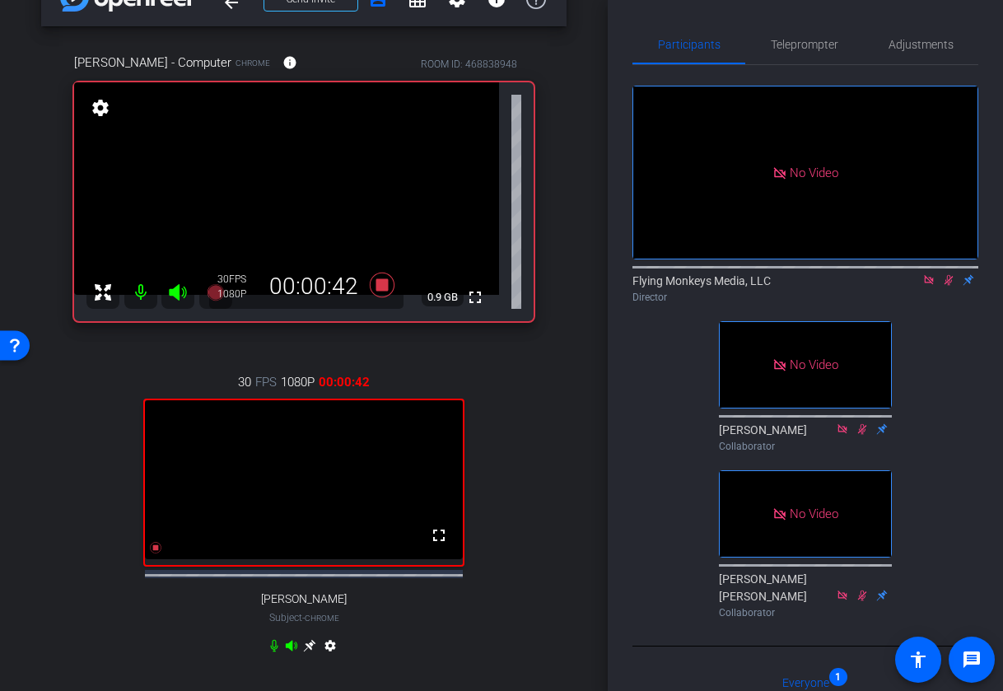
scroll to position [33, 0]
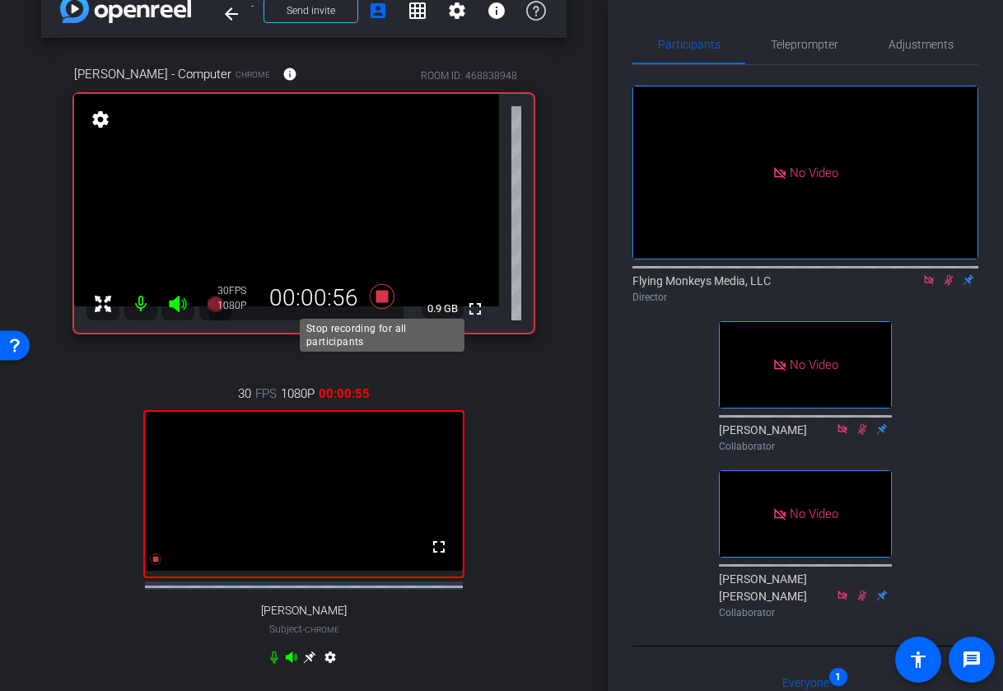
click at [385, 293] on icon at bounding box center [382, 296] width 25 height 25
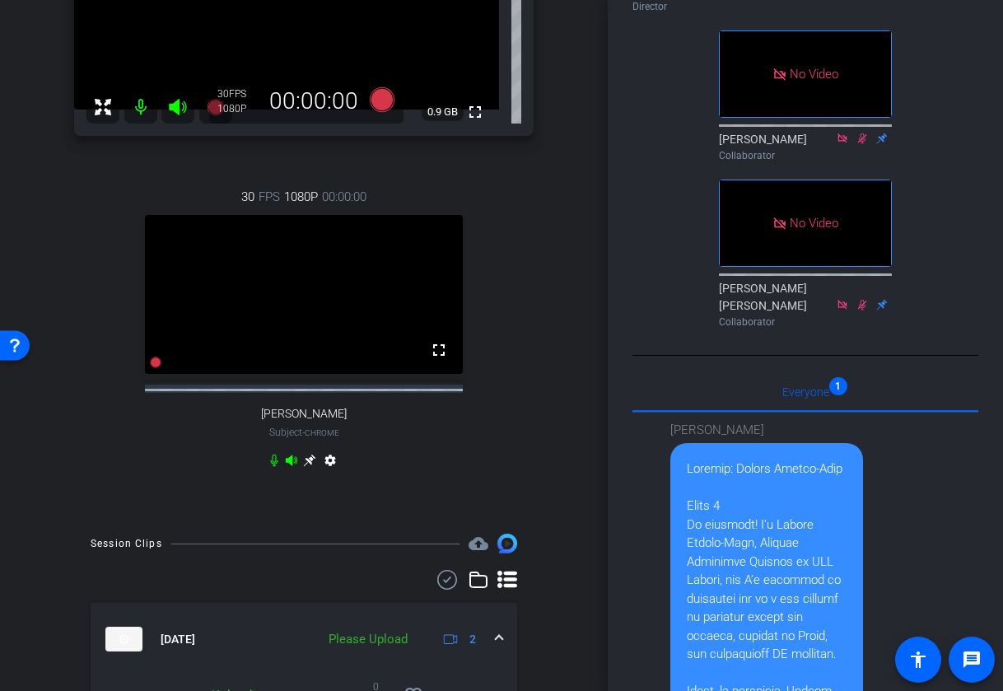
scroll to position [442, 0]
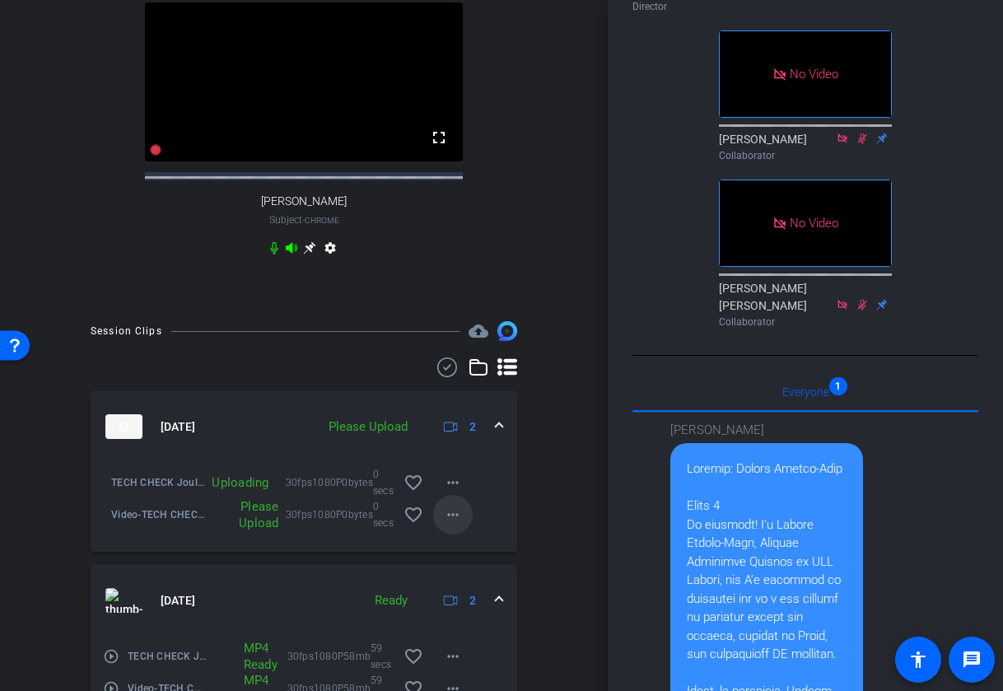
click at [457, 525] on mat-icon "more_horiz" at bounding box center [453, 515] width 20 height 20
click at [471, 569] on span "Upload" at bounding box center [479, 564] width 66 height 20
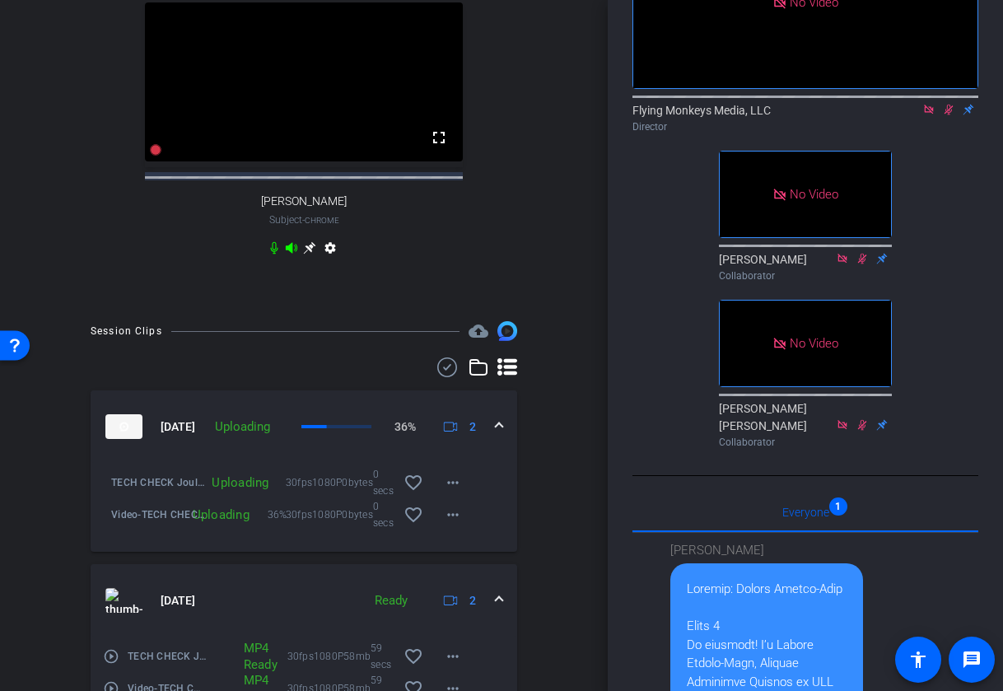
scroll to position [124, 0]
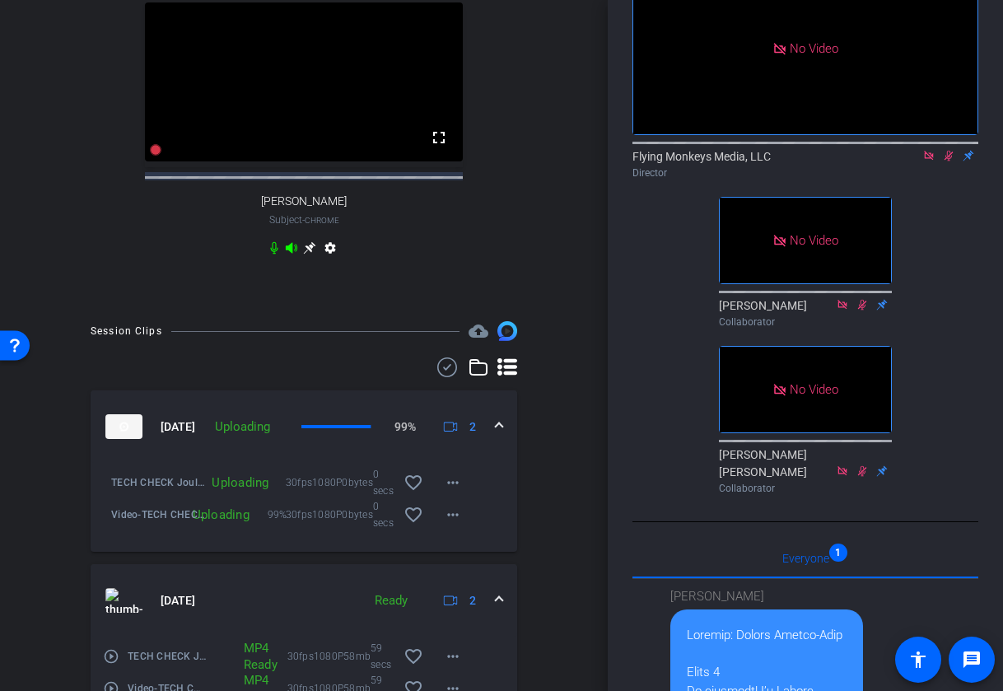
click at [948, 161] on icon at bounding box center [949, 156] width 9 height 11
click at [928, 160] on icon at bounding box center [928, 155] width 9 height 9
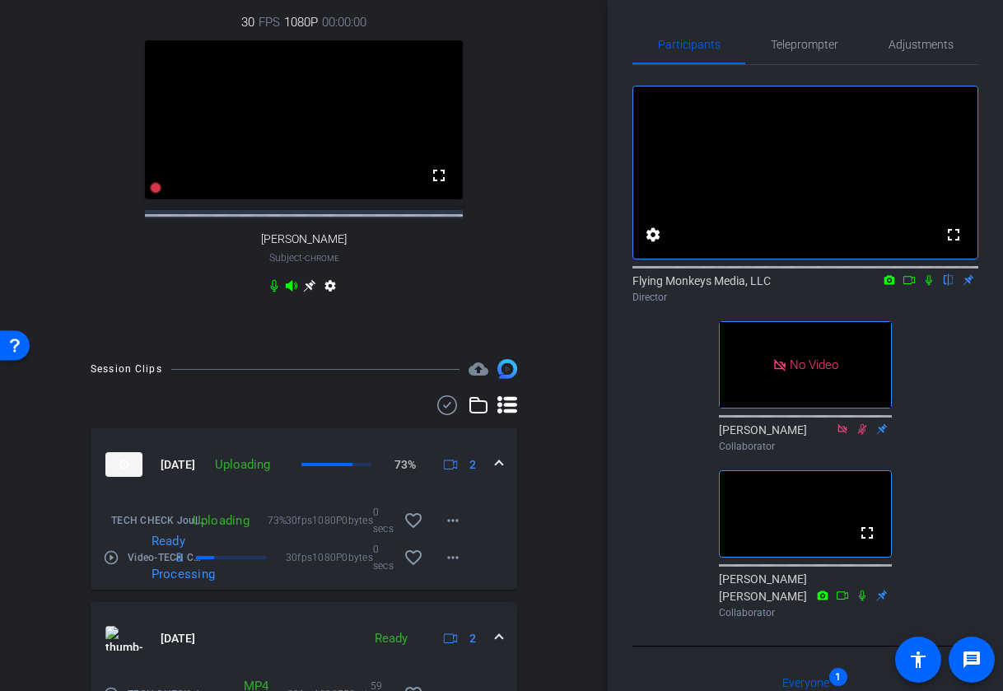
scroll to position [405, 0]
click at [453, 530] on mat-icon "more_horiz" at bounding box center [453, 520] width 20 height 20
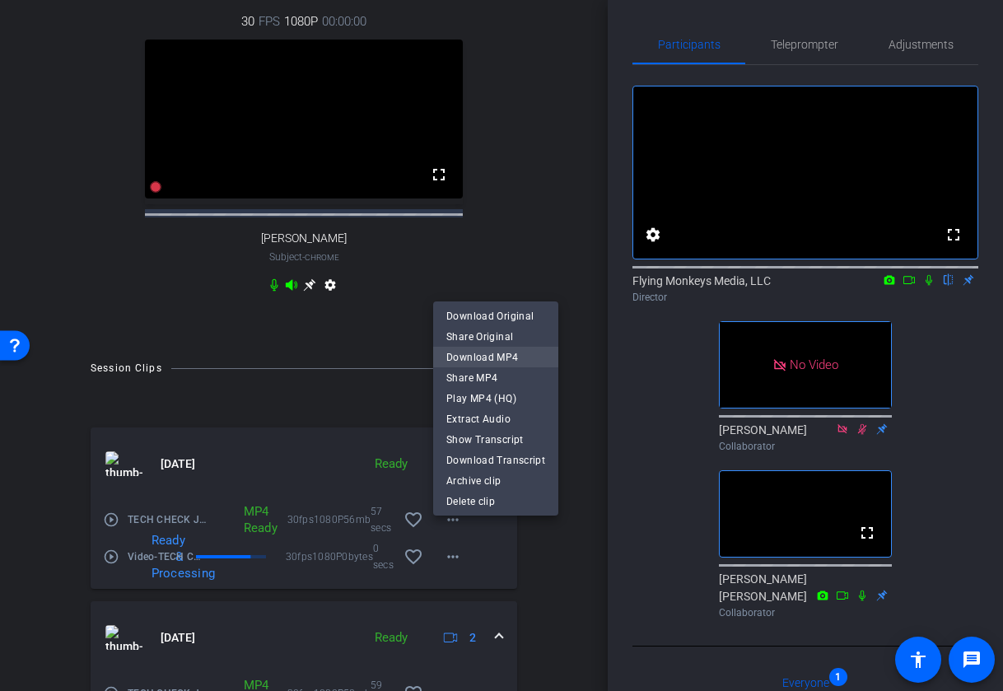
click at [488, 357] on span "Download MP4" at bounding box center [495, 357] width 99 height 20
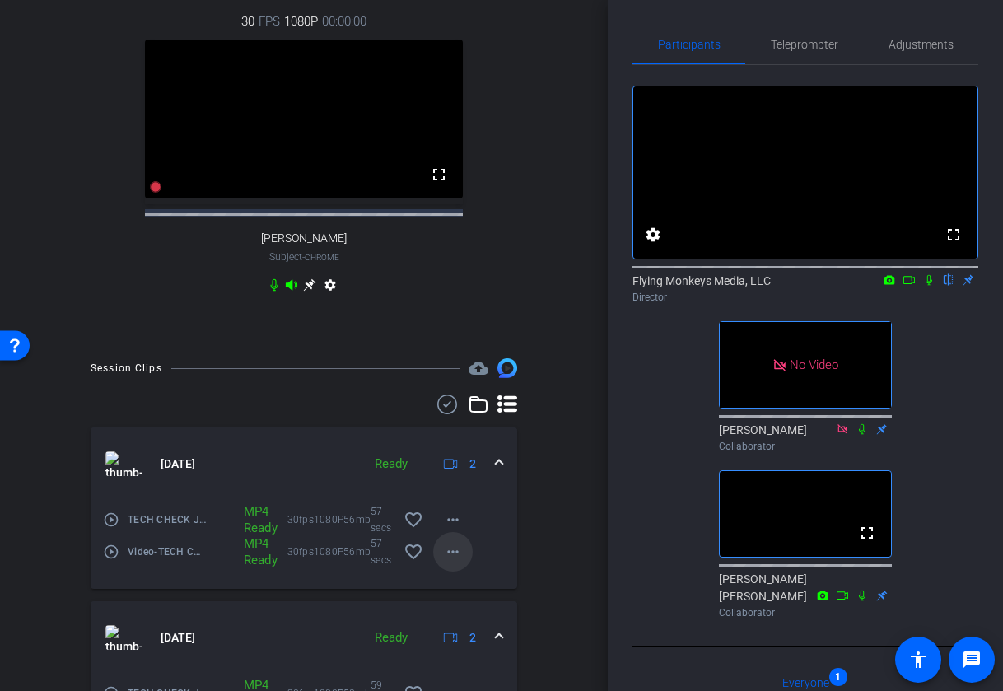
click at [455, 562] on mat-icon "more_horiz" at bounding box center [453, 552] width 20 height 20
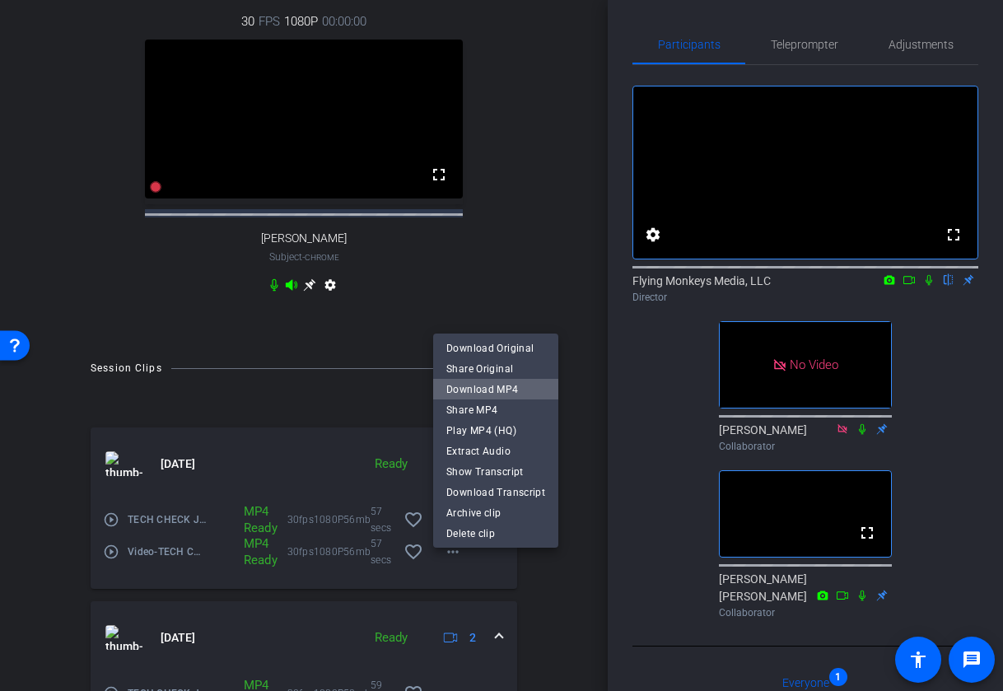
click at [524, 390] on span "Download MP4" at bounding box center [495, 389] width 99 height 20
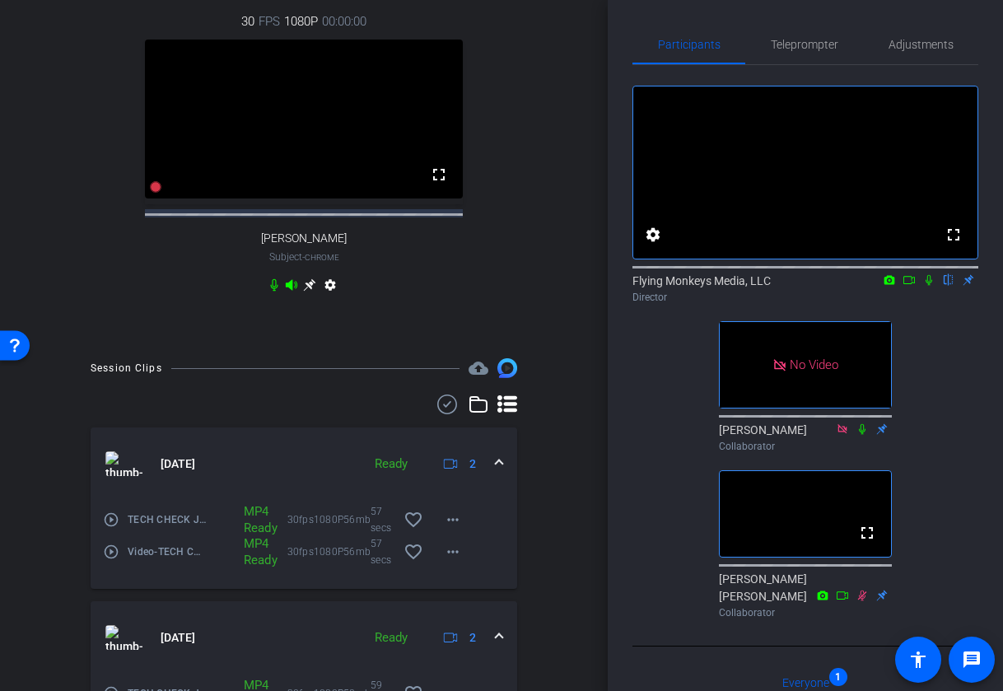
click at [931, 340] on div "fullscreen settings Flying Monkeys Media, LLC flip Director No Video Jess Kondr…" at bounding box center [806, 345] width 346 height 560
click at [928, 286] on icon at bounding box center [929, 280] width 13 height 12
click at [910, 286] on icon at bounding box center [909, 280] width 13 height 12
click at [292, 291] on icon at bounding box center [292, 285] width 12 height 11
click at [274, 292] on icon at bounding box center [273, 285] width 7 height 12
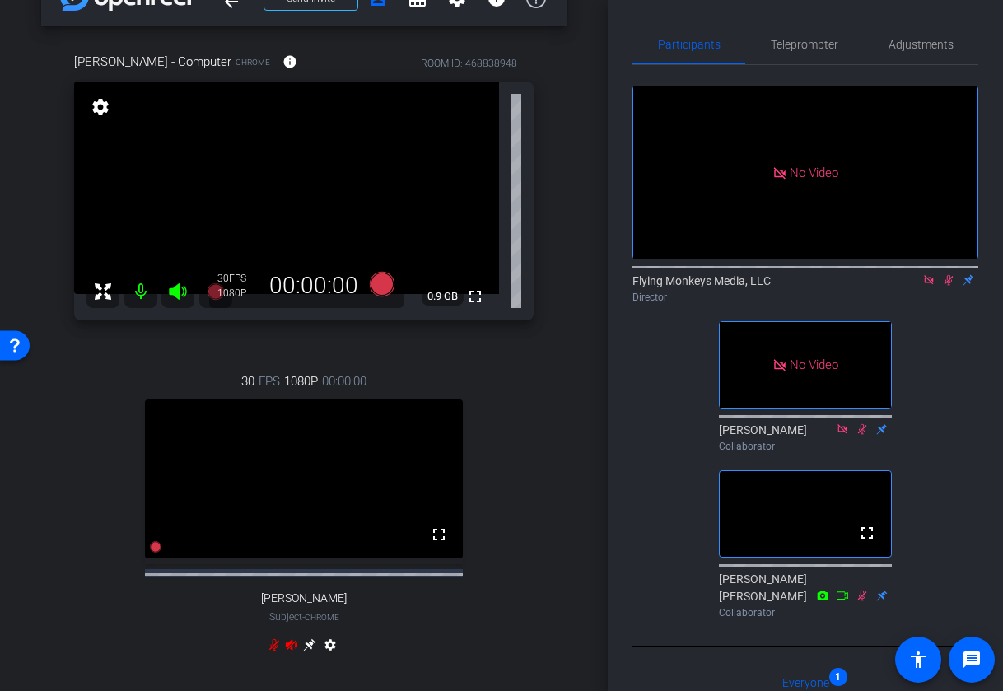
scroll to position [41, 0]
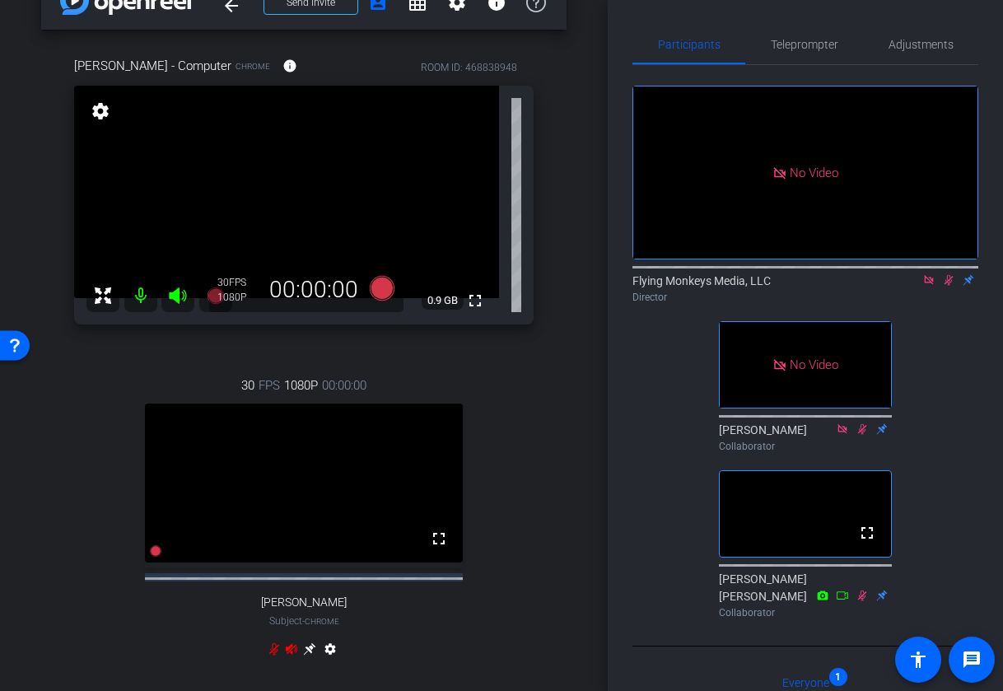
click at [175, 294] on icon at bounding box center [177, 295] width 17 height 16
click at [146, 293] on mat-icon at bounding box center [140, 295] width 33 height 33
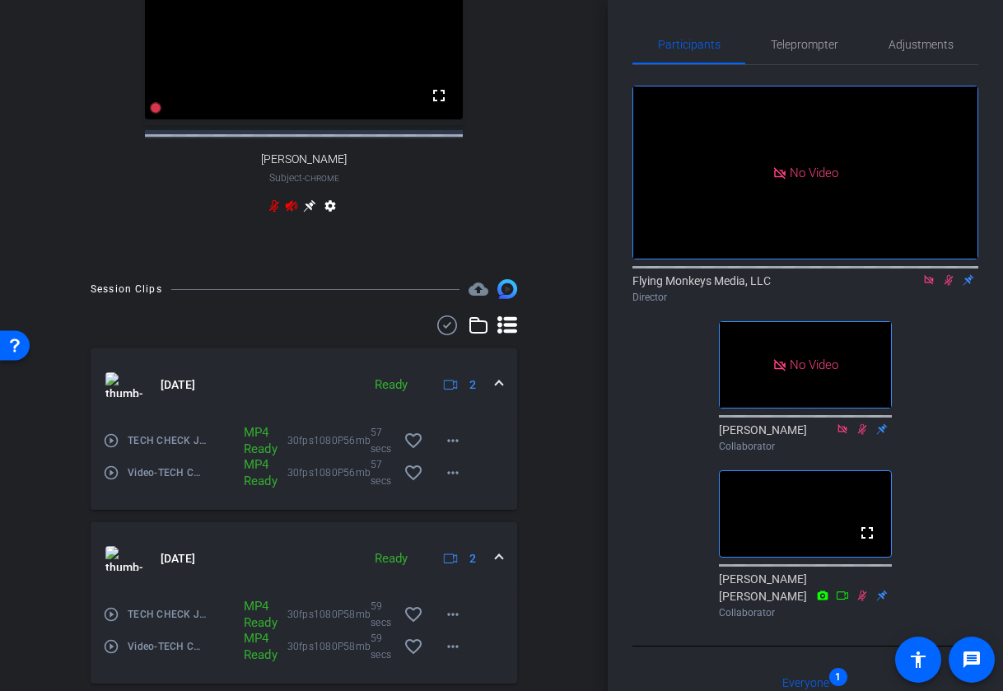
scroll to position [636, 0]
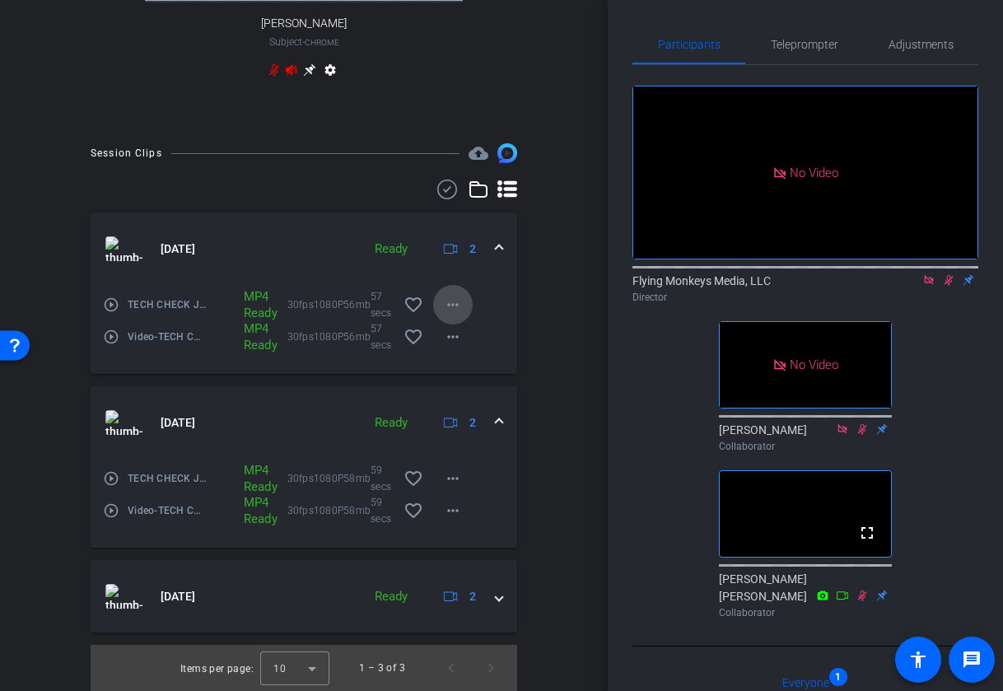
click at [452, 309] on mat-icon "more_horiz" at bounding box center [453, 305] width 20 height 20
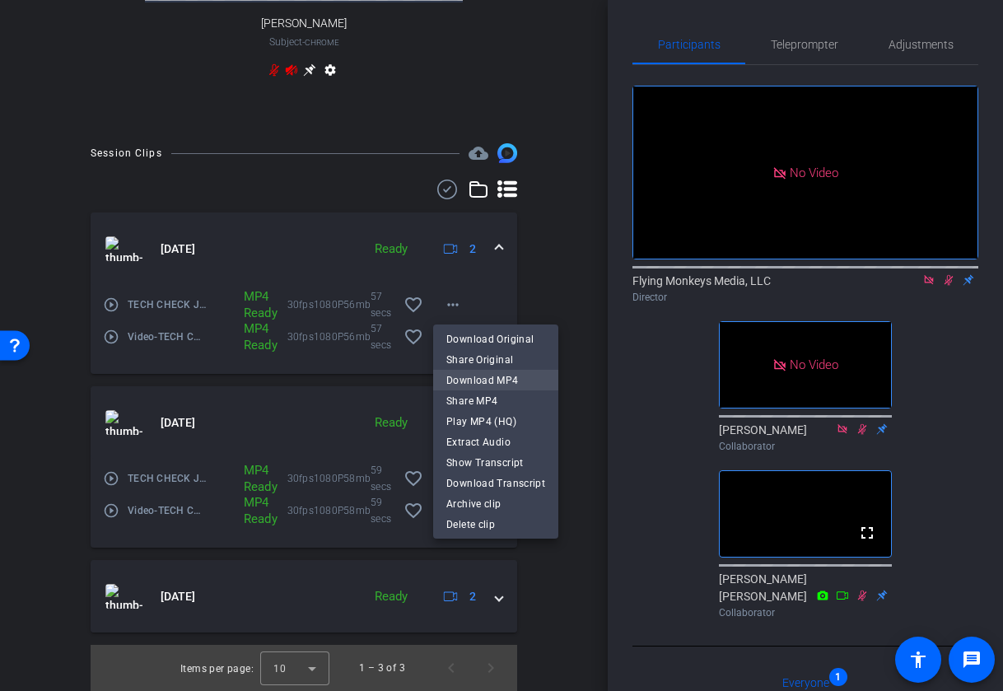
click at [484, 374] on span "Download MP4" at bounding box center [495, 380] width 99 height 20
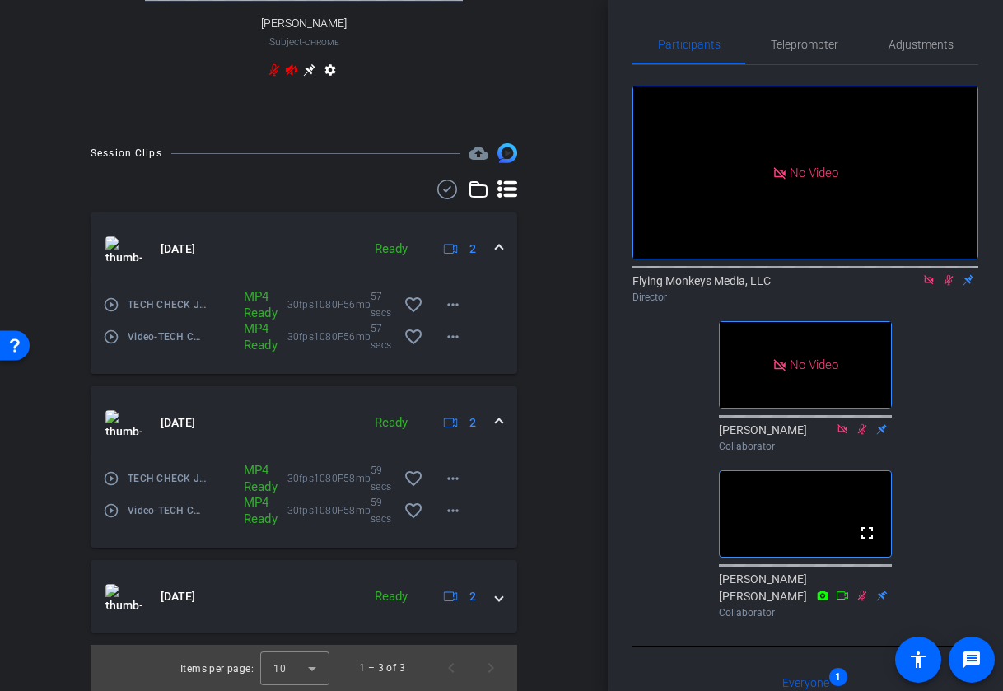
click at [946, 286] on icon at bounding box center [948, 280] width 13 height 12
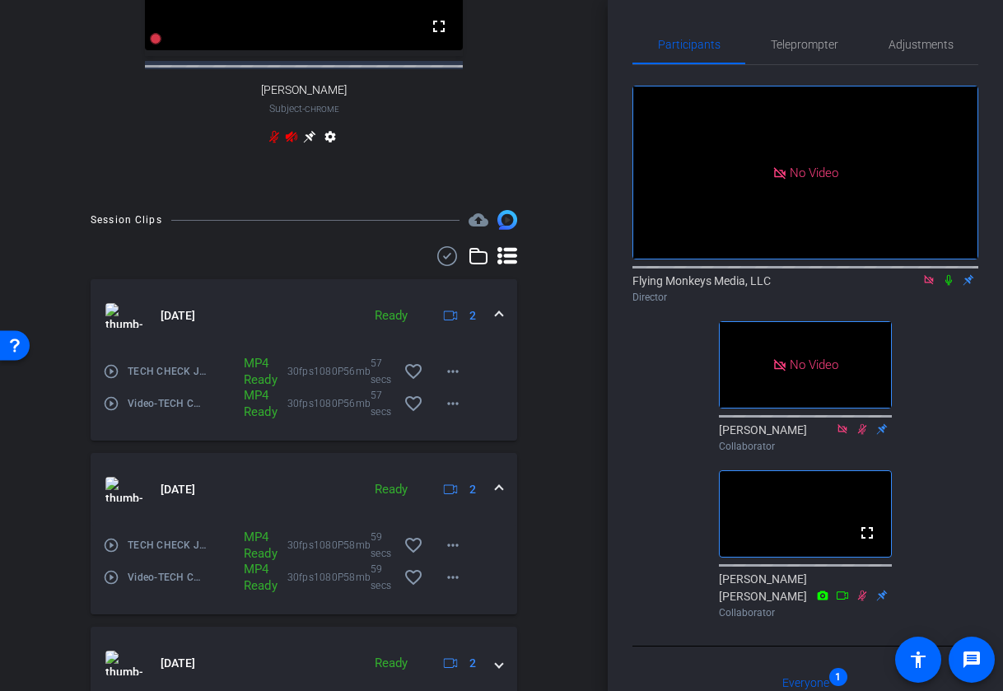
scroll to position [554, 0]
click at [293, 143] on icon at bounding box center [291, 135] width 13 height 13
click at [274, 143] on icon at bounding box center [274, 135] width 13 height 13
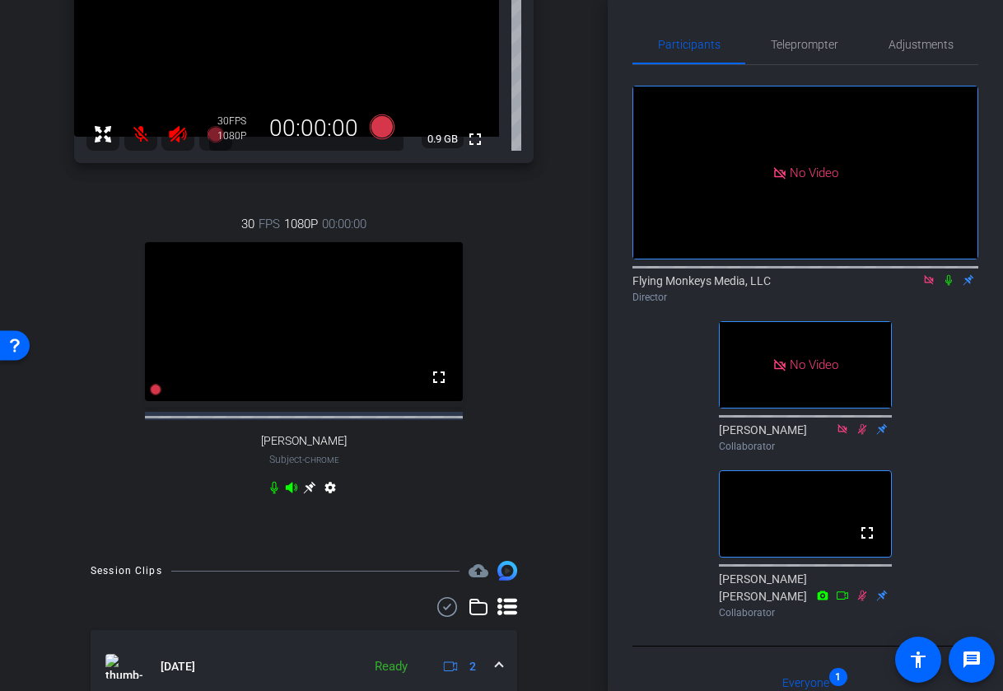
scroll to position [199, 0]
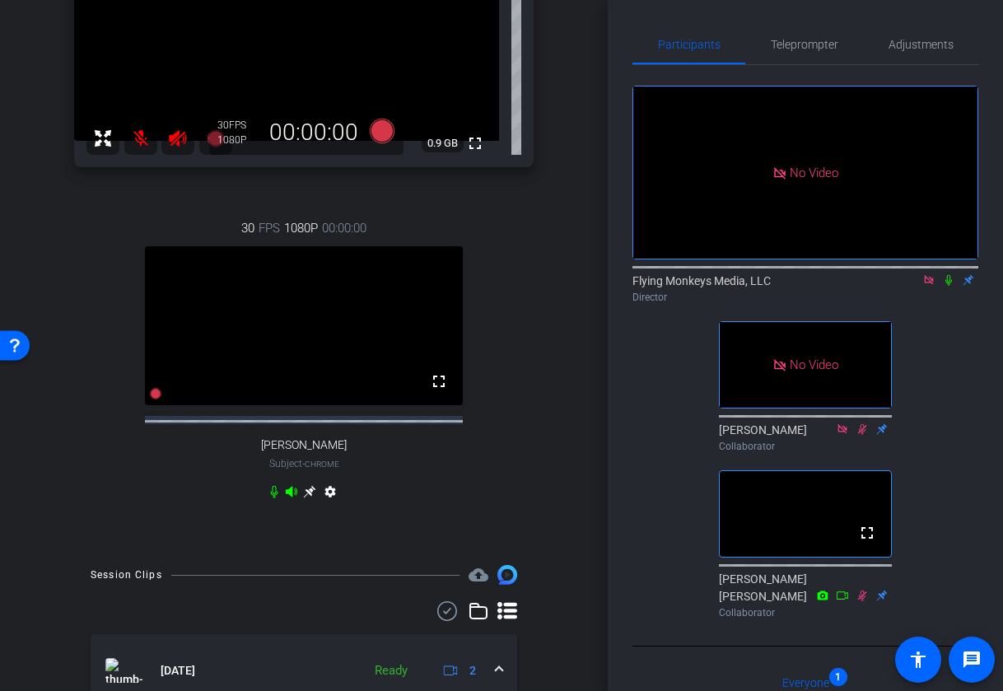
click at [182, 137] on icon at bounding box center [178, 139] width 20 height 20
click at [144, 142] on mat-icon at bounding box center [140, 138] width 33 height 33
click at [927, 286] on icon at bounding box center [929, 280] width 13 height 12
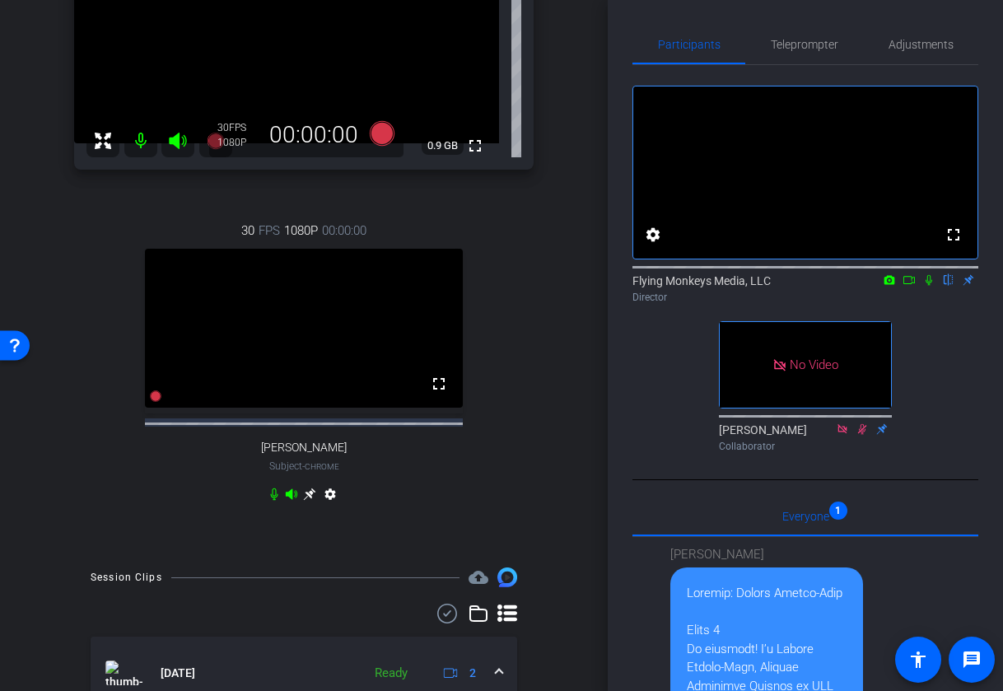
scroll to position [0, 0]
